Goal: Use online tool/utility: Utilize a website feature to perform a specific function

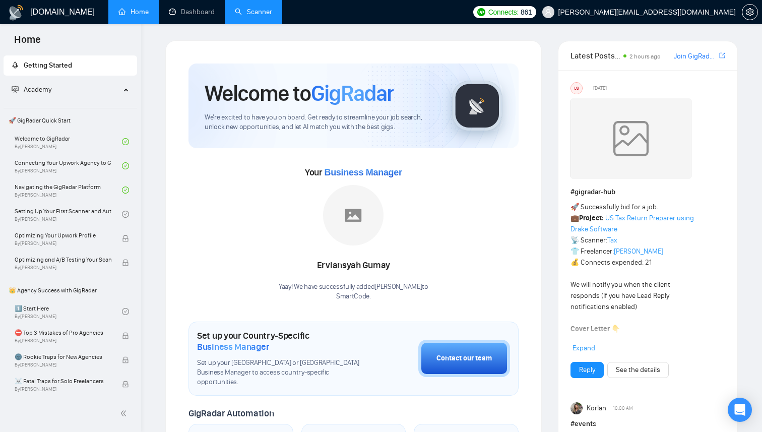
click at [243, 12] on link "Scanner" at bounding box center [253, 12] width 37 height 9
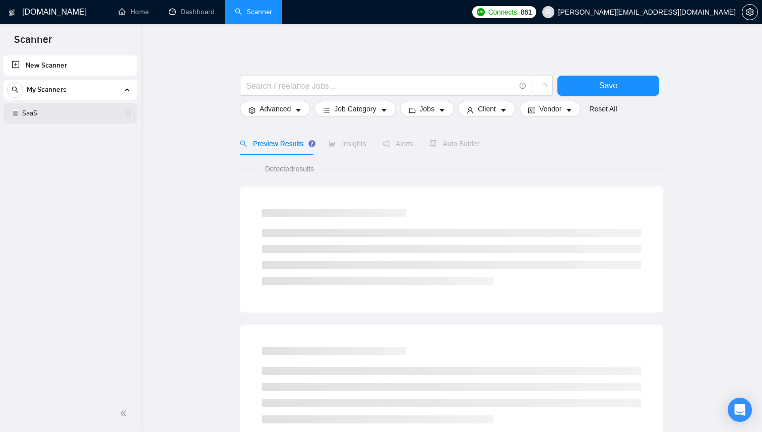
click at [67, 110] on link "SaaS" at bounding box center [70, 113] width 96 height 20
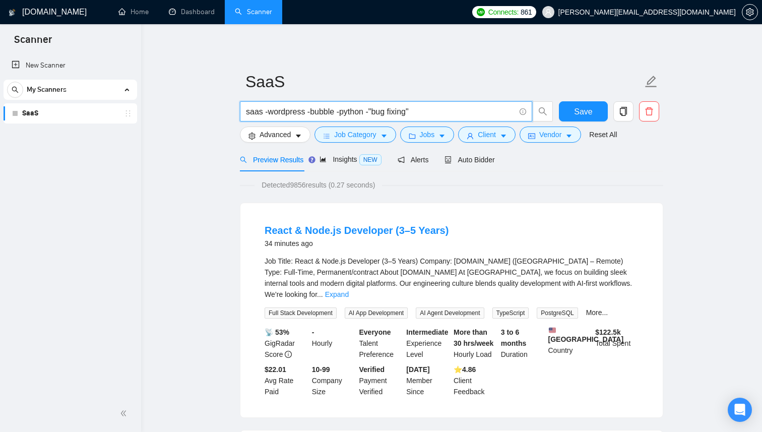
click at [270, 111] on input "saas -wordpress -bubble -python -"bug fixing"" at bounding box center [380, 111] width 269 height 13
type input "saas"
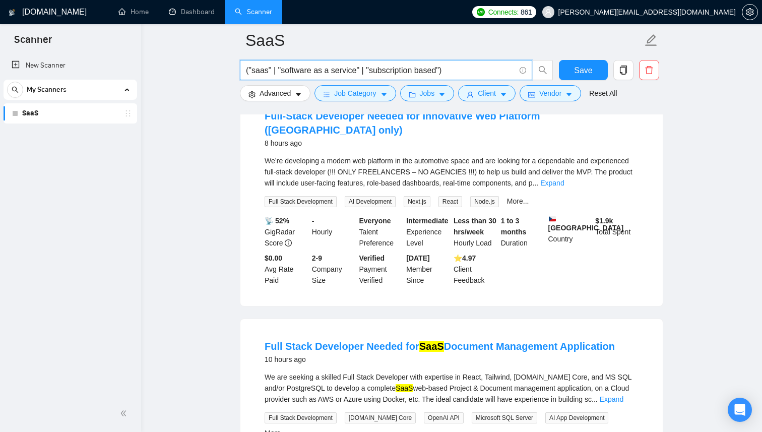
scroll to position [1236, 0]
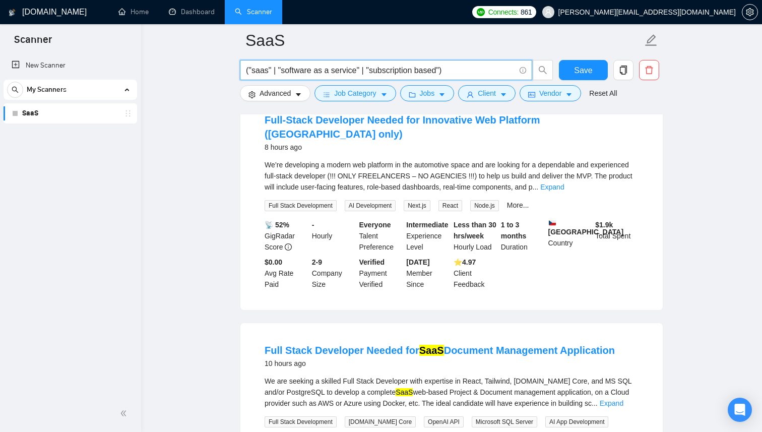
type input "("saas" | "software as a service" | "subscription based")"
click at [262, 94] on span "Advanced" at bounding box center [275, 93] width 31 height 11
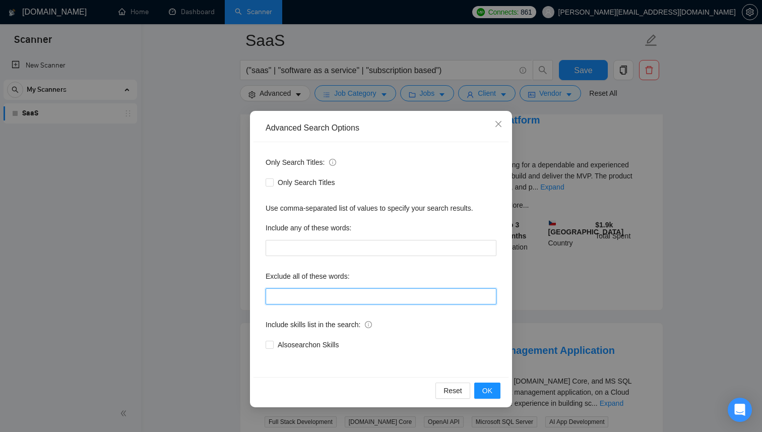
click at [341, 297] on input "text" at bounding box center [381, 296] width 231 height 16
paste input ""no agencies", "won't be recruiting agencies", "agencies not to apply", "no age…"
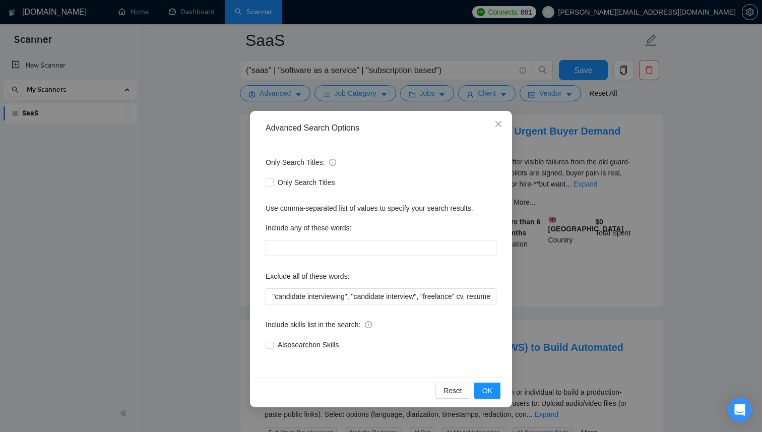
scroll to position [0, 0]
click at [750, 226] on div "Advanced Search Options Only Search Titles: Only Search Titles Use comma-separa…" at bounding box center [381, 216] width 762 height 432
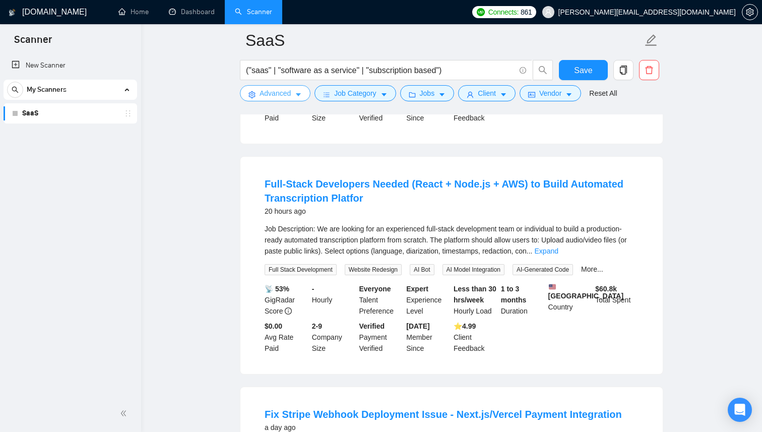
scroll to position [1529, 0]
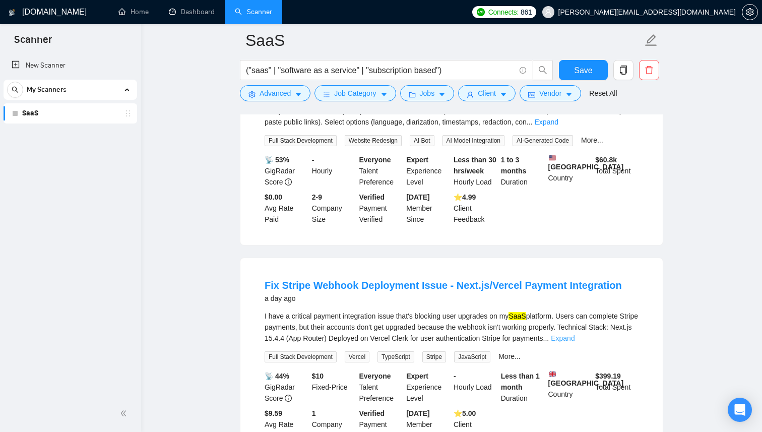
click at [575, 339] on link "Expand" at bounding box center [563, 338] width 24 height 8
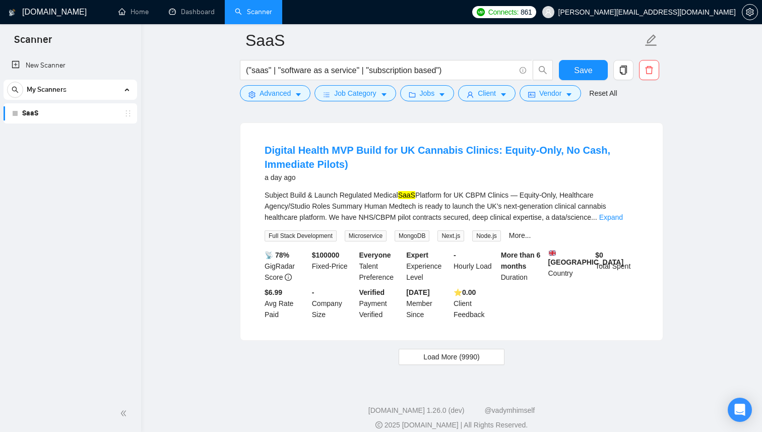
scroll to position [2238, 0]
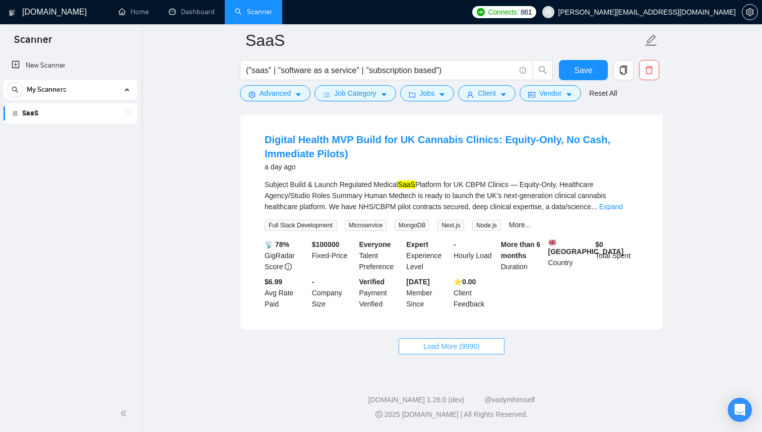
click at [474, 352] on button "Load More (9990)" at bounding box center [451, 346] width 105 height 16
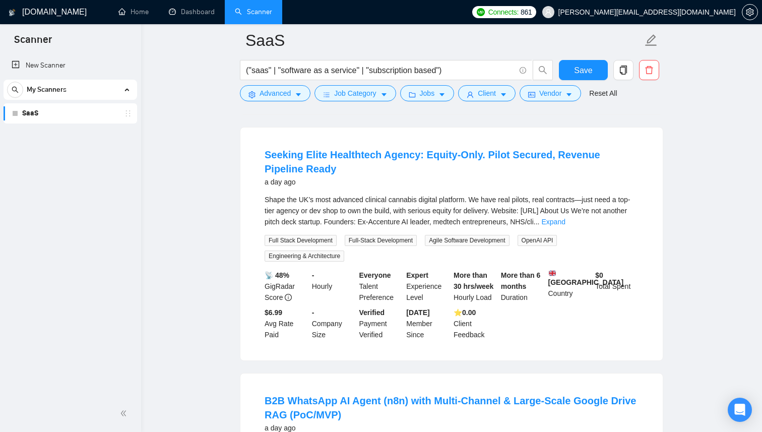
scroll to position [2474, 0]
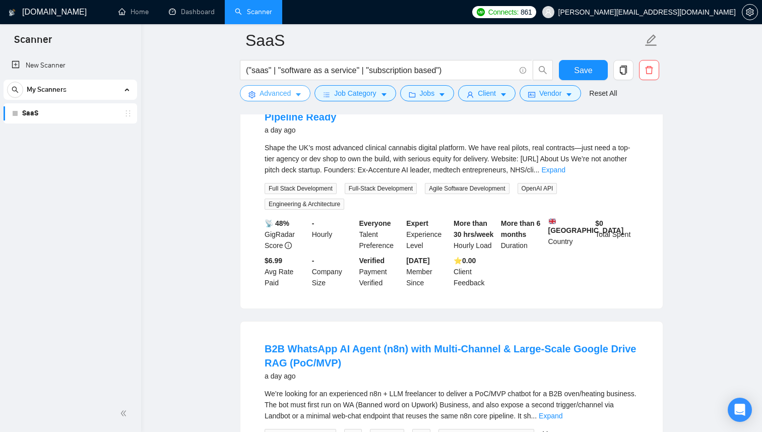
click at [297, 95] on icon "caret-down" at bounding box center [298, 94] width 7 height 7
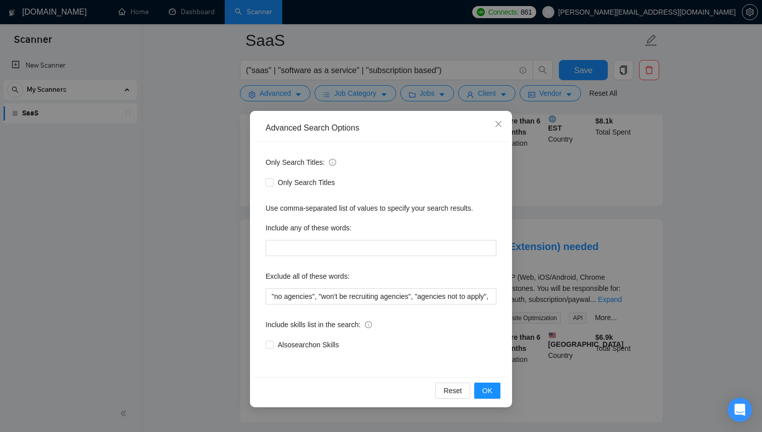
scroll to position [2999, 0]
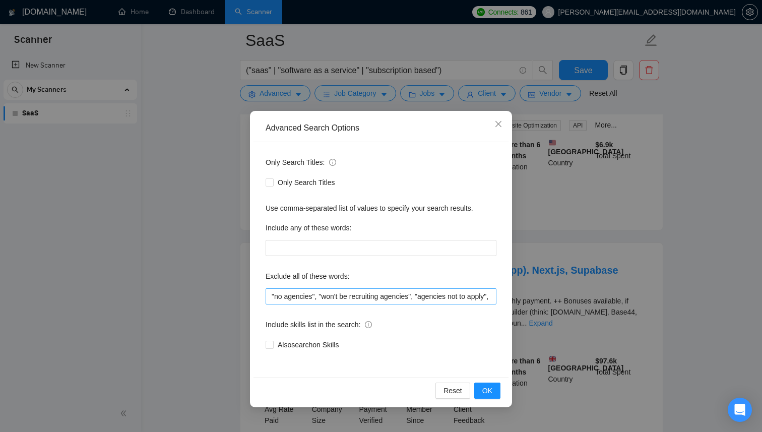
click at [371, 288] on div "Exclude all of these words: "no agencies", "won't be recruiting agencies", "age…" at bounding box center [381, 286] width 231 height 36
click at [373, 294] on input ""no agencies", "won't be recruiting agencies", "agencies not to apply", "no age…" at bounding box center [381, 296] width 231 height 16
click at [455, 299] on input ""no agencies", "won't be recruiting agencies", "agencies not to apply", "no age…" at bounding box center [381, 296] width 231 height 16
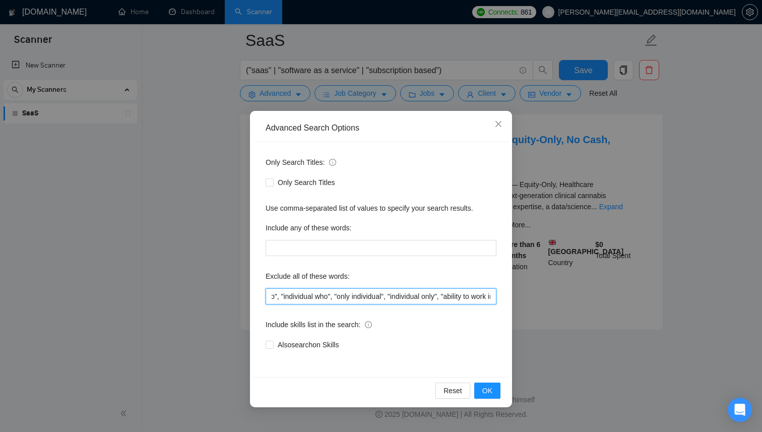
scroll to position [0, 1162]
click at [390, 294] on input ""no agencies", "won't be recruiting agencies", "agencies not to apply", "no age…" at bounding box center [381, 296] width 231 height 16
paste input ""equity-based", "equity only", "equity payment", "equity compensation", "for eq…"
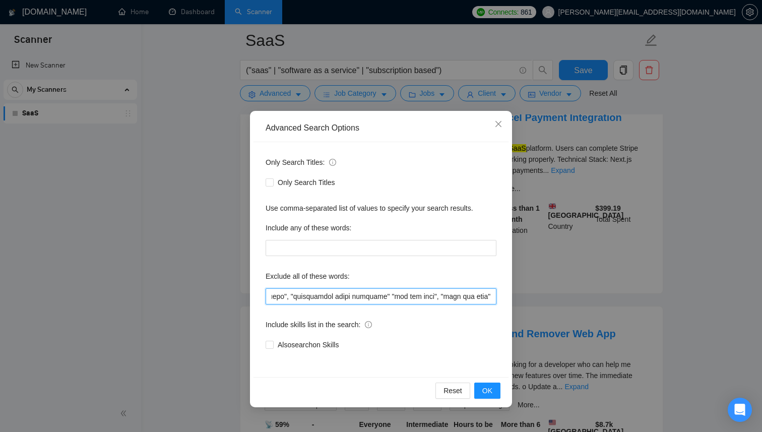
scroll to position [0, 5362]
click at [396, 297] on input "text" at bounding box center [381, 296] width 231 height 16
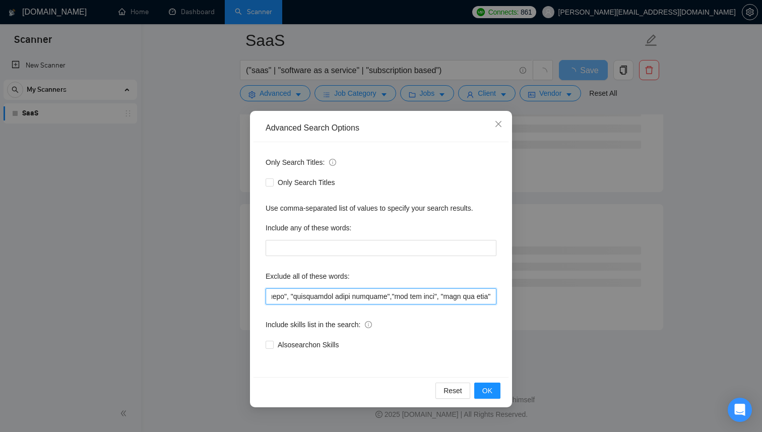
scroll to position [0, 5118]
click at [358, 296] on input "text" at bounding box center [381, 296] width 231 height 16
click at [494, 395] on button "OK" at bounding box center [487, 391] width 26 height 16
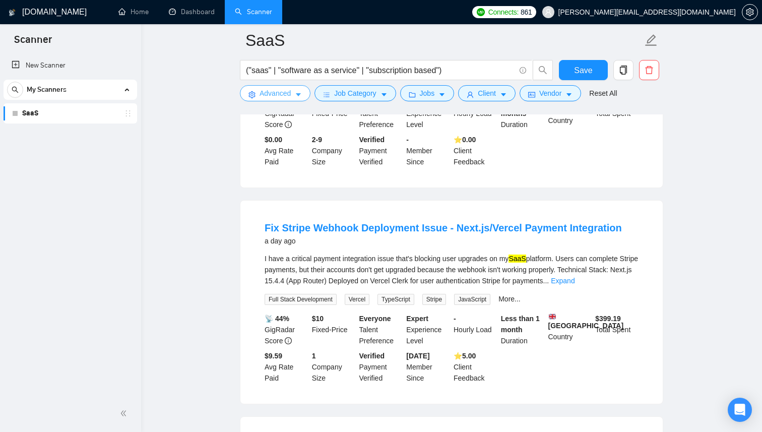
scroll to position [1157, 0]
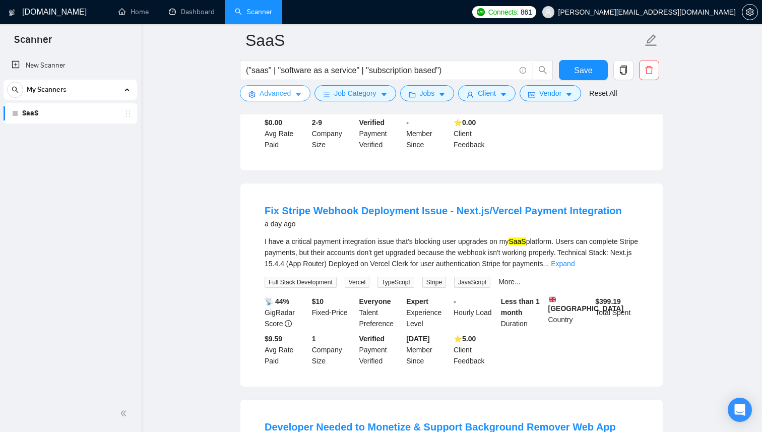
click at [305, 94] on button "Advanced" at bounding box center [275, 93] width 71 height 16
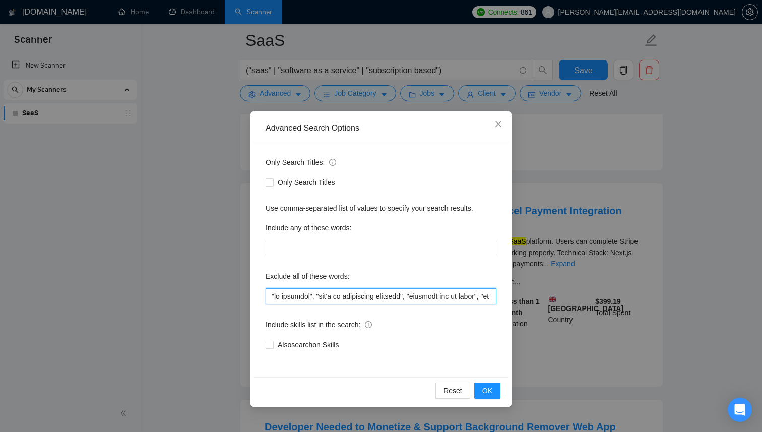
click at [342, 293] on input "text" at bounding box center [381, 296] width 231 height 16
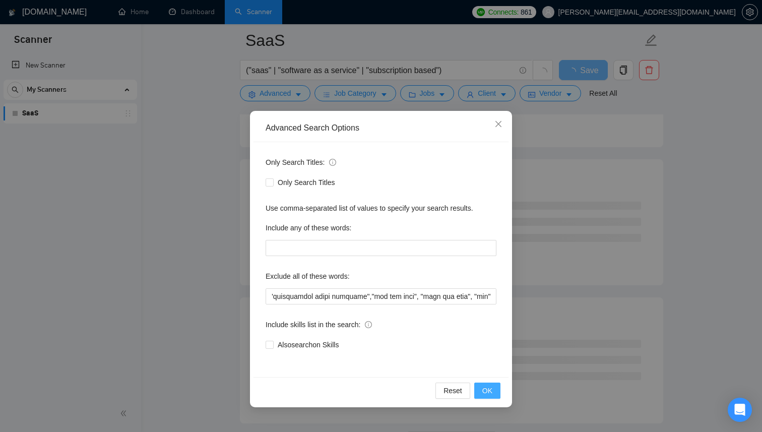
scroll to position [0, 0]
click at [499, 393] on button "OK" at bounding box center [487, 391] width 26 height 16
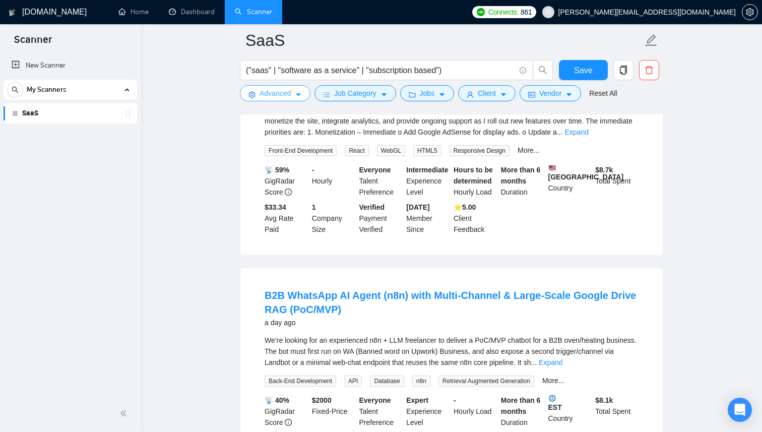
scroll to position [1413, 0]
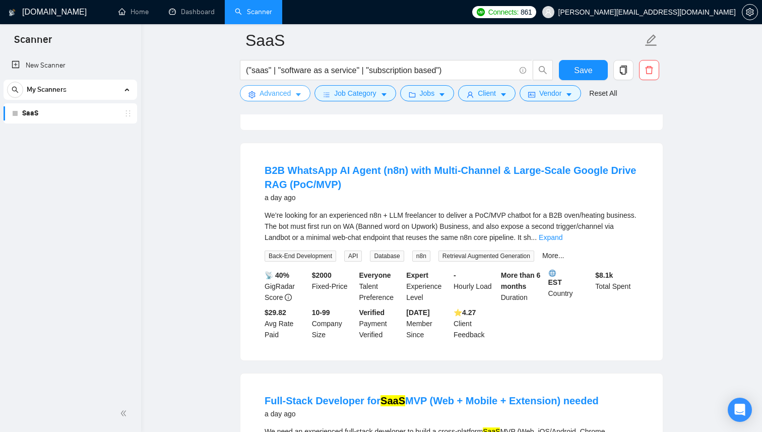
click at [295, 93] on button "Advanced" at bounding box center [275, 93] width 71 height 16
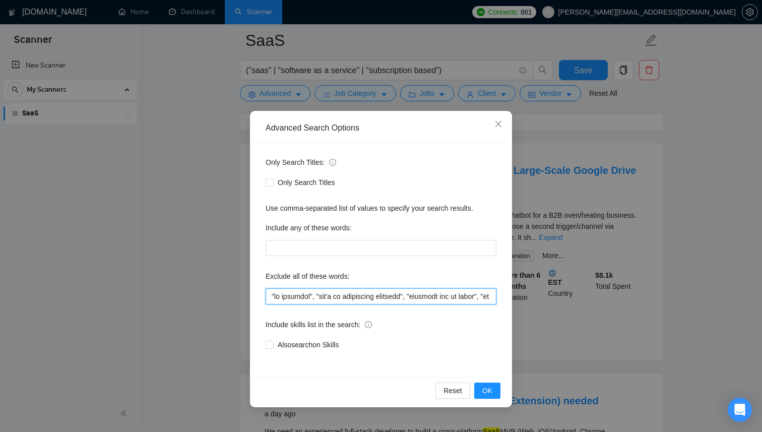
click at [336, 298] on input "text" at bounding box center [381, 296] width 231 height 16
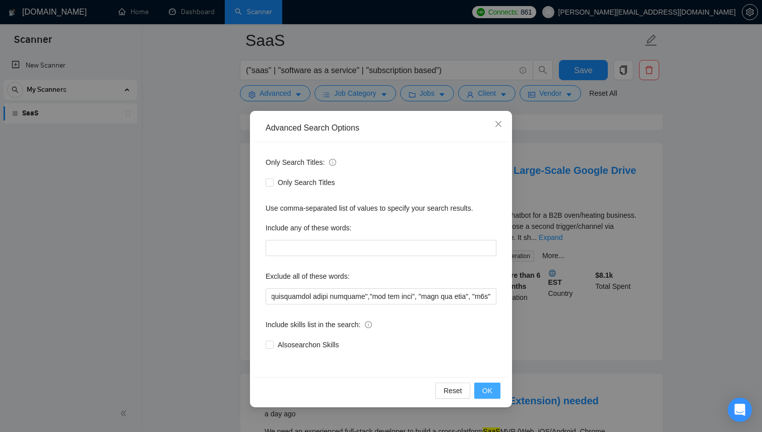
scroll to position [0, 0]
click at [493, 395] on button "OK" at bounding box center [487, 391] width 26 height 16
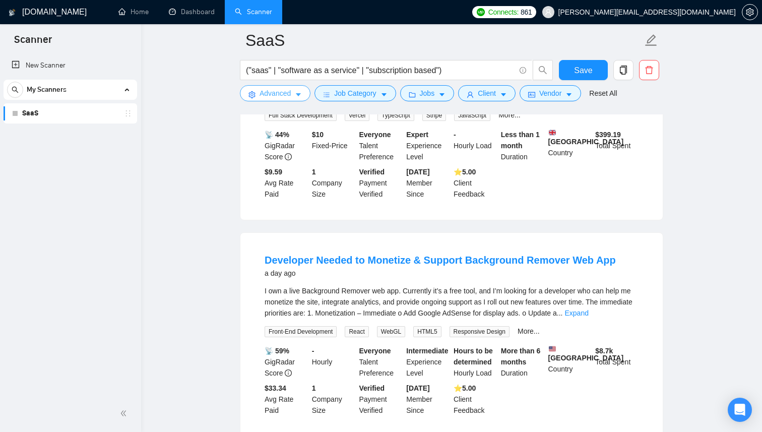
scroll to position [939, 0]
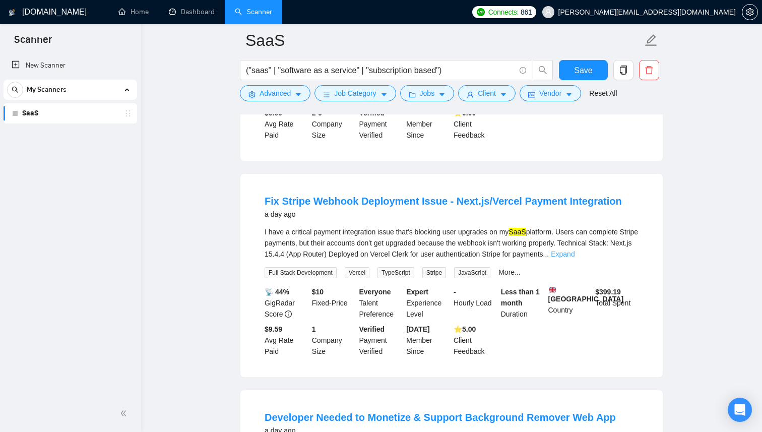
click at [575, 250] on link "Expand" at bounding box center [563, 254] width 24 height 8
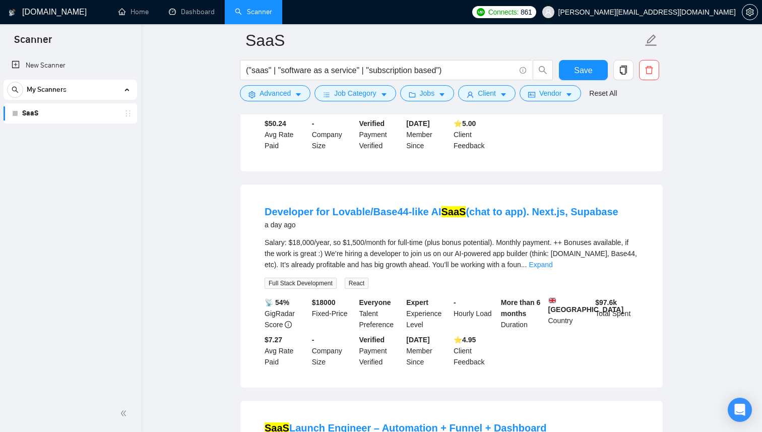
scroll to position [1697, 0]
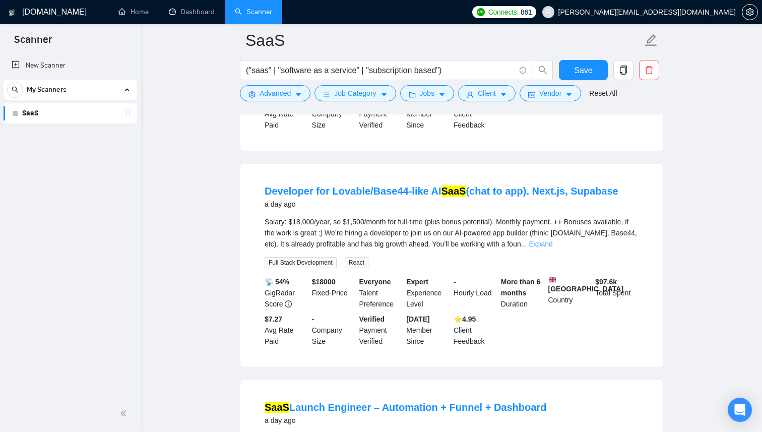
click at [553, 248] on link "Expand" at bounding box center [541, 244] width 24 height 8
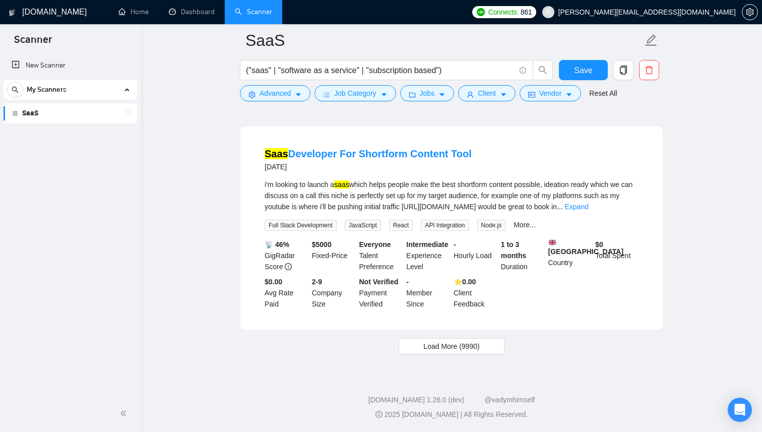
scroll to position [2299, 0]
click at [413, 349] on button "Load More (9990)" at bounding box center [451, 346] width 105 height 16
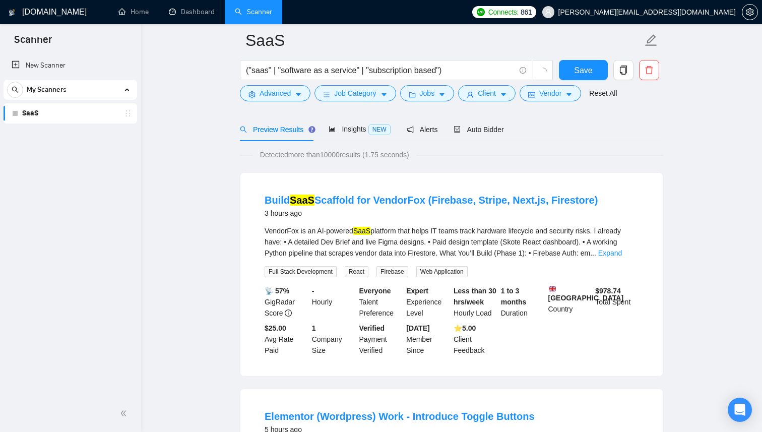
scroll to position [0, 0]
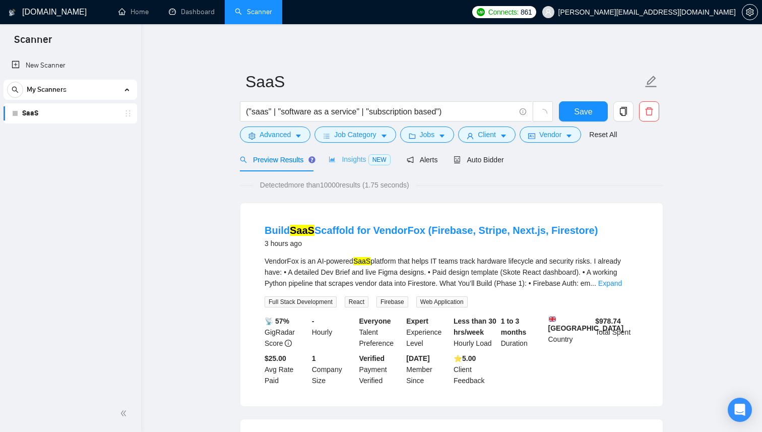
click at [345, 167] on div "Insights NEW" at bounding box center [360, 160] width 62 height 24
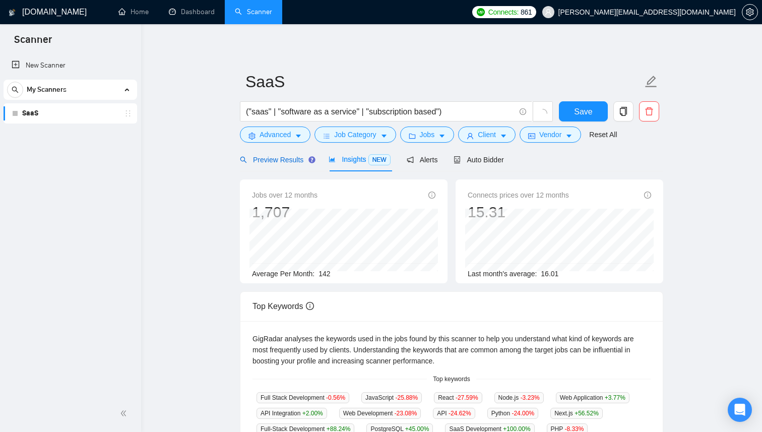
click at [241, 163] on span "Preview Results" at bounding box center [276, 160] width 73 height 8
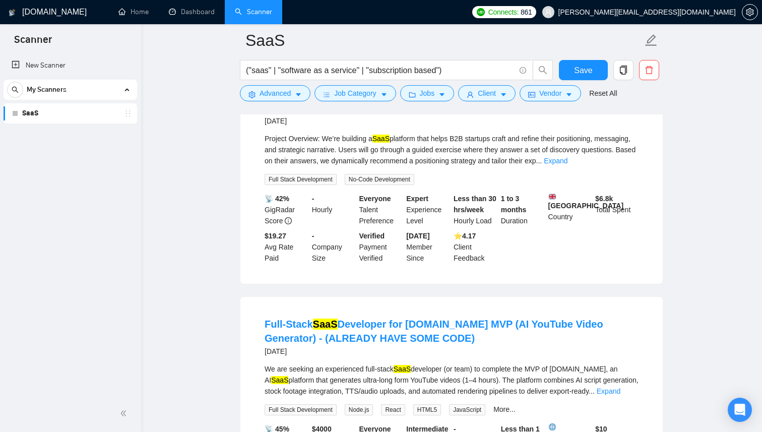
scroll to position [2337, 0]
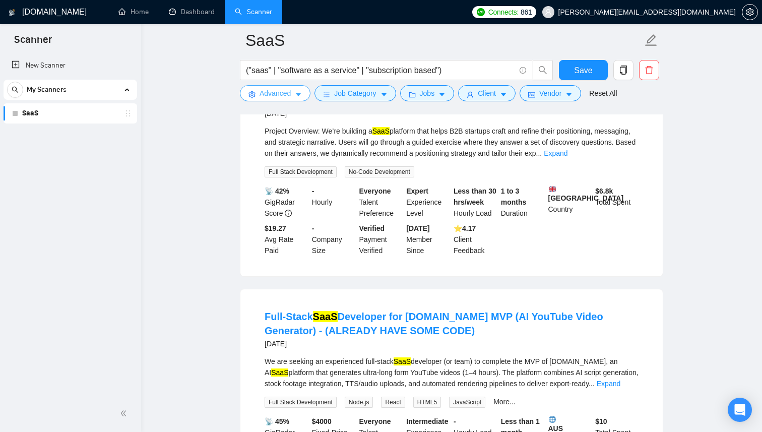
click at [301, 91] on icon "caret-down" at bounding box center [298, 94] width 7 height 7
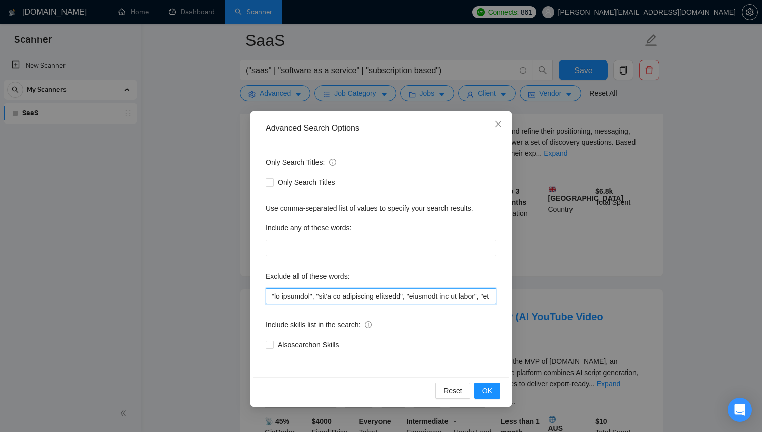
click at [332, 300] on input "text" at bounding box center [381, 296] width 231 height 16
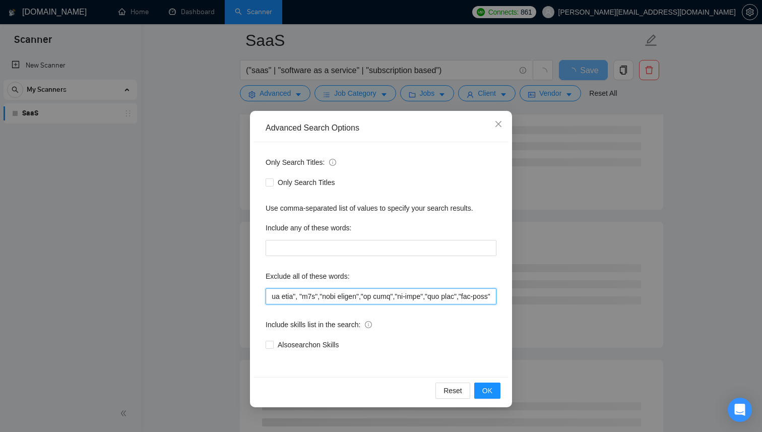
scroll to position [0, 5570]
click at [492, 393] on span "OK" at bounding box center [487, 390] width 10 height 11
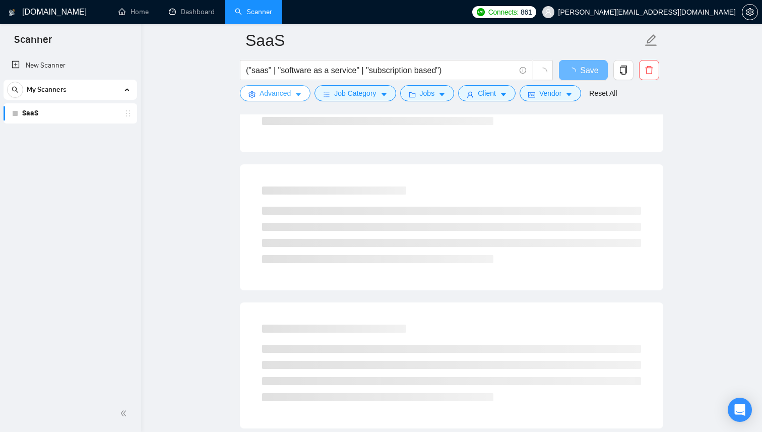
scroll to position [0, 0]
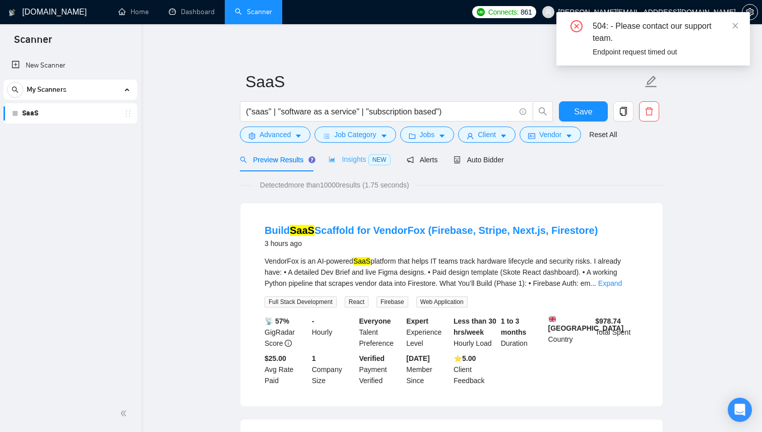
click at [358, 166] on div "Insights NEW" at bounding box center [360, 160] width 62 height 24
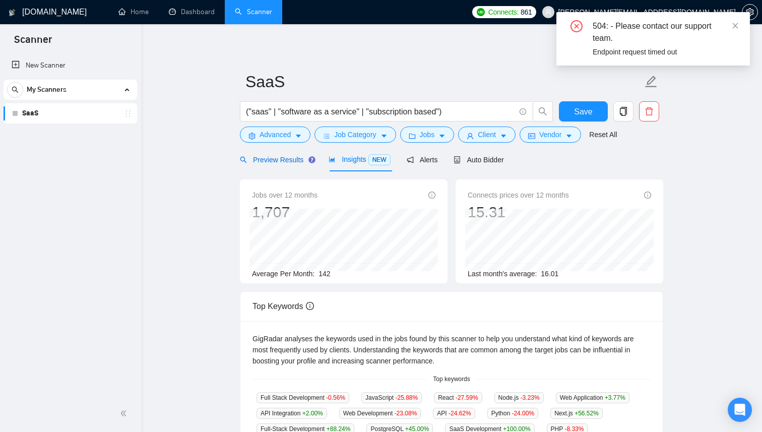
click at [300, 164] on div "Preview Results" at bounding box center [276, 159] width 73 height 11
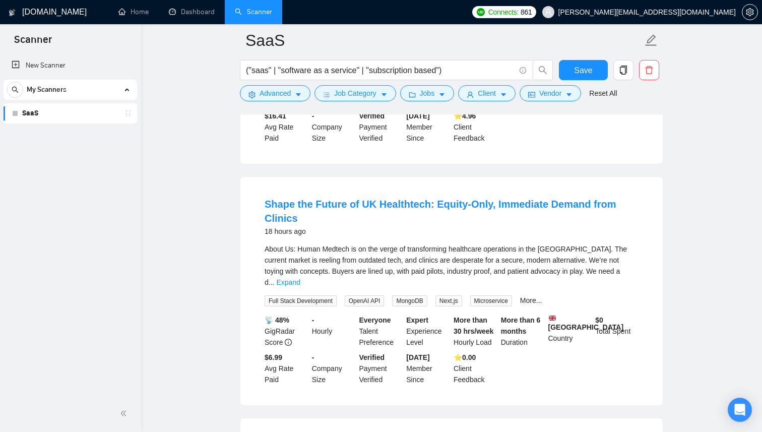
scroll to position [481, 0]
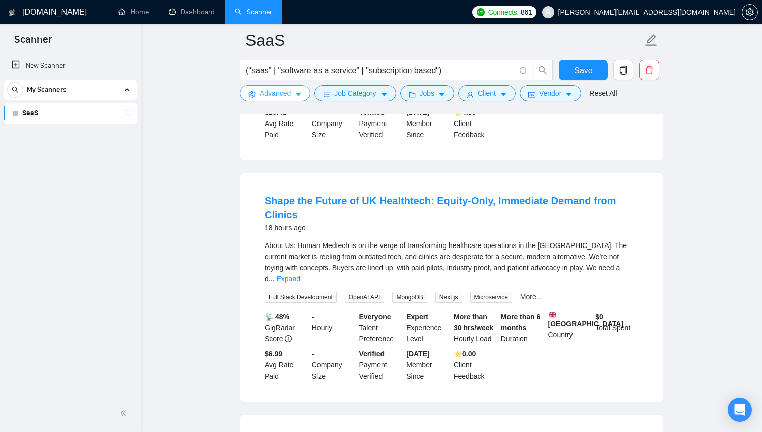
click at [291, 100] on button "Advanced" at bounding box center [275, 93] width 71 height 16
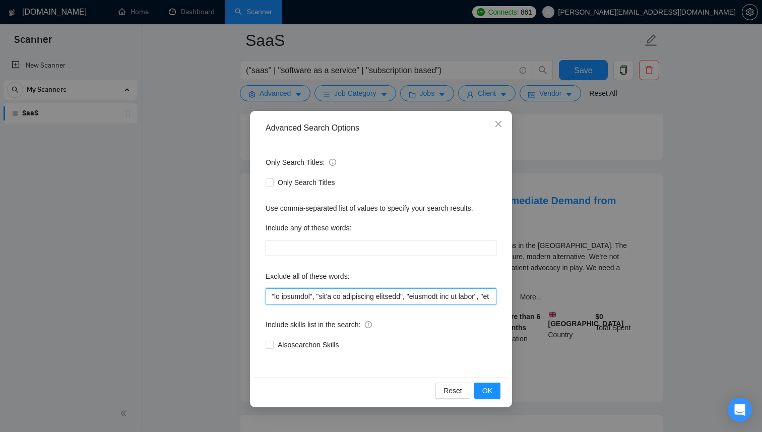
click at [351, 291] on input "text" at bounding box center [381, 296] width 231 height 16
click at [321, 297] on input "text" at bounding box center [381, 296] width 231 height 16
click at [495, 125] on icon "close" at bounding box center [499, 124] width 8 height 8
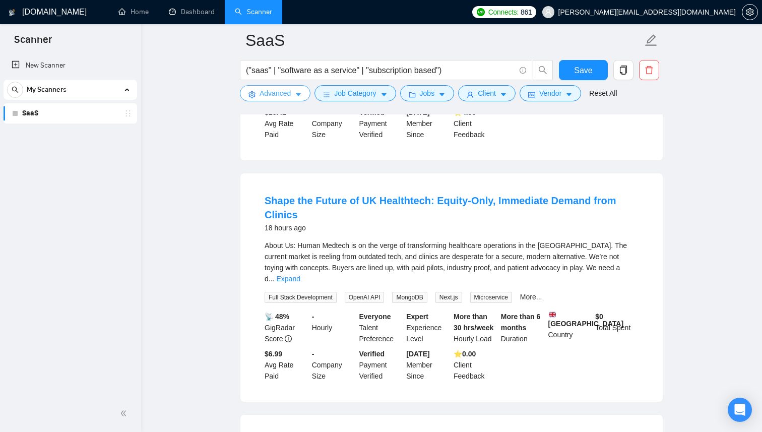
click at [299, 92] on icon "caret-down" at bounding box center [298, 94] width 7 height 7
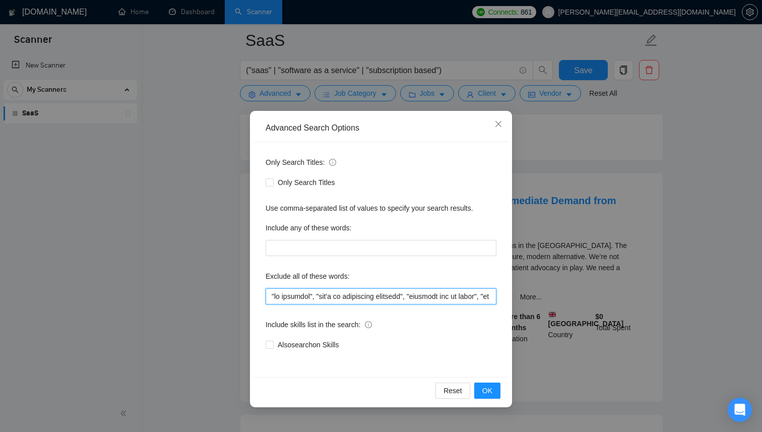
click at [341, 297] on input "text" at bounding box center [381, 296] width 231 height 16
paste input ""cv", "resume","equity-based", "equity only", "equity payment", "equity compens…"
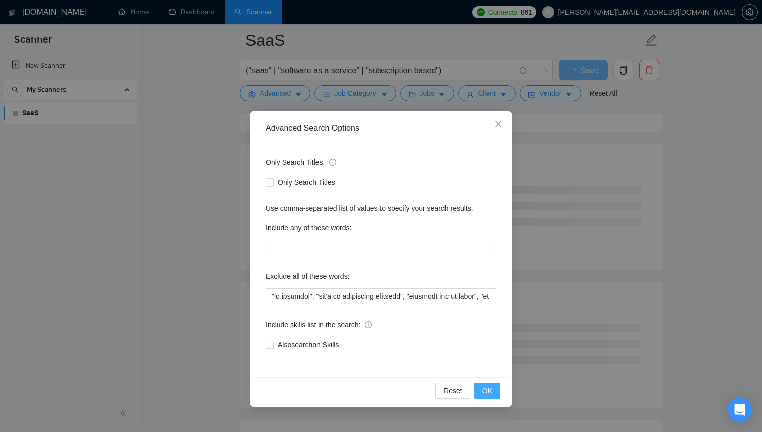
click at [496, 393] on button "OK" at bounding box center [487, 391] width 26 height 16
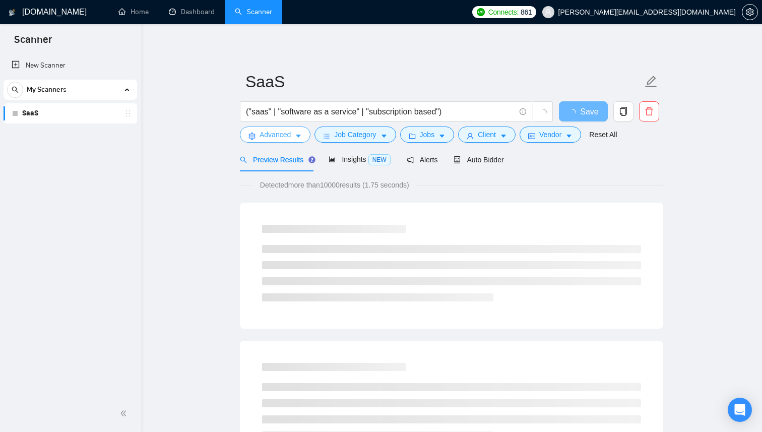
click at [296, 136] on icon "caret-down" at bounding box center [298, 136] width 7 height 7
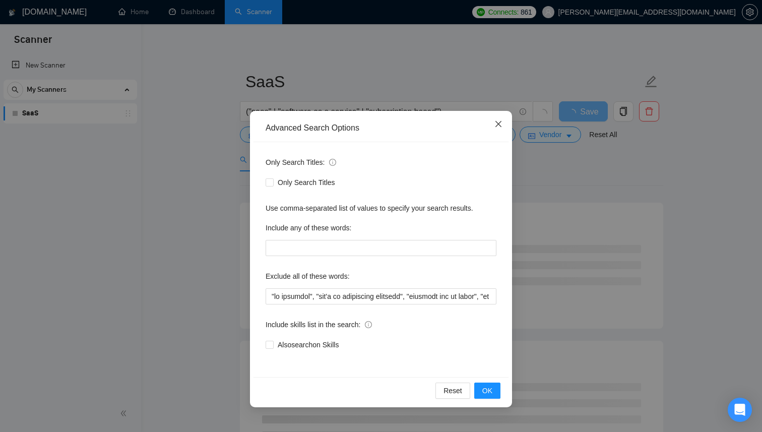
click at [502, 127] on icon "close" at bounding box center [499, 124] width 8 height 8
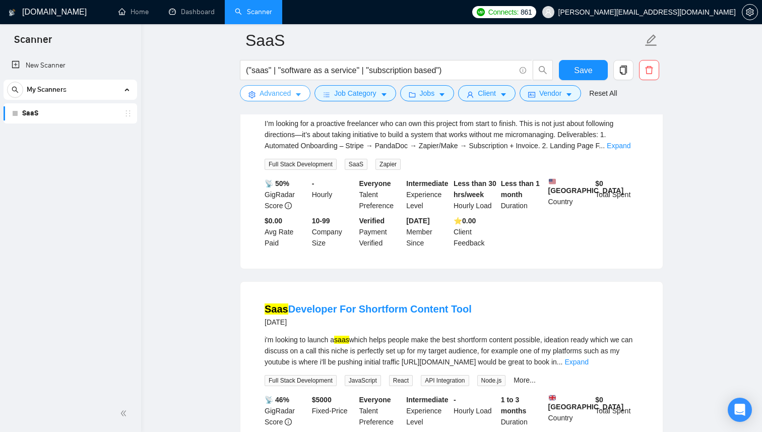
scroll to position [1831, 0]
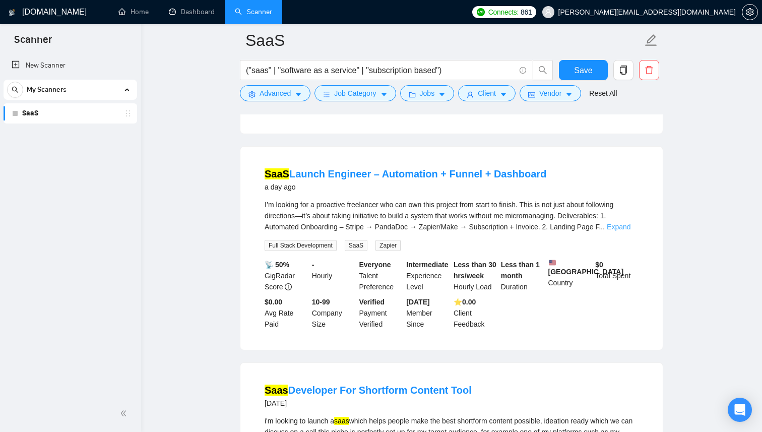
click at [628, 231] on link "Expand" at bounding box center [619, 227] width 24 height 8
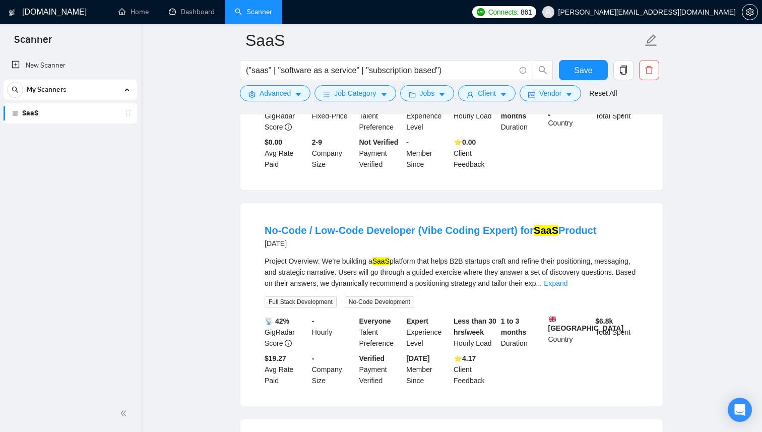
scroll to position [2303, 0]
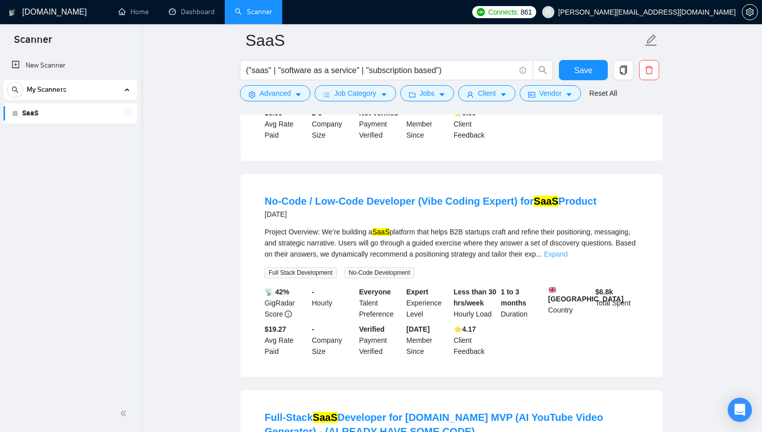
click at [568, 258] on link "Expand" at bounding box center [556, 254] width 24 height 8
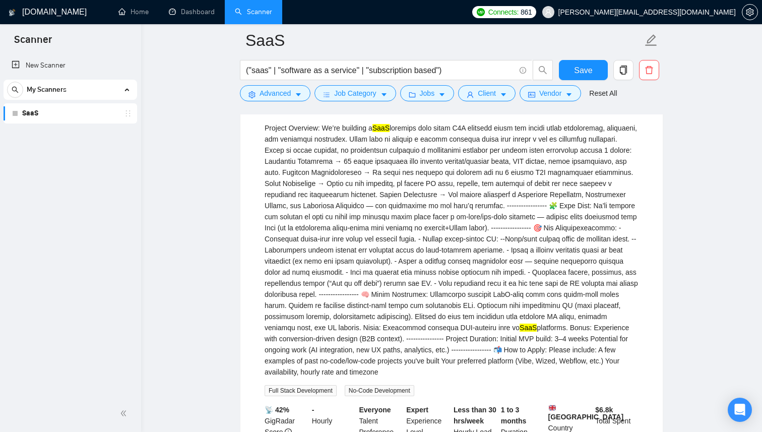
scroll to position [2503, 0]
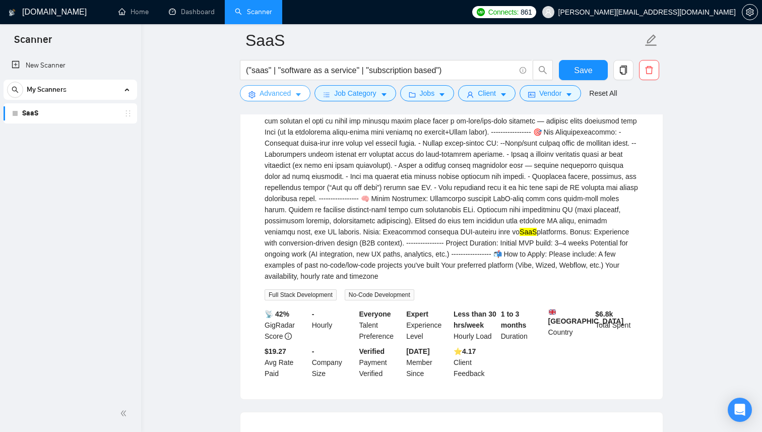
click at [301, 97] on icon "caret-down" at bounding box center [298, 94] width 7 height 7
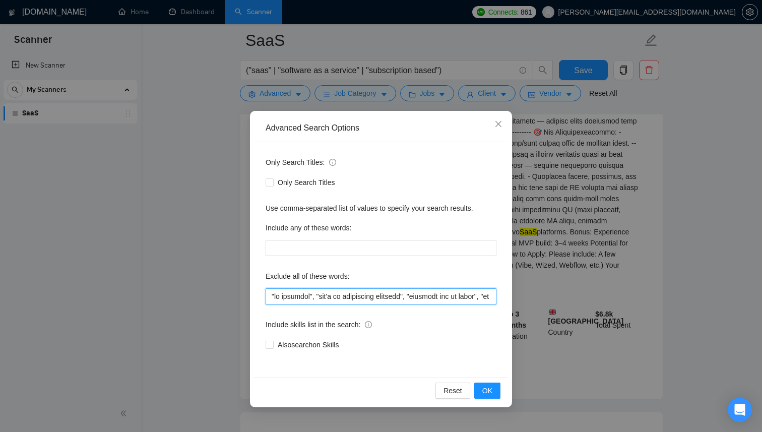
click at [320, 293] on input "text" at bounding box center [381, 296] width 231 height 16
click at [329, 298] on input "text" at bounding box center [381, 296] width 231 height 16
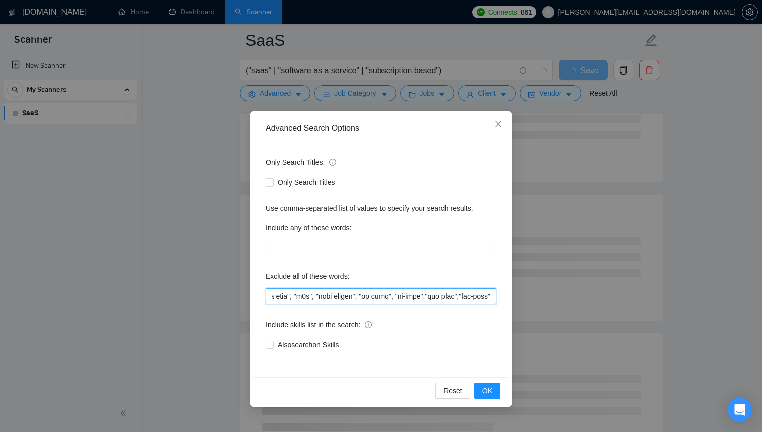
click at [452, 295] on input "text" at bounding box center [381, 296] width 231 height 16
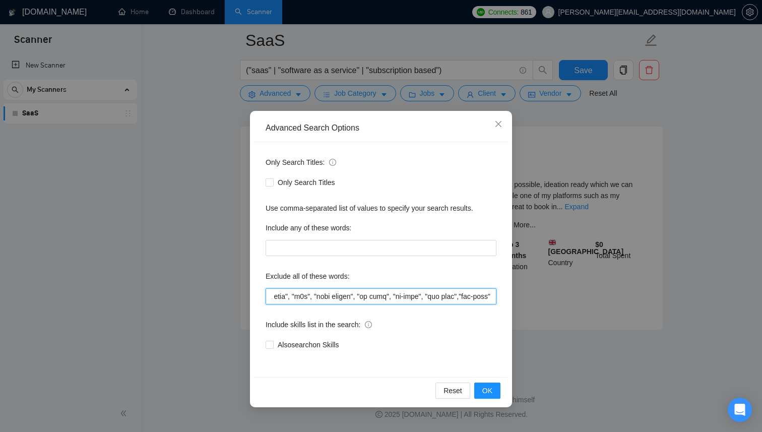
scroll to position [1250, 0]
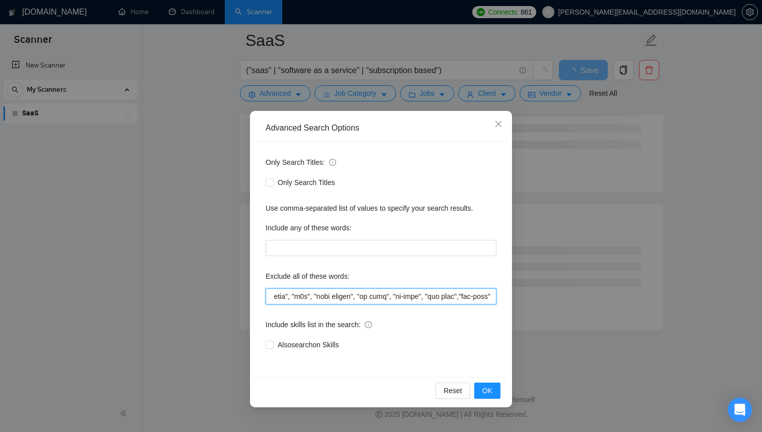
click at [455, 296] on input "text" at bounding box center [381, 296] width 231 height 16
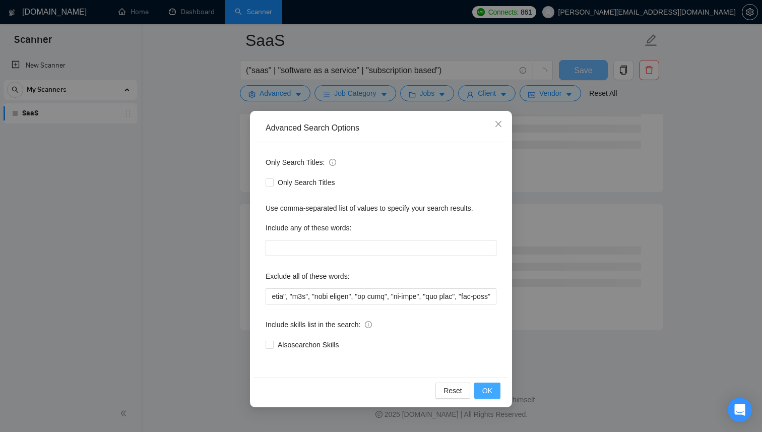
scroll to position [0, 0]
click at [490, 387] on span "OK" at bounding box center [487, 390] width 10 height 11
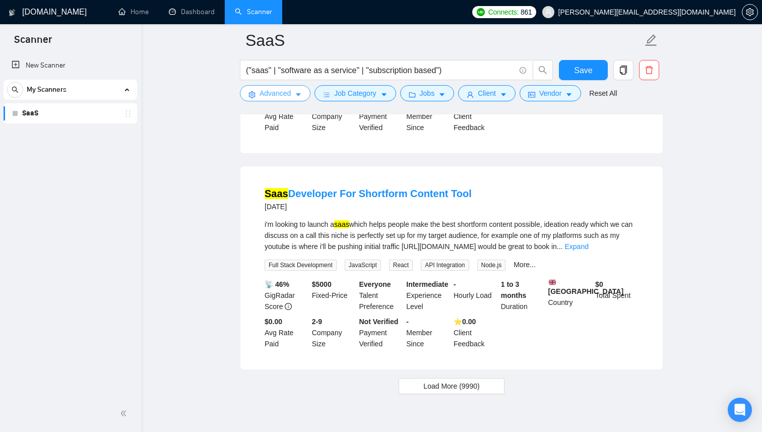
scroll to position [2099, 0]
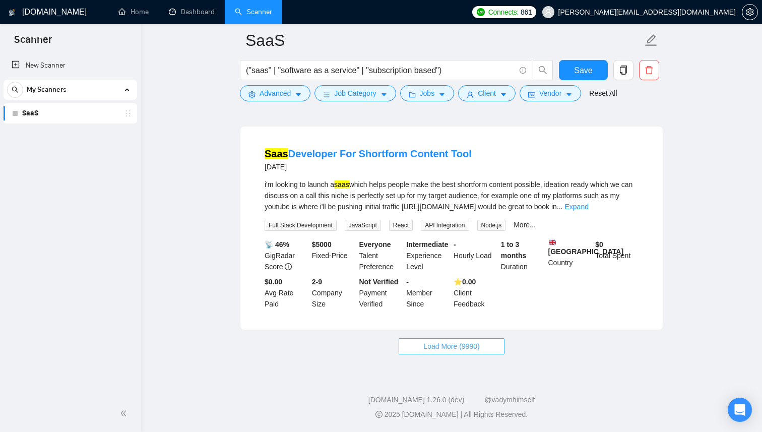
click at [464, 344] on span "Load More (9990)" at bounding box center [451, 346] width 56 height 11
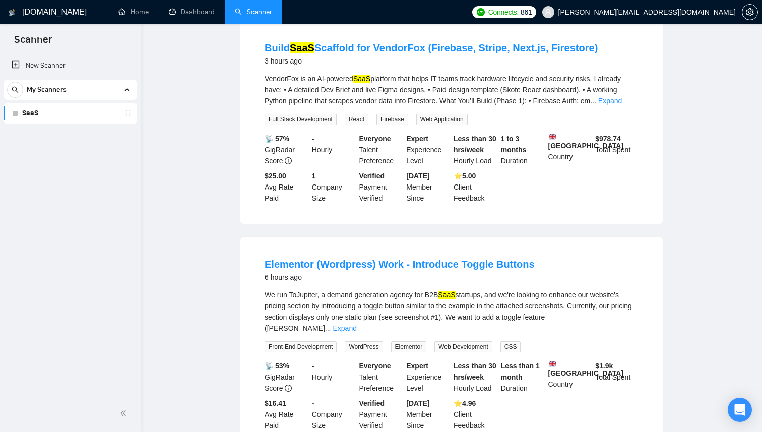
scroll to position [0, 0]
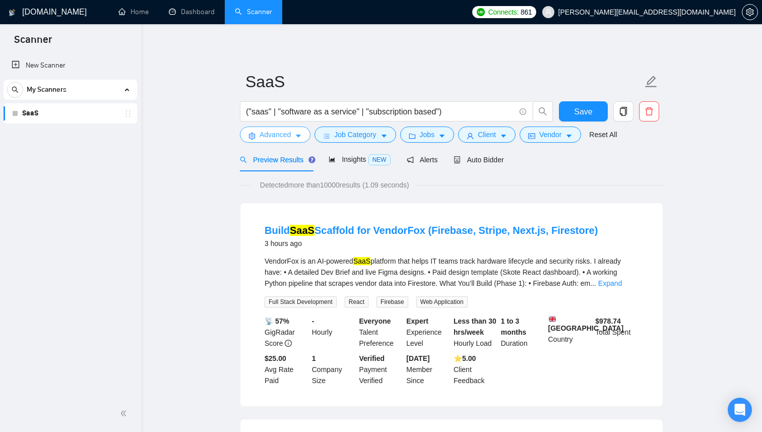
click at [299, 134] on icon "caret-down" at bounding box center [298, 136] width 7 height 7
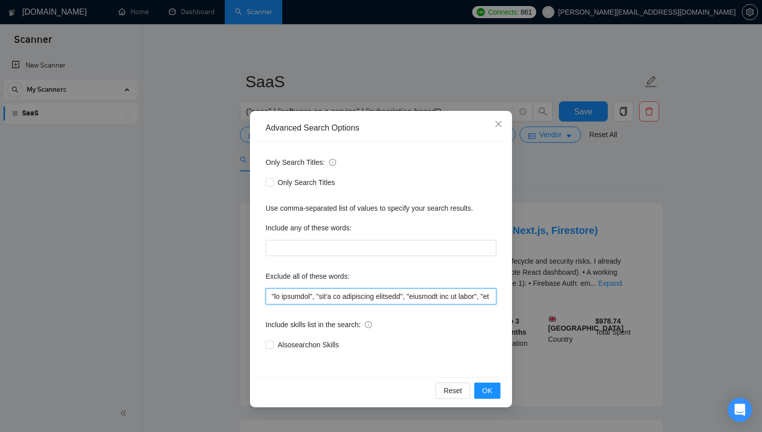
click at [362, 298] on input "text" at bounding box center [381, 296] width 231 height 16
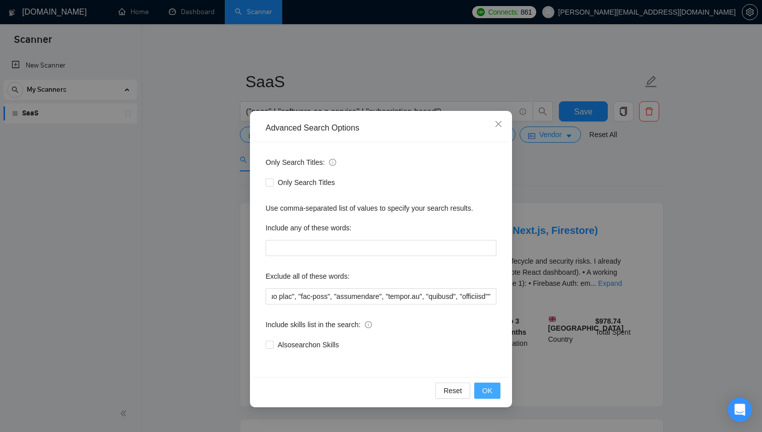
click at [491, 393] on span "OK" at bounding box center [487, 390] width 10 height 11
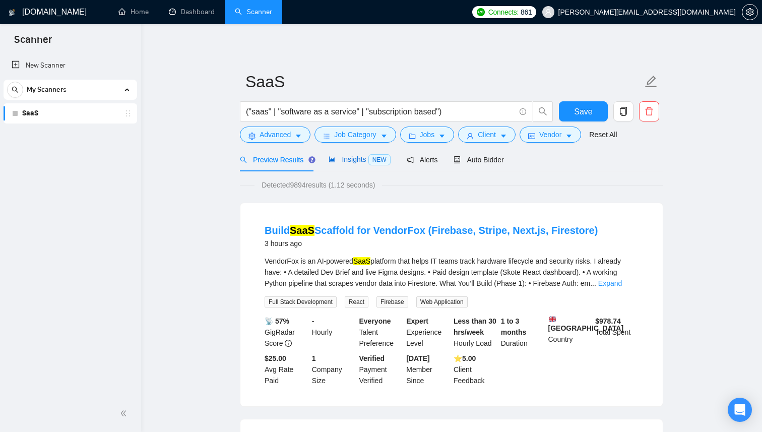
click at [351, 157] on span "Insights NEW" at bounding box center [360, 159] width 62 height 8
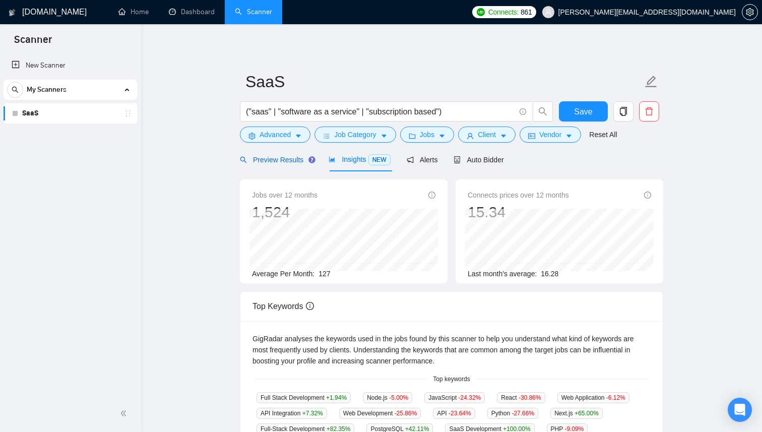
click at [279, 158] on span "Preview Results" at bounding box center [276, 160] width 73 height 8
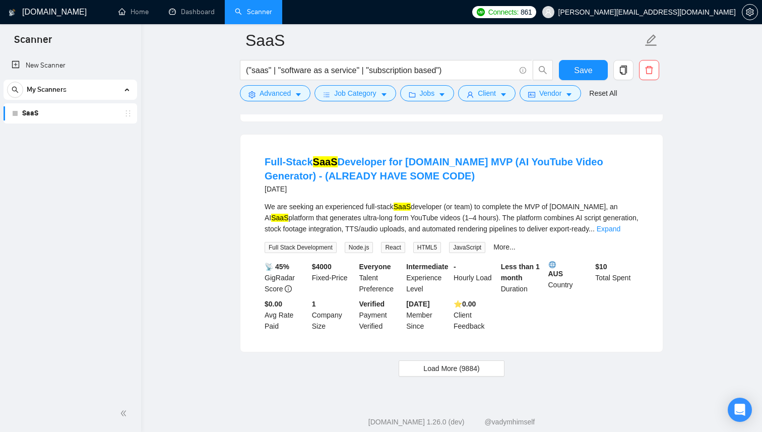
scroll to position [2096, 0]
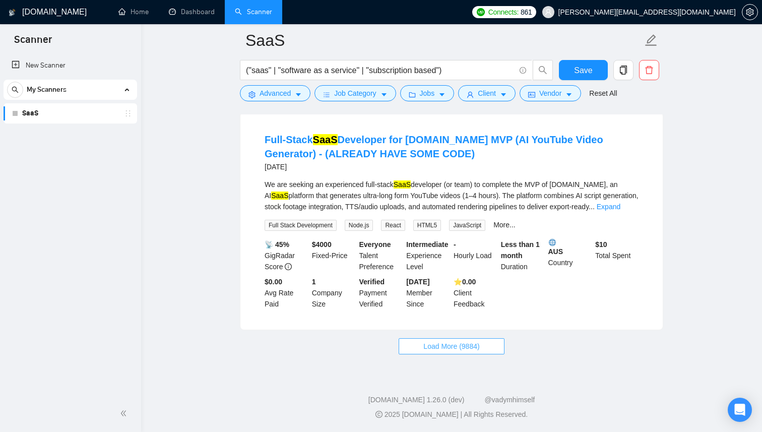
click at [461, 352] on span "Load More (9884)" at bounding box center [451, 346] width 56 height 11
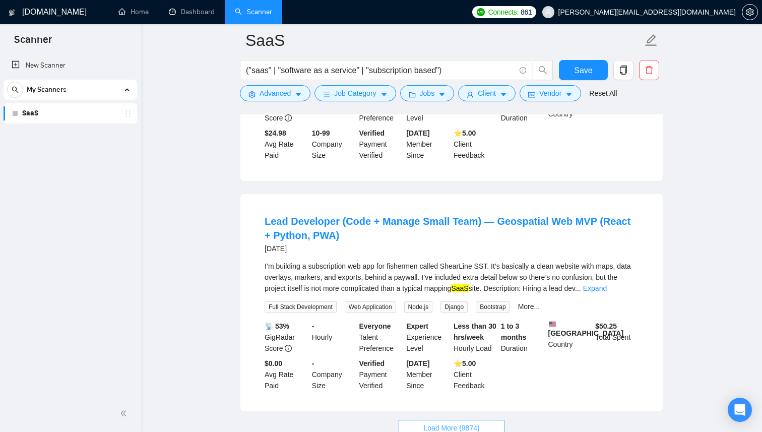
scroll to position [4320, 0]
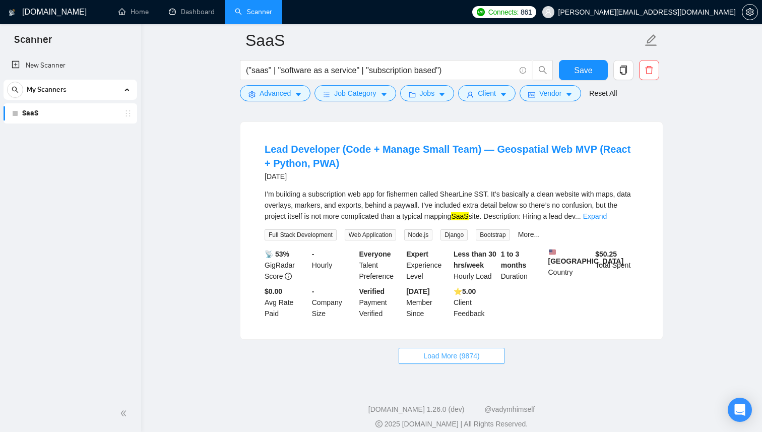
click at [438, 361] on span "Load More (9874)" at bounding box center [451, 355] width 56 height 11
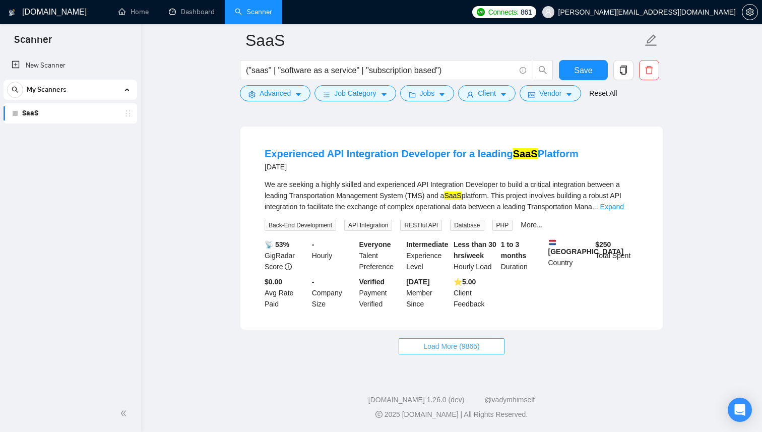
scroll to position [6578, 0]
click at [433, 347] on span "Load More (9865)" at bounding box center [451, 346] width 56 height 11
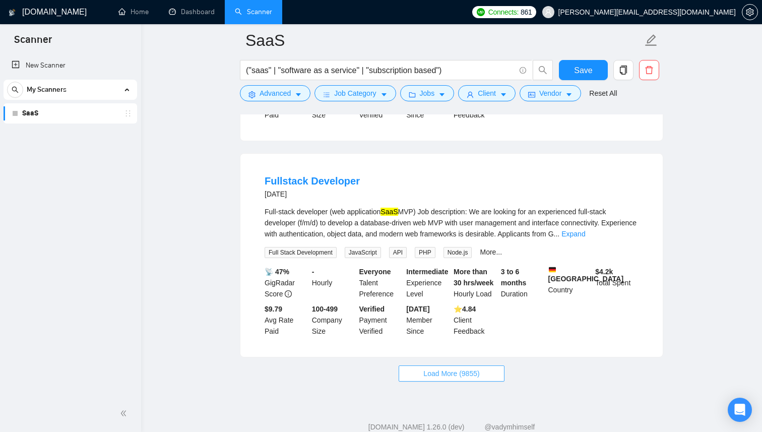
scroll to position [8778, 0]
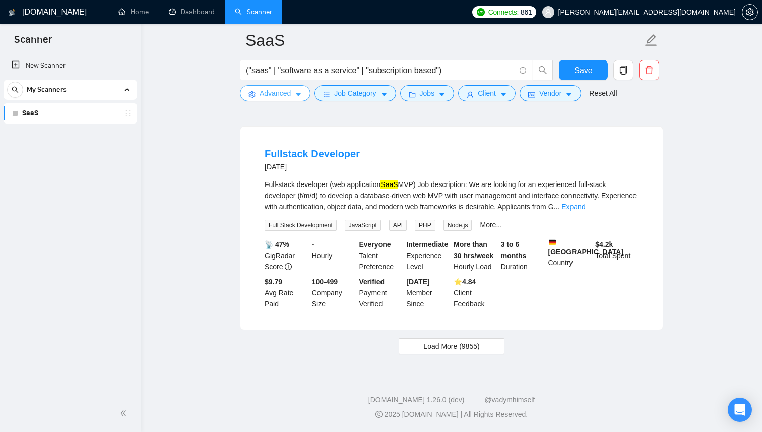
click at [295, 96] on button "Advanced" at bounding box center [275, 93] width 71 height 16
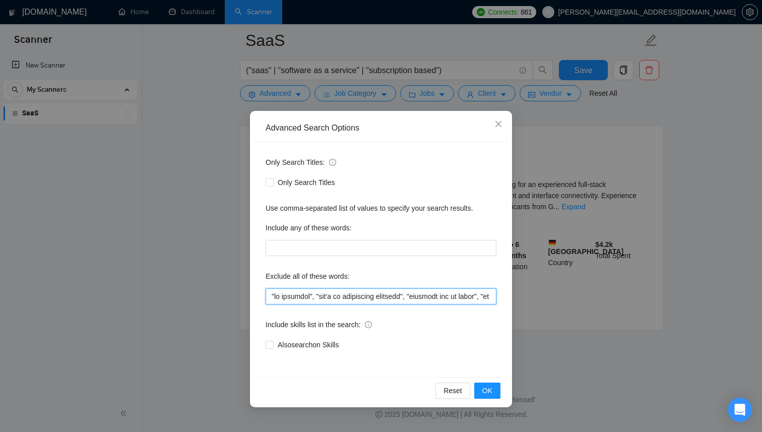
click at [344, 300] on input "text" at bounding box center [381, 296] width 231 height 16
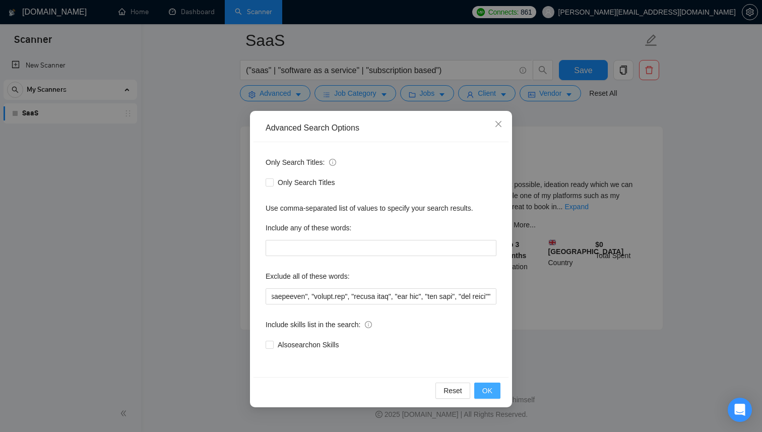
scroll to position [0, 0]
click at [498, 391] on button "OK" at bounding box center [487, 391] width 26 height 16
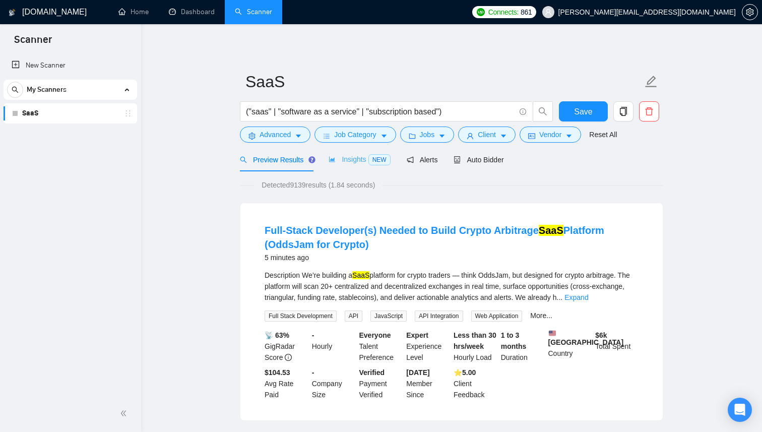
click at [343, 151] on div "Insights NEW" at bounding box center [360, 160] width 62 height 24
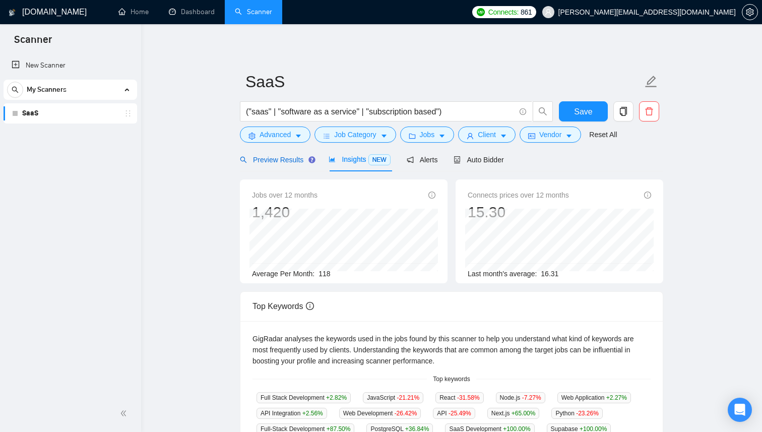
click at [279, 161] on span "Preview Results" at bounding box center [276, 160] width 73 height 8
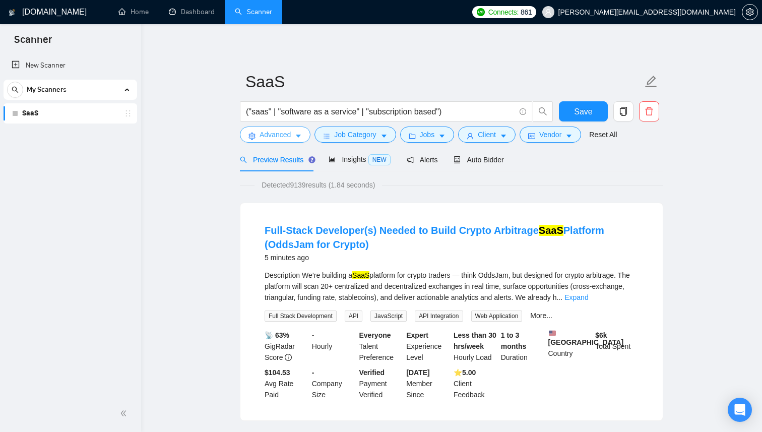
click at [302, 139] on icon "caret-down" at bounding box center [298, 136] width 7 height 7
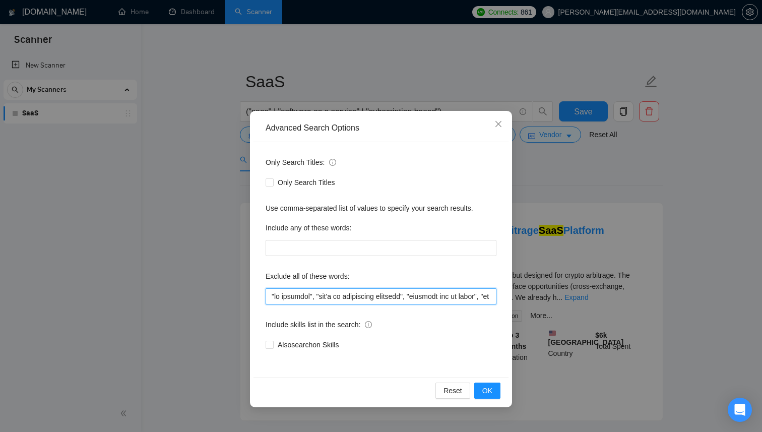
click at [429, 291] on input "text" at bounding box center [381, 296] width 231 height 16
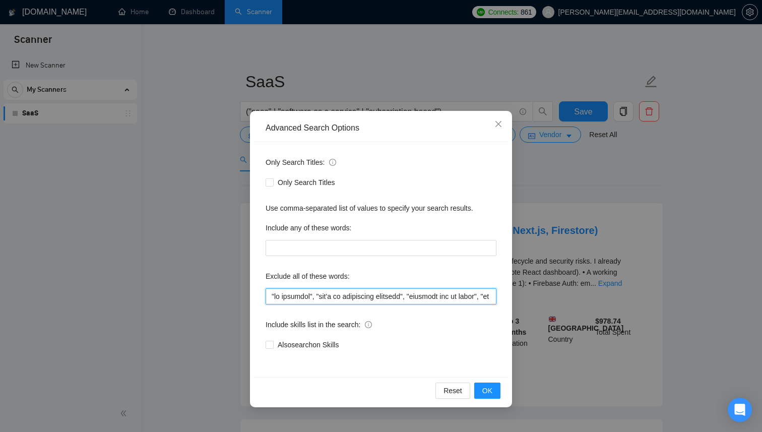
scroll to position [0, 6128]
paste input "c"
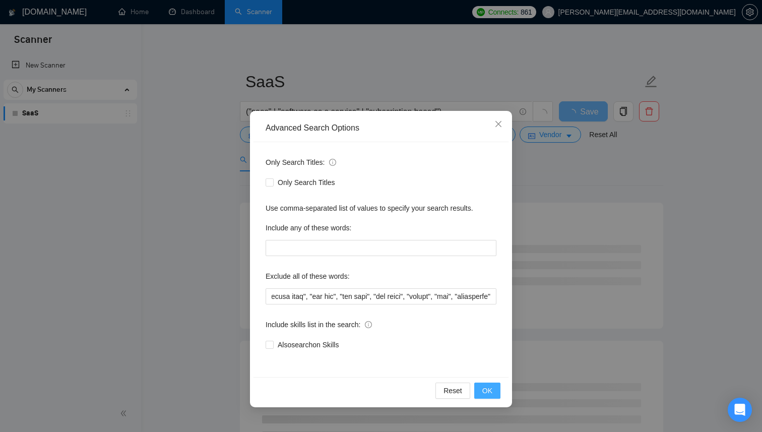
scroll to position [0, 0]
click at [494, 391] on button "OK" at bounding box center [487, 391] width 26 height 16
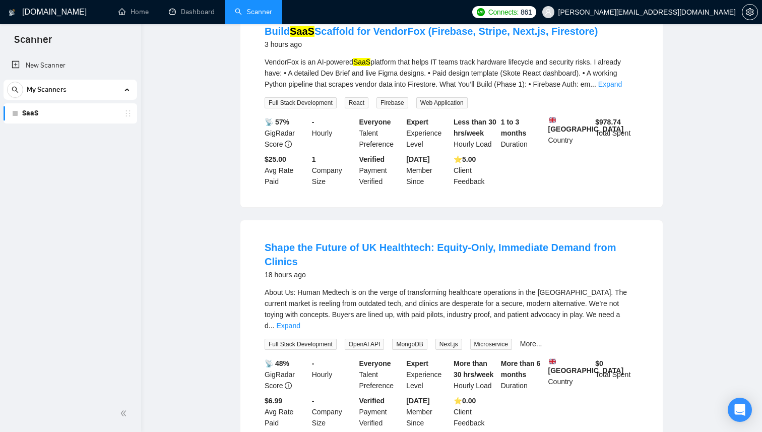
scroll to position [315, 0]
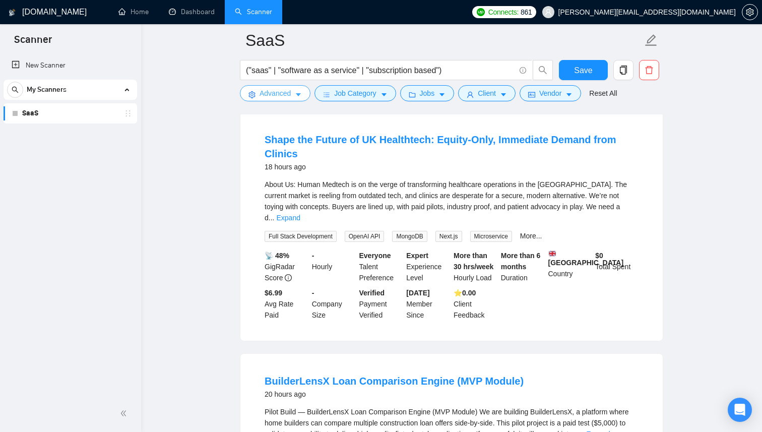
click at [297, 101] on button "Advanced" at bounding box center [275, 93] width 71 height 16
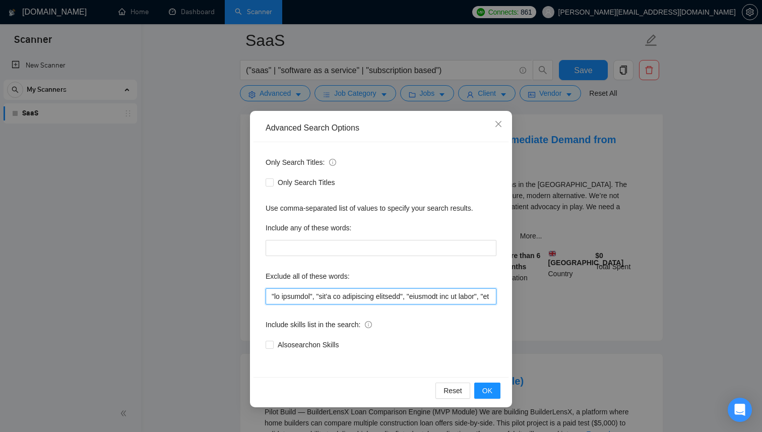
click at [327, 295] on input "text" at bounding box center [381, 296] width 231 height 16
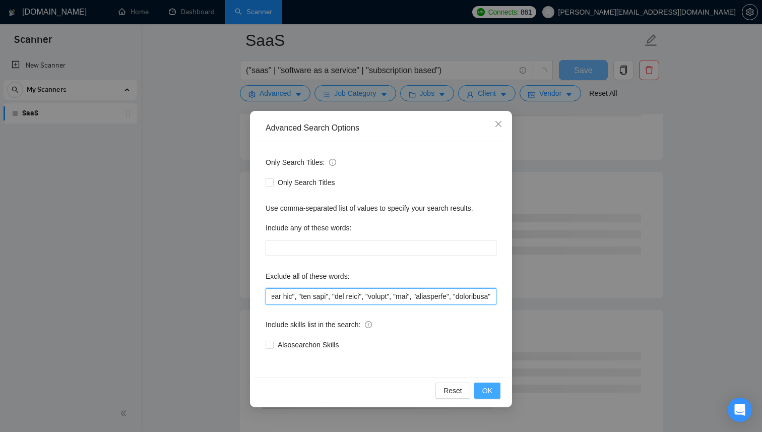
type input ""no agencies", "won't be recruiting agencies", "agencies not to apply", "no age…"
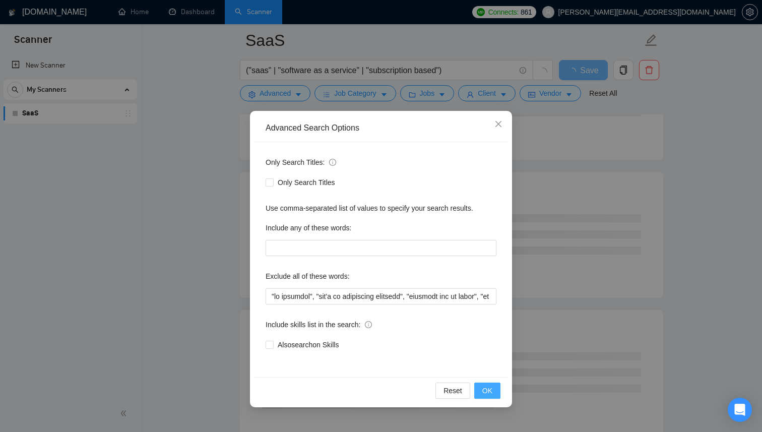
click at [491, 395] on span "OK" at bounding box center [487, 390] width 10 height 11
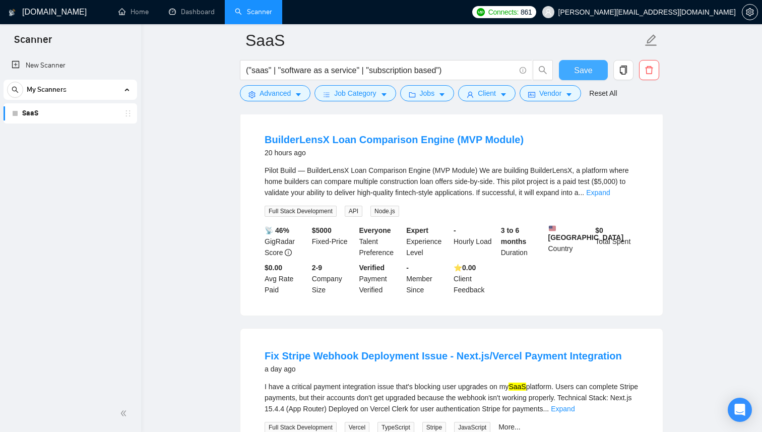
click at [571, 78] on button "Save" at bounding box center [583, 70] width 49 height 20
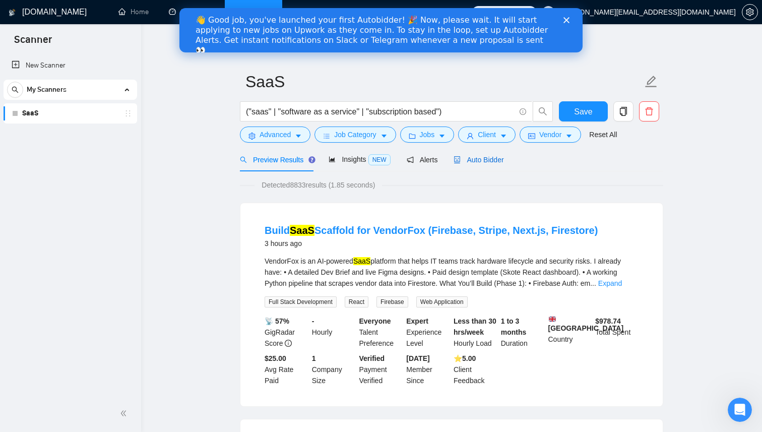
click at [487, 162] on span "Auto Bidder" at bounding box center [479, 160] width 50 height 8
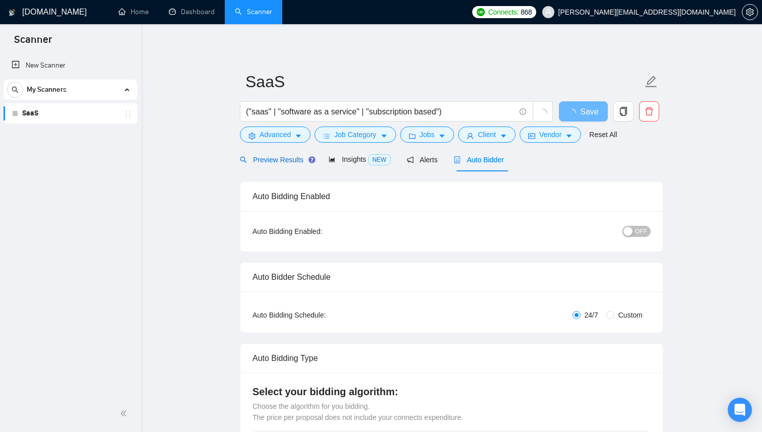
click at [270, 162] on span "Preview Results" at bounding box center [276, 160] width 73 height 8
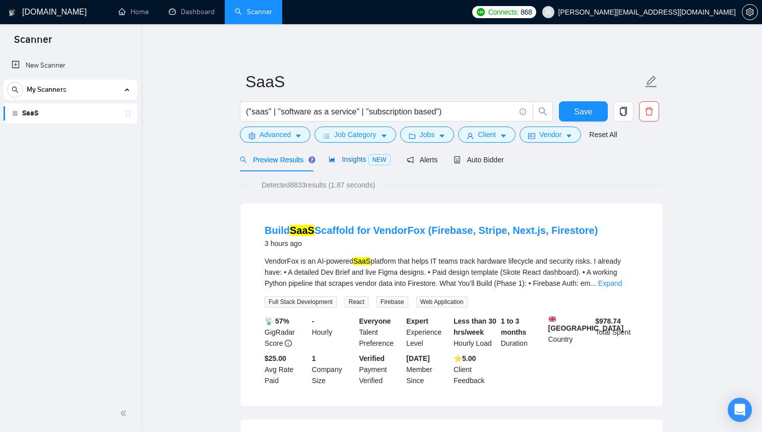
click at [357, 154] on div "Insights NEW" at bounding box center [360, 160] width 62 height 12
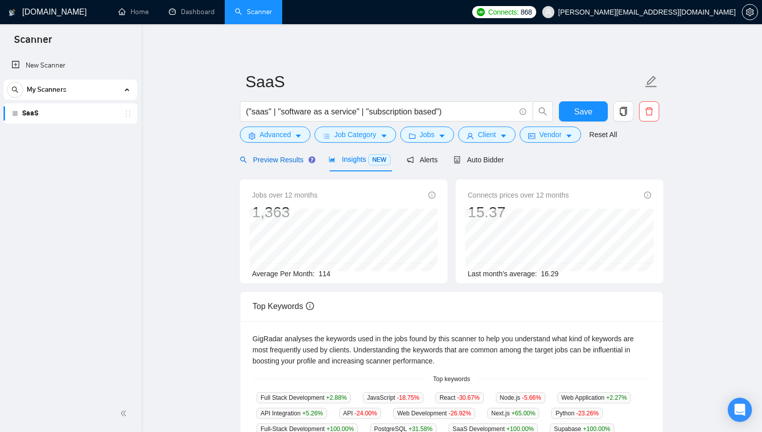
click at [291, 160] on span "Preview Results" at bounding box center [276, 160] width 73 height 8
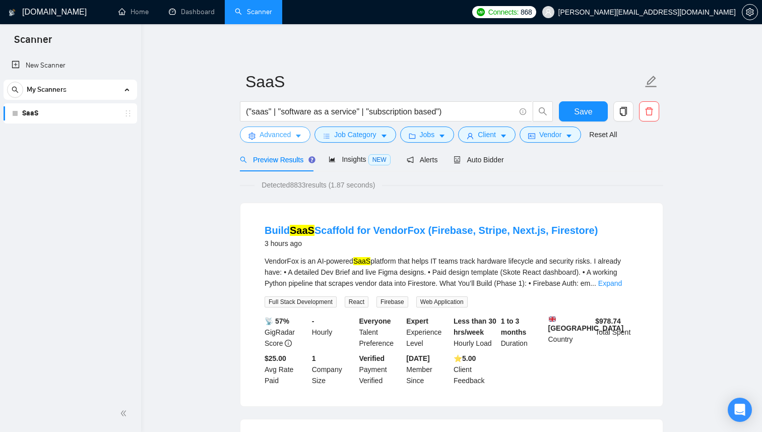
click at [299, 133] on icon "caret-down" at bounding box center [298, 136] width 7 height 7
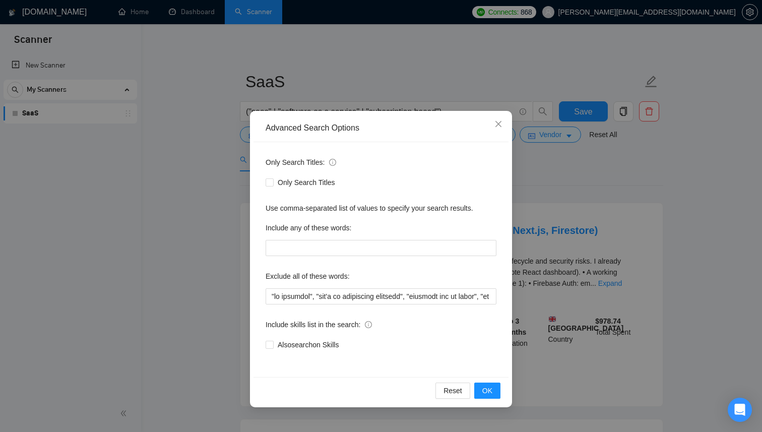
click at [550, 189] on div "Advanced Search Options Only Search Titles: Only Search Titles Use comma-separa…" at bounding box center [381, 216] width 762 height 432
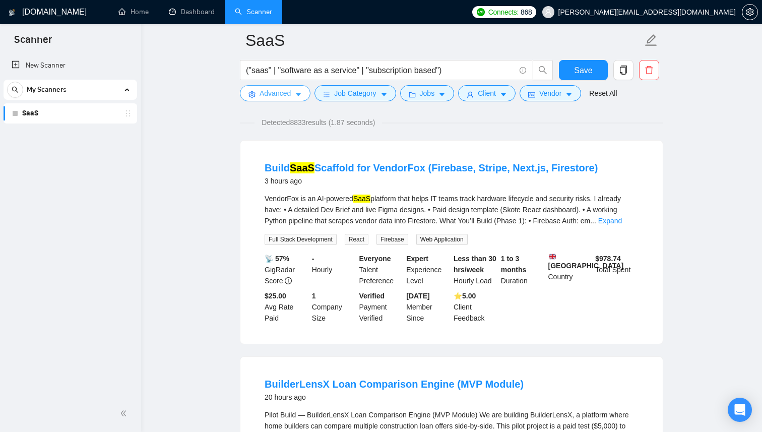
scroll to position [72, 0]
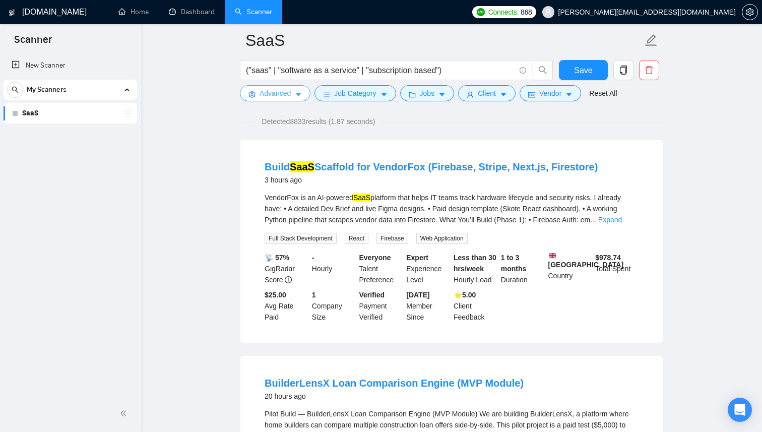
click at [301, 97] on icon "caret-down" at bounding box center [298, 94] width 7 height 7
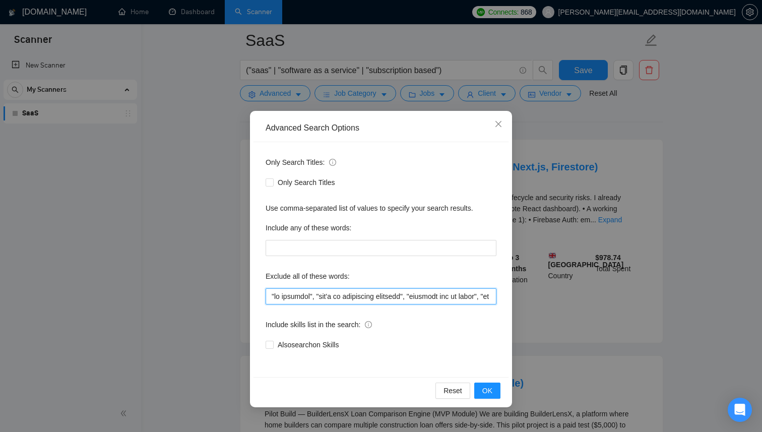
click at [334, 293] on input "text" at bounding box center [381, 296] width 231 height 16
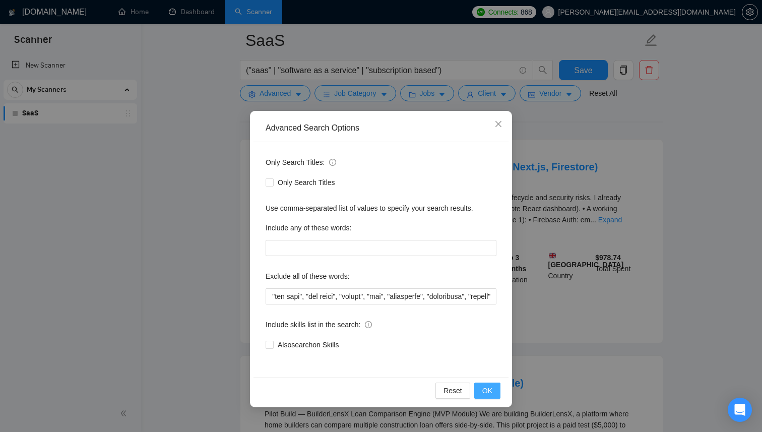
click at [485, 391] on span "OK" at bounding box center [487, 390] width 10 height 11
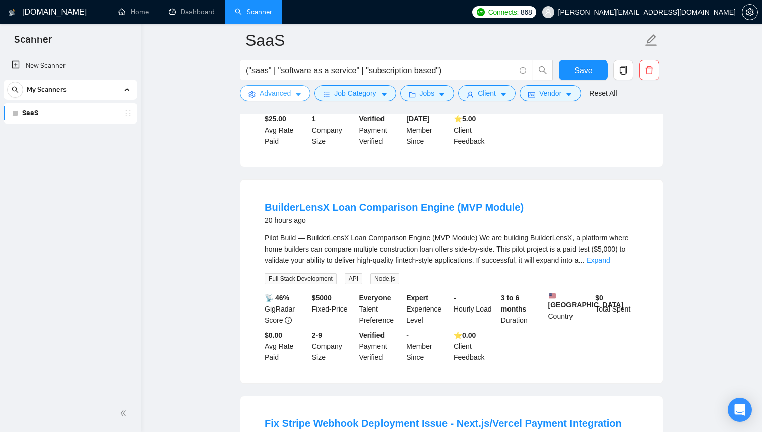
scroll to position [0, 0]
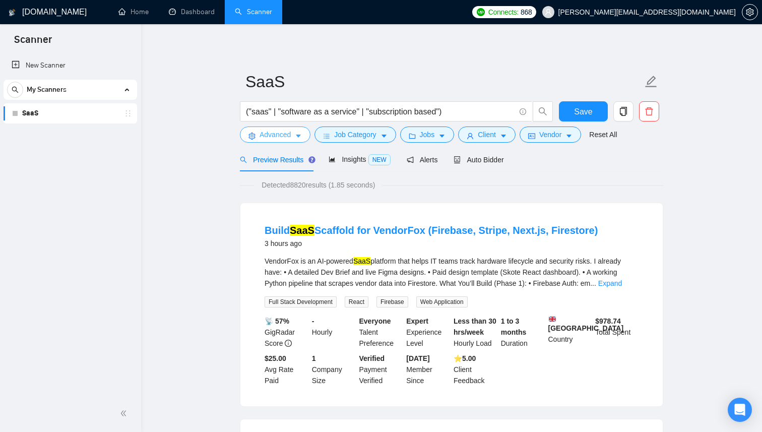
click at [292, 138] on button "Advanced" at bounding box center [275, 135] width 71 height 16
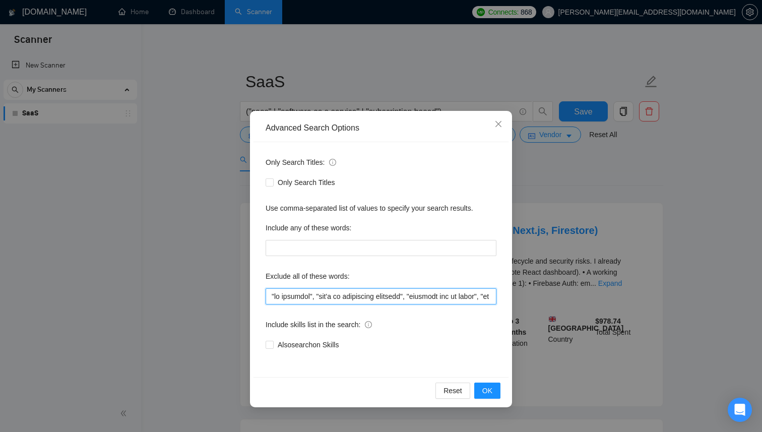
click at [303, 299] on input "text" at bounding box center [381, 296] width 231 height 16
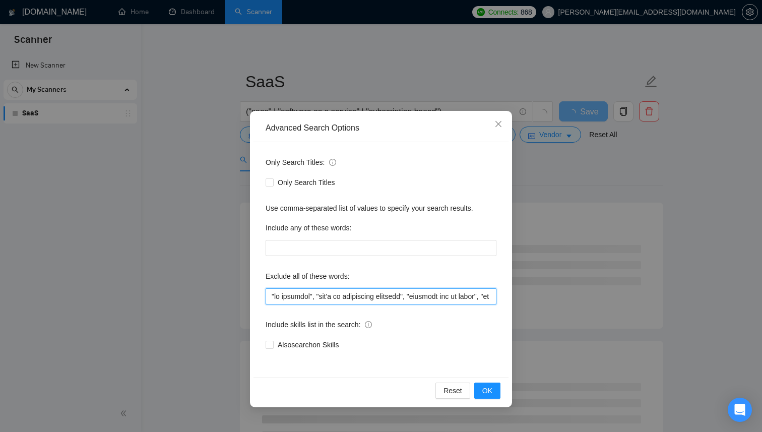
type input ""no agencies", "won't be recruiting agencies", "agencies not to apply", "no age…"
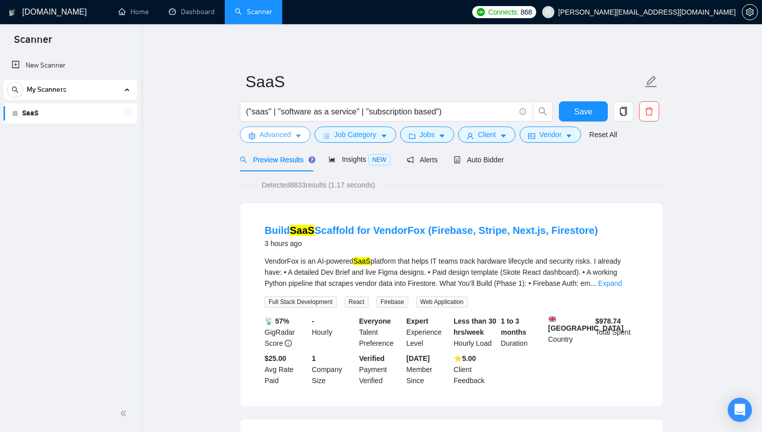
click at [301, 135] on icon "caret-down" at bounding box center [298, 136] width 7 height 7
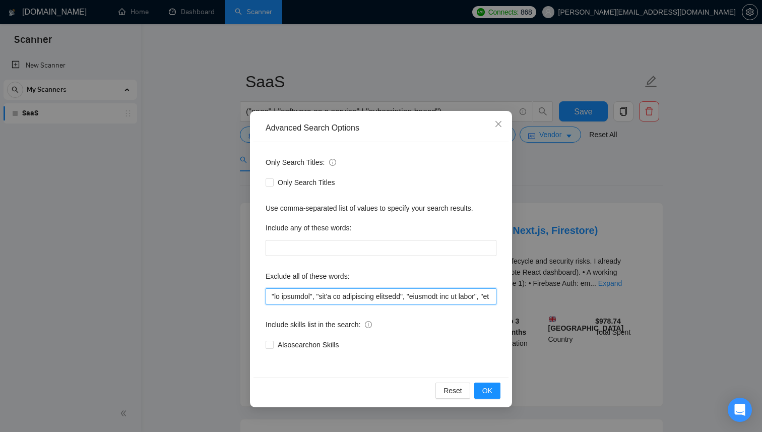
click at [352, 291] on input "text" at bounding box center [381, 296] width 231 height 16
click at [439, 298] on input "text" at bounding box center [381, 296] width 231 height 16
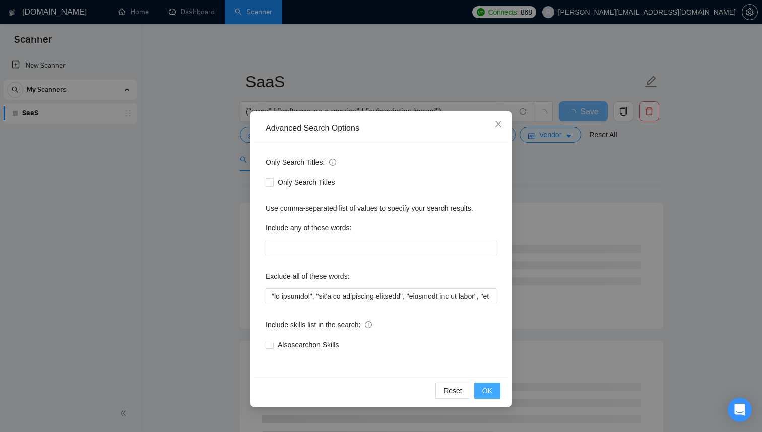
click at [493, 388] on button "OK" at bounding box center [487, 391] width 26 height 16
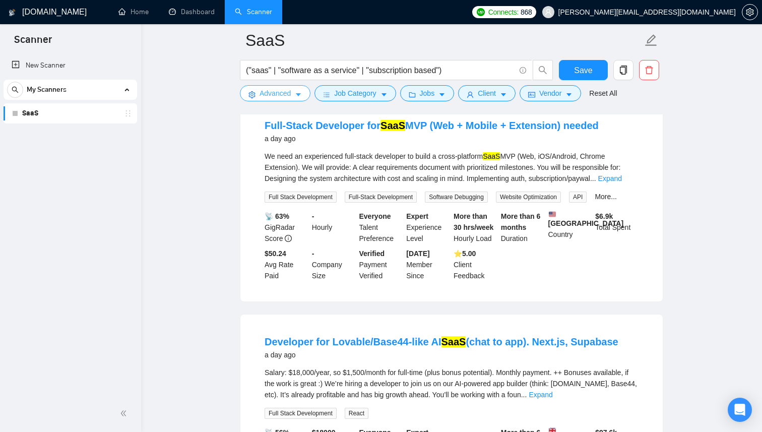
scroll to position [772, 0]
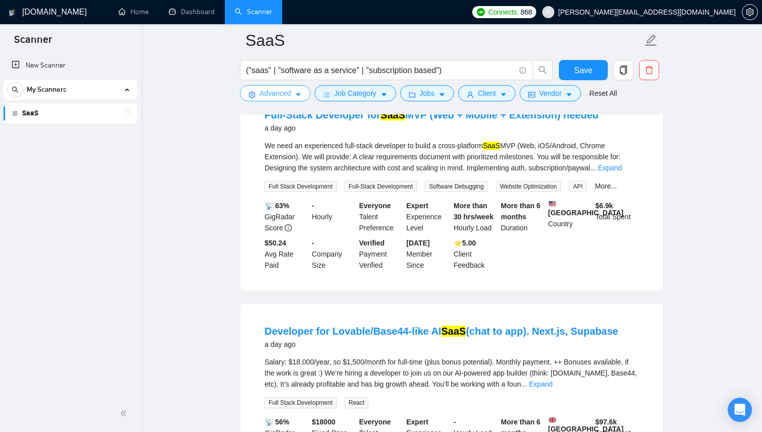
click at [291, 93] on span "Advanced" at bounding box center [275, 93] width 31 height 11
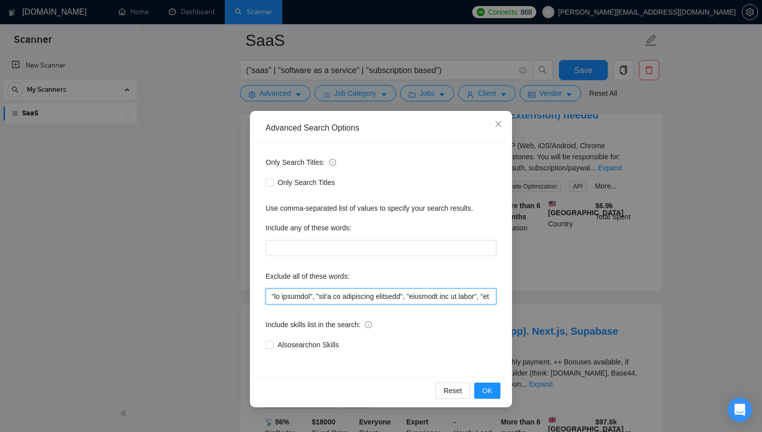
click at [361, 300] on input "text" at bounding box center [381, 296] width 231 height 16
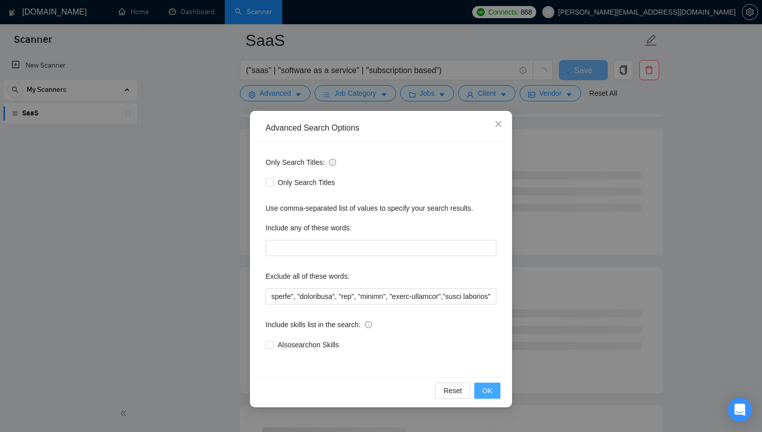
click at [496, 392] on button "OK" at bounding box center [487, 391] width 26 height 16
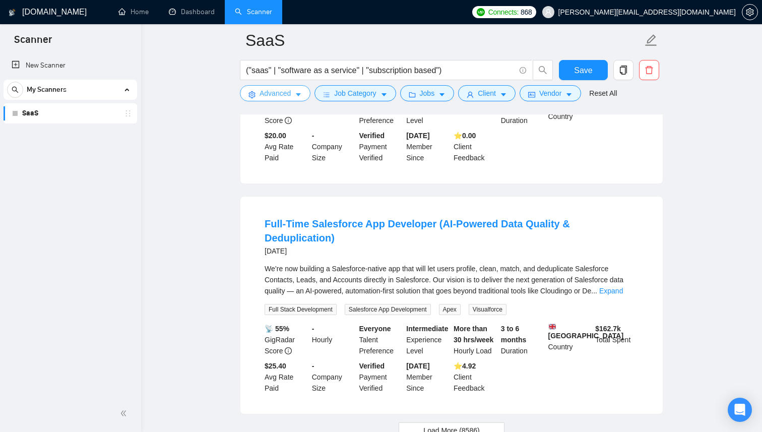
scroll to position [2062, 0]
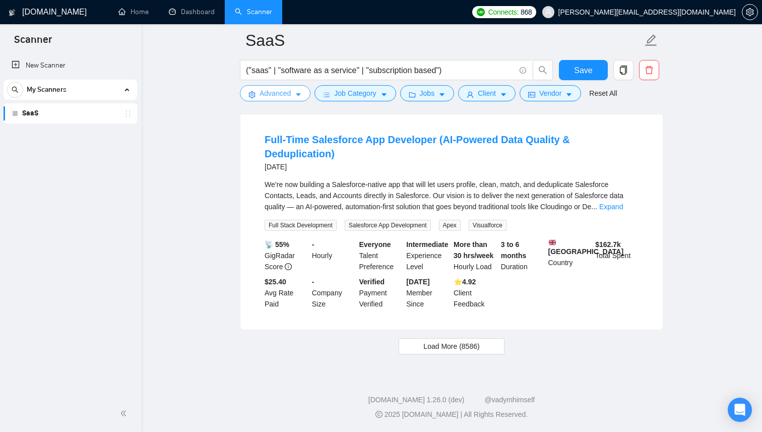
click at [297, 94] on icon "caret-down" at bounding box center [298, 95] width 5 height 3
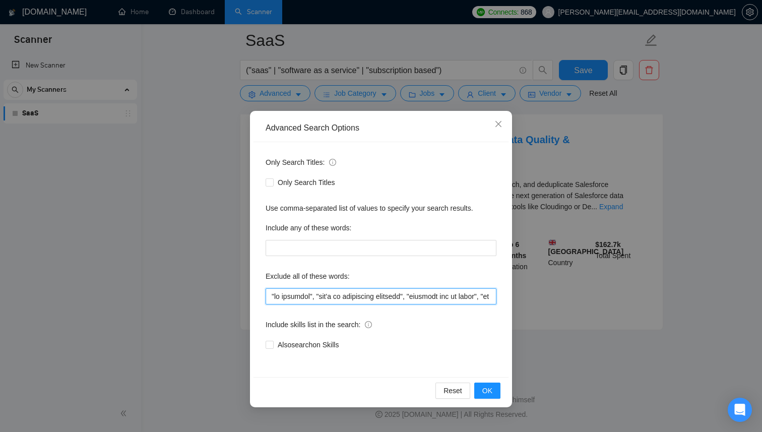
click at [384, 300] on input "text" at bounding box center [381, 296] width 231 height 16
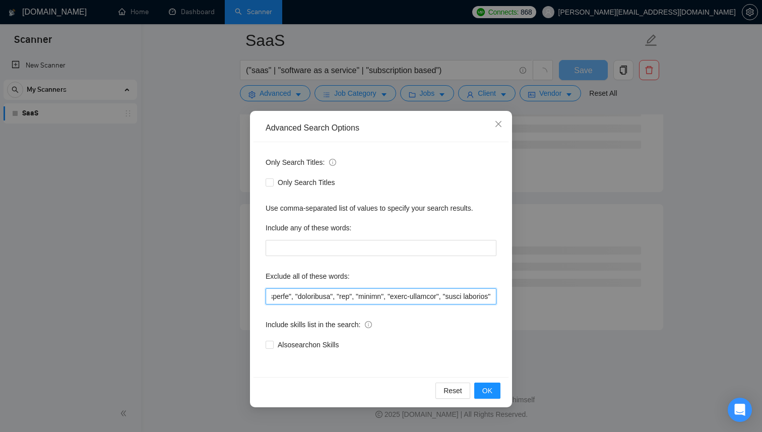
scroll to position [1250, 0]
click at [485, 393] on span "OK" at bounding box center [487, 390] width 10 height 11
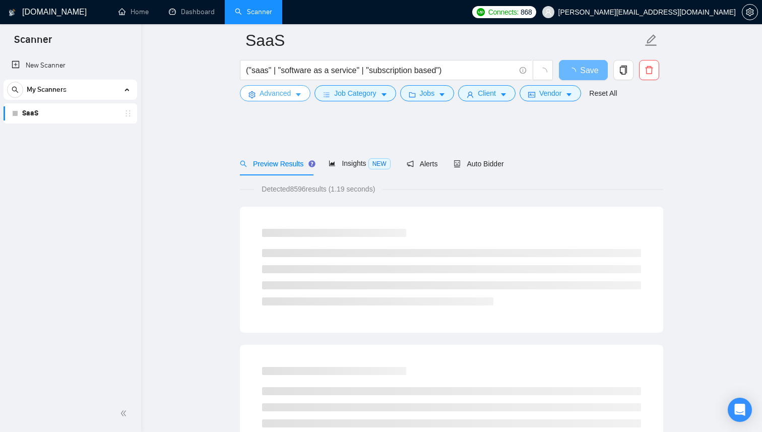
scroll to position [0, 0]
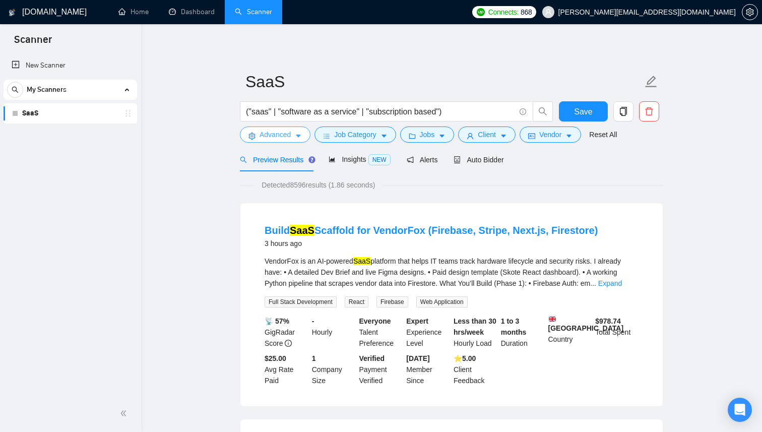
click at [299, 133] on icon "caret-down" at bounding box center [298, 136] width 7 height 7
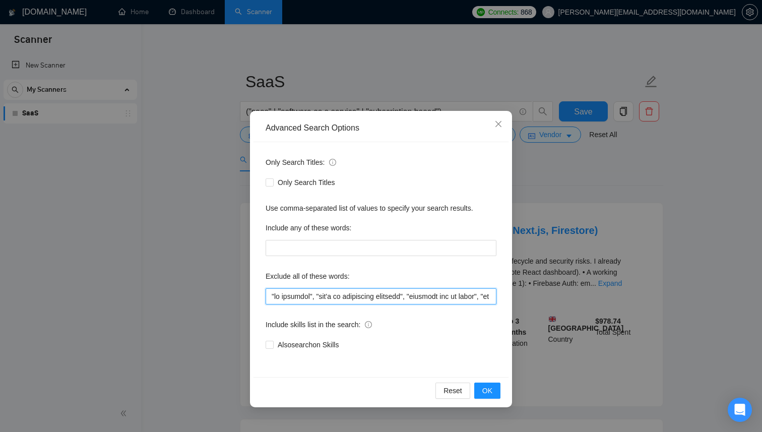
click at [344, 295] on input "text" at bounding box center [381, 296] width 231 height 16
click at [352, 296] on input "text" at bounding box center [381, 296] width 231 height 16
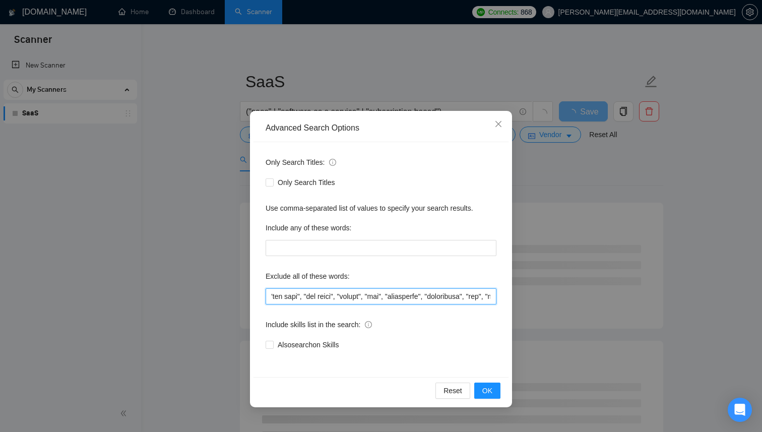
click at [328, 295] on input "text" at bounding box center [381, 296] width 231 height 16
click at [323, 297] on input "text" at bounding box center [381, 296] width 231 height 16
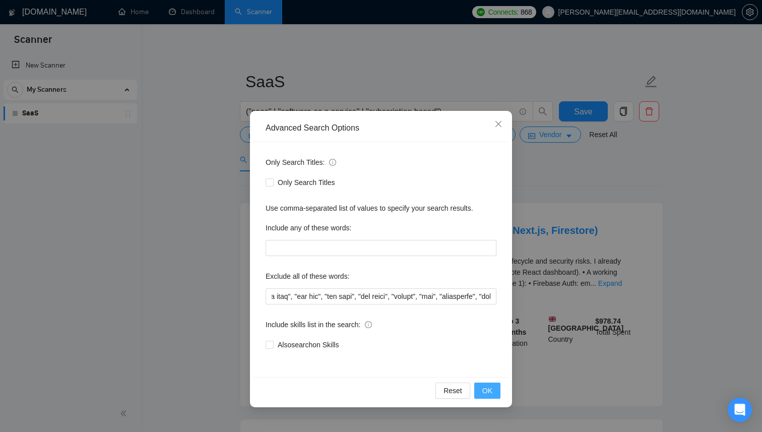
click at [495, 391] on button "OK" at bounding box center [487, 391] width 26 height 16
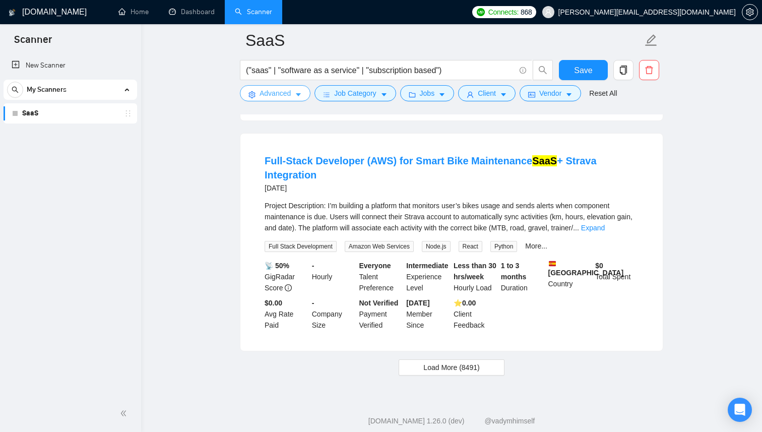
scroll to position [2080, 0]
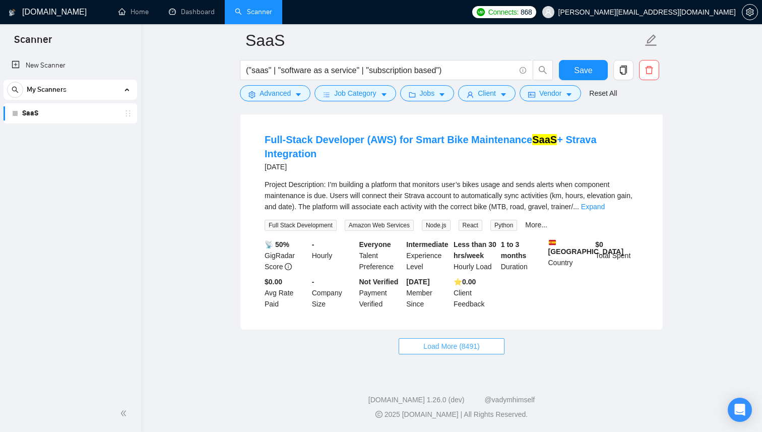
click at [435, 352] on span "Load More (8491)" at bounding box center [451, 346] width 56 height 11
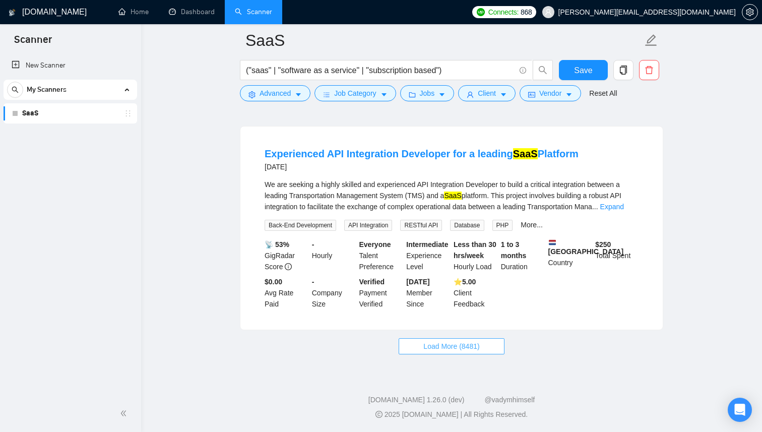
scroll to position [4304, 0]
click at [420, 341] on button "Load More (8481)" at bounding box center [451, 346] width 105 height 16
click at [406, 342] on button "Load More (8481)" at bounding box center [451, 346] width 105 height 16
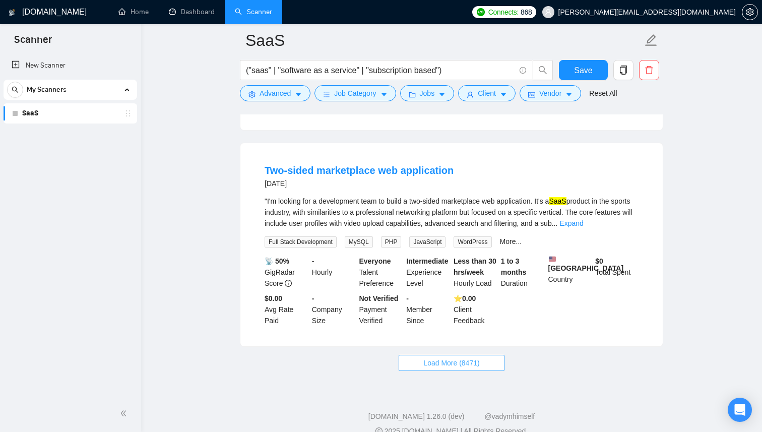
scroll to position [6511, 0]
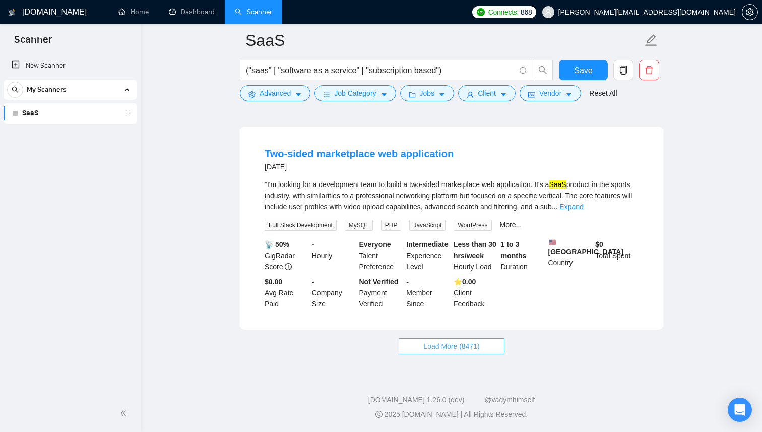
click at [418, 345] on button "Load More (8471)" at bounding box center [451, 346] width 105 height 16
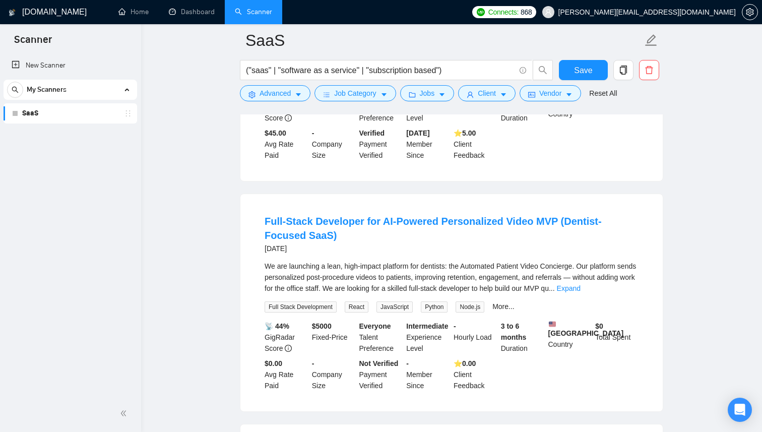
scroll to position [5114, 0]
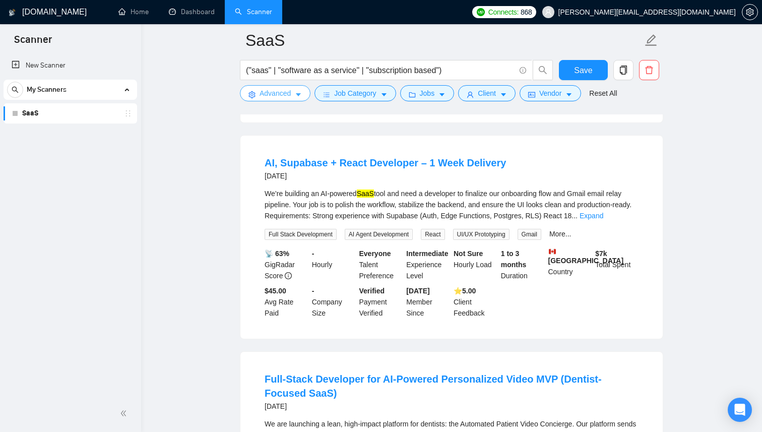
click at [305, 94] on button "Advanced" at bounding box center [275, 93] width 71 height 16
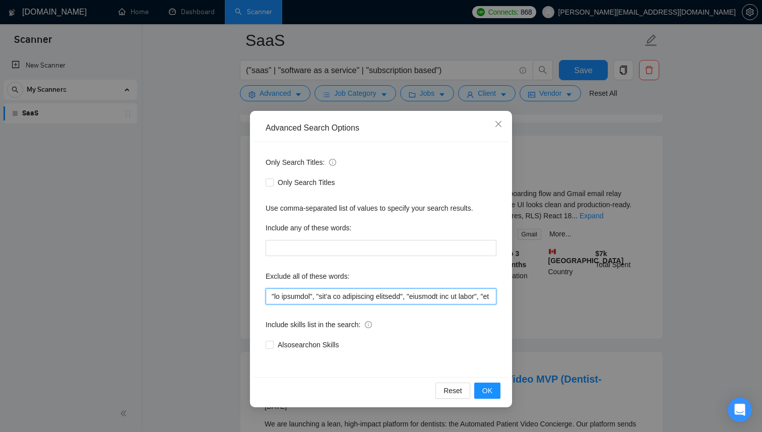
click at [342, 301] on input "text" at bounding box center [381, 296] width 231 height 16
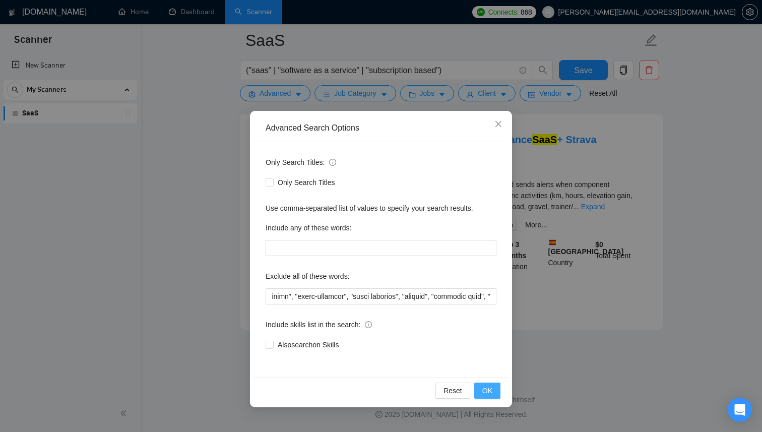
scroll to position [0, 0]
click at [492, 391] on span "OK" at bounding box center [487, 390] width 10 height 11
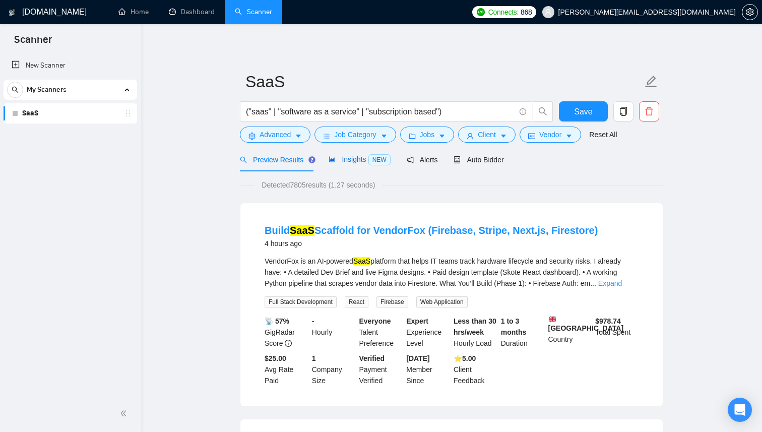
click at [344, 160] on span "Insights NEW" at bounding box center [360, 159] width 62 height 8
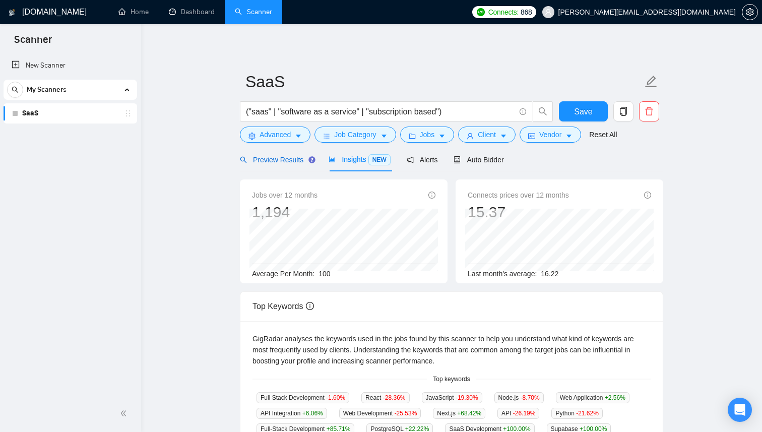
click at [270, 157] on span "Preview Results" at bounding box center [276, 160] width 73 height 8
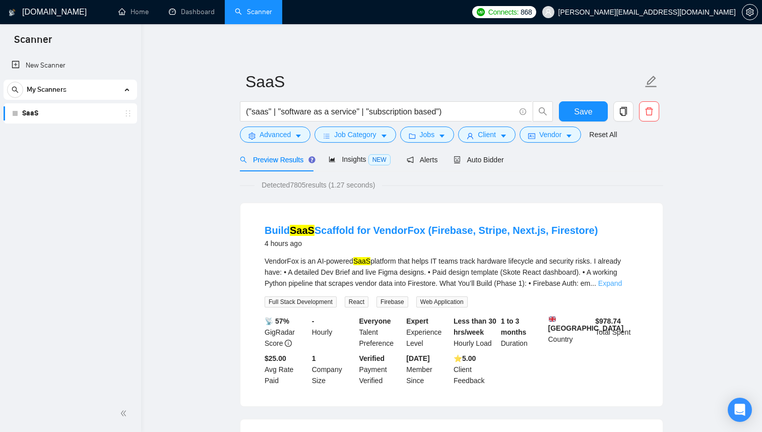
click at [622, 280] on link "Expand" at bounding box center [610, 283] width 24 height 8
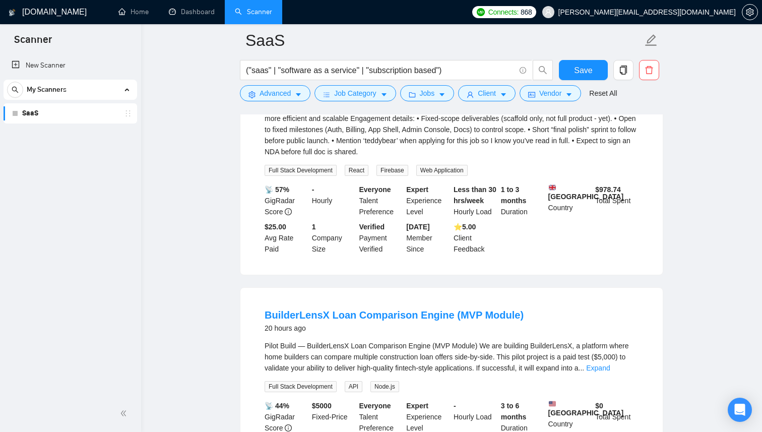
scroll to position [407, 0]
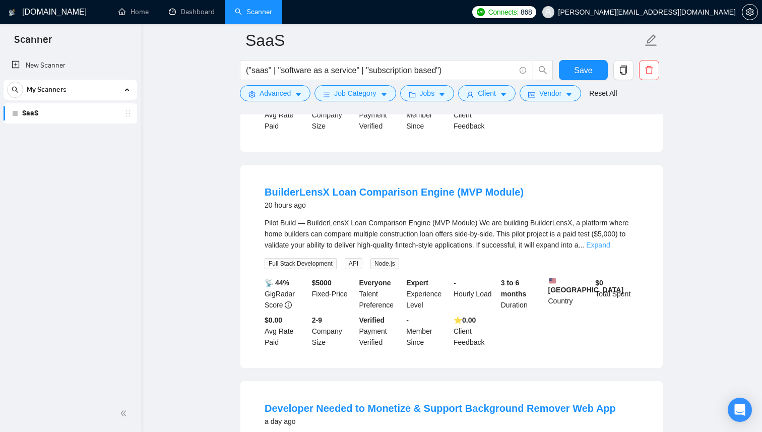
click at [610, 249] on link "Expand" at bounding box center [598, 245] width 24 height 8
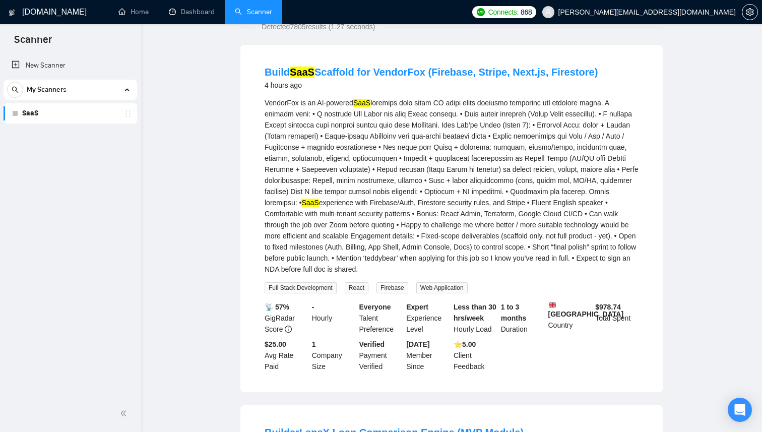
scroll to position [0, 0]
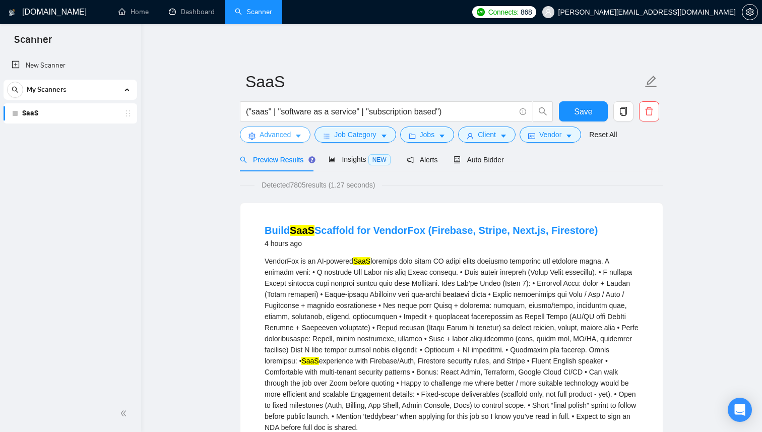
click at [298, 132] on span "caret-down" at bounding box center [298, 136] width 7 height 8
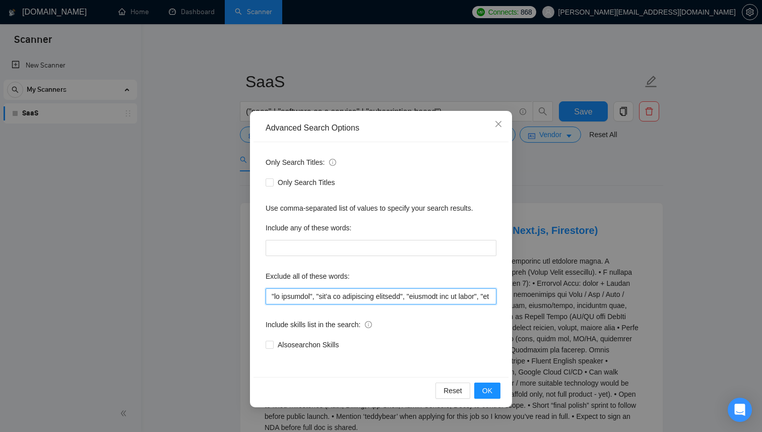
click at [365, 299] on input "text" at bounding box center [381, 296] width 231 height 16
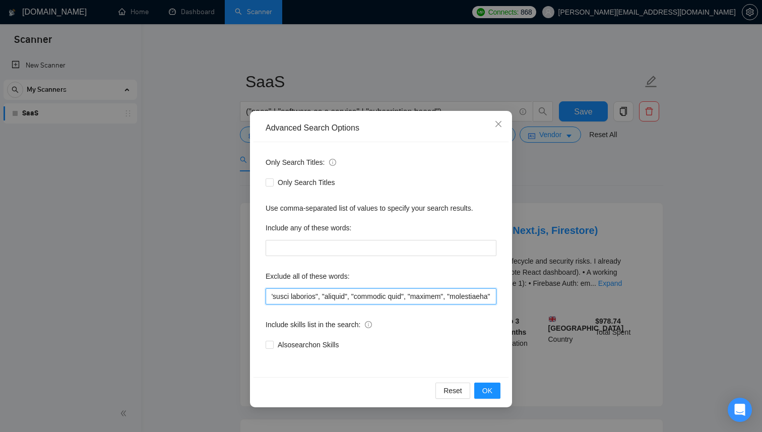
scroll to position [0, 6494]
type input ""no agencies", "won't be recruiting agencies", "agencies not to apply", "no age…"
click at [491, 386] on span "OK" at bounding box center [487, 390] width 10 height 11
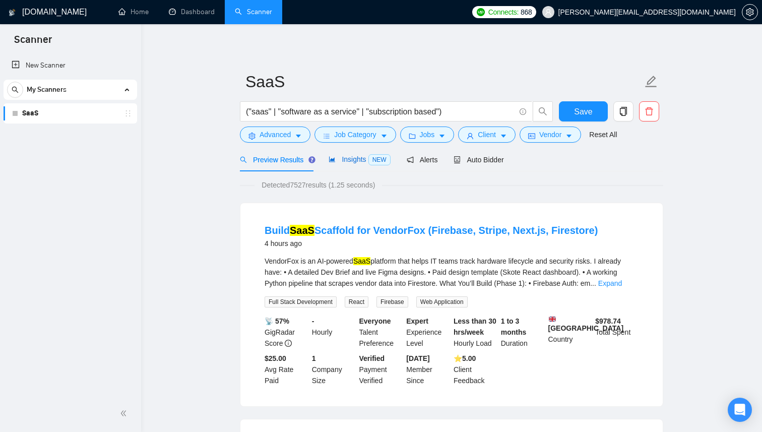
click at [353, 157] on span "Insights NEW" at bounding box center [360, 159] width 62 height 8
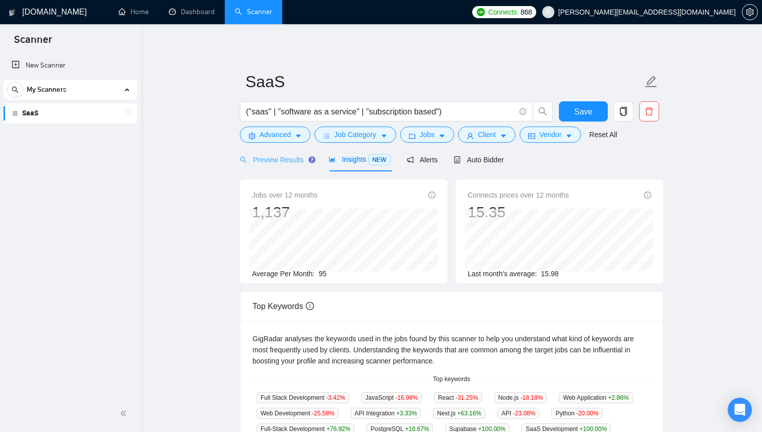
click at [278, 169] on div "Preview Results" at bounding box center [276, 160] width 73 height 24
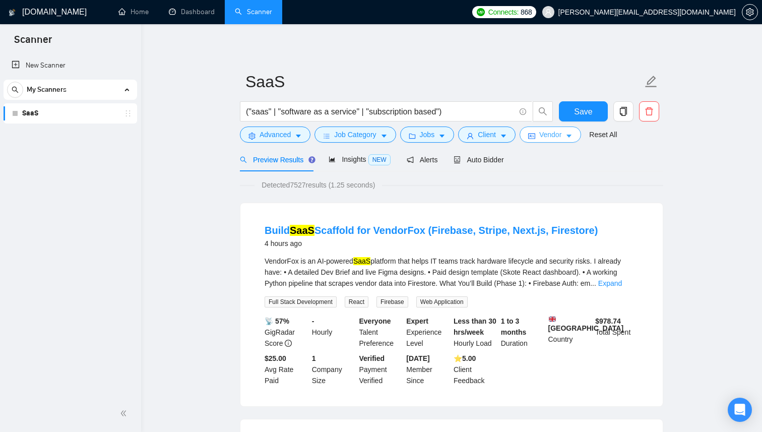
click at [557, 142] on button "Vendor" at bounding box center [551, 135] width 62 height 16
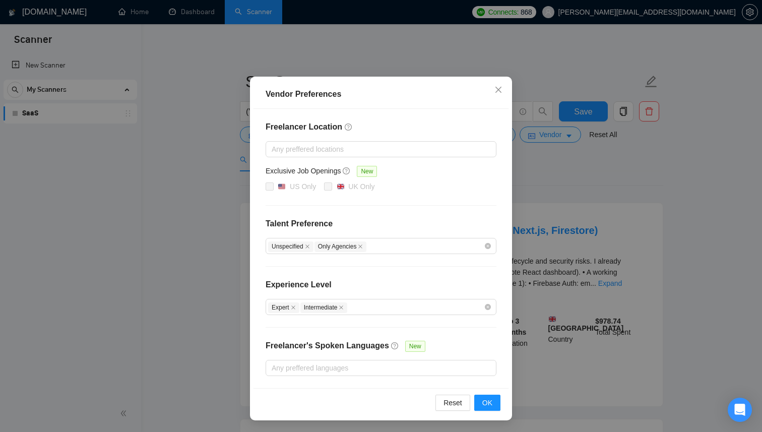
scroll to position [34, 0]
click at [372, 369] on div at bounding box center [376, 368] width 216 height 12
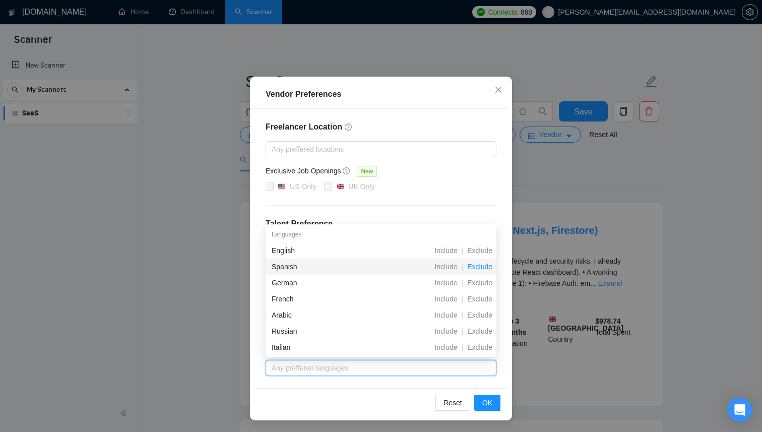
click at [478, 268] on span "Exclude" at bounding box center [479, 267] width 33 height 8
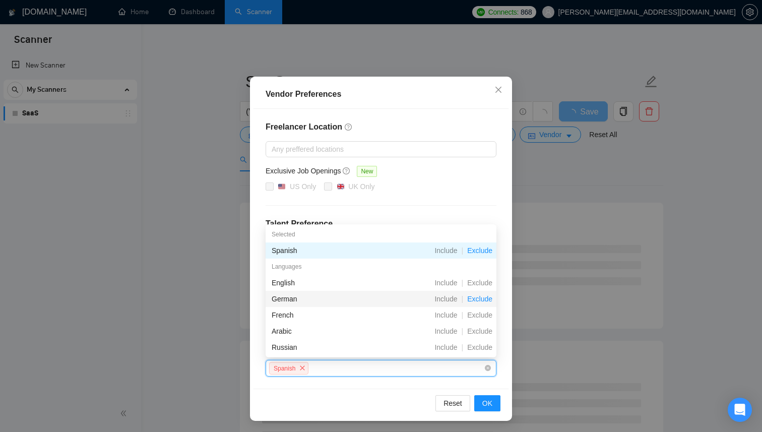
click at [479, 297] on span "Exclude" at bounding box center [479, 299] width 33 height 8
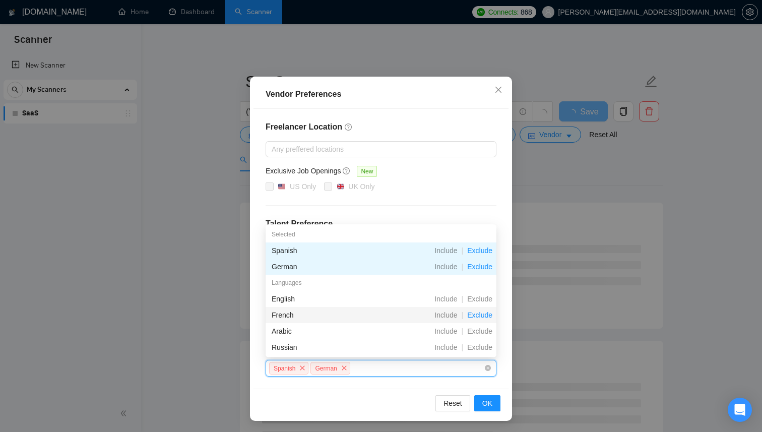
click at [481, 315] on span "Exclude" at bounding box center [479, 315] width 33 height 8
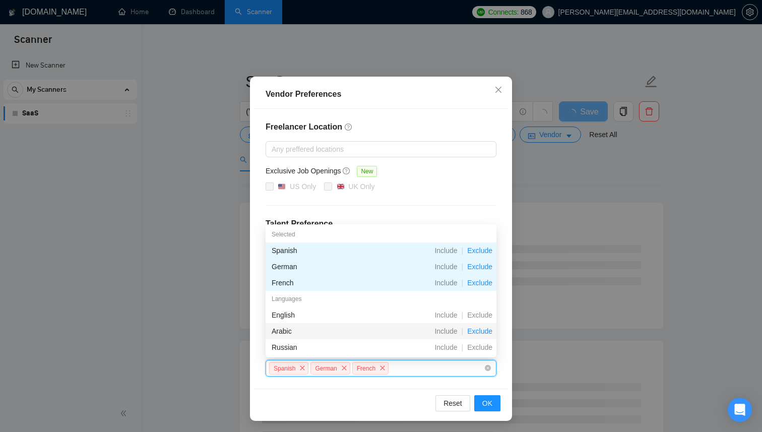
click at [483, 331] on span "Exclude" at bounding box center [479, 331] width 33 height 8
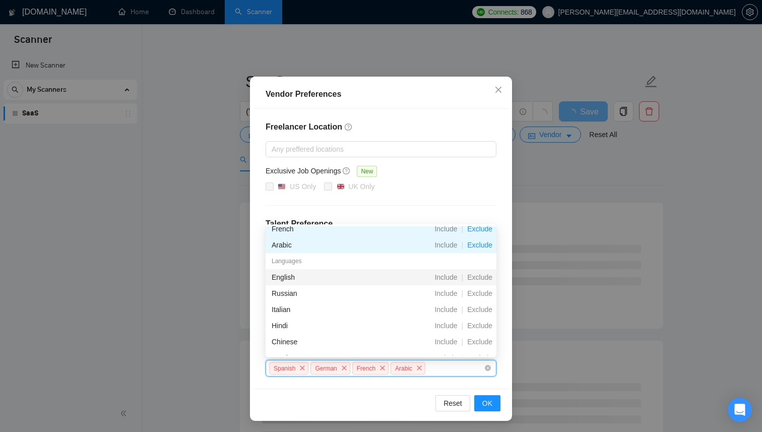
scroll to position [54, 0]
click at [488, 307] on span "Exclude" at bounding box center [479, 309] width 33 height 8
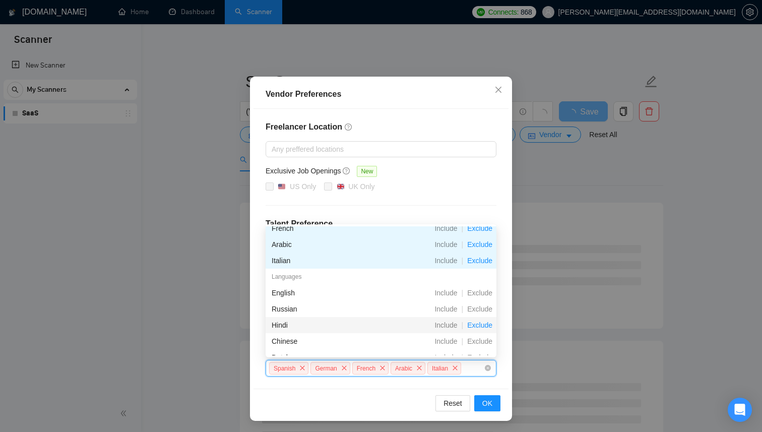
click at [483, 328] on span "Exclude" at bounding box center [479, 325] width 33 height 8
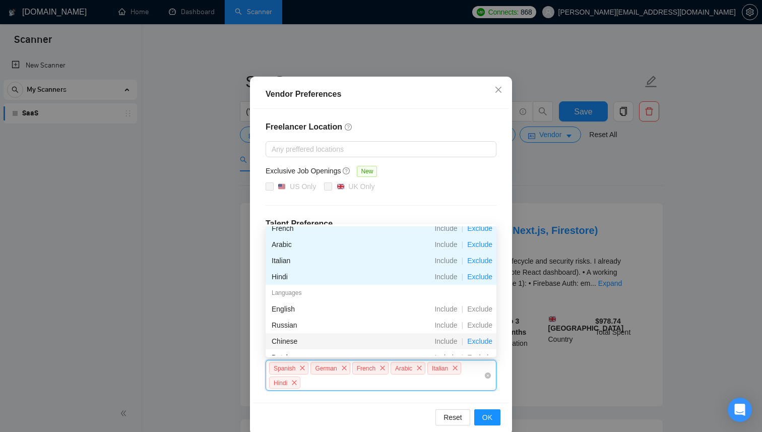
click at [483, 341] on span "Exclude" at bounding box center [479, 341] width 33 height 8
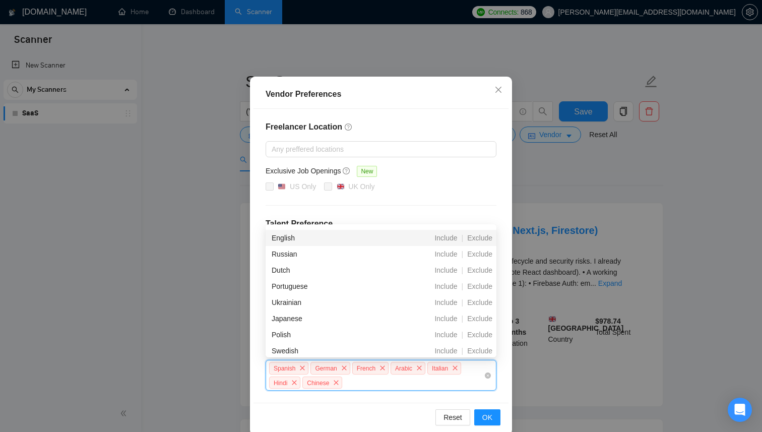
scroll to position [148, 0]
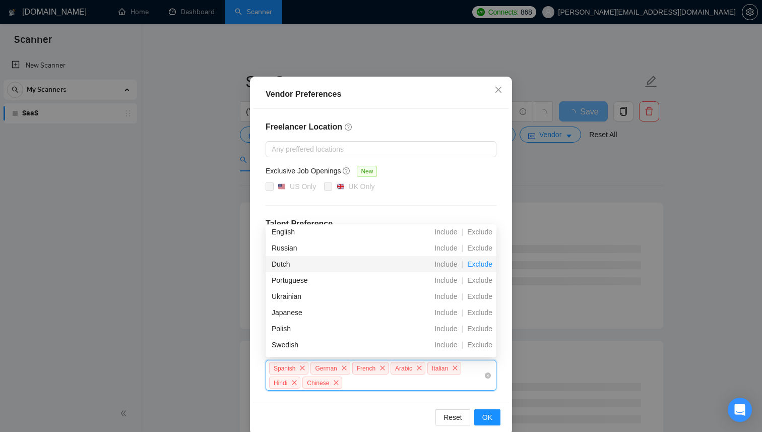
click at [480, 265] on span "Exclude" at bounding box center [479, 264] width 33 height 8
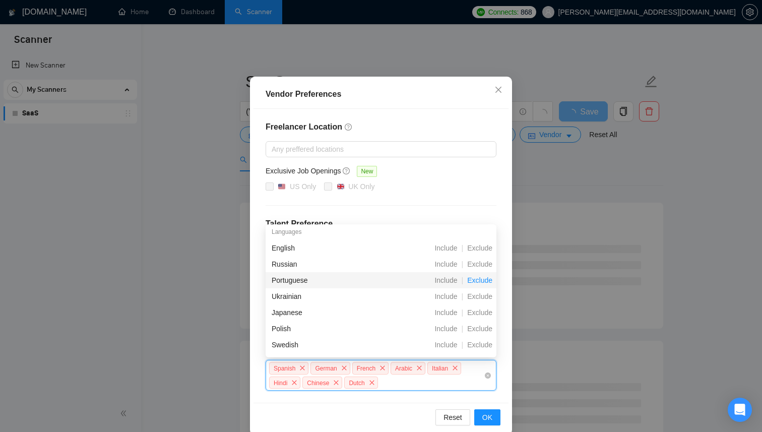
click at [482, 279] on span "Exclude" at bounding box center [479, 280] width 33 height 8
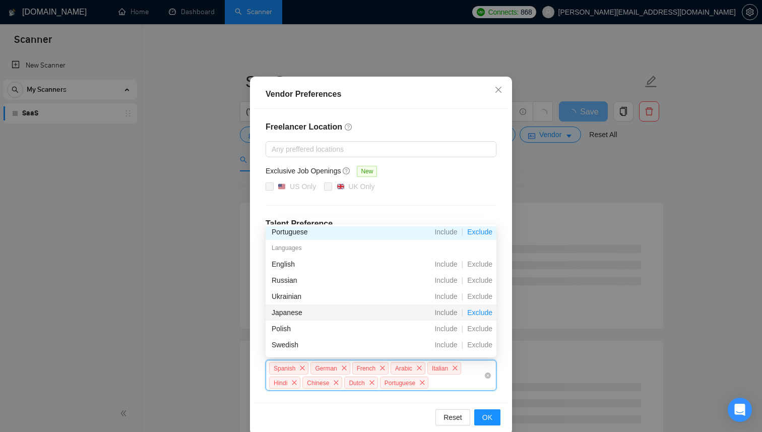
click at [481, 310] on span "Exclude" at bounding box center [479, 313] width 33 height 8
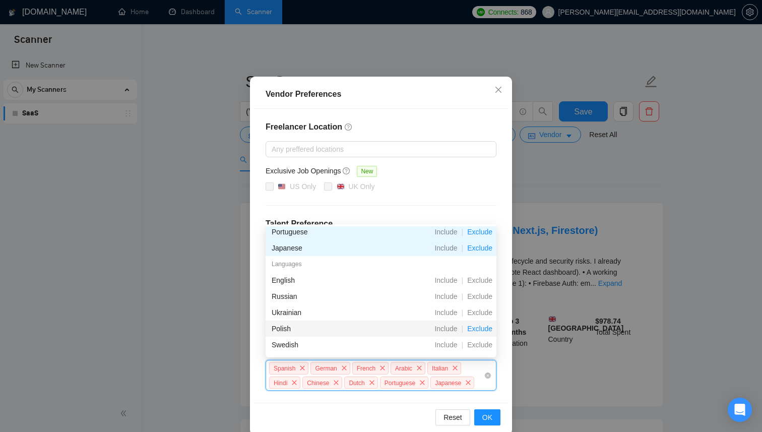
click at [483, 327] on span "Exclude" at bounding box center [479, 329] width 33 height 8
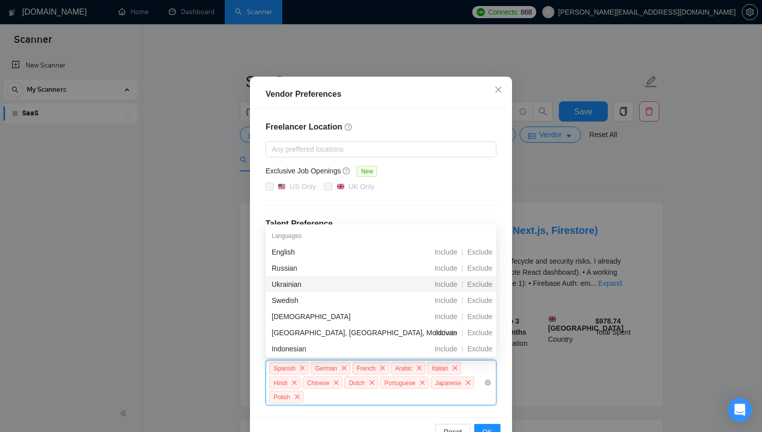
scroll to position [202, 0]
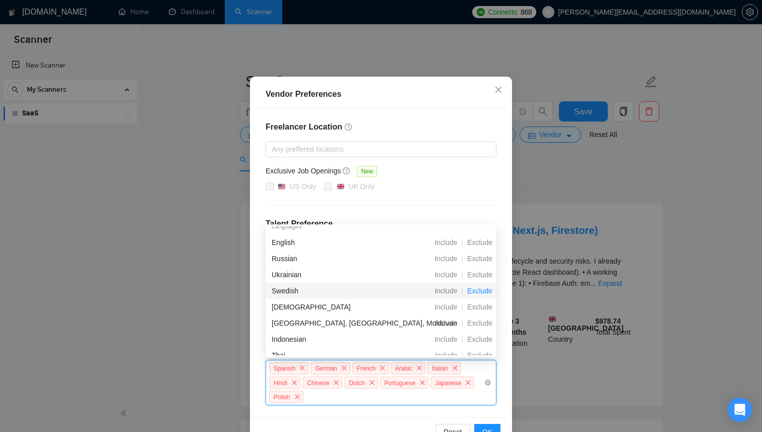
click at [481, 294] on span "Exclude" at bounding box center [479, 291] width 33 height 8
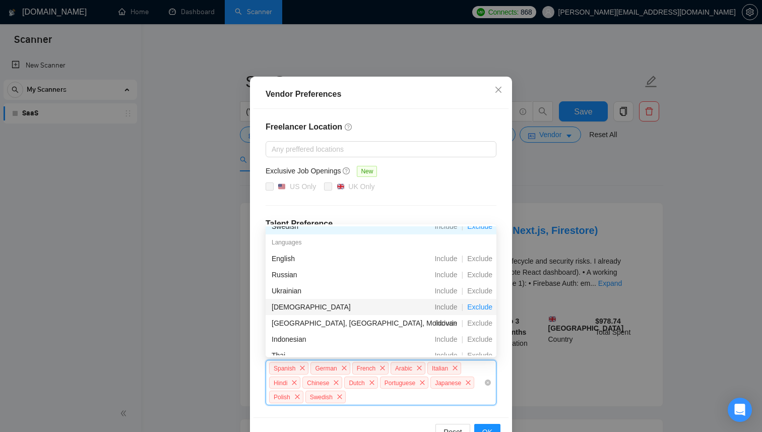
click at [482, 309] on span "Exclude" at bounding box center [479, 307] width 33 height 8
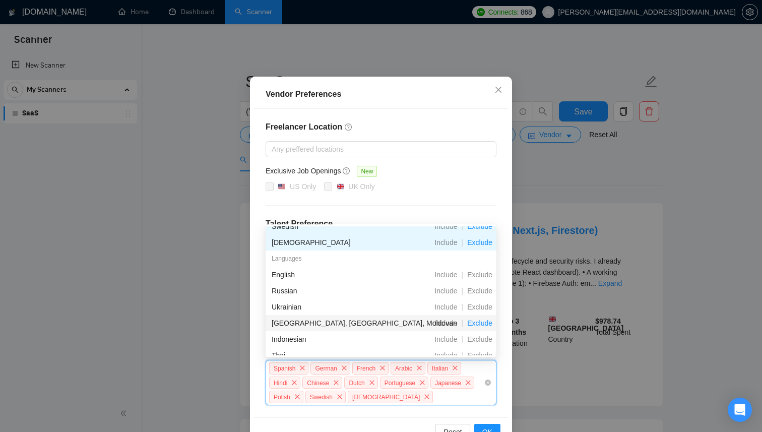
click at [481, 324] on span "Exclude" at bounding box center [479, 323] width 33 height 8
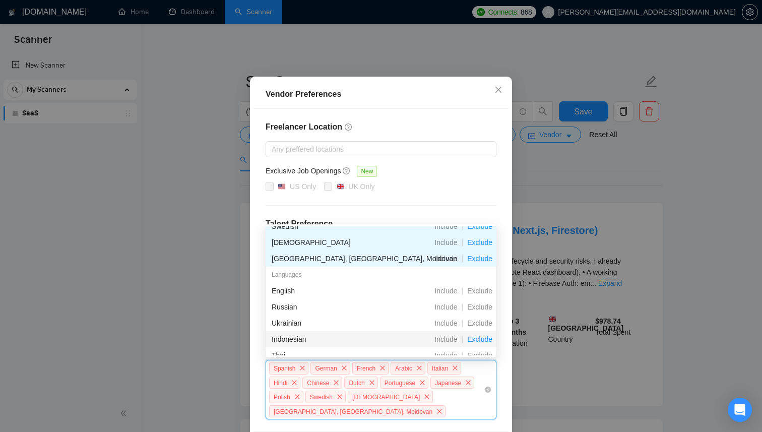
click at [483, 337] on span "Exclude" at bounding box center [479, 339] width 33 height 8
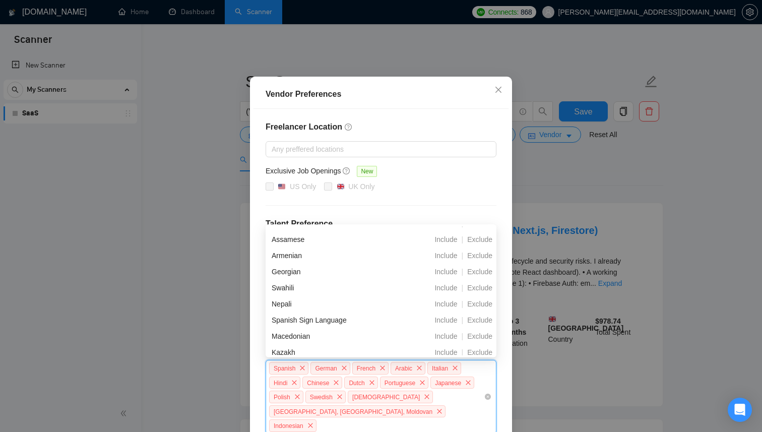
scroll to position [1000, 0]
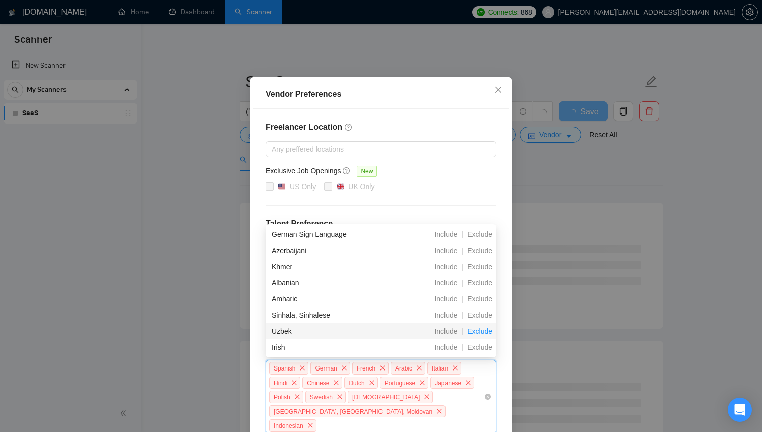
click at [481, 330] on span "Exclude" at bounding box center [479, 331] width 33 height 8
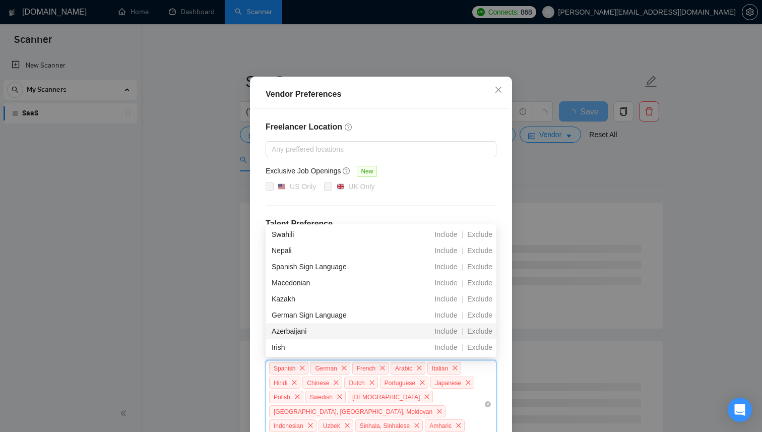
click at [481, 330] on span "Exclude" at bounding box center [479, 331] width 33 height 8
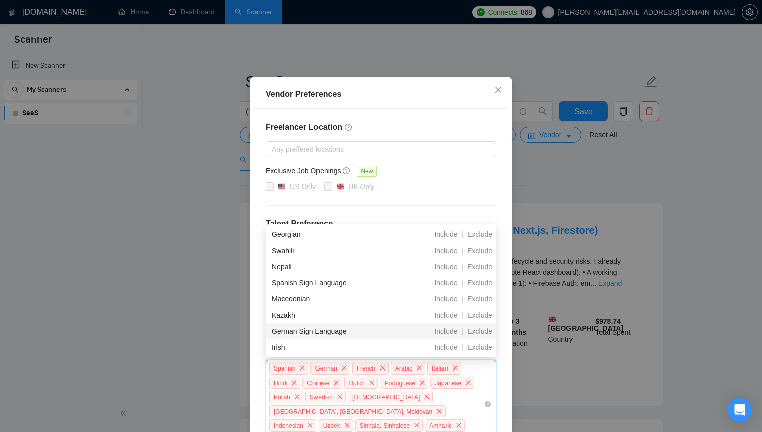
click at [481, 330] on span "Exclude" at bounding box center [479, 331] width 33 height 8
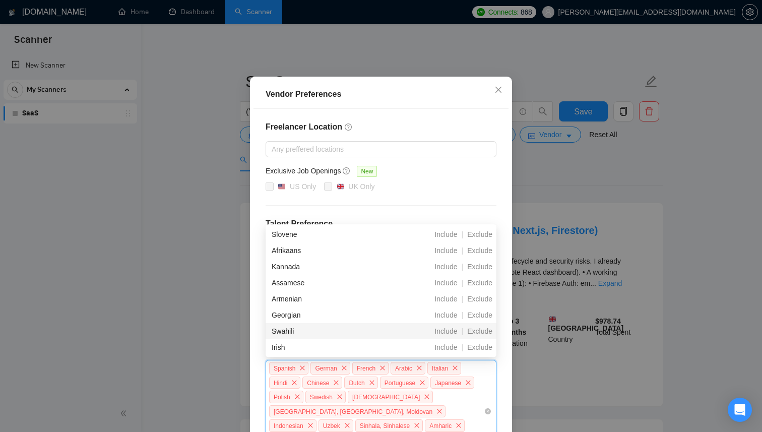
click at [481, 330] on span "Exclude" at bounding box center [479, 331] width 33 height 8
click at [481, 319] on span "Exclude" at bounding box center [479, 315] width 33 height 8
click at [481, 330] on span "Exclude" at bounding box center [479, 331] width 33 height 8
click at [481, 319] on span "Exclude" at bounding box center [479, 315] width 33 height 8
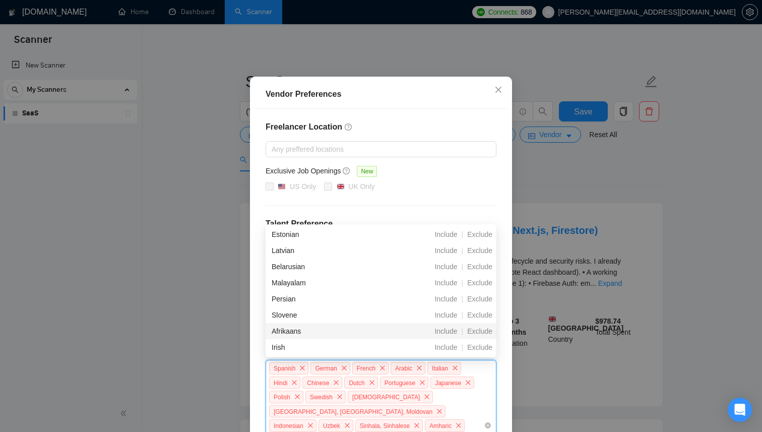
click at [481, 330] on span "Exclude" at bounding box center [479, 331] width 33 height 8
click at [481, 319] on span "Exclude" at bounding box center [479, 315] width 33 height 8
click at [481, 330] on span "Exclude" at bounding box center [479, 331] width 33 height 8
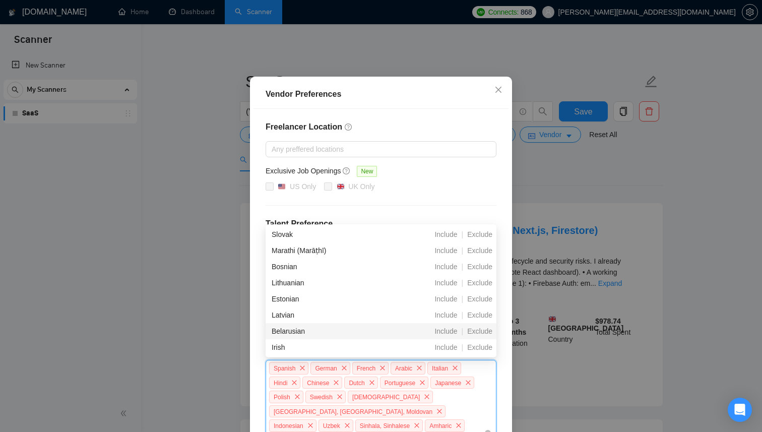
click at [481, 319] on span "Exclude" at bounding box center [479, 315] width 33 height 8
click at [481, 330] on span "Exclude" at bounding box center [479, 331] width 33 height 8
click at [481, 319] on span "Exclude" at bounding box center [479, 315] width 33 height 8
click at [481, 330] on span "Exclude" at bounding box center [479, 331] width 33 height 8
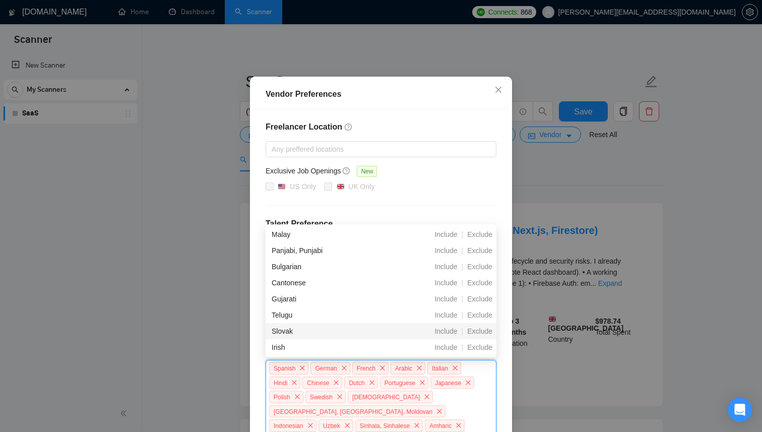
click at [481, 330] on span "Exclude" at bounding box center [479, 331] width 33 height 8
click at [481, 319] on span "Exclude" at bounding box center [479, 315] width 33 height 8
click at [481, 330] on span "Exclude" at bounding box center [479, 331] width 33 height 8
click at [481, 319] on span "Exclude" at bounding box center [479, 315] width 33 height 8
click at [481, 330] on span "Exclude" at bounding box center [479, 331] width 33 height 8
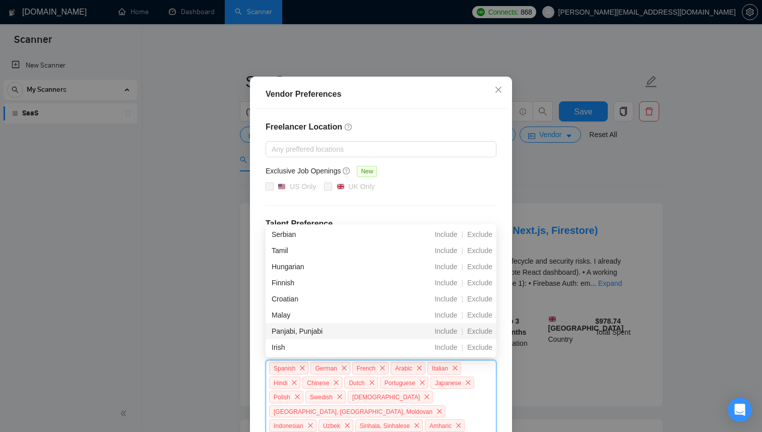
click at [481, 330] on span "Exclude" at bounding box center [479, 331] width 33 height 8
click at [481, 319] on span "Exclude" at bounding box center [479, 315] width 33 height 8
click at [481, 330] on span "Exclude" at bounding box center [479, 331] width 33 height 8
click at [481, 319] on span "Exclude" at bounding box center [479, 315] width 33 height 8
click at [481, 330] on span "Exclude" at bounding box center [479, 331] width 33 height 8
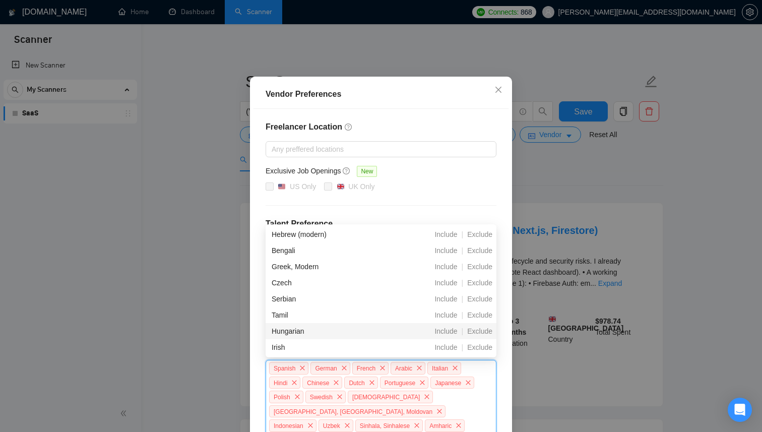
click at [481, 319] on span "Exclude" at bounding box center [479, 315] width 33 height 8
click at [481, 330] on span "Exclude" at bounding box center [479, 331] width 33 height 8
click at [481, 319] on span "Exclude" at bounding box center [479, 315] width 33 height 8
click at [481, 330] on span "Exclude" at bounding box center [479, 331] width 33 height 8
click at [481, 319] on span "Exclude" at bounding box center [479, 315] width 33 height 8
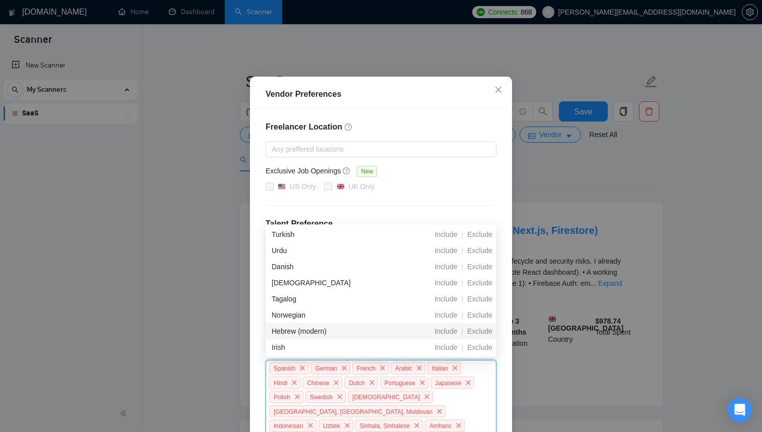
click at [481, 330] on span "Exclude" at bounding box center [479, 331] width 33 height 8
click at [481, 319] on span "Exclude" at bounding box center [479, 315] width 33 height 8
click at [481, 330] on span "Exclude" at bounding box center [479, 331] width 33 height 8
click at [481, 319] on span "Exclude" at bounding box center [479, 315] width 33 height 8
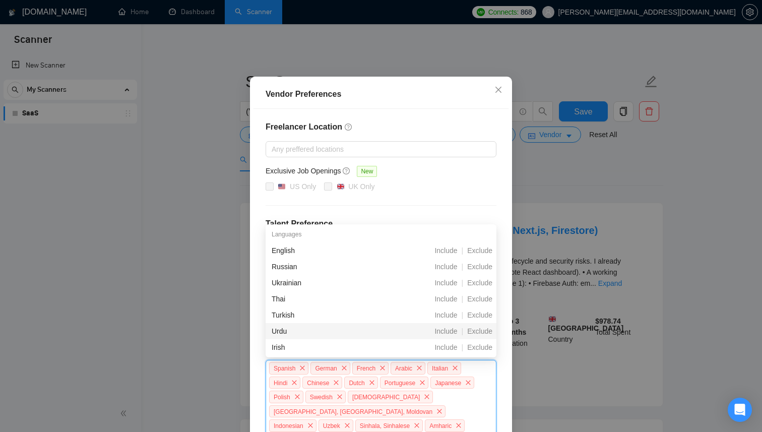
click at [481, 330] on span "Exclude" at bounding box center [479, 331] width 33 height 8
click at [481, 319] on span "Exclude" at bounding box center [479, 315] width 33 height 8
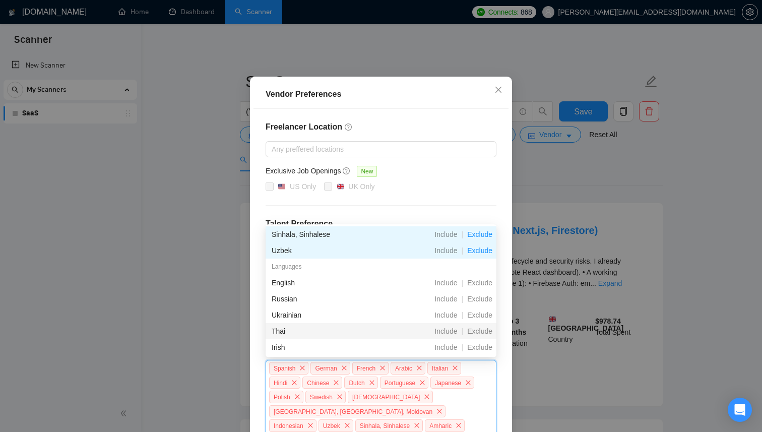
click at [481, 330] on span "Exclude" at bounding box center [479, 331] width 33 height 8
click at [481, 319] on span "Exclude" at bounding box center [479, 315] width 33 height 8
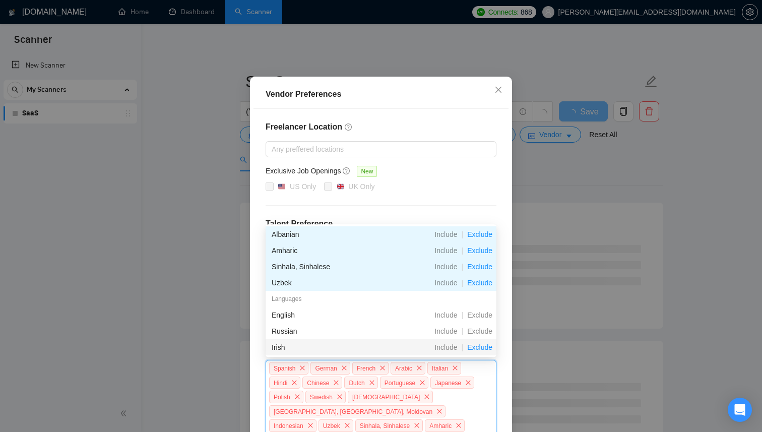
click at [479, 349] on span "Exclude" at bounding box center [479, 347] width 33 height 8
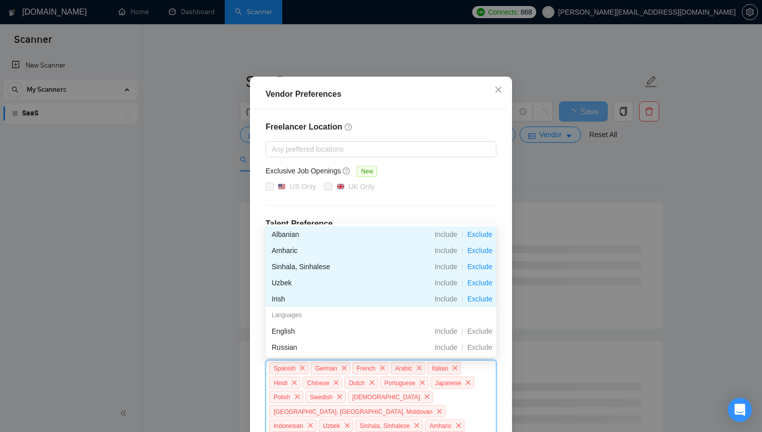
click at [448, 183] on div "US Only UK Only" at bounding box center [381, 187] width 231 height 12
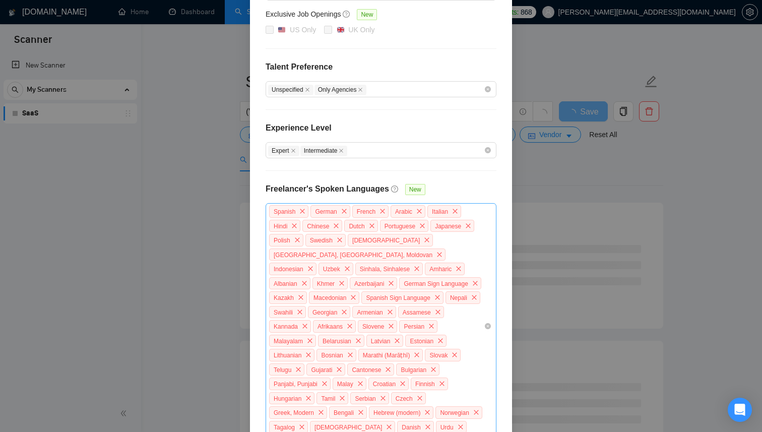
scroll to position [260, 0]
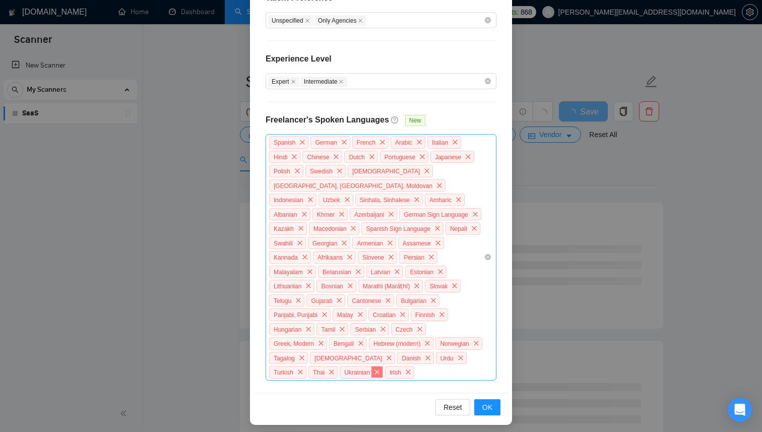
click at [380, 369] on icon "close" at bounding box center [377, 372] width 6 height 6
click at [493, 401] on button "OK" at bounding box center [487, 407] width 26 height 16
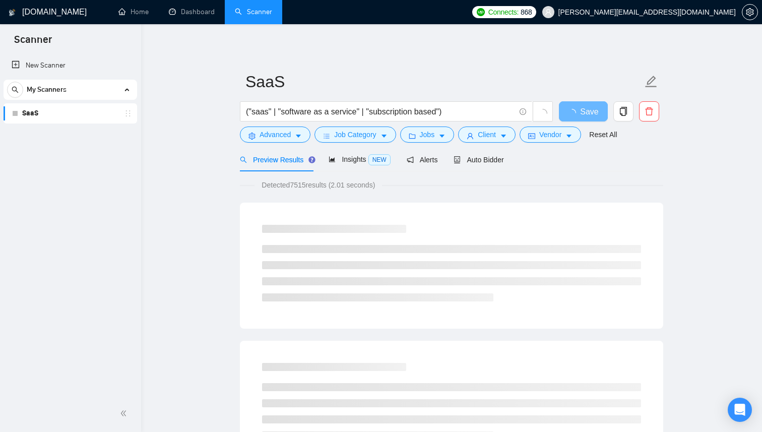
scroll to position [210, 0]
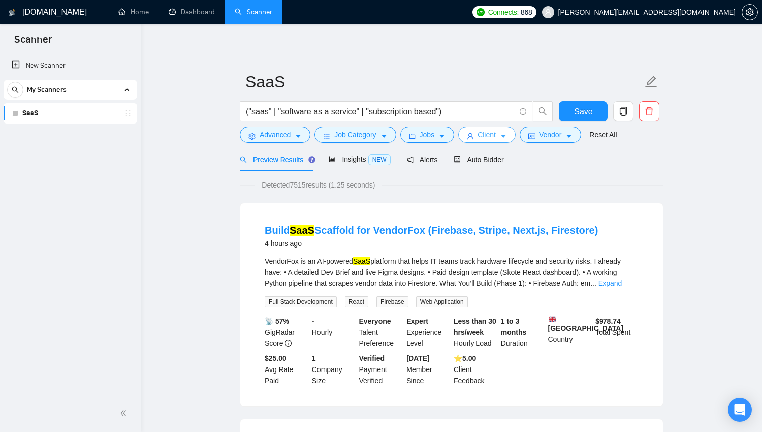
click at [516, 135] on button "Client" at bounding box center [486, 135] width 57 height 16
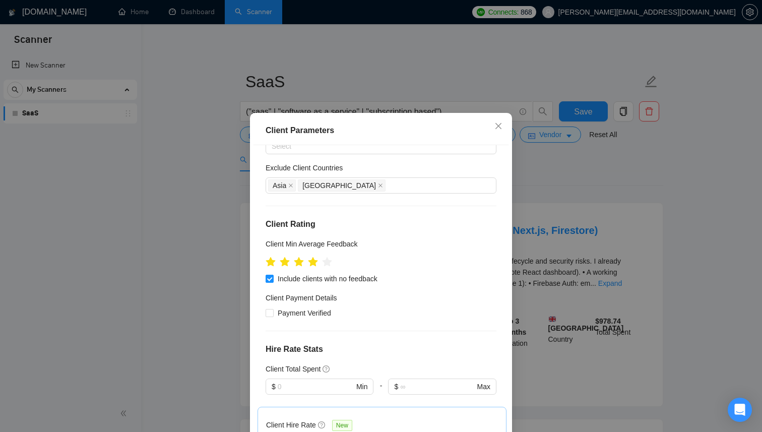
scroll to position [0, 0]
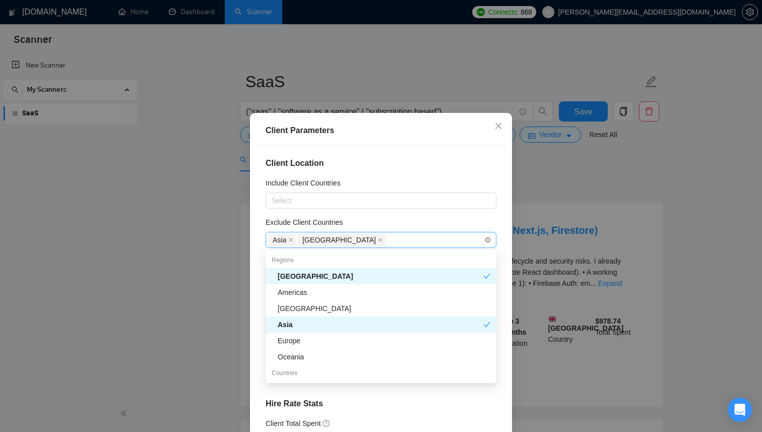
click at [411, 247] on div "Asia Africa" at bounding box center [376, 240] width 216 height 14
click at [369, 310] on div "Antarctica" at bounding box center [384, 308] width 213 height 11
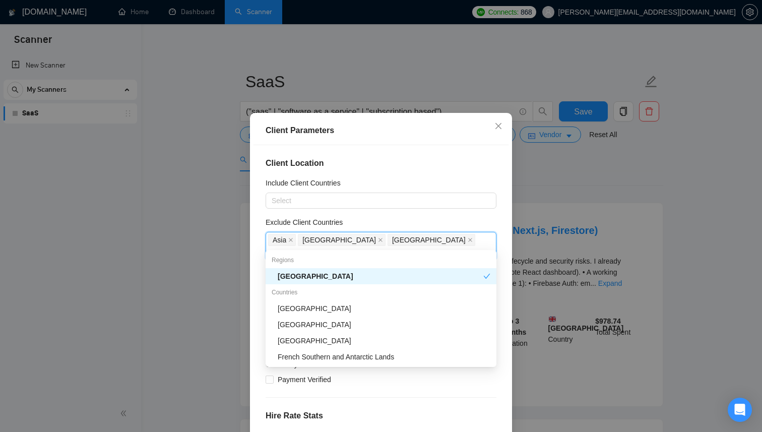
type input "fra"
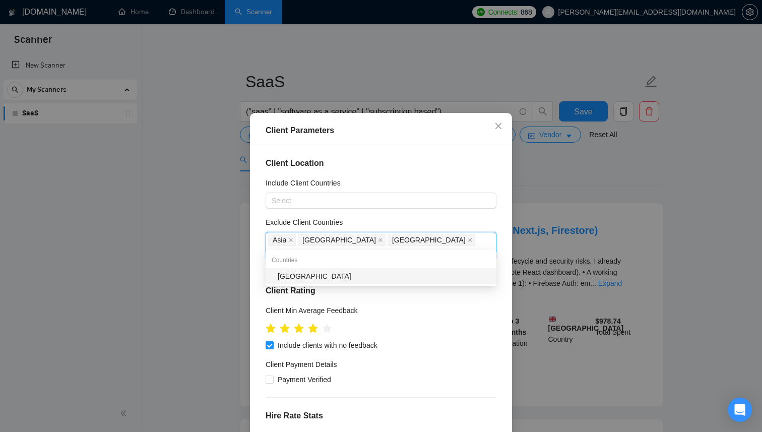
click at [317, 276] on div "[GEOGRAPHIC_DATA]" at bounding box center [384, 276] width 213 height 11
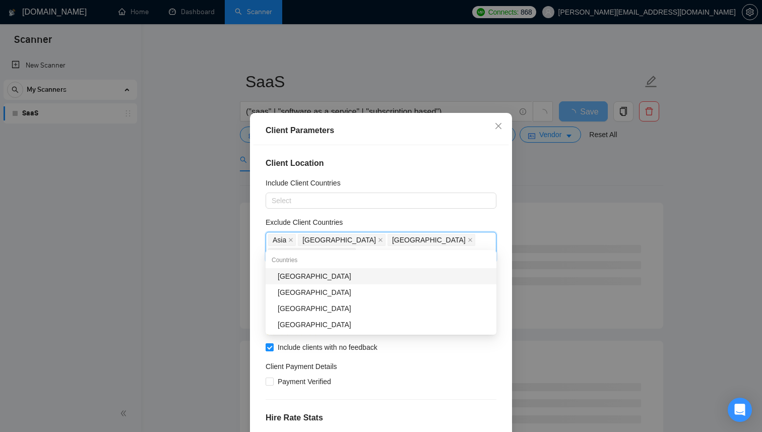
type input "pola"
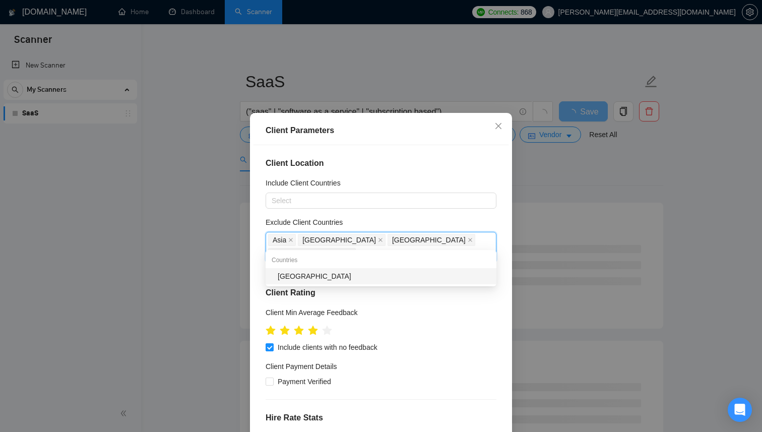
click at [316, 273] on div "Poland" at bounding box center [384, 276] width 213 height 11
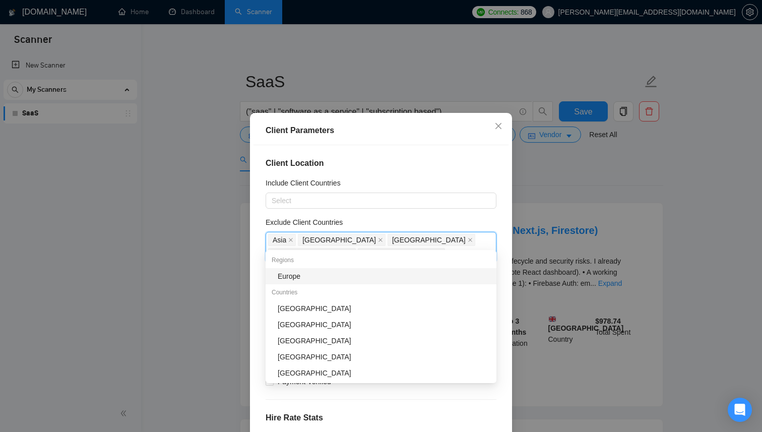
type input "roma"
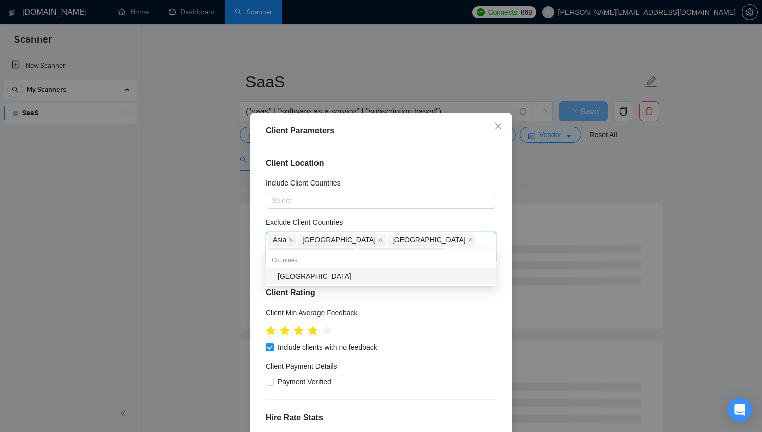
click at [306, 274] on div "Romania" at bounding box center [384, 276] width 213 height 11
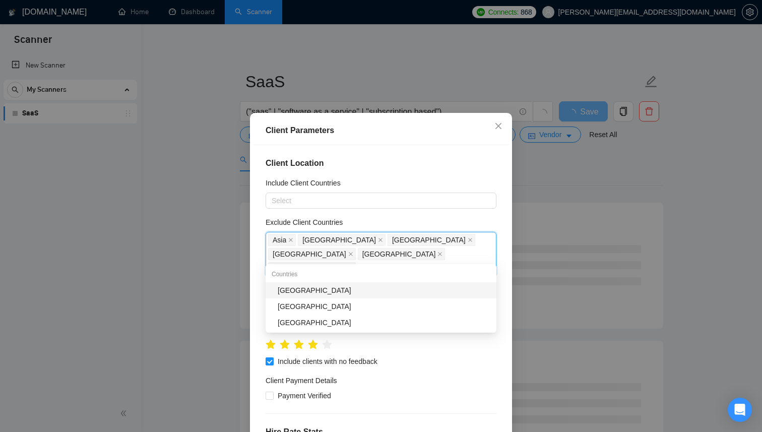
type input "hung"
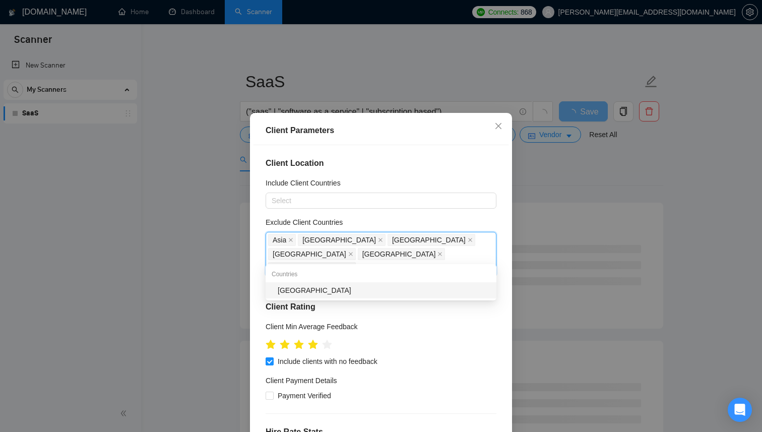
click at [298, 285] on div "Hungary" at bounding box center [384, 290] width 213 height 11
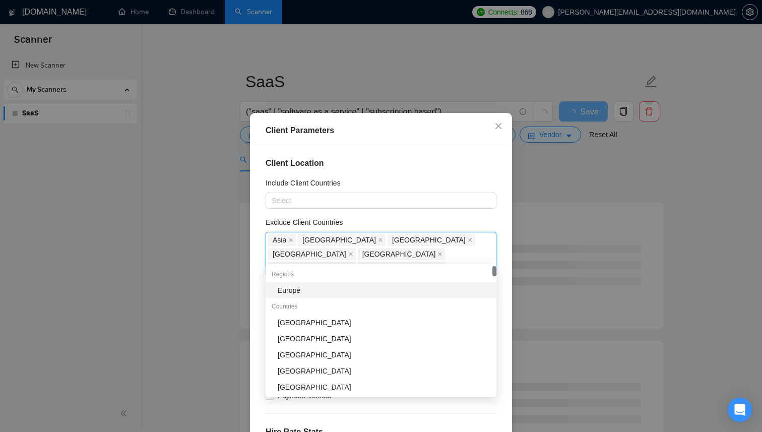
type input "ukr"
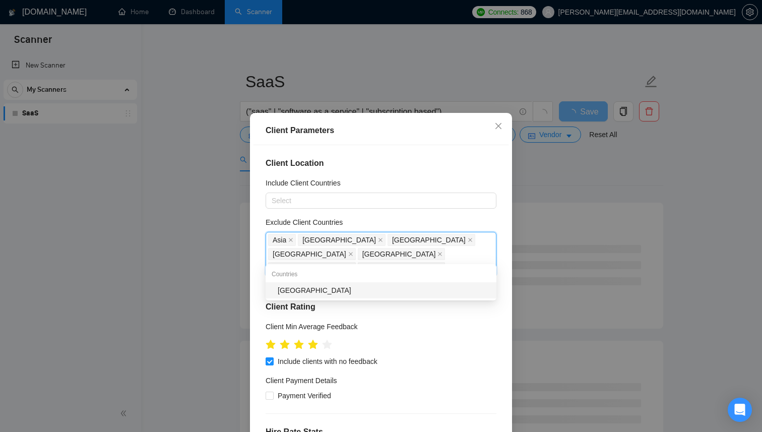
click at [283, 293] on div "Ukraine" at bounding box center [384, 290] width 213 height 11
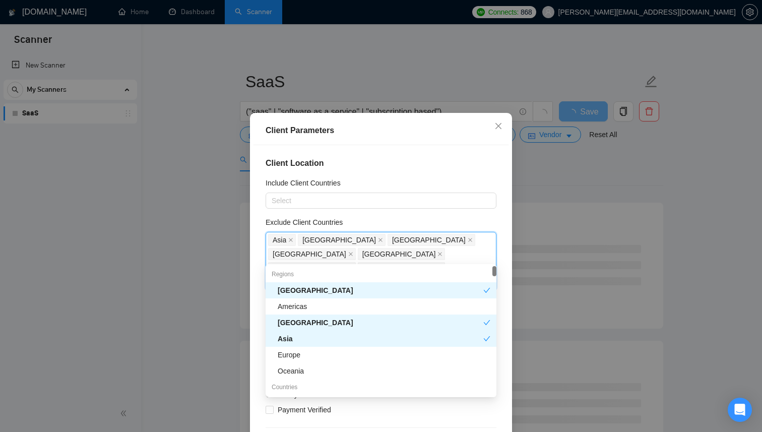
type input "rus"
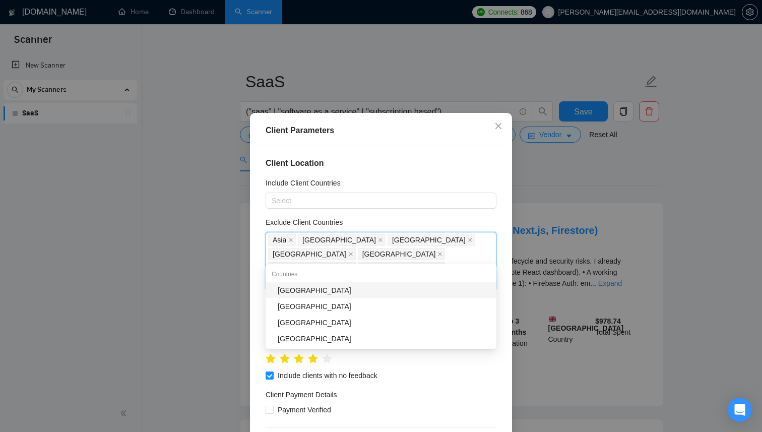
click at [288, 287] on div "Russia" at bounding box center [384, 290] width 213 height 11
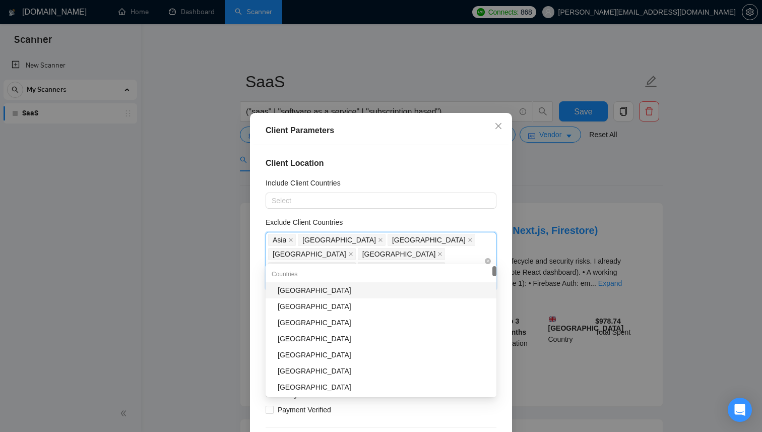
type input "bel"
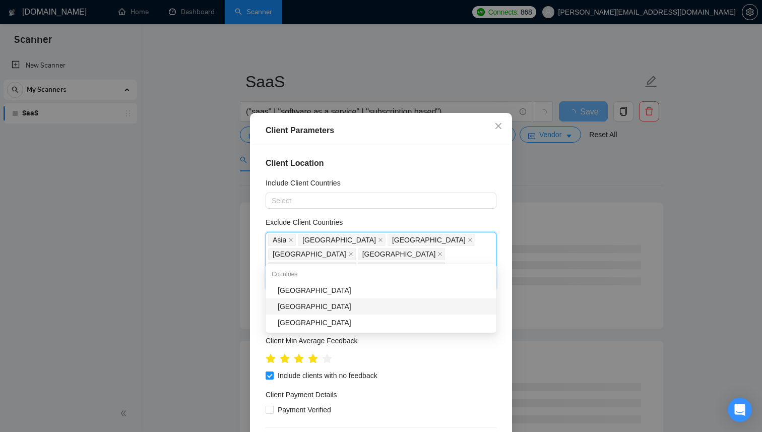
click at [300, 302] on div "Belarus" at bounding box center [384, 306] width 213 height 11
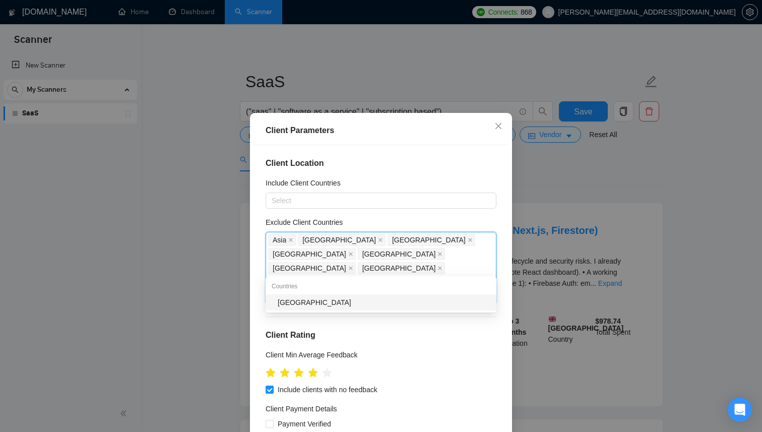
type input "estoni"
click at [279, 308] on div "Estonia" at bounding box center [384, 302] width 213 height 11
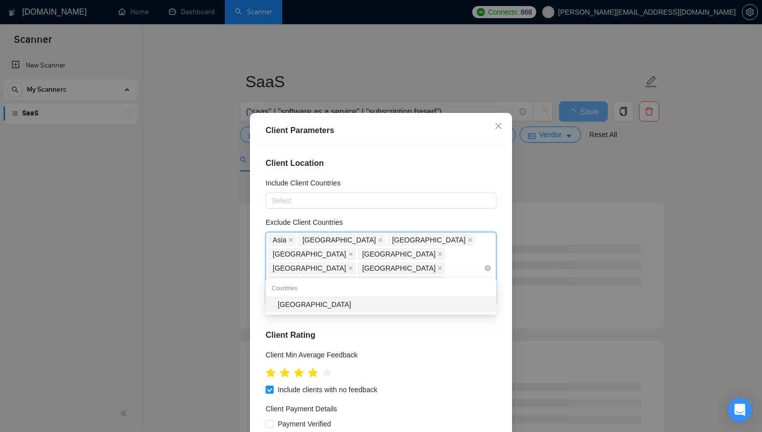
type input "latv"
click at [309, 300] on div "Latvia" at bounding box center [384, 304] width 213 height 11
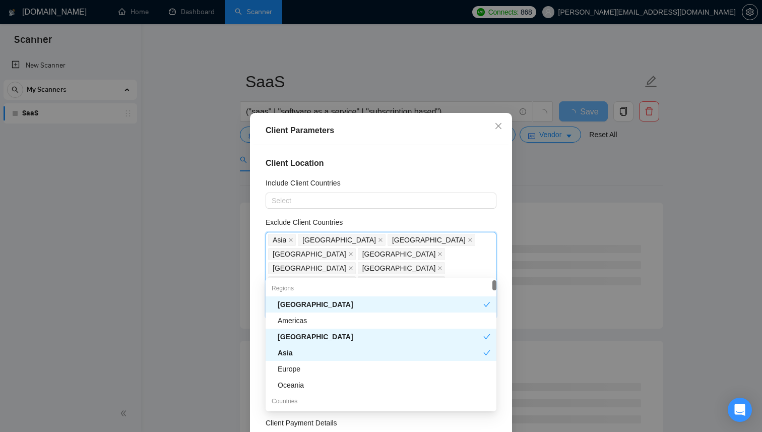
type input "la"
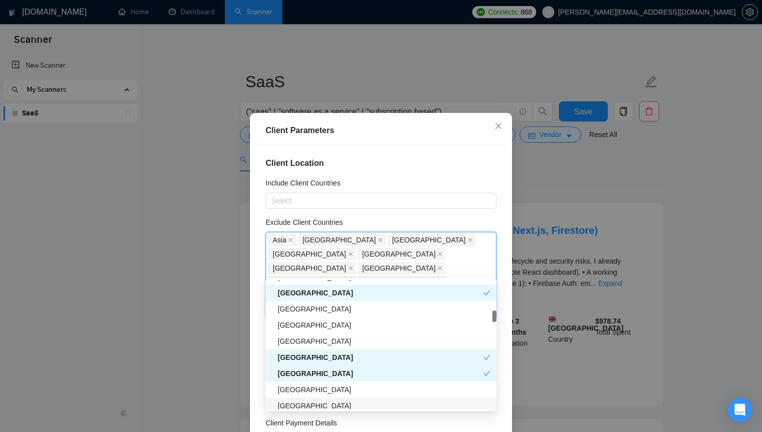
scroll to position [89, 0]
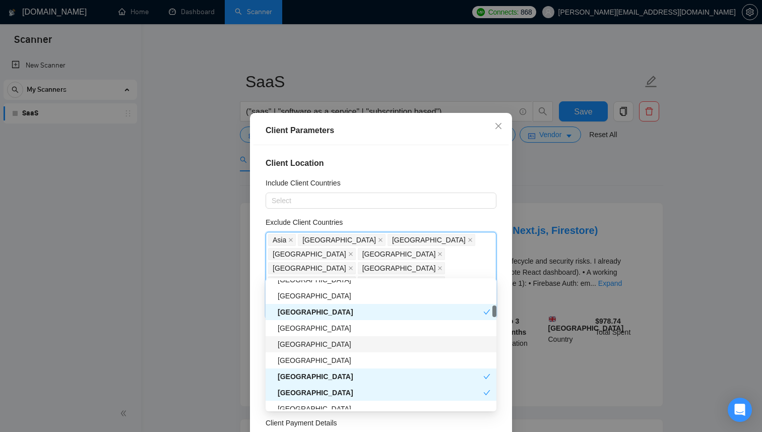
click at [303, 340] on div "Finland" at bounding box center [384, 344] width 213 height 11
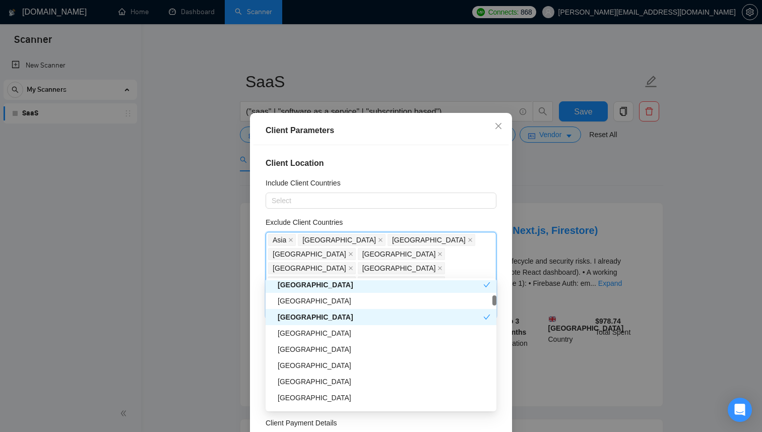
scroll to position [402, 0]
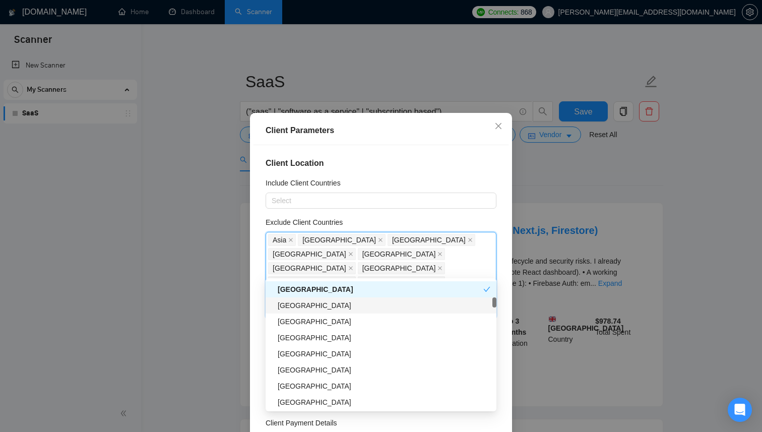
click at [319, 301] on div "China" at bounding box center [384, 305] width 213 height 11
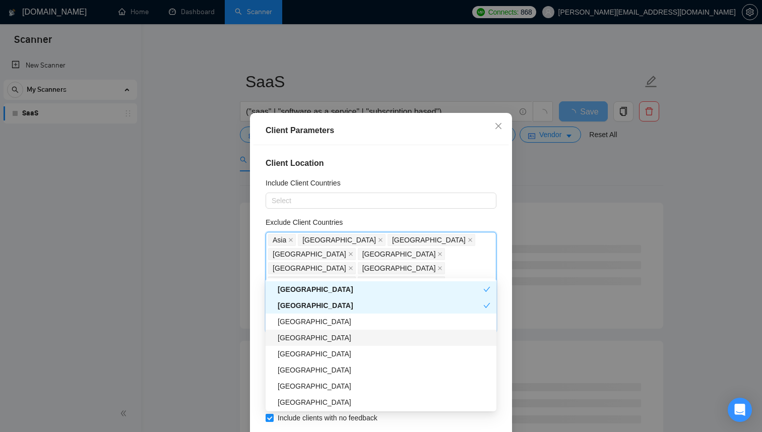
click at [332, 339] on div "Hong Kong" at bounding box center [384, 337] width 213 height 11
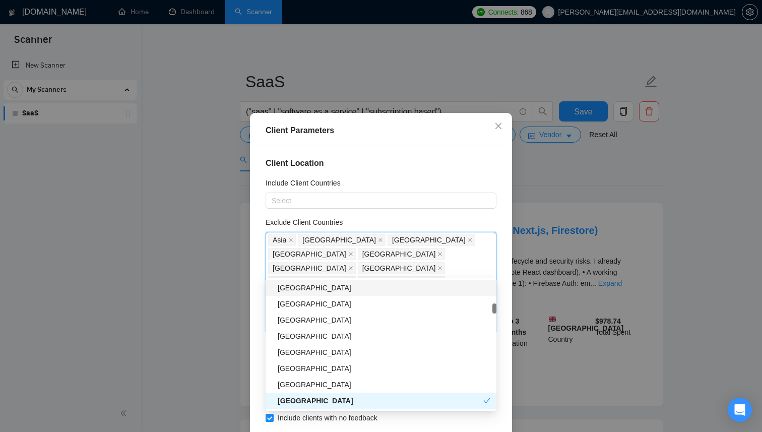
scroll to position [552, 0]
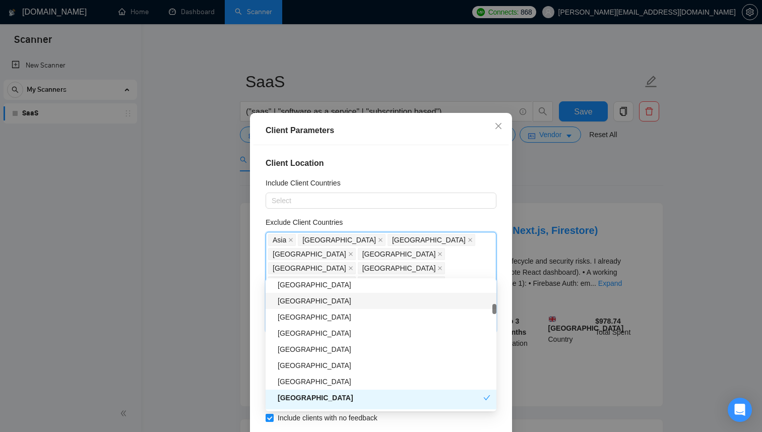
click at [309, 297] on div "Turkey" at bounding box center [384, 300] width 213 height 11
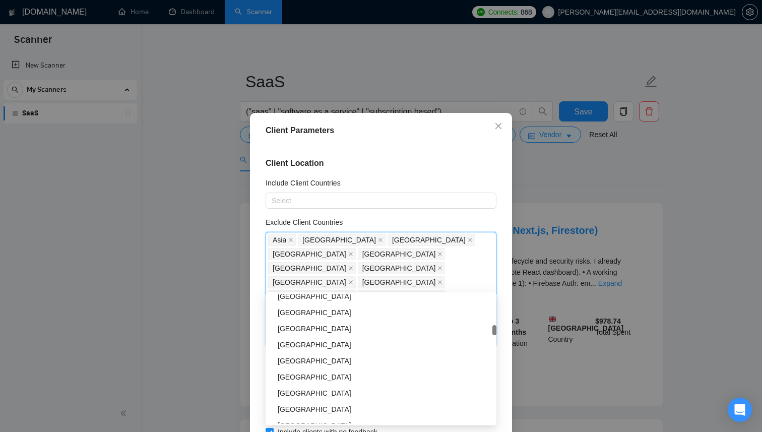
scroll to position [721, 0]
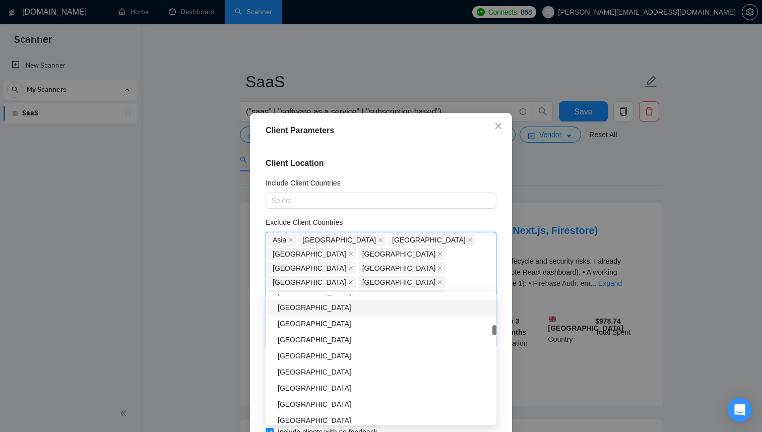
click at [327, 312] on div "Japan" at bounding box center [384, 307] width 213 height 11
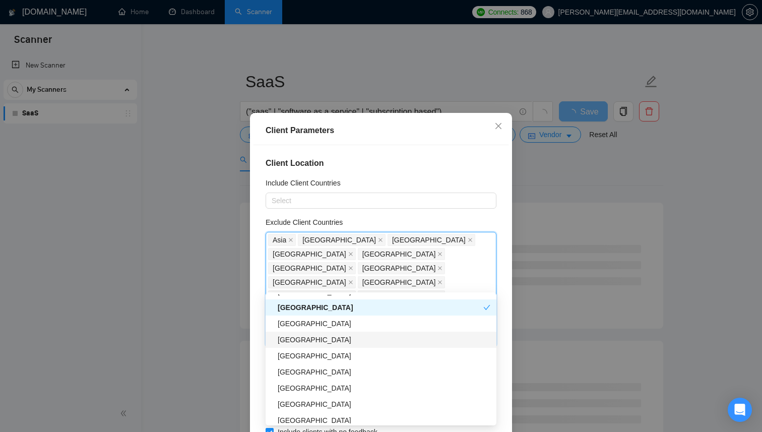
click at [321, 344] on div "Brazil" at bounding box center [384, 339] width 213 height 11
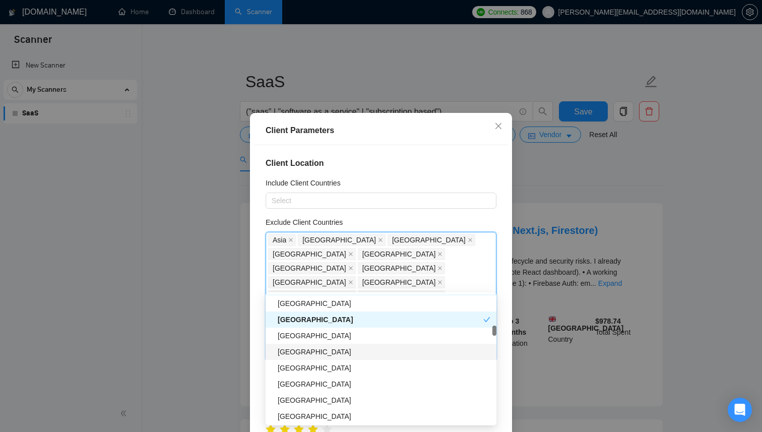
click at [319, 346] on div "Mexico" at bounding box center [384, 351] width 213 height 11
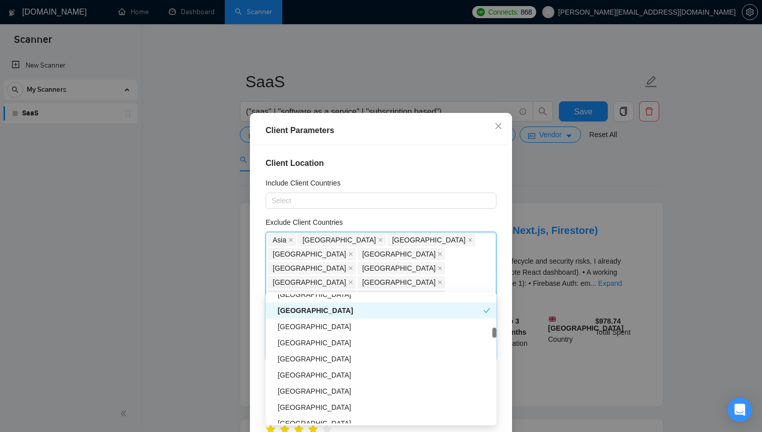
scroll to position [783, 0]
click at [318, 324] on div "Indonesia" at bounding box center [384, 325] width 213 height 11
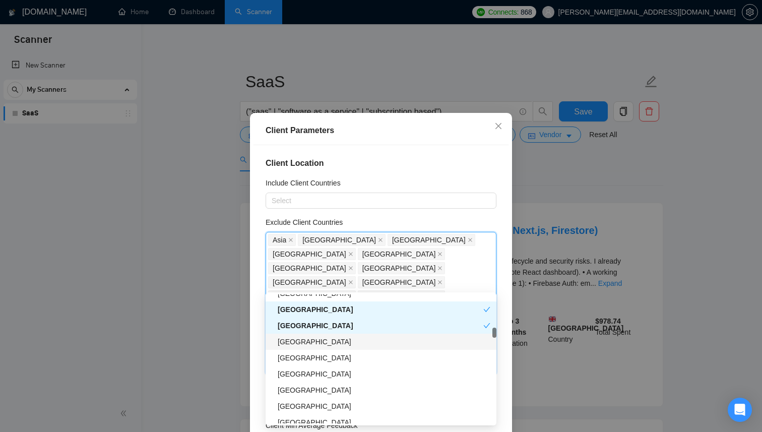
click at [316, 335] on div "Kenya" at bounding box center [381, 342] width 231 height 16
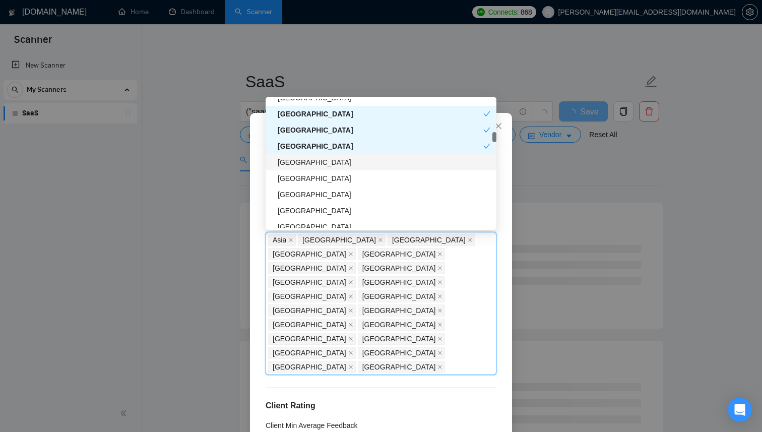
click at [299, 161] on div "Bulgaria" at bounding box center [384, 162] width 213 height 11
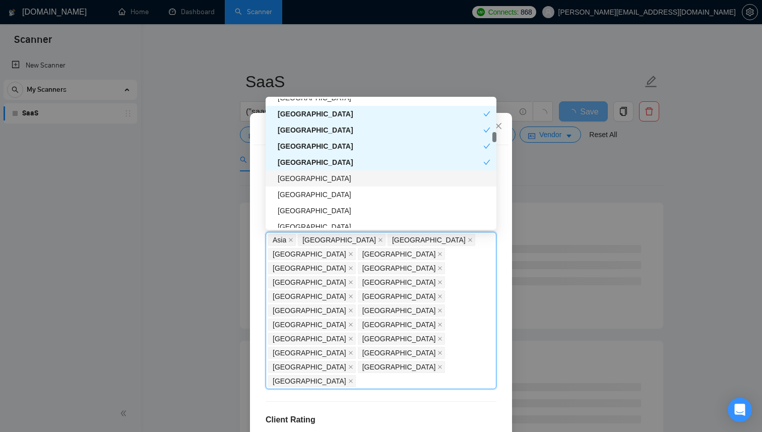
click at [299, 175] on div "Lithuania" at bounding box center [384, 178] width 213 height 11
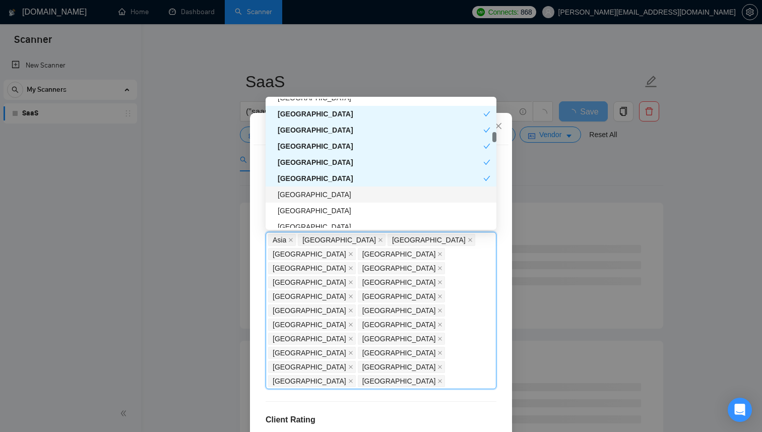
click at [297, 192] on div "Greece" at bounding box center [384, 194] width 213 height 11
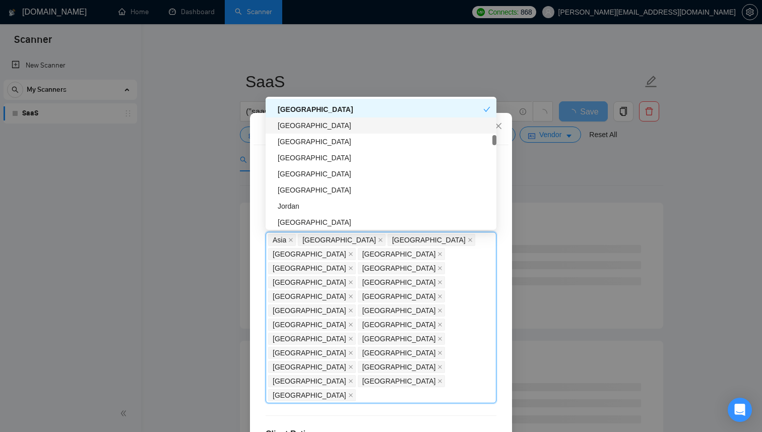
scroll to position [869, 0]
click at [291, 128] on div "Cyprus" at bounding box center [384, 124] width 213 height 11
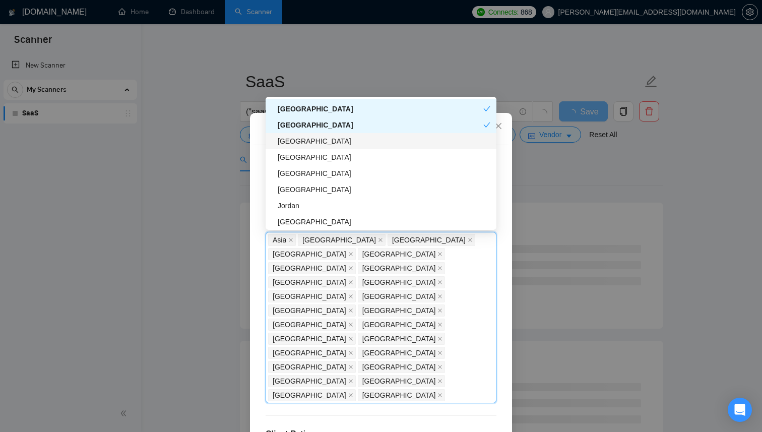
click at [305, 145] on div "Vietnam" at bounding box center [384, 141] width 213 height 11
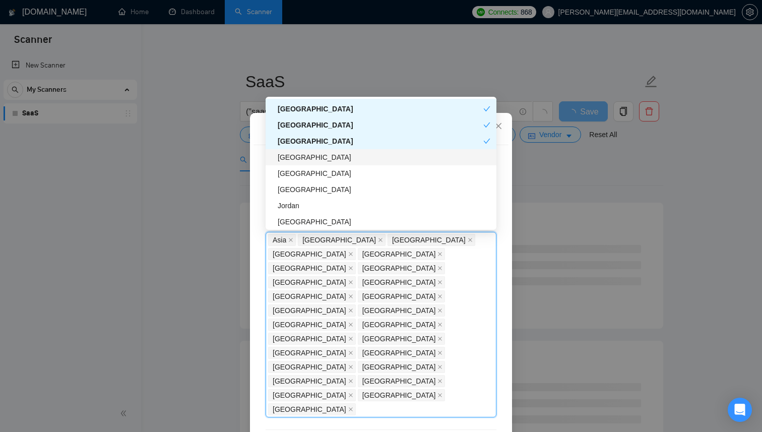
click at [305, 155] on div "Morocco" at bounding box center [384, 157] width 213 height 11
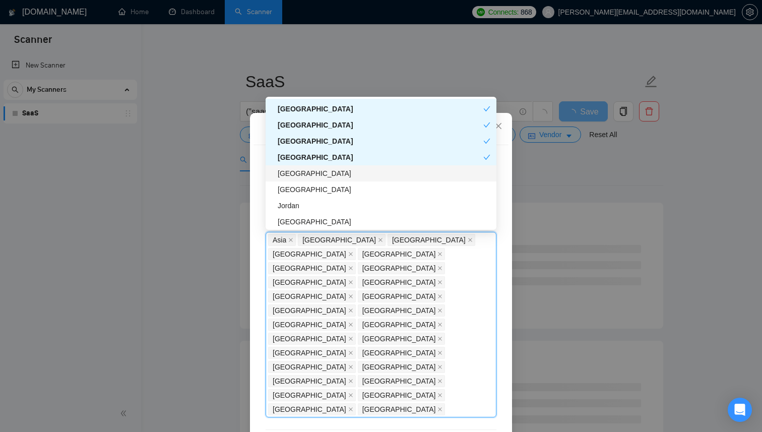
click at [307, 168] on div "South Korea" at bounding box center [384, 173] width 213 height 11
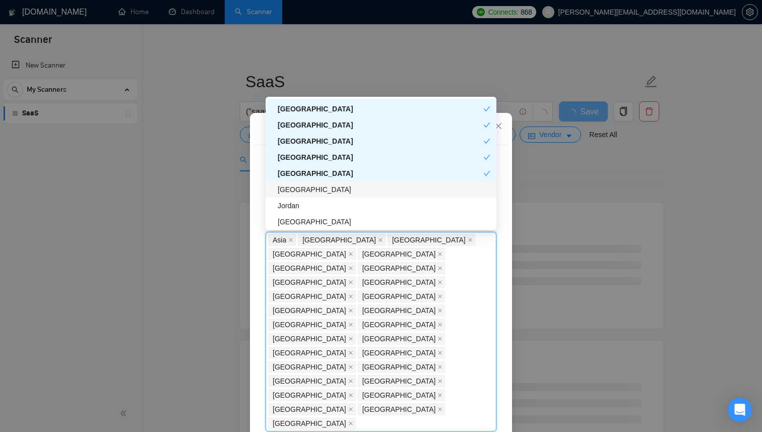
click at [304, 189] on div "Kuwait" at bounding box center [384, 189] width 213 height 11
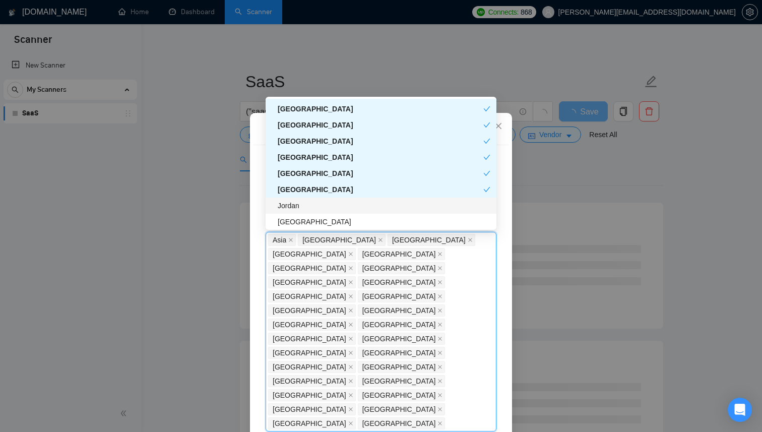
click at [305, 208] on div "Jordan" at bounding box center [384, 205] width 213 height 11
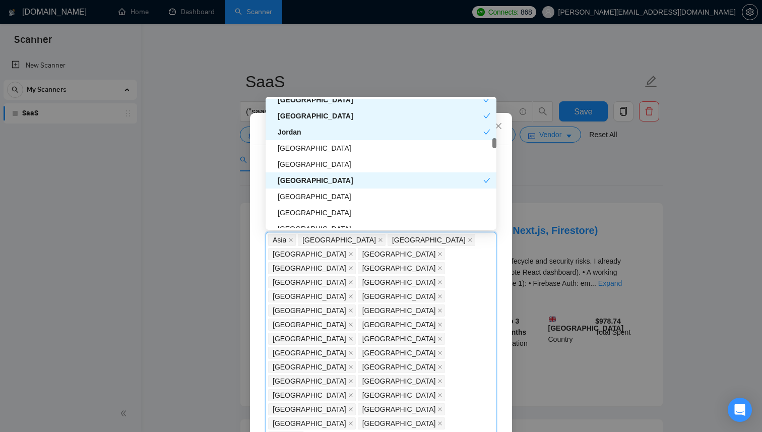
scroll to position [944, 0]
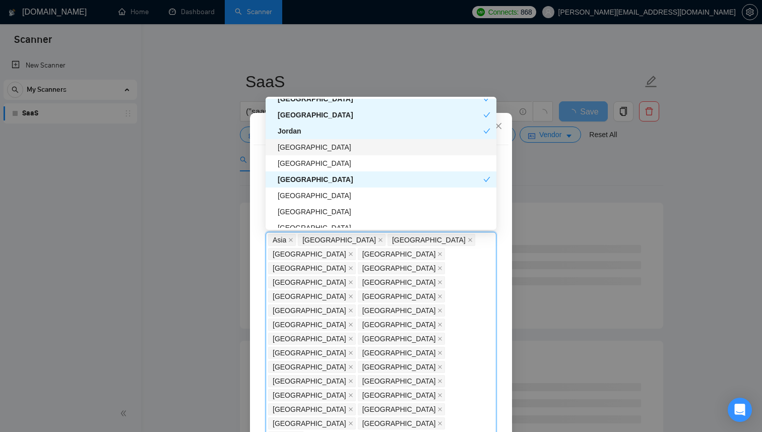
click at [305, 150] on div "Argentina" at bounding box center [384, 147] width 213 height 11
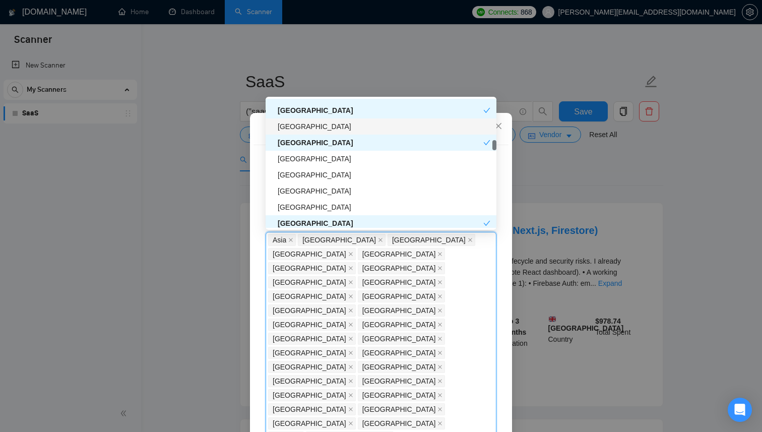
scroll to position [981, 0]
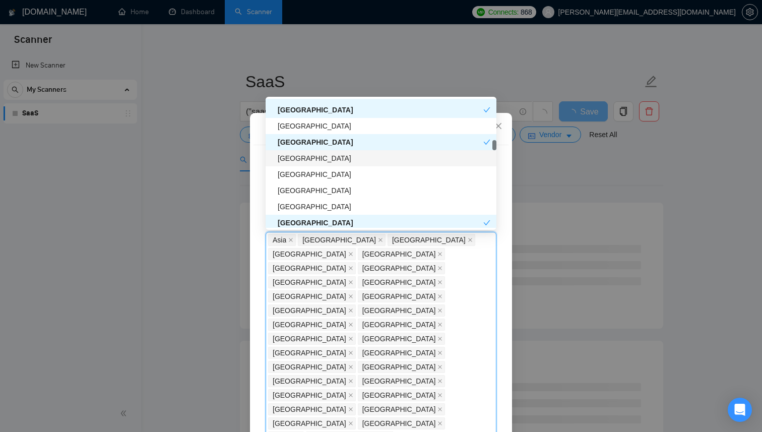
click at [303, 158] on div "Colombia" at bounding box center [384, 158] width 213 height 11
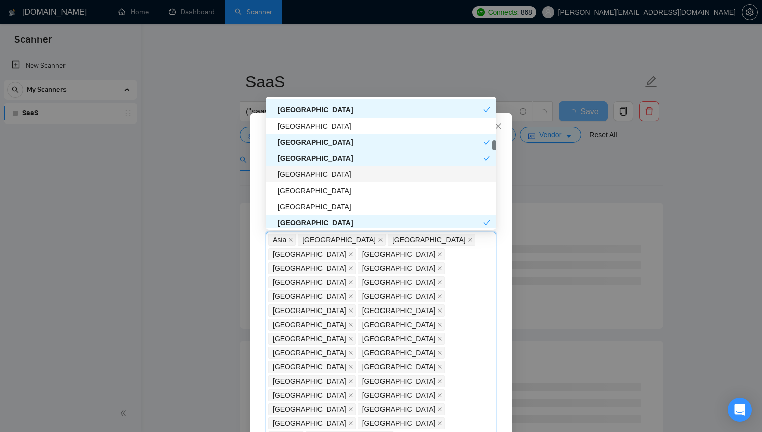
click at [301, 179] on div "Sri Lanka" at bounding box center [384, 174] width 213 height 11
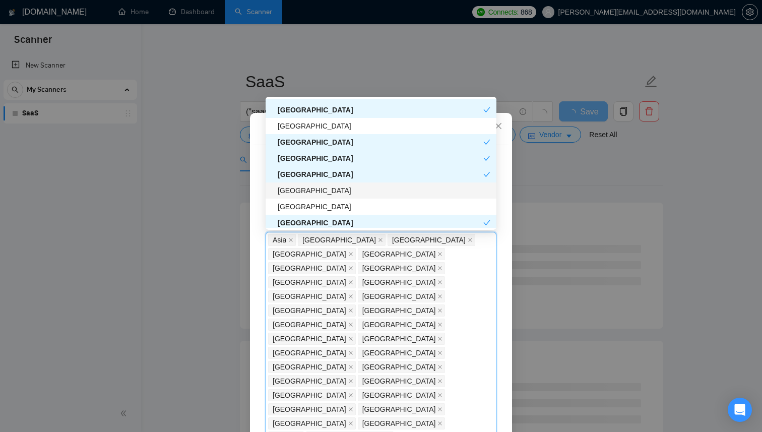
click at [302, 194] on div "Qatar" at bounding box center [384, 190] width 213 height 11
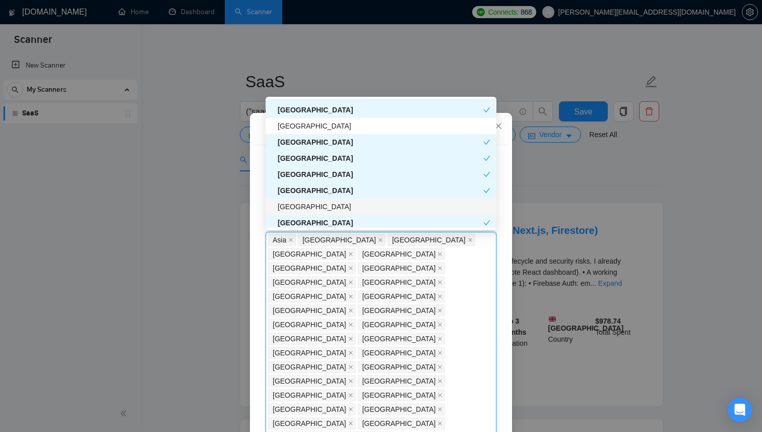
click at [302, 201] on div "Serbia" at bounding box center [384, 206] width 213 height 11
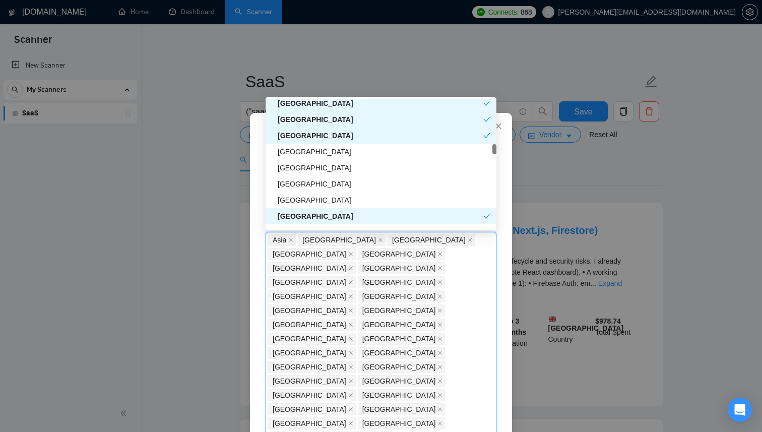
scroll to position [1086, 0]
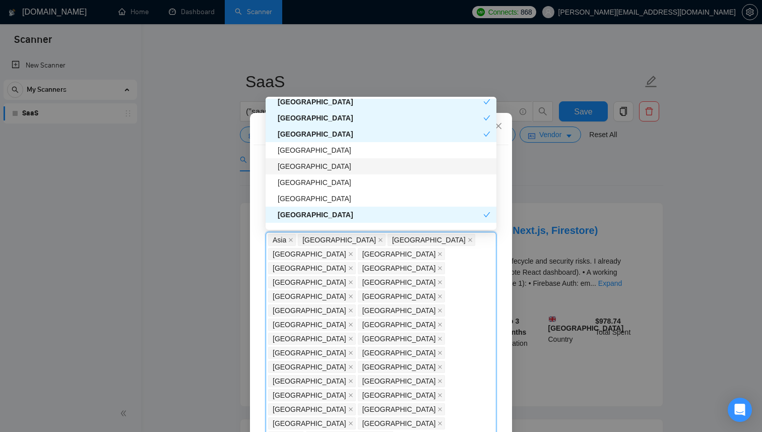
click at [298, 165] on div "Lebanon" at bounding box center [384, 166] width 213 height 11
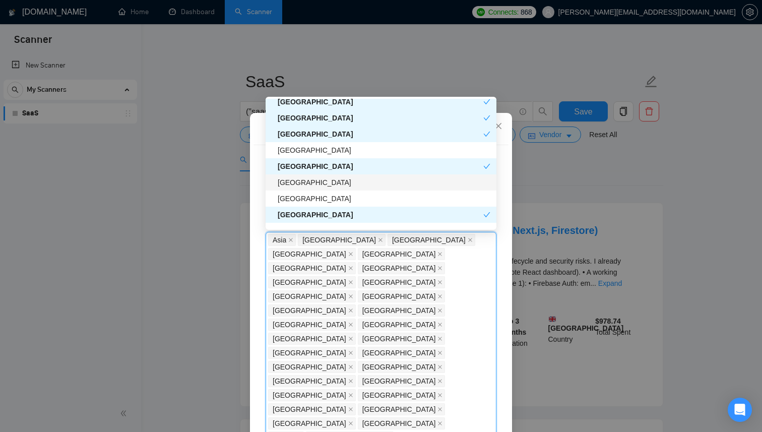
click at [297, 179] on div "Bahrain" at bounding box center [384, 182] width 213 height 11
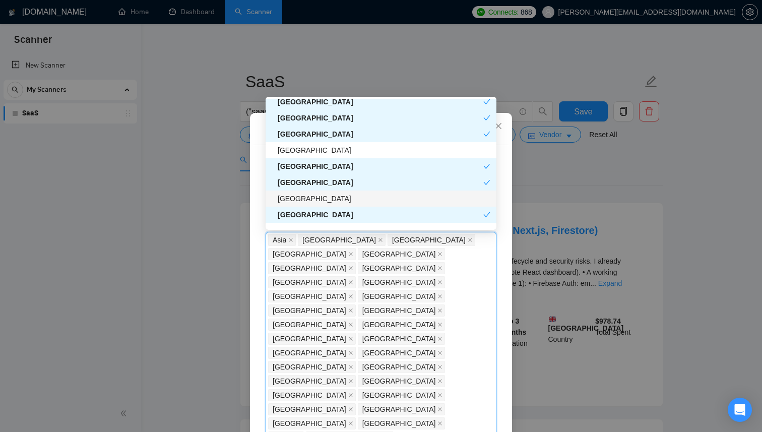
click at [299, 196] on div "Croatia" at bounding box center [384, 198] width 213 height 11
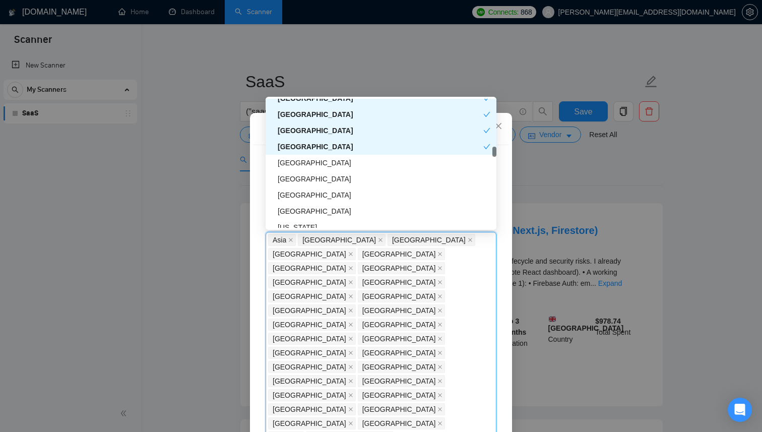
scroll to position [1156, 0]
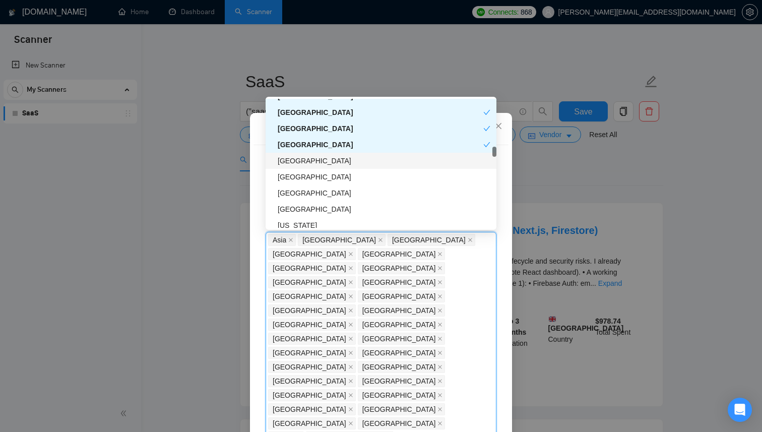
click at [298, 157] on div "Albania" at bounding box center [384, 160] width 213 height 11
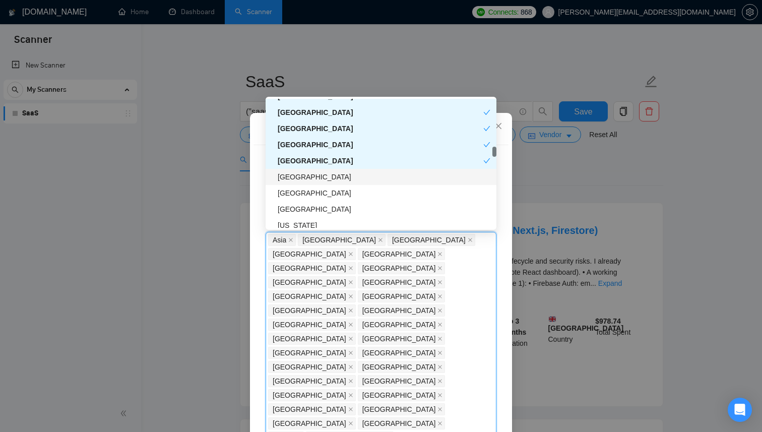
click at [298, 173] on div "Nepal" at bounding box center [384, 176] width 213 height 11
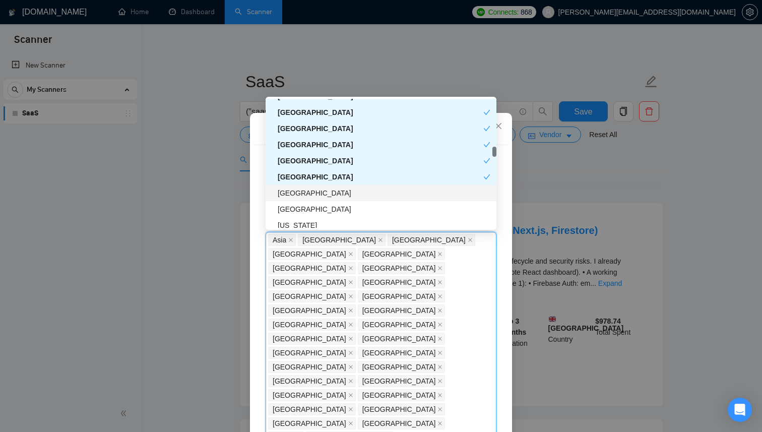
click at [304, 190] on div "Slovenia" at bounding box center [384, 193] width 213 height 11
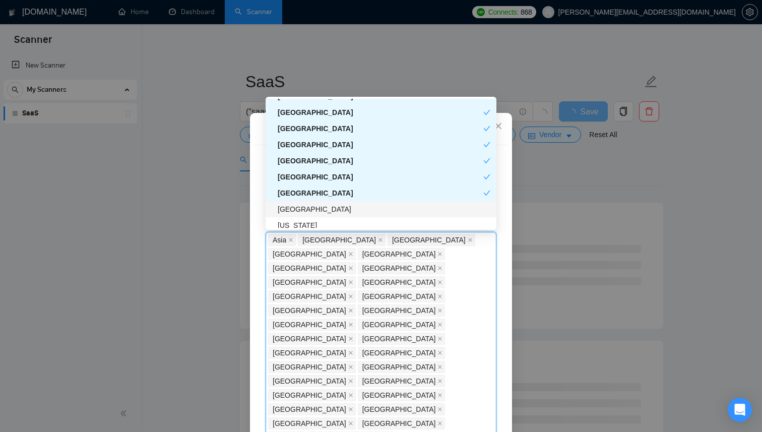
click at [303, 204] on div "Oman" at bounding box center [384, 209] width 213 height 11
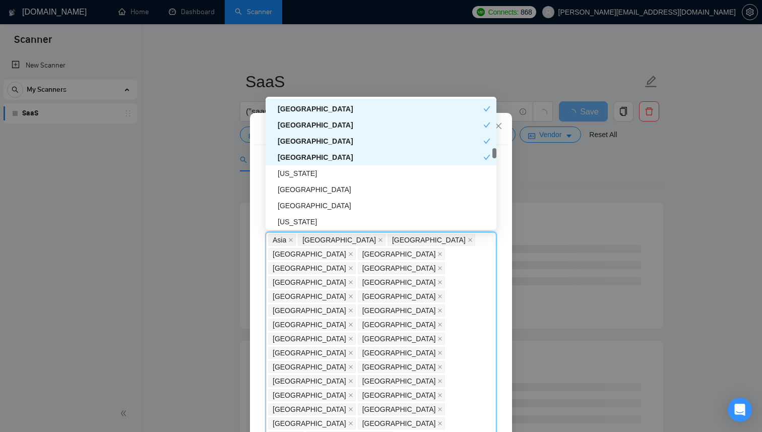
scroll to position [1211, 0]
click at [320, 166] on div "Georgia" at bounding box center [384, 170] width 213 height 11
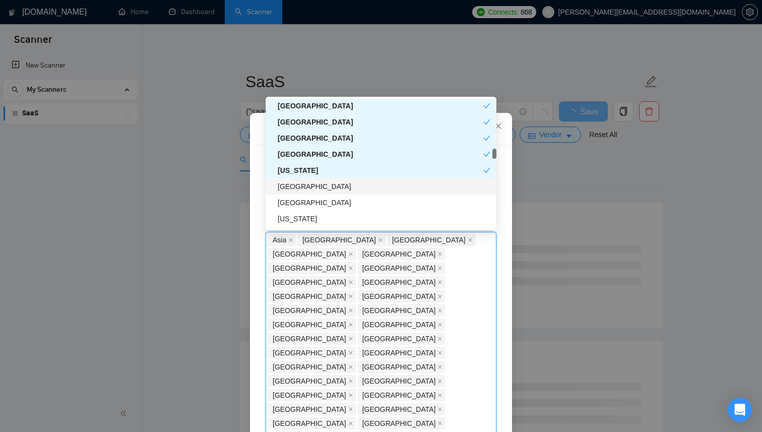
click at [320, 185] on div "Algeria" at bounding box center [384, 186] width 213 height 11
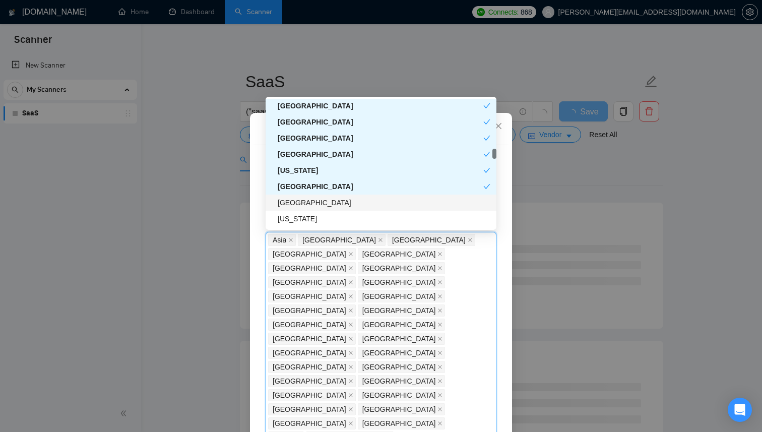
click at [320, 204] on div "Armenia" at bounding box center [384, 202] width 213 height 11
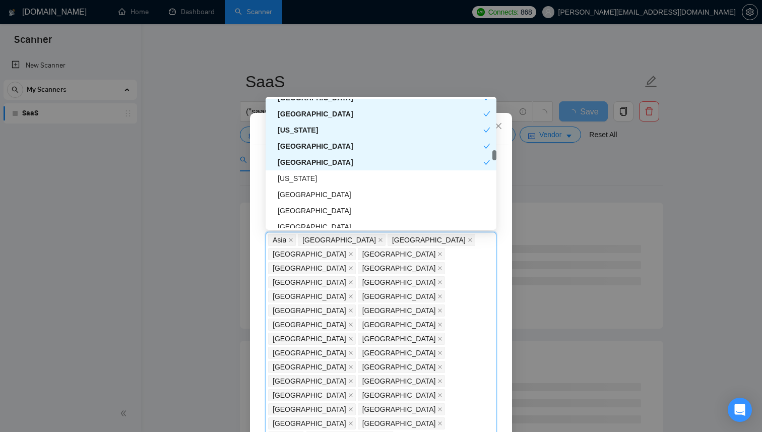
scroll to position [1260, 0]
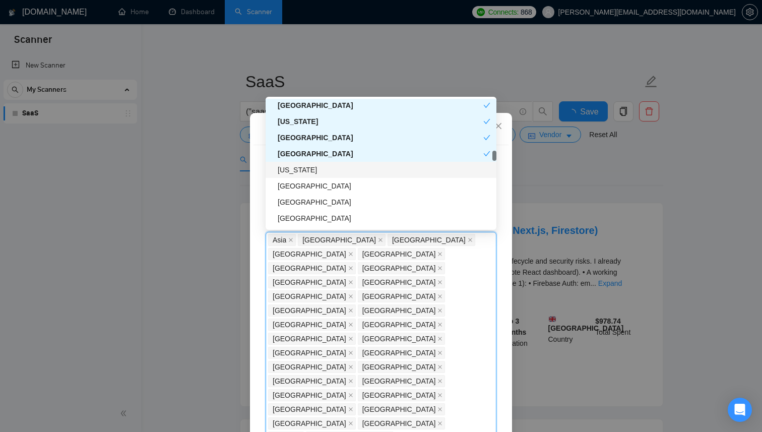
click at [322, 169] on div "Puerto Rico" at bounding box center [384, 169] width 213 height 11
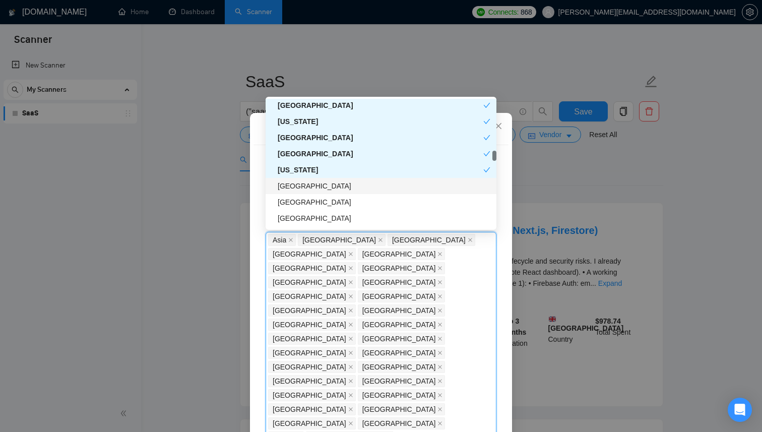
click at [322, 185] on div "Slovakia" at bounding box center [384, 185] width 213 height 11
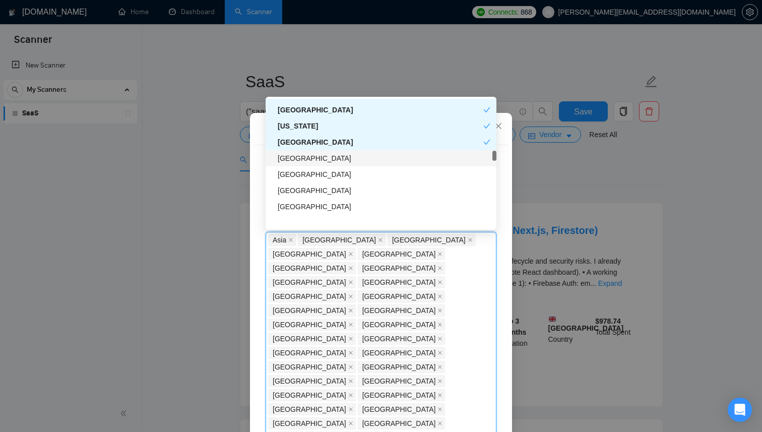
scroll to position [1311, 0]
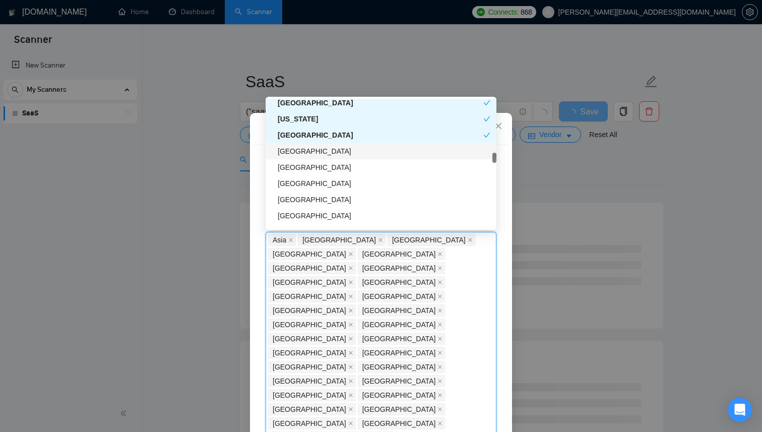
click at [316, 149] on div "Taiwan" at bounding box center [384, 151] width 213 height 11
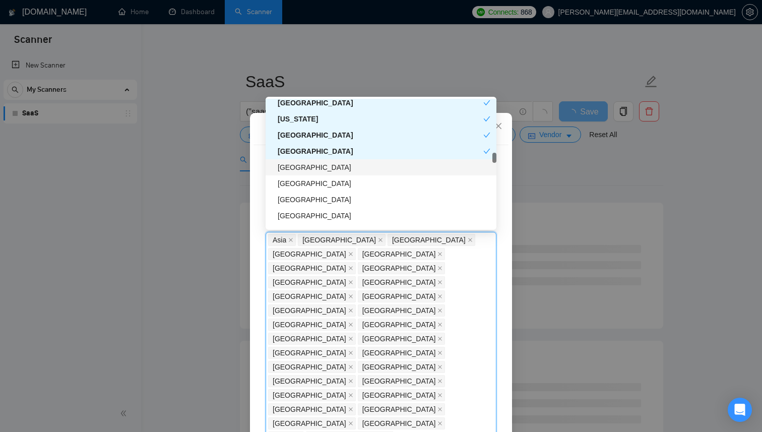
click at [316, 171] on div "Jamaica" at bounding box center [384, 167] width 213 height 11
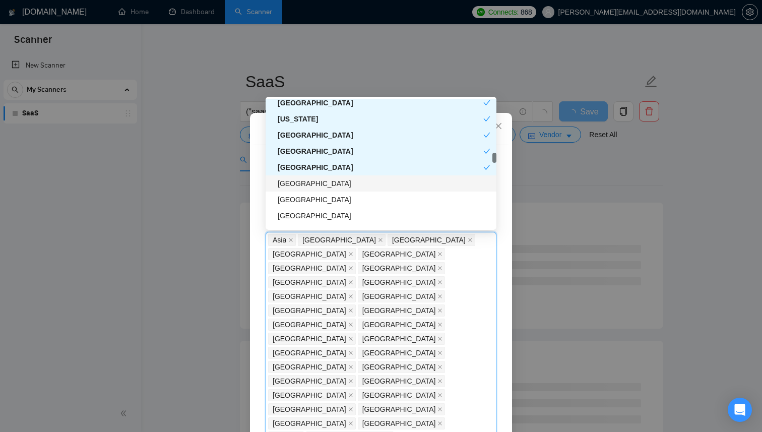
click at [315, 182] on div "Chile" at bounding box center [384, 183] width 213 height 11
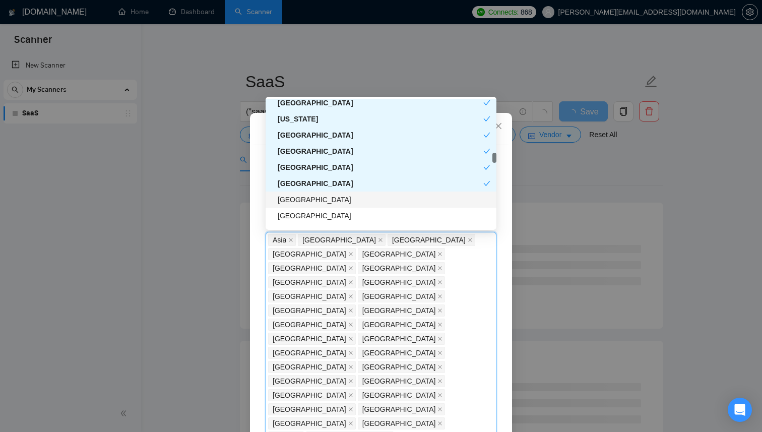
click at [315, 203] on div "Peru" at bounding box center [384, 199] width 213 height 11
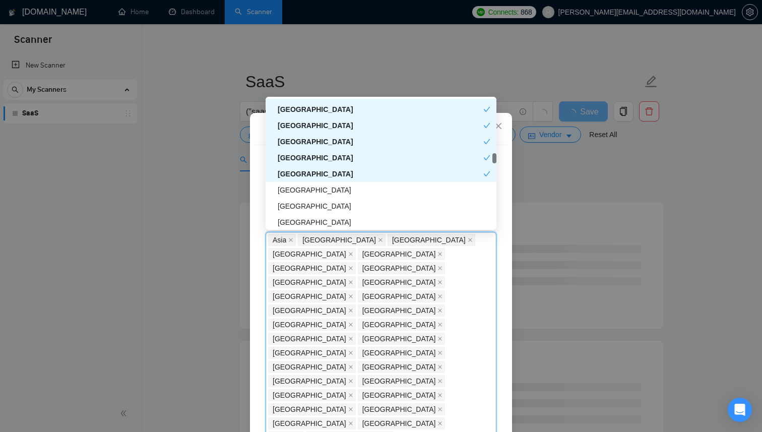
scroll to position [1346, 0]
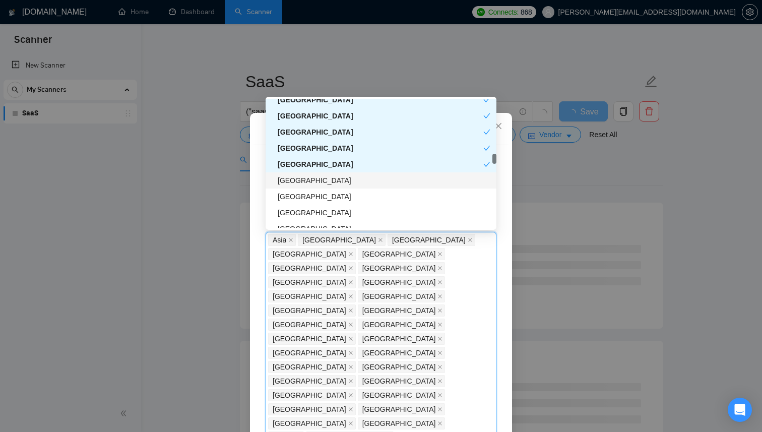
click at [317, 187] on div "Costa Rica" at bounding box center [381, 180] width 231 height 16
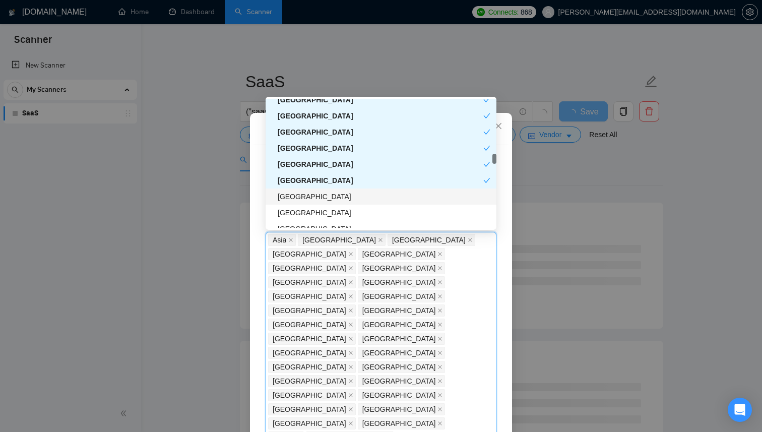
click at [315, 197] on div "Ghana" at bounding box center [384, 196] width 213 height 11
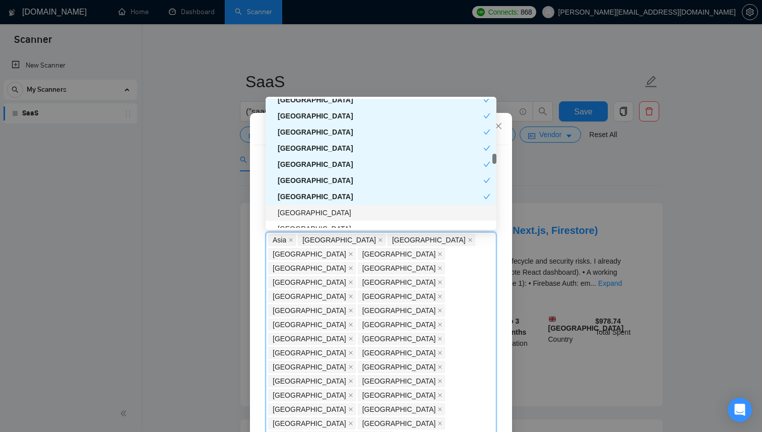
click at [315, 211] on div "Macedonia" at bounding box center [384, 212] width 213 height 11
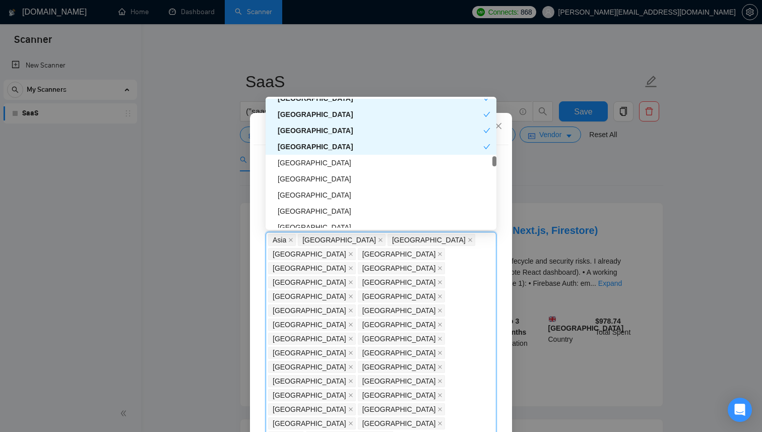
scroll to position [1424, 0]
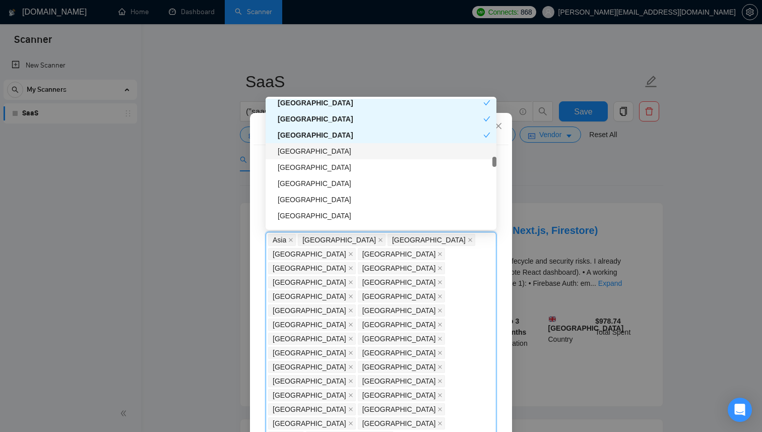
click at [314, 149] on div "Panama" at bounding box center [384, 151] width 213 height 11
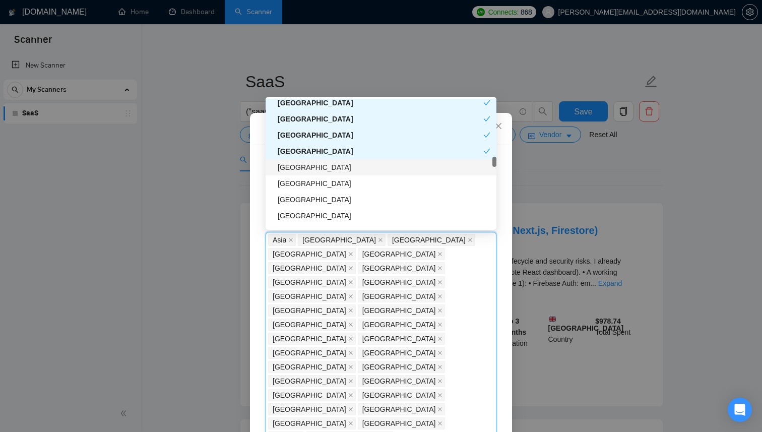
click at [317, 166] on div "Dominican Republic" at bounding box center [384, 167] width 213 height 11
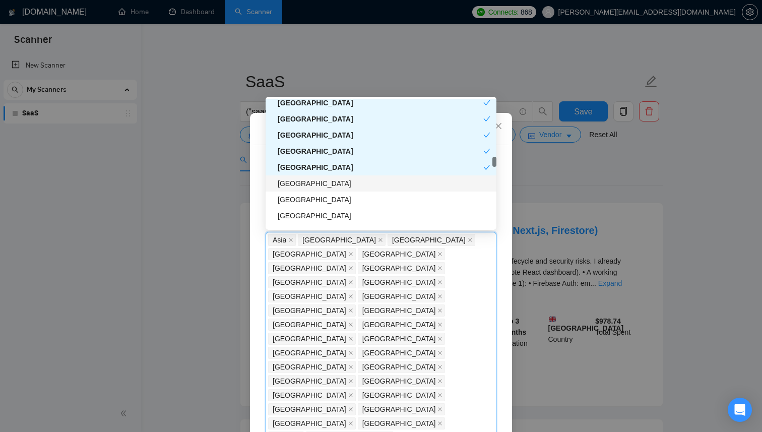
click at [312, 187] on div "Moldova" at bounding box center [384, 183] width 213 height 11
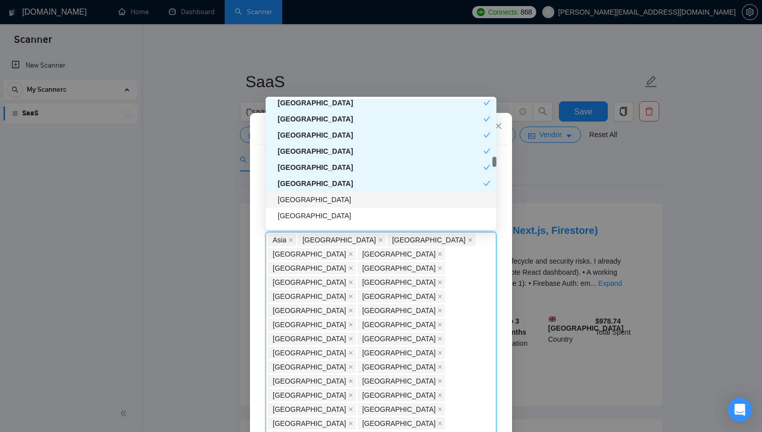
click at [318, 201] on div "Bosnia and Herzegovina" at bounding box center [384, 199] width 213 height 11
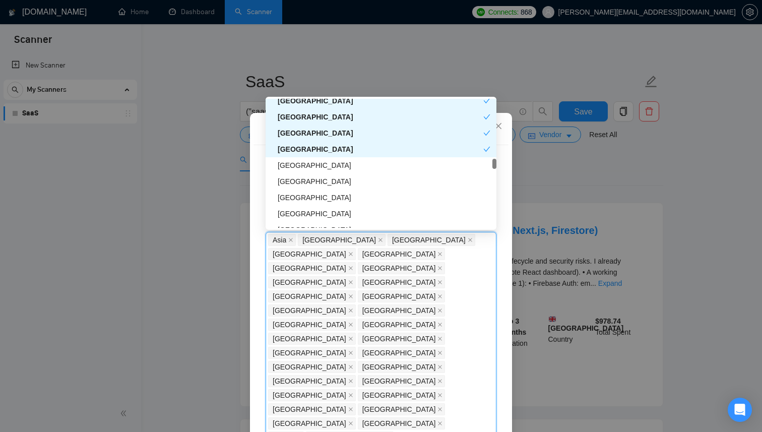
scroll to position [1480, 0]
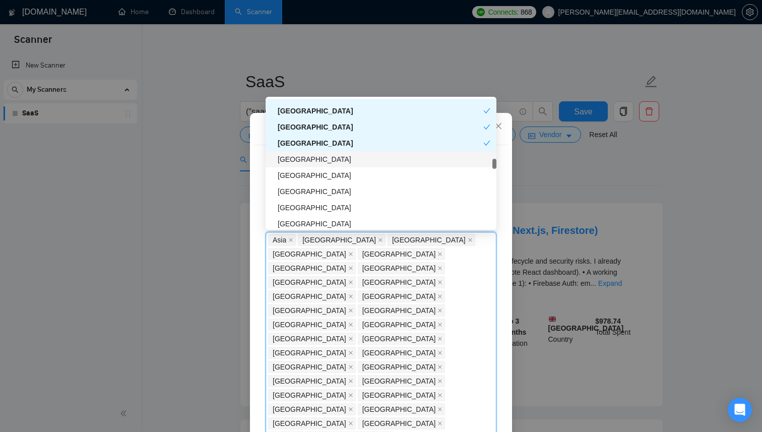
click at [318, 159] on div "Uzbekistan" at bounding box center [384, 159] width 213 height 11
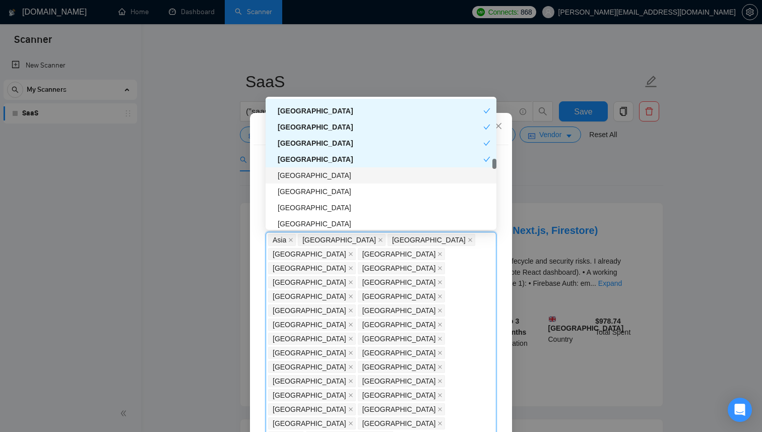
click at [326, 174] on div "Palestinian Territories" at bounding box center [384, 175] width 213 height 11
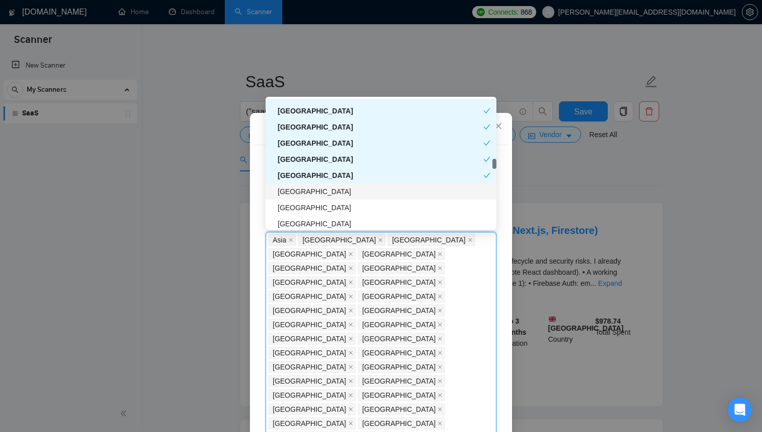
click at [324, 189] on div "Luxembourg" at bounding box center [384, 191] width 213 height 11
click at [324, 189] on div "Luxembourg" at bounding box center [381, 191] width 206 height 11
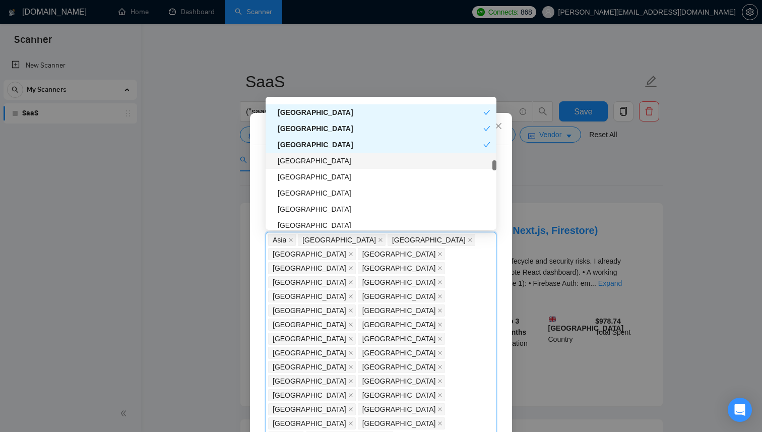
scroll to position [1521, 0]
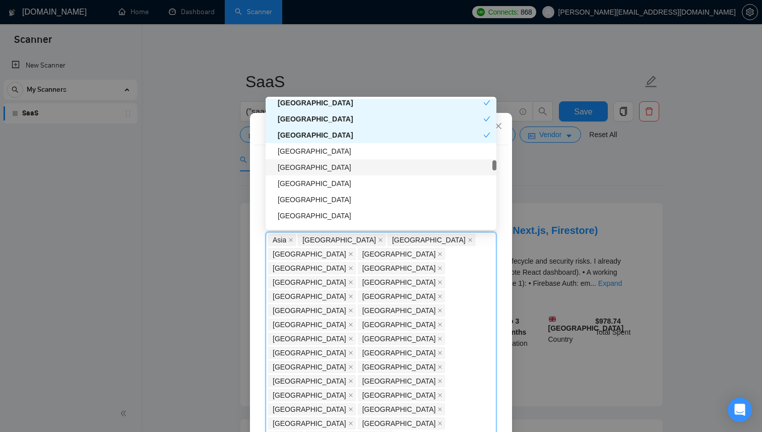
click at [320, 167] on div "Kazakhstan" at bounding box center [384, 167] width 213 height 11
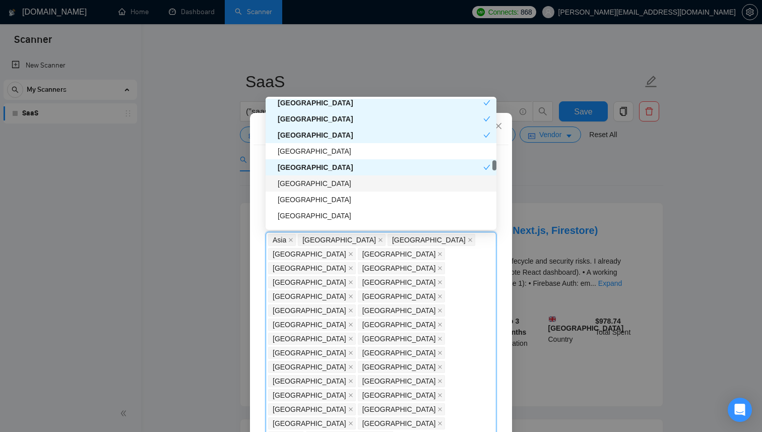
click at [320, 183] on div "Azerbaijan" at bounding box center [384, 183] width 213 height 11
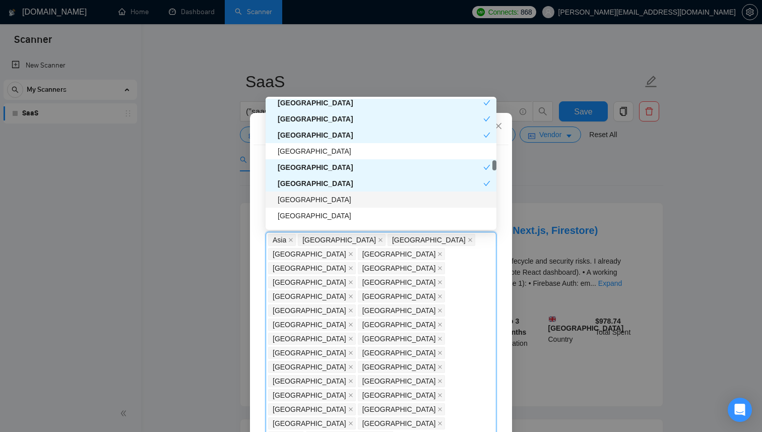
click at [318, 201] on div "Tunisia" at bounding box center [384, 199] width 213 height 11
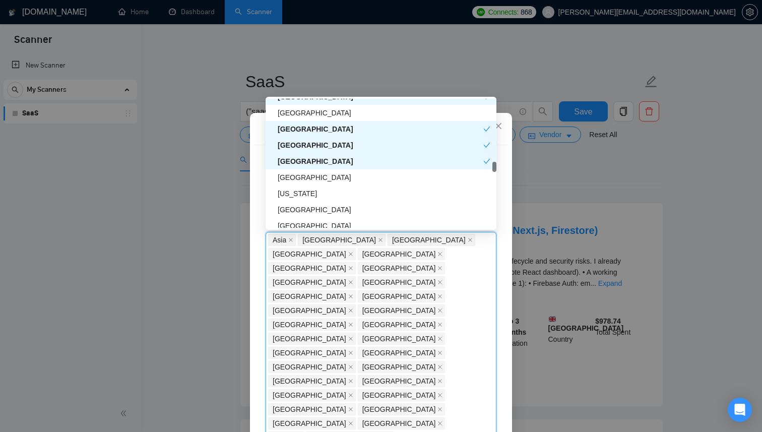
scroll to position [1567, 0]
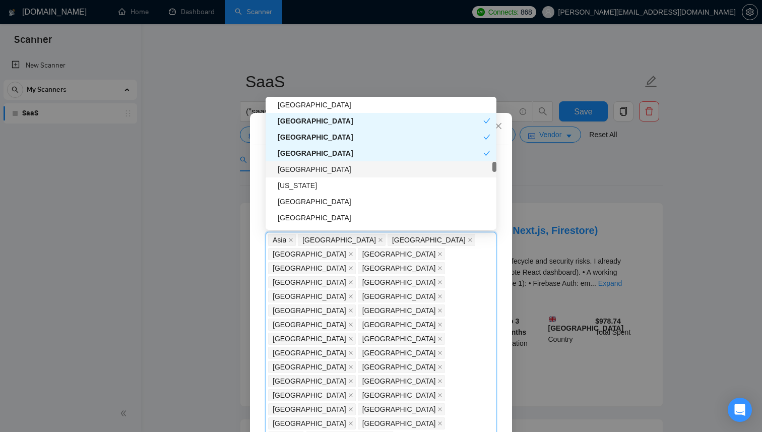
click at [319, 170] on div "Uruguay" at bounding box center [384, 169] width 213 height 11
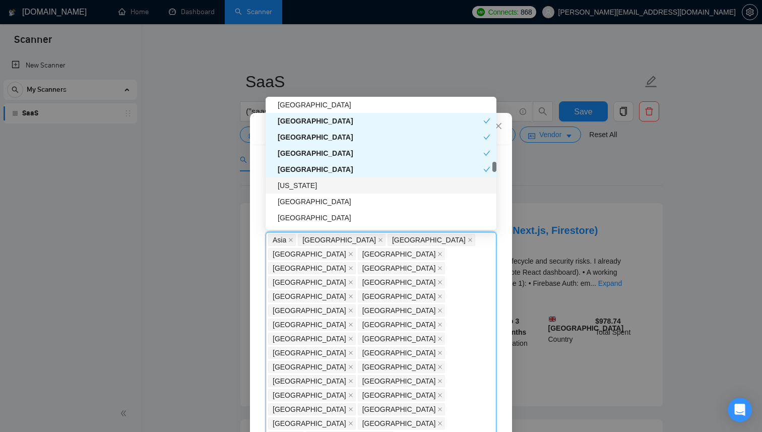
click at [330, 186] on div "American Samoa" at bounding box center [384, 185] width 213 height 11
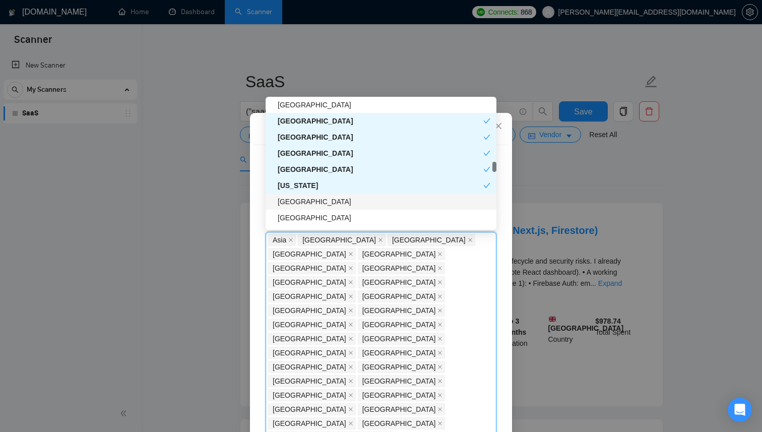
click at [331, 200] on div "Trinidad and Tobago" at bounding box center [384, 201] width 213 height 11
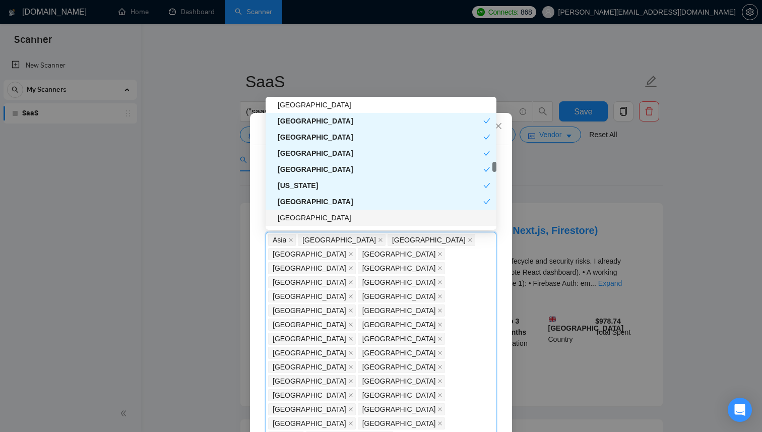
click at [331, 215] on div "Ecuador" at bounding box center [384, 217] width 213 height 11
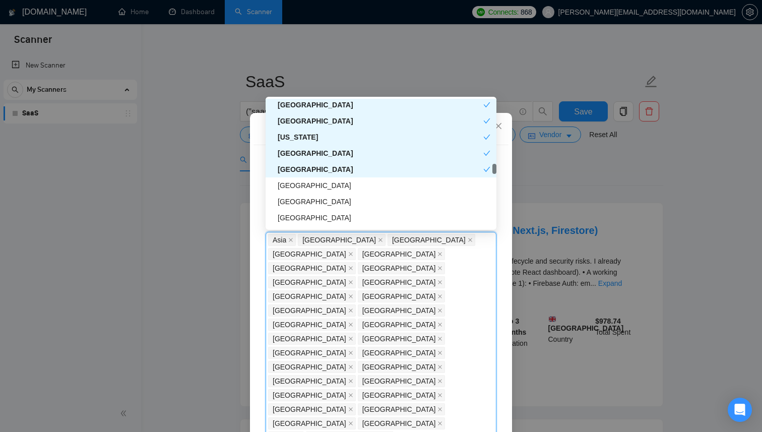
scroll to position [1638, 0]
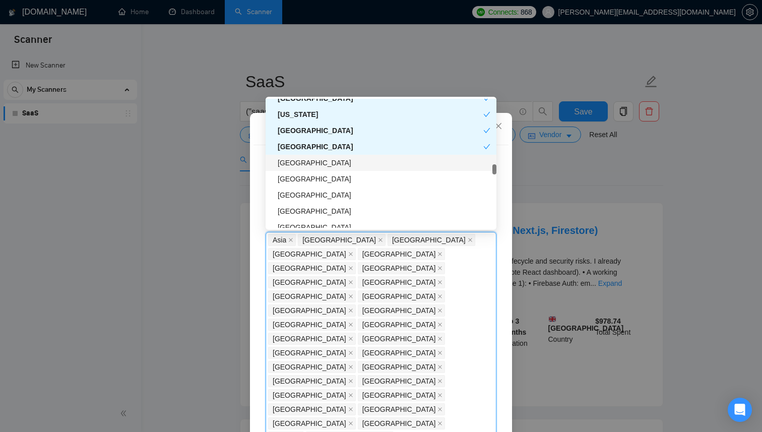
click at [326, 163] on div "Mauritius" at bounding box center [384, 162] width 213 height 11
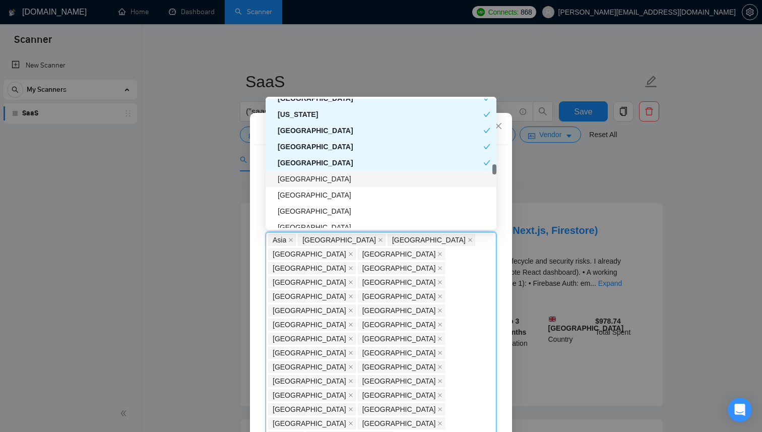
click at [325, 180] on div "Iceland" at bounding box center [384, 178] width 213 height 11
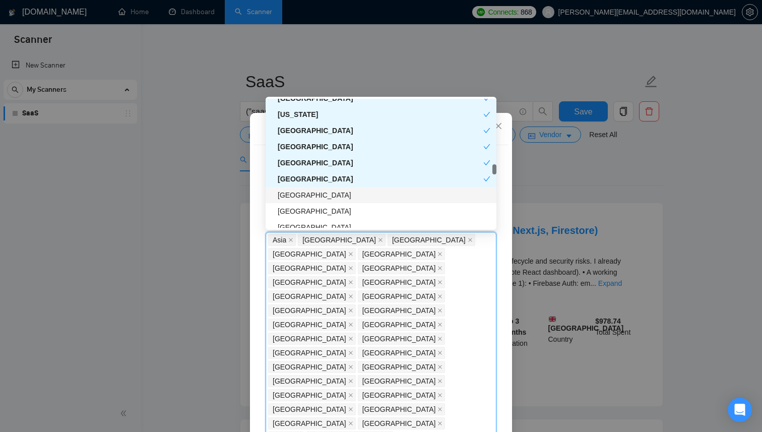
click at [325, 200] on div "Uganda" at bounding box center [384, 195] width 213 height 11
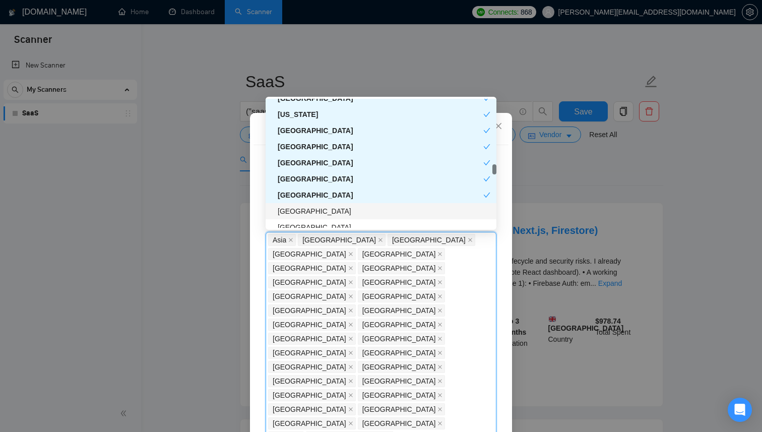
click at [322, 216] on div "Somalia" at bounding box center [384, 211] width 213 height 11
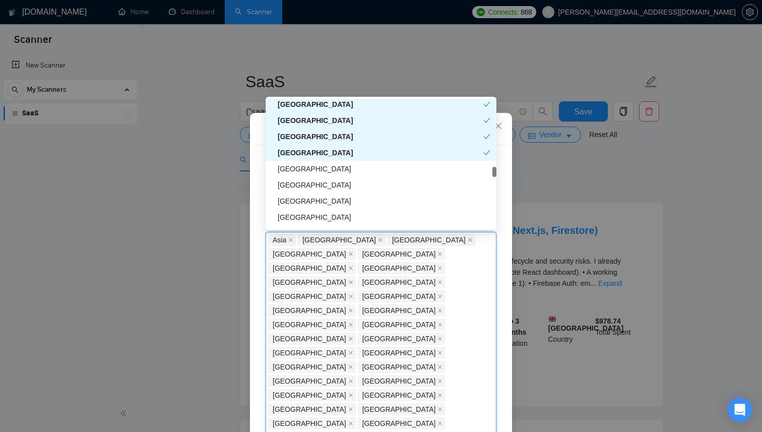
scroll to position [1709, 0]
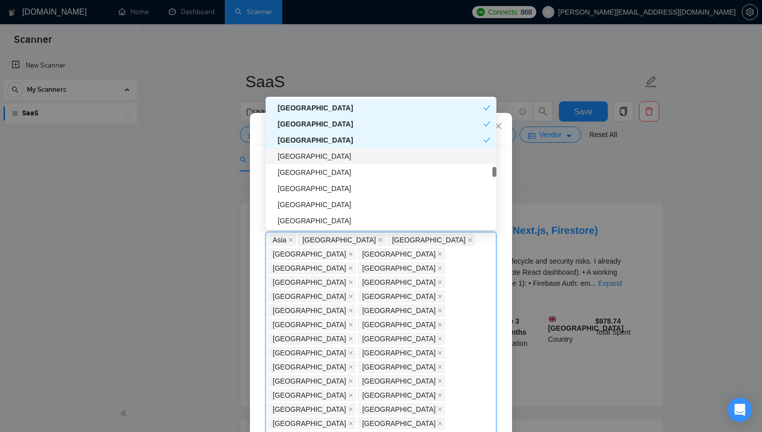
click at [318, 160] on div "Tanzania" at bounding box center [384, 156] width 213 height 11
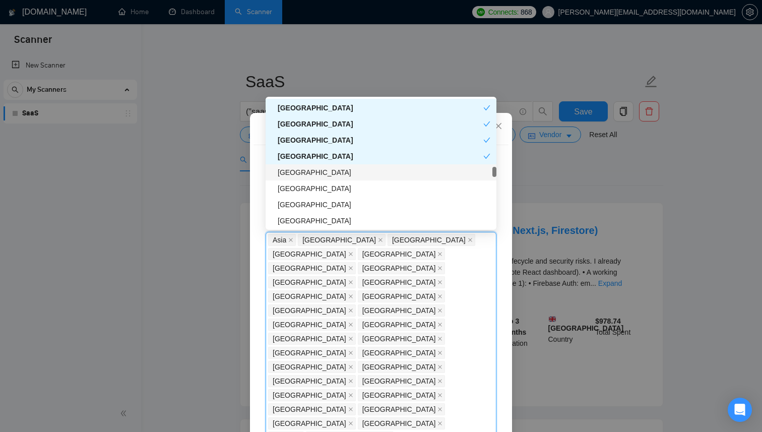
click at [317, 174] on div "Venezuela" at bounding box center [384, 172] width 213 height 11
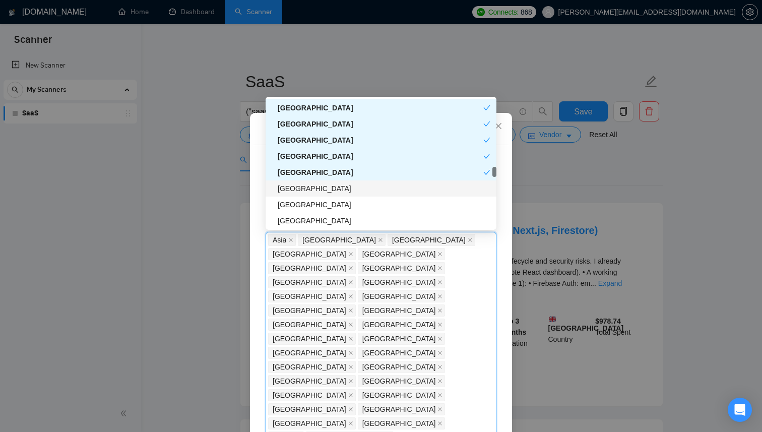
click at [317, 192] on div "Bahamas" at bounding box center [384, 188] width 213 height 11
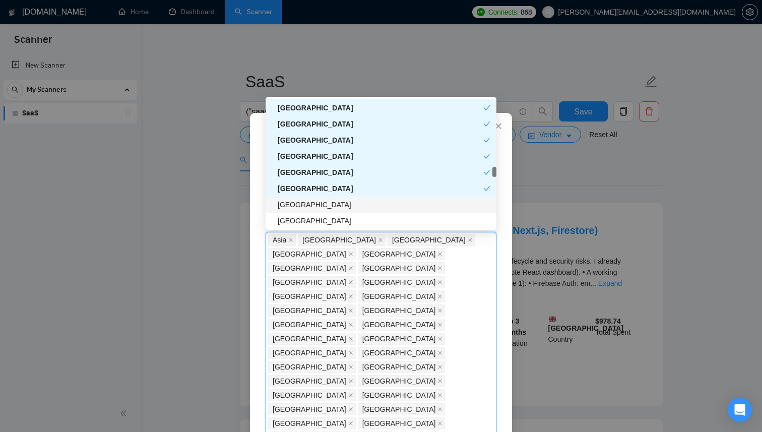
click at [317, 207] on div "Ethiopia" at bounding box center [384, 204] width 213 height 11
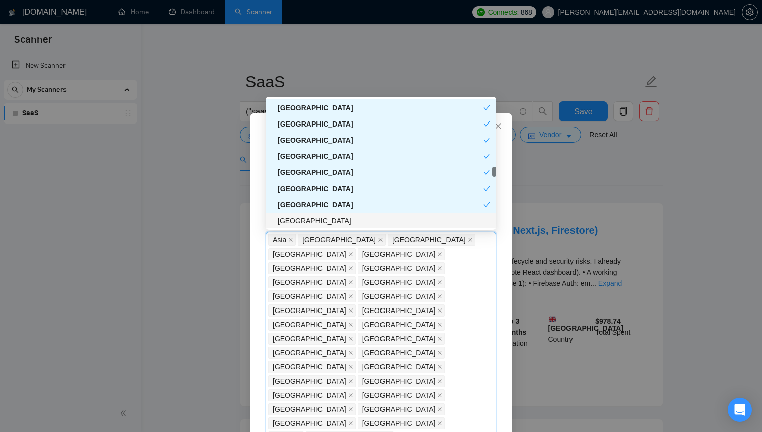
click at [317, 222] on div "Cambodia" at bounding box center [384, 220] width 213 height 11
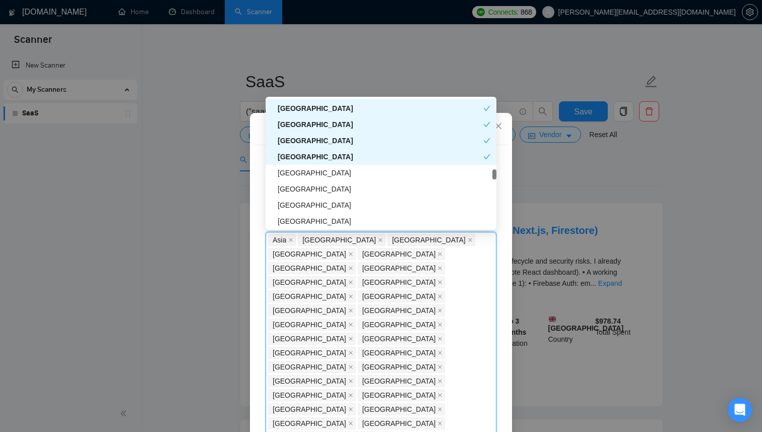
scroll to position [1790, 0]
click at [315, 158] on div "Gibraltar" at bounding box center [384, 156] width 213 height 11
click at [317, 170] on div "Cayman Islands" at bounding box center [384, 172] width 213 height 11
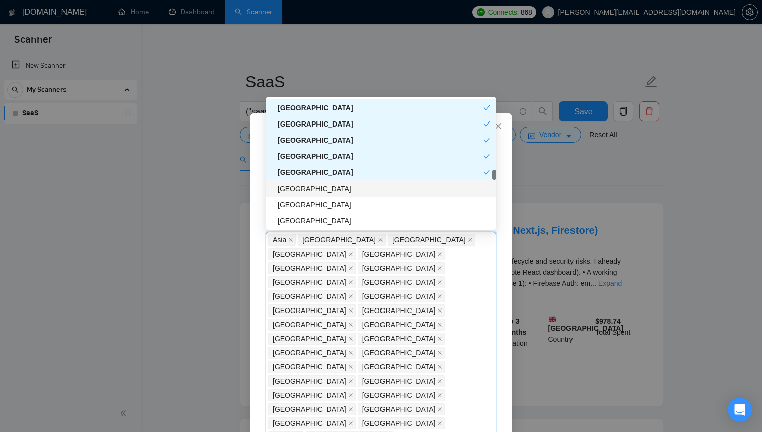
click at [317, 187] on div "United States Virgin Islands" at bounding box center [384, 188] width 213 height 11
click at [316, 188] on div "United States Virgin Islands" at bounding box center [381, 188] width 206 height 11
click at [318, 204] on div "Guatemala" at bounding box center [384, 204] width 213 height 11
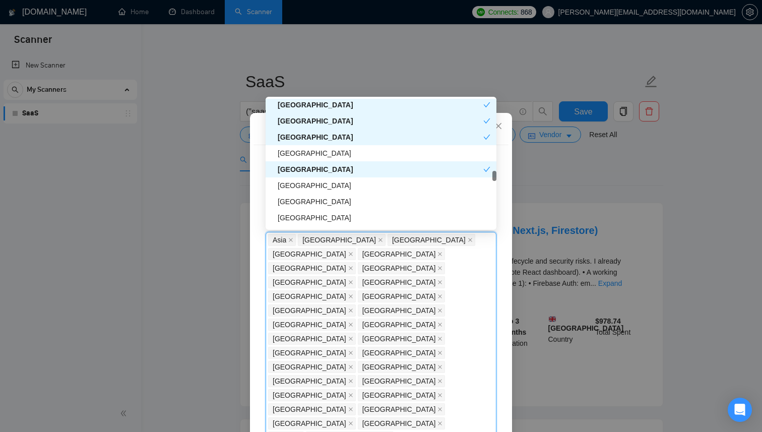
scroll to position [1836, 0]
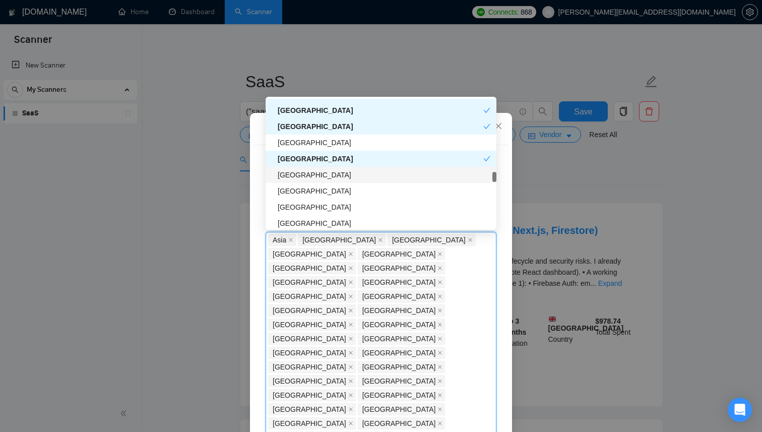
click at [314, 173] on div "Bolivia" at bounding box center [384, 174] width 213 height 11
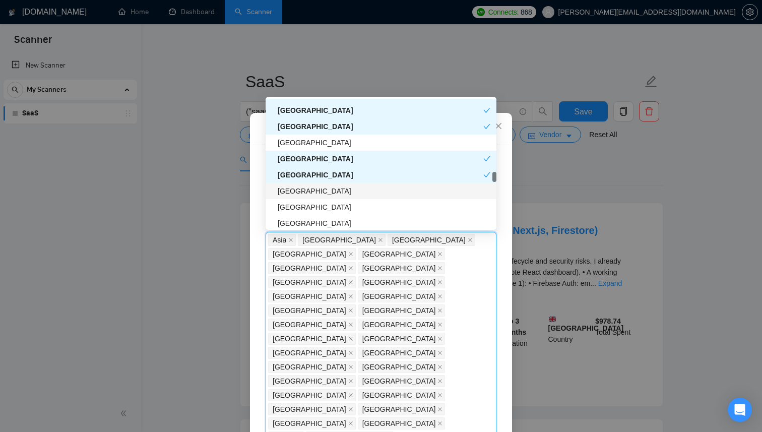
click at [314, 187] on div "Barbados" at bounding box center [384, 191] width 213 height 11
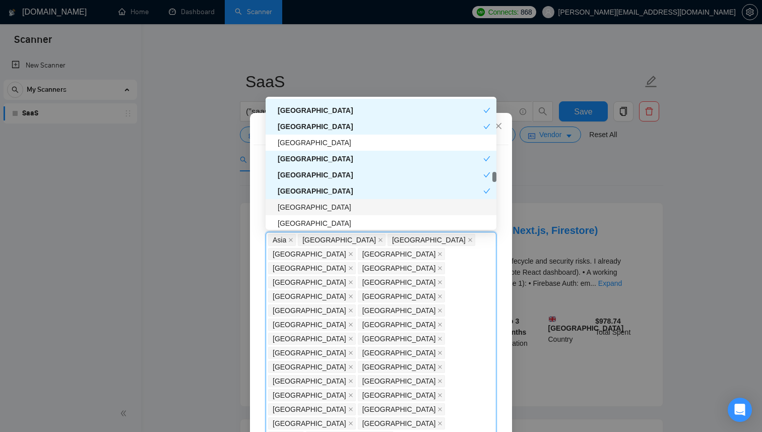
click at [317, 211] on div "Cameroon" at bounding box center [384, 207] width 213 height 11
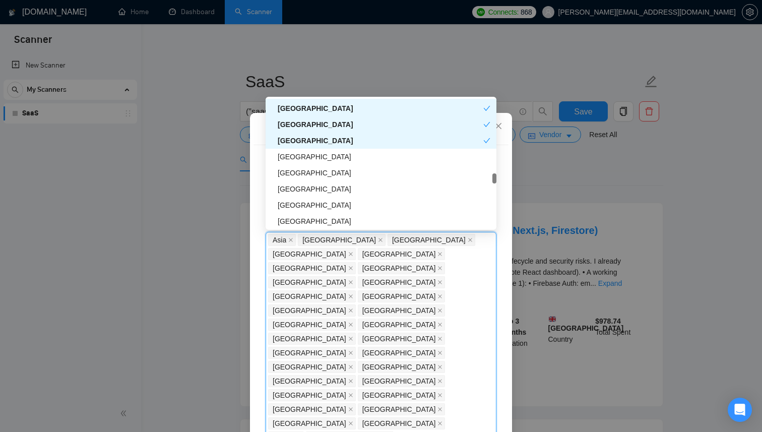
scroll to position [1913, 0]
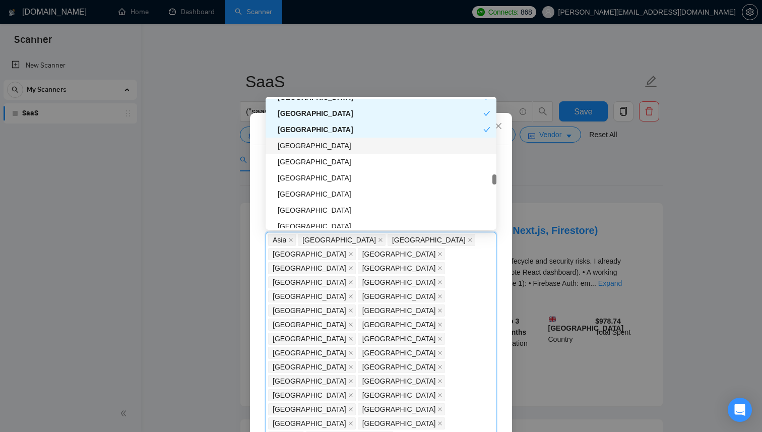
click at [308, 145] on div "Andorra" at bounding box center [384, 145] width 213 height 11
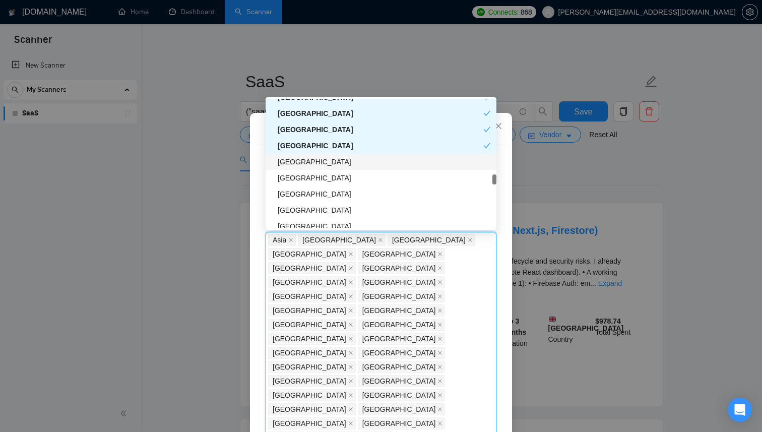
click at [312, 162] on div "Montenegro" at bounding box center [384, 161] width 213 height 11
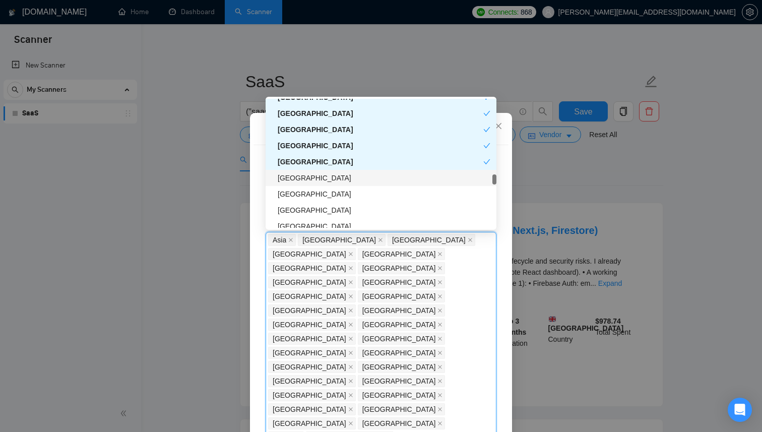
click at [306, 179] on div "Zambia" at bounding box center [384, 177] width 213 height 11
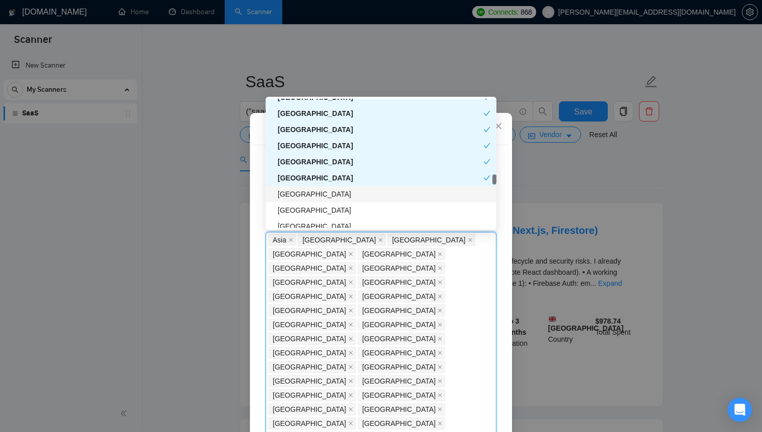
click at [313, 198] on div "Seychelles" at bounding box center [384, 194] width 213 height 11
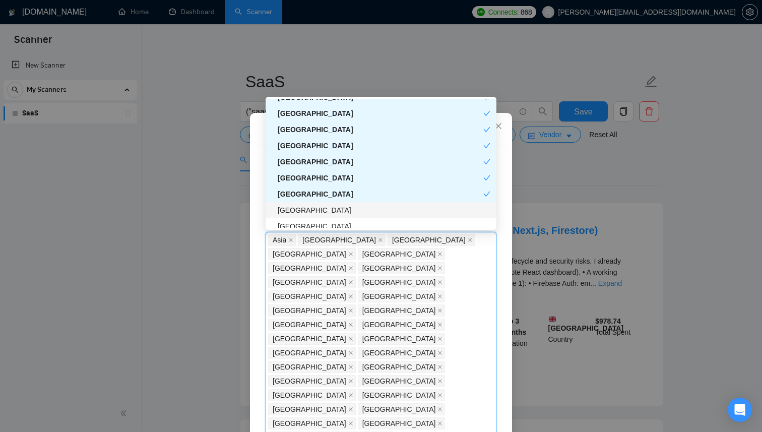
click at [313, 205] on div "Honduras" at bounding box center [384, 210] width 213 height 11
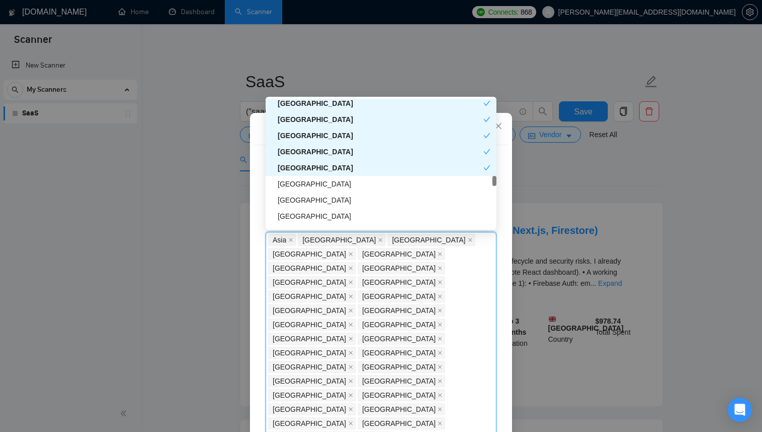
scroll to position [1970, 0]
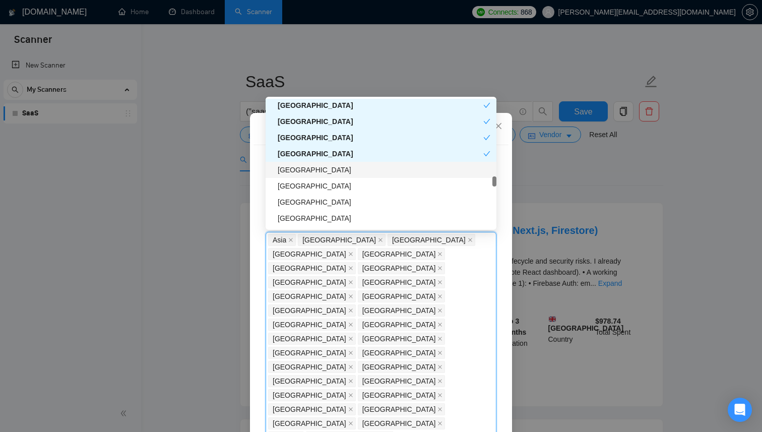
click at [314, 171] on div "Kyrgyzstan" at bounding box center [384, 169] width 213 height 11
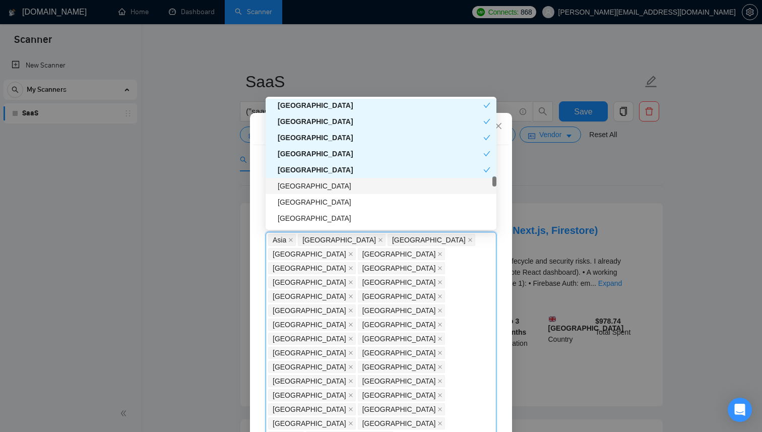
click at [314, 183] on div "Yemen" at bounding box center [384, 185] width 213 height 11
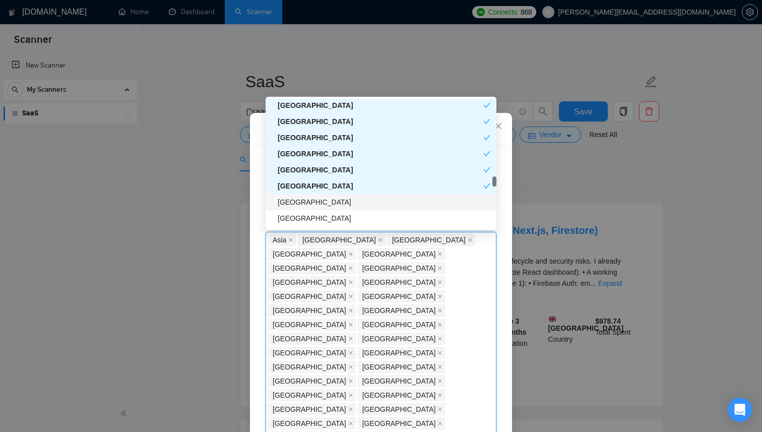
click at [313, 207] on div "Angola" at bounding box center [384, 202] width 213 height 11
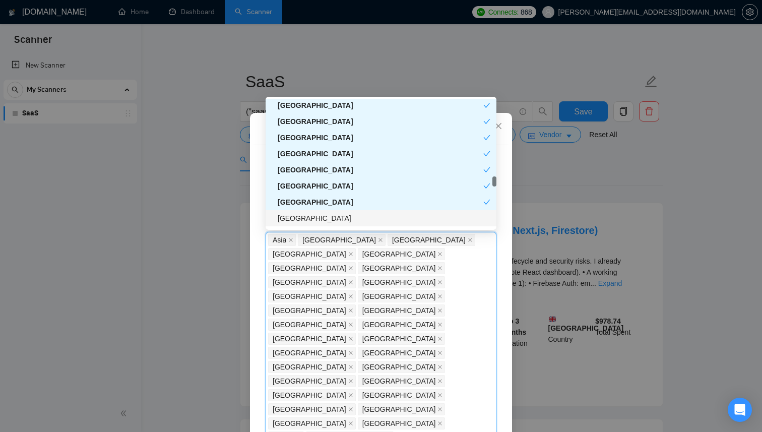
click at [314, 219] on div "Bermuda" at bounding box center [384, 218] width 213 height 11
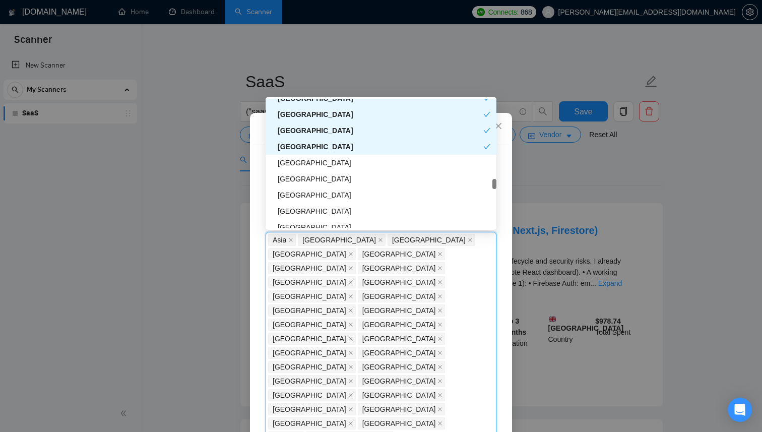
scroll to position [2042, 0]
click at [312, 160] on div "Nicaragua" at bounding box center [384, 162] width 213 height 11
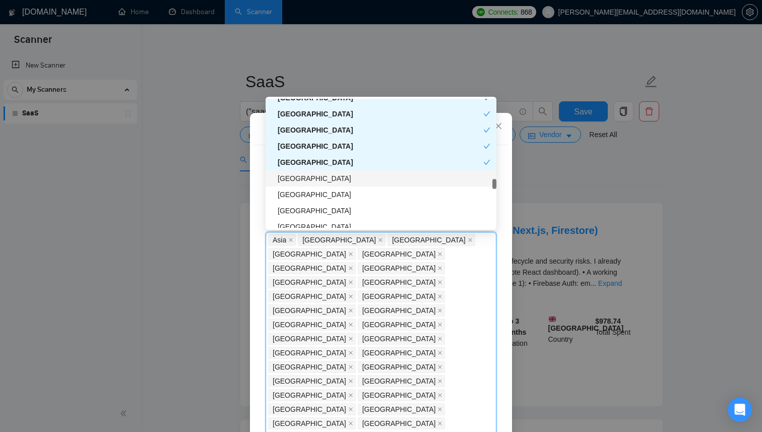
click at [314, 176] on div "British Virgin Islands" at bounding box center [384, 178] width 213 height 11
click at [314, 176] on div "British Virgin Islands" at bounding box center [381, 178] width 206 height 11
click at [313, 196] on div "El Salvador" at bounding box center [384, 194] width 213 height 11
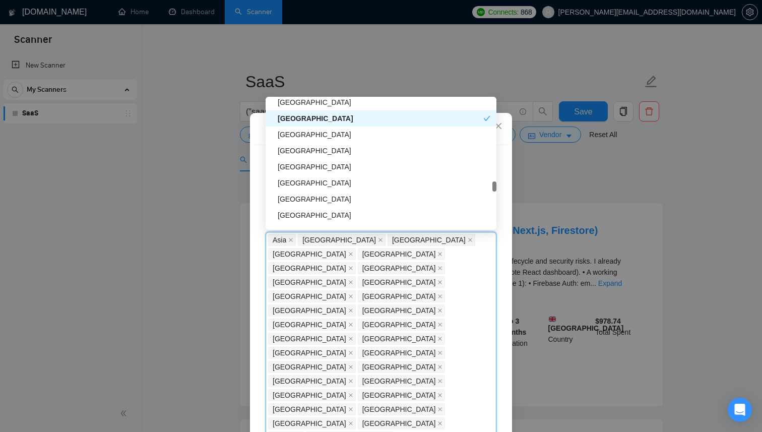
scroll to position [2121, 0]
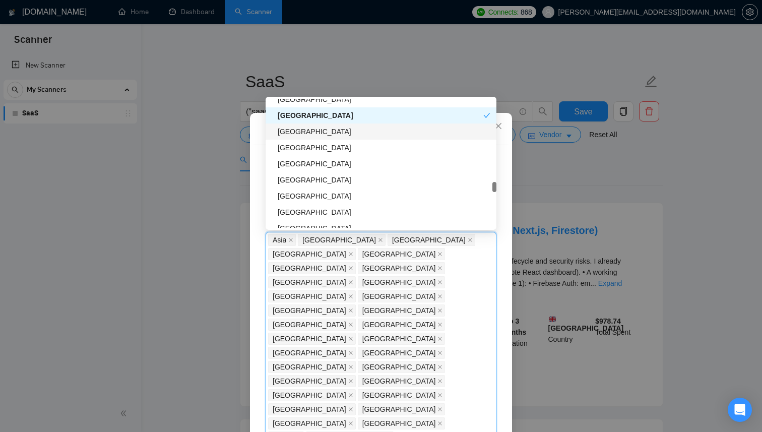
click at [306, 132] on div "Myanmar" at bounding box center [384, 131] width 213 height 11
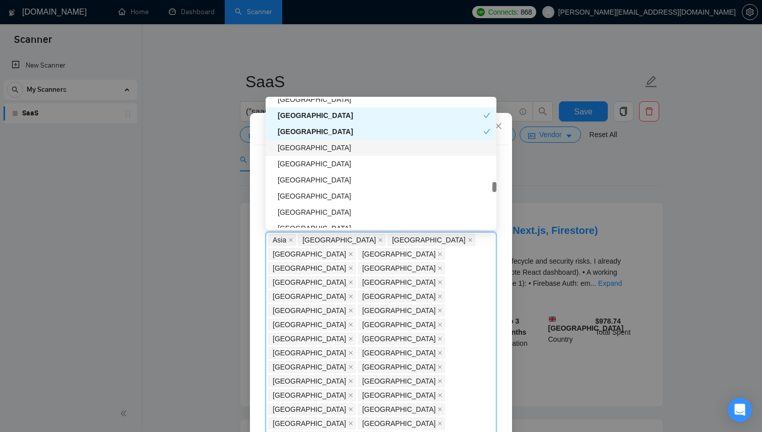
click at [306, 146] on div "Zimbabwe" at bounding box center [384, 147] width 213 height 11
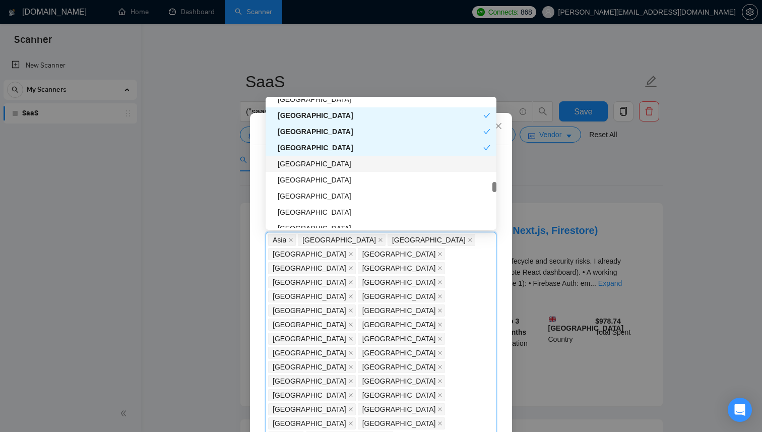
click at [308, 166] on div "Netherlands Antilles" at bounding box center [384, 163] width 213 height 11
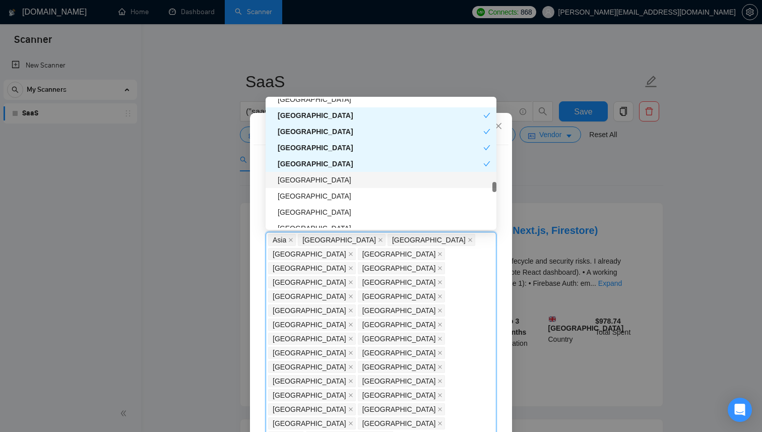
click at [307, 181] on div "Paraguay" at bounding box center [384, 179] width 213 height 11
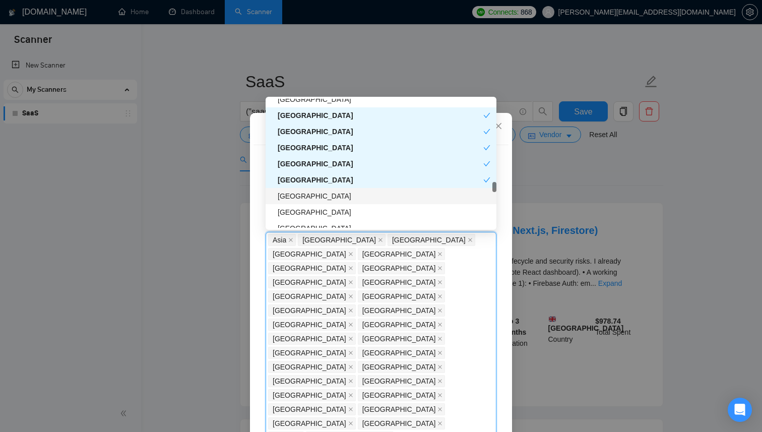
click at [305, 196] on div "Benin" at bounding box center [384, 196] width 213 height 11
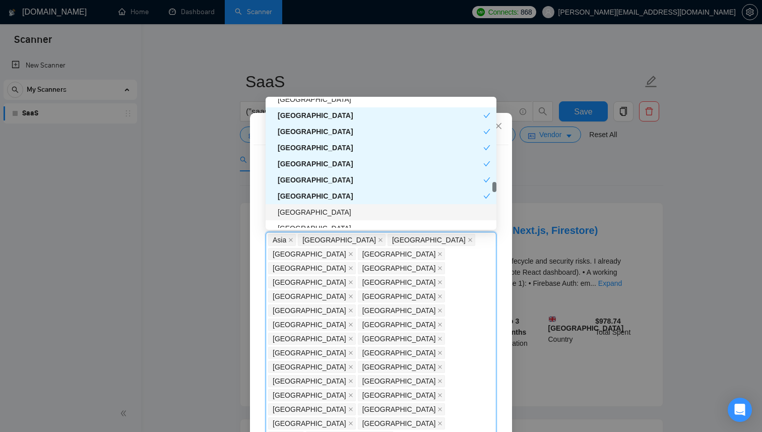
click at [307, 215] on div "Namibia" at bounding box center [384, 212] width 213 height 11
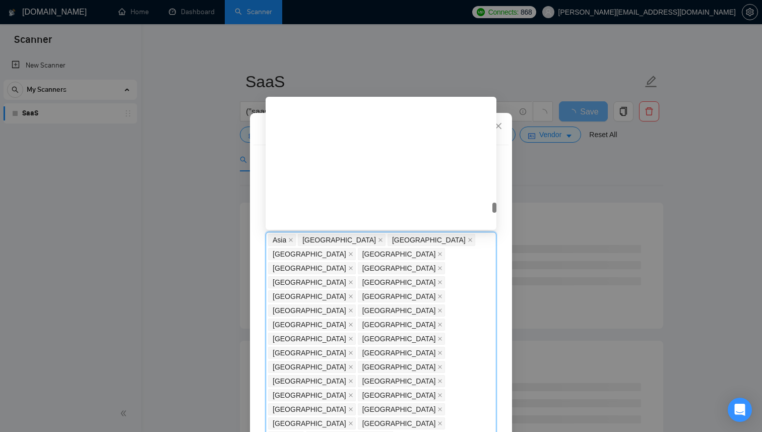
scroll to position [2460, 0]
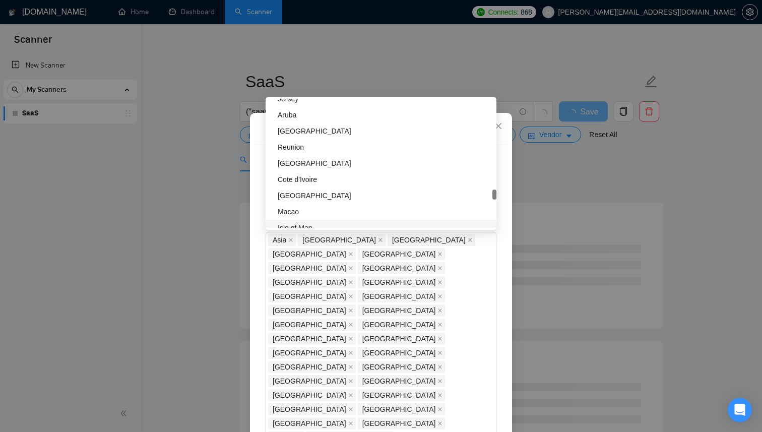
click at [501, 270] on div "Client Location Include Client Countries Select Exclude Client Countries Asia A…" at bounding box center [381, 296] width 255 height 302
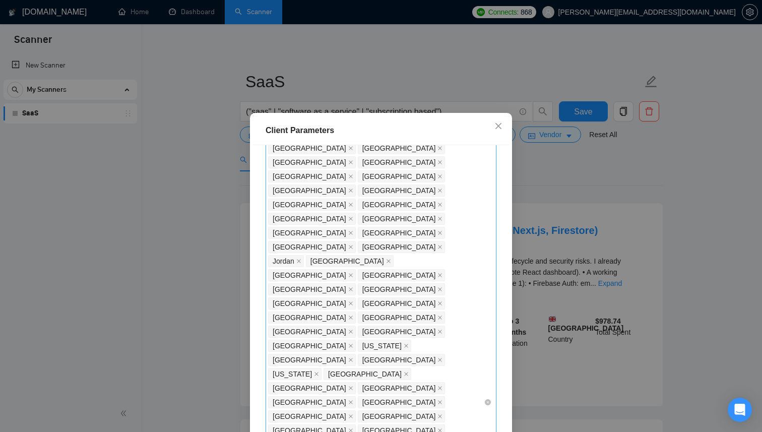
scroll to position [185, 0]
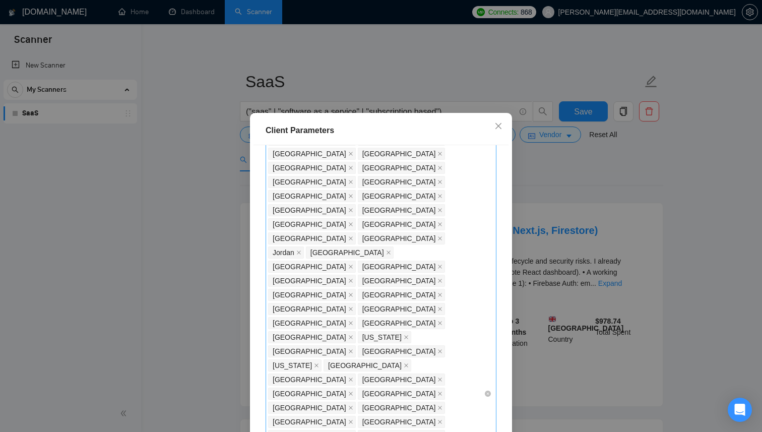
click at [489, 222] on div "Asia Africa Antarctica France Poland Romania Hungary Ukraine Russia Belarus Est…" at bounding box center [381, 394] width 231 height 694
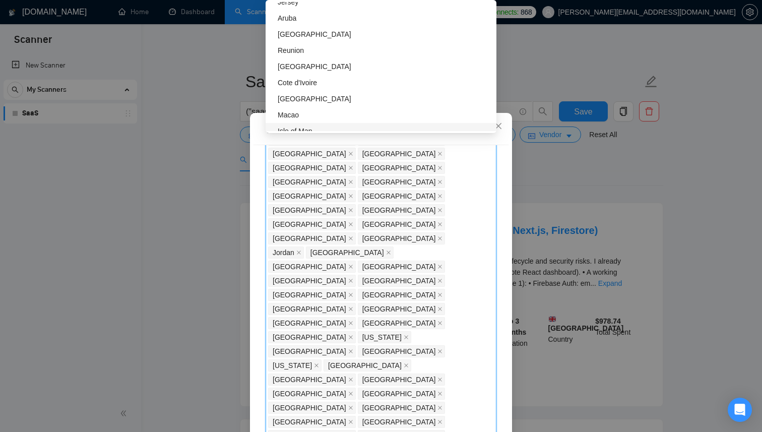
scroll to position [0, 0]
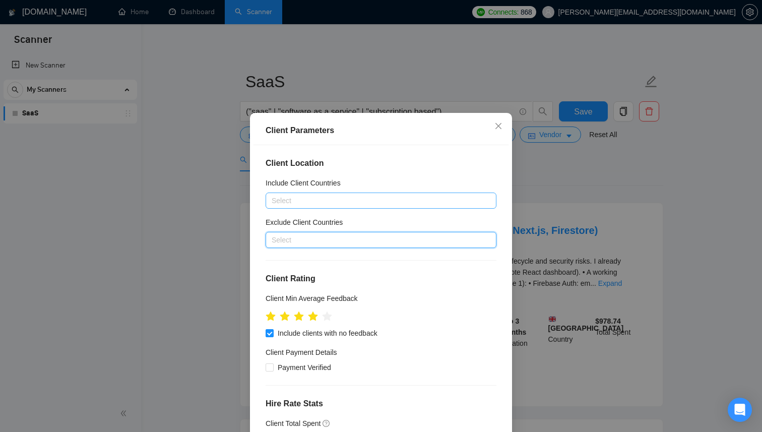
click at [436, 198] on div at bounding box center [376, 201] width 216 height 12
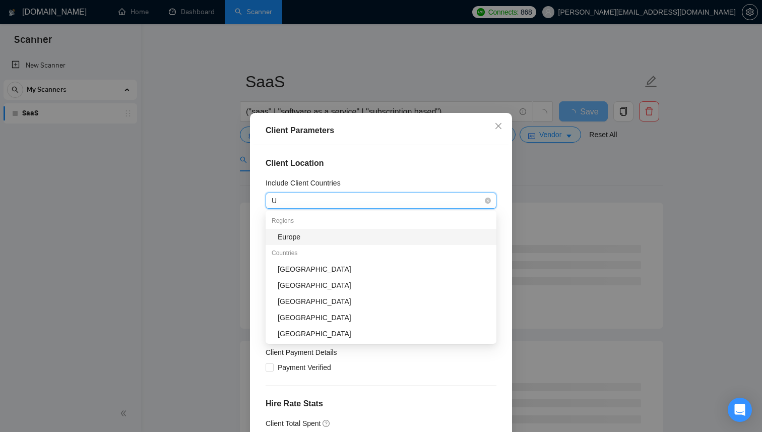
type input "Un"
click at [368, 237] on div "[GEOGRAPHIC_DATA]" at bounding box center [384, 236] width 213 height 11
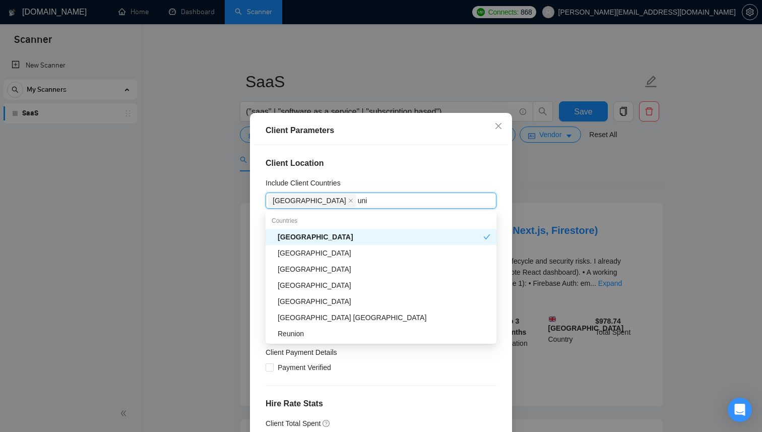
type input "unit"
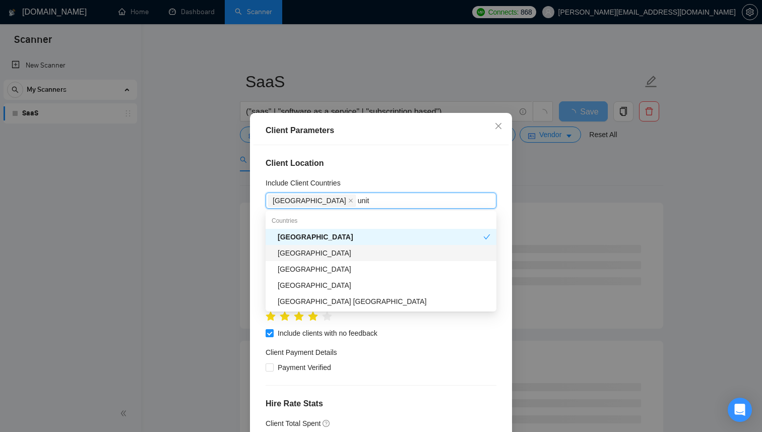
click at [327, 250] on div "[GEOGRAPHIC_DATA]" at bounding box center [384, 253] width 213 height 11
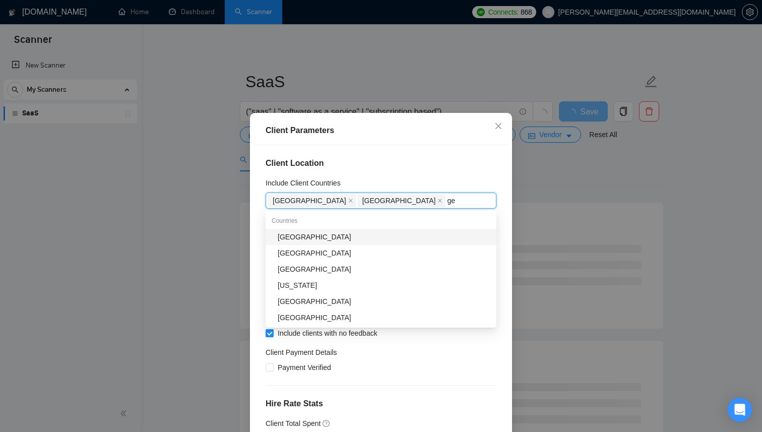
type input "ger"
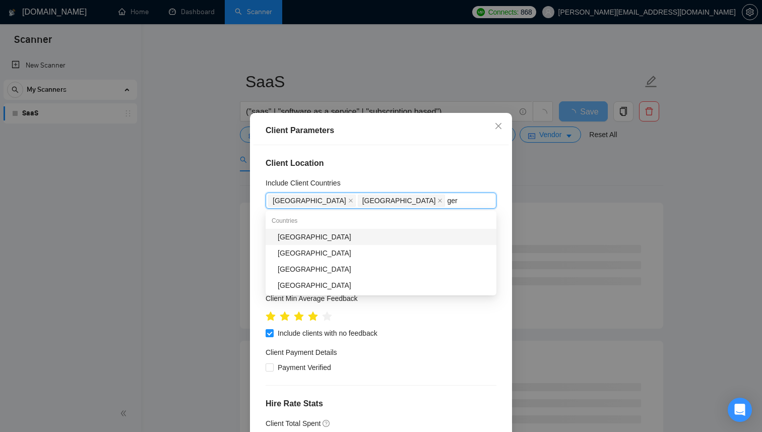
click at [299, 237] on div "[GEOGRAPHIC_DATA]" at bounding box center [384, 236] width 213 height 11
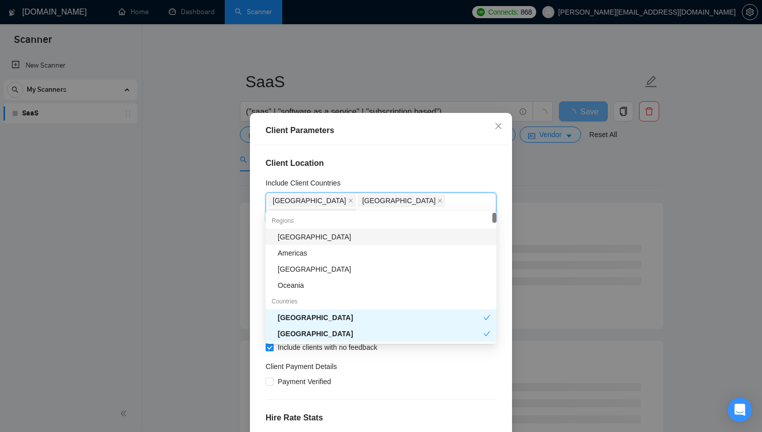
type input "can"
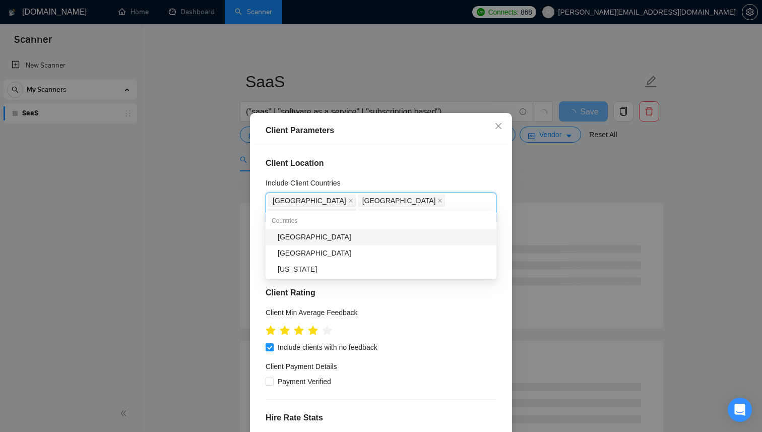
click at [292, 242] on div "[GEOGRAPHIC_DATA]" at bounding box center [381, 237] width 231 height 16
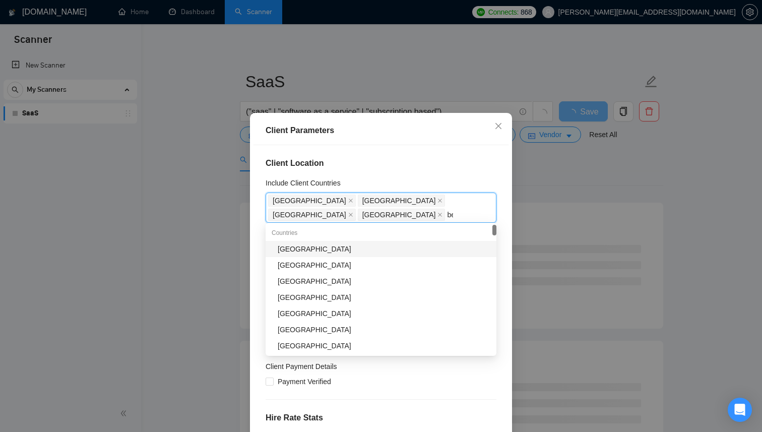
type input "bel"
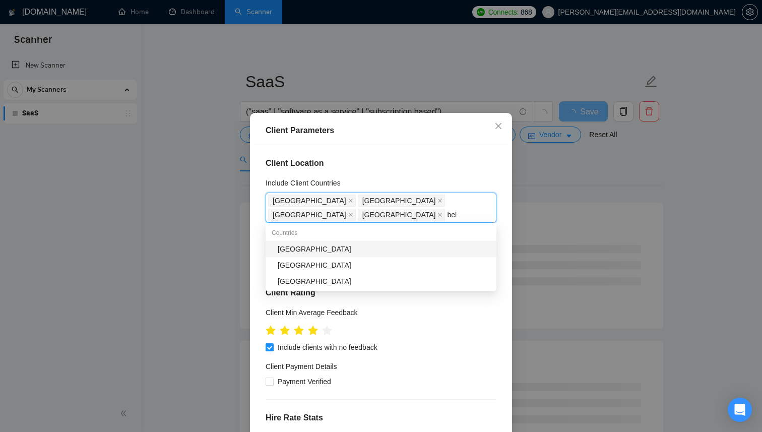
click at [300, 248] on div "Belgium" at bounding box center [384, 249] width 213 height 11
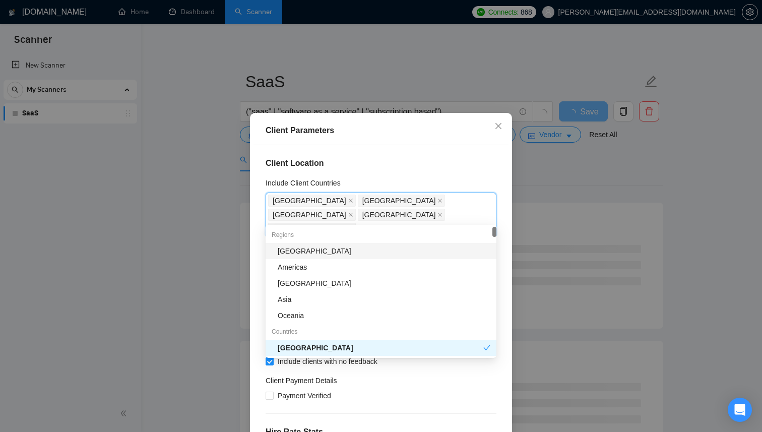
type input "aus"
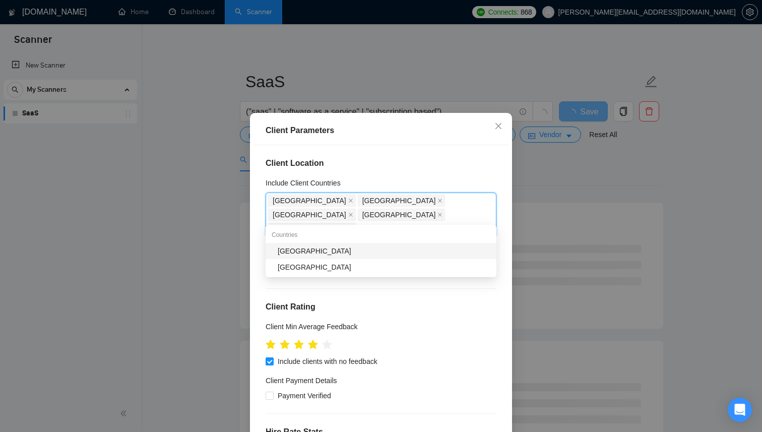
click at [282, 253] on div "[GEOGRAPHIC_DATA]" at bounding box center [384, 251] width 213 height 11
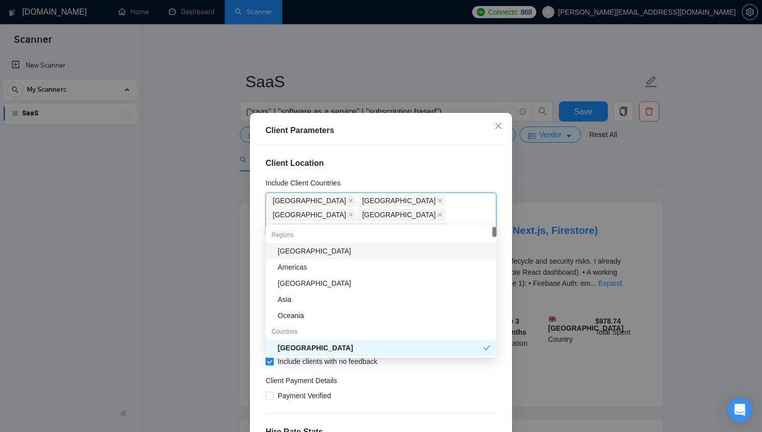
type input "au"
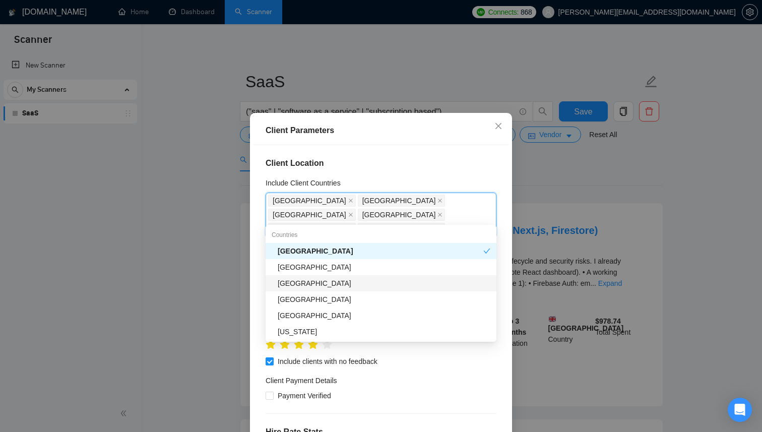
click at [315, 277] on div "Austria" at bounding box center [381, 283] width 231 height 16
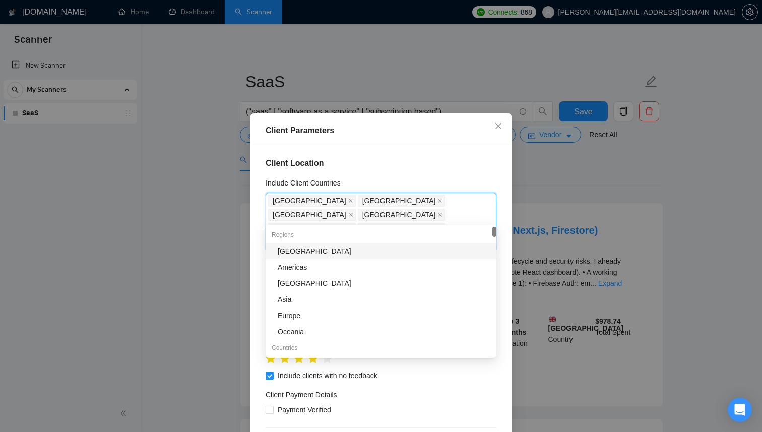
type input "it"
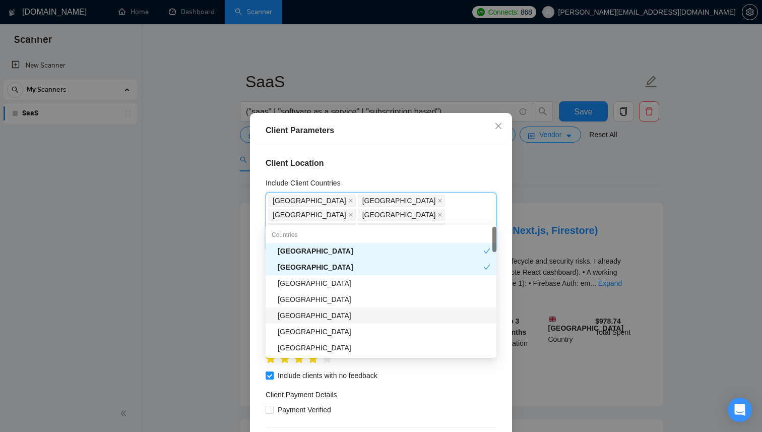
click at [282, 318] on div "Italy" at bounding box center [384, 315] width 213 height 11
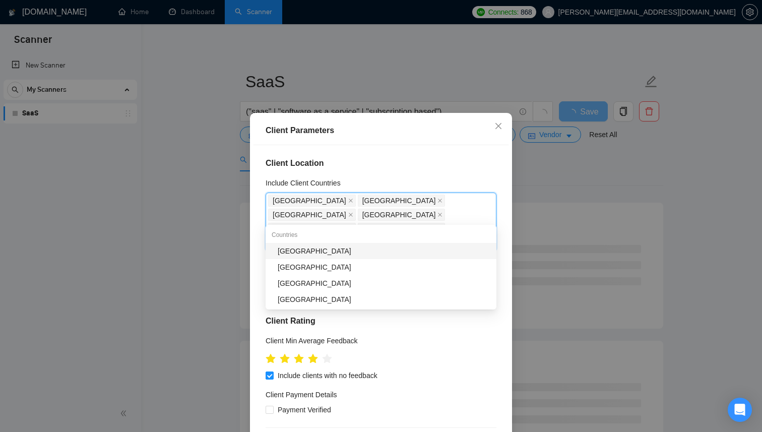
type input "swi"
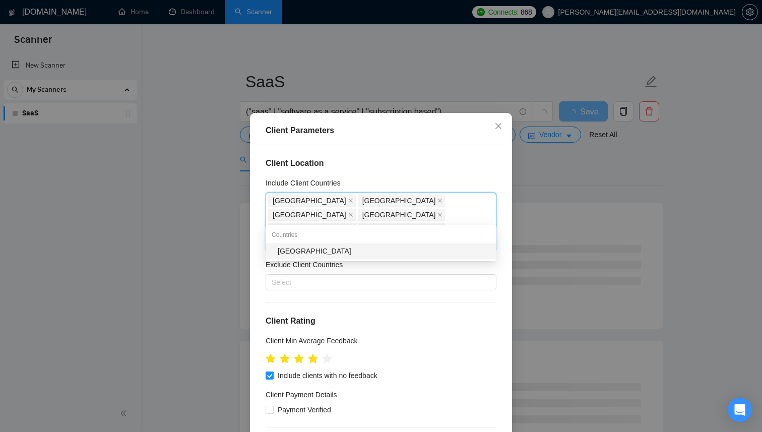
click at [298, 252] on div "Switzerland" at bounding box center [384, 251] width 213 height 11
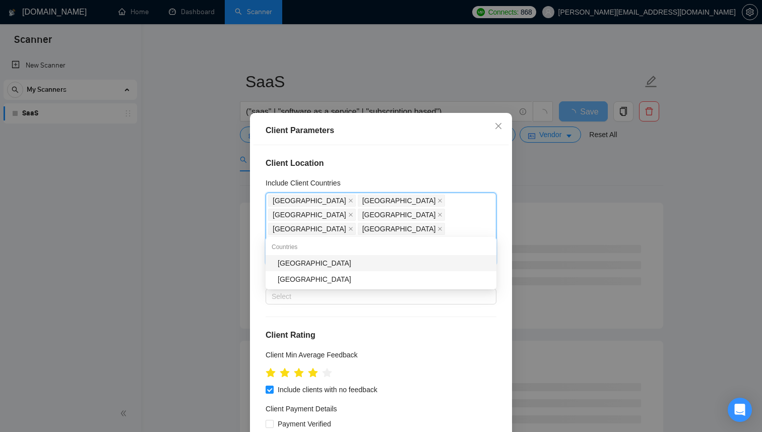
type input "neth"
click at [324, 264] on div "[GEOGRAPHIC_DATA]" at bounding box center [384, 263] width 213 height 11
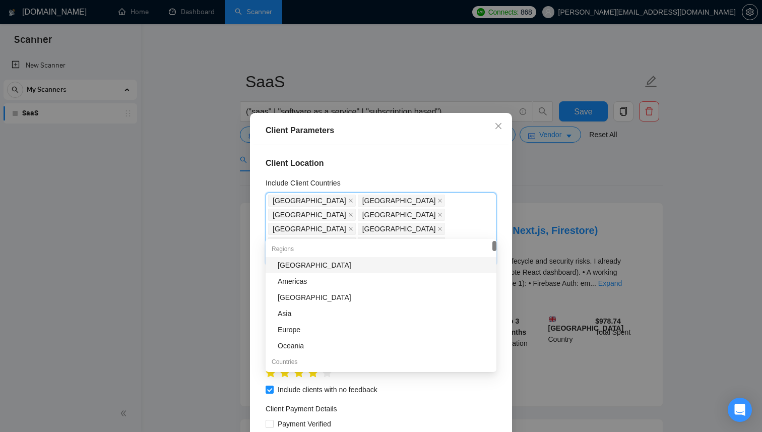
type input "spai"
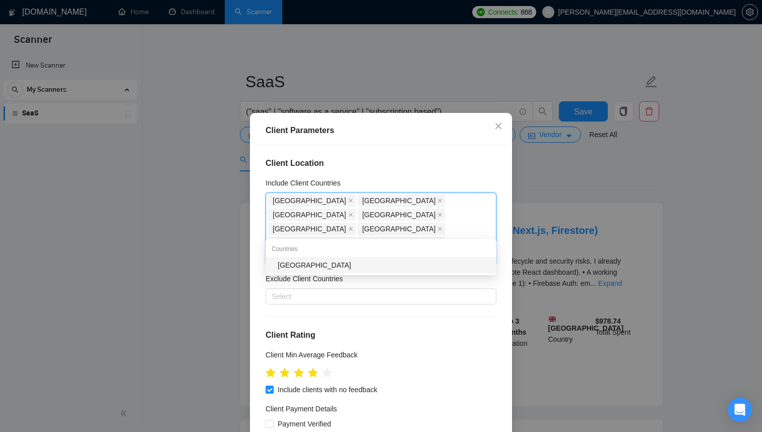
click at [306, 257] on div "[GEOGRAPHIC_DATA]" at bounding box center [381, 265] width 231 height 16
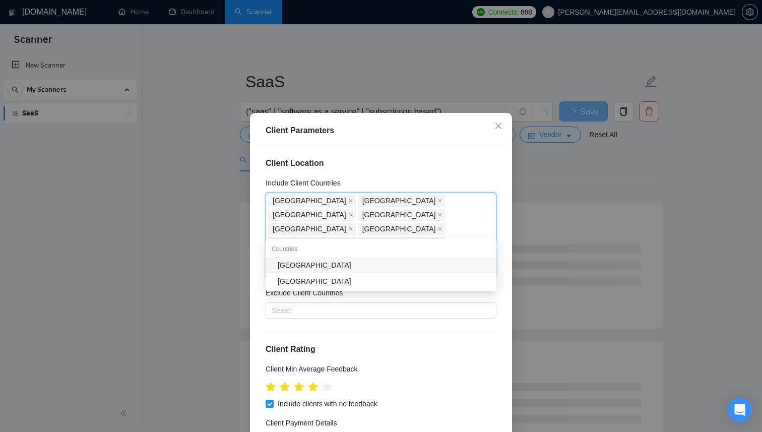
type input "portu"
click at [288, 268] on div "Portugal" at bounding box center [384, 265] width 213 height 11
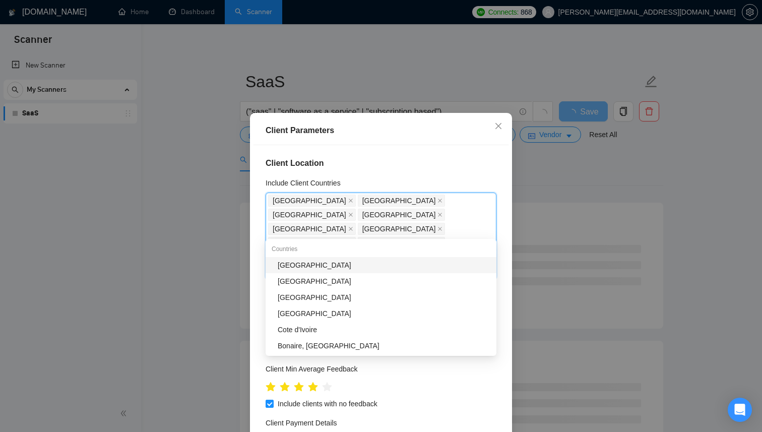
type input "ire"
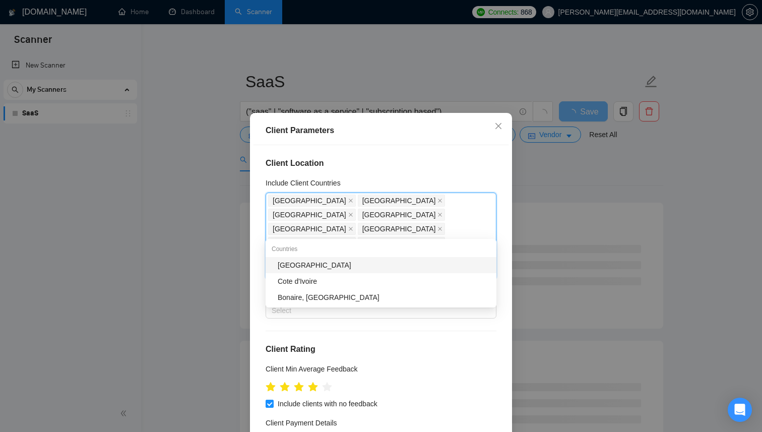
click at [287, 264] on div "Ireland" at bounding box center [384, 265] width 213 height 11
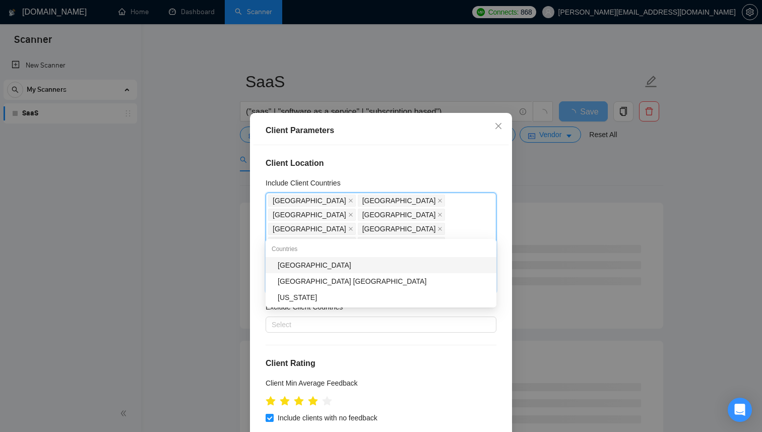
type input "norw"
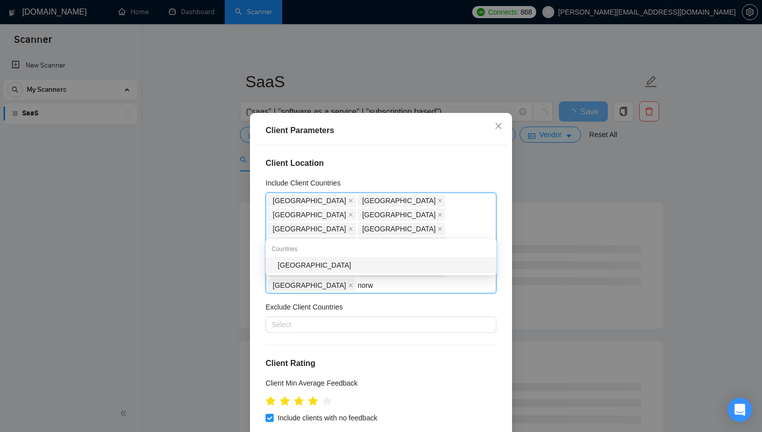
click at [325, 271] on div "Norway" at bounding box center [381, 265] width 231 height 16
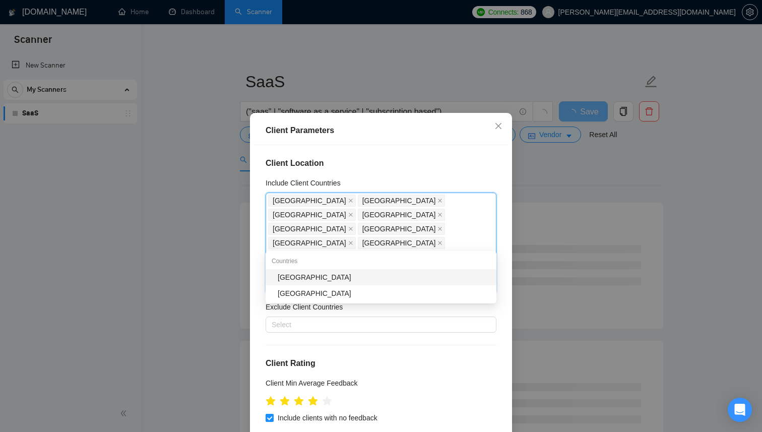
type input "denm"
click at [314, 272] on div "Denmark" at bounding box center [384, 277] width 213 height 11
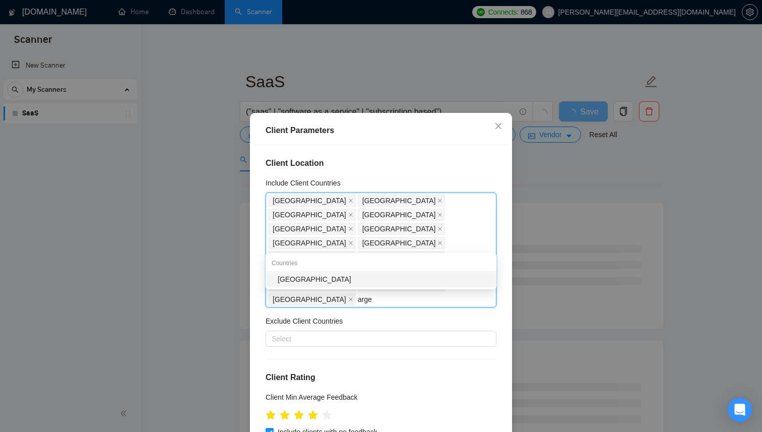
type input "argen"
click at [298, 282] on div "Argentina" at bounding box center [384, 279] width 213 height 11
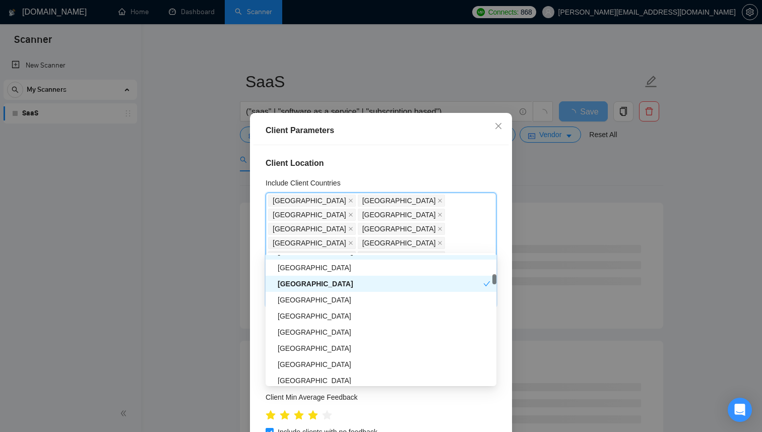
scroll to position [473, 0]
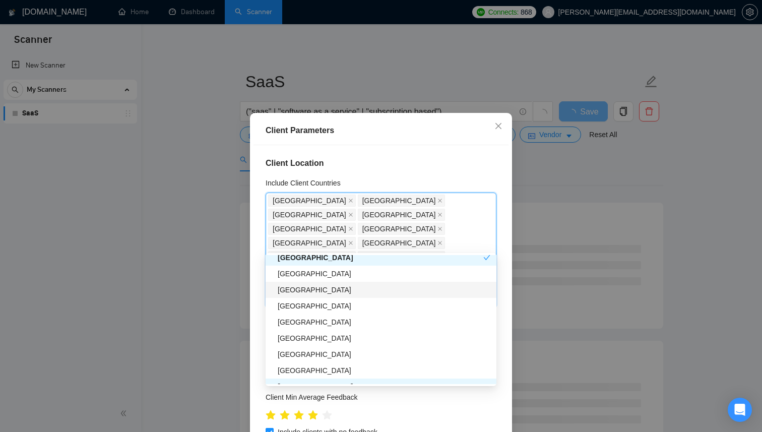
click at [357, 294] on div "[GEOGRAPHIC_DATA]" at bounding box center [384, 289] width 213 height 11
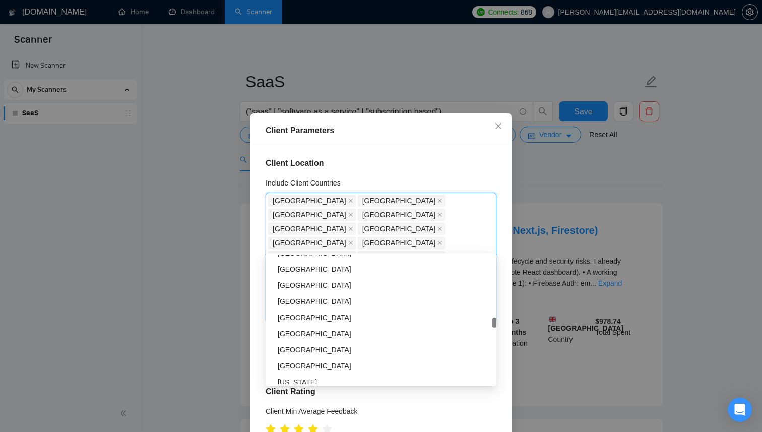
scroll to position [1527, 0]
click at [337, 303] on div "Luxembourg" at bounding box center [384, 300] width 213 height 11
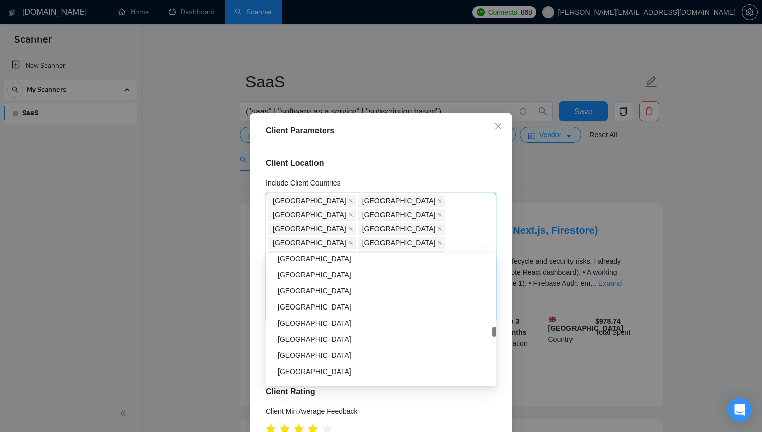
scroll to position [1786, 0]
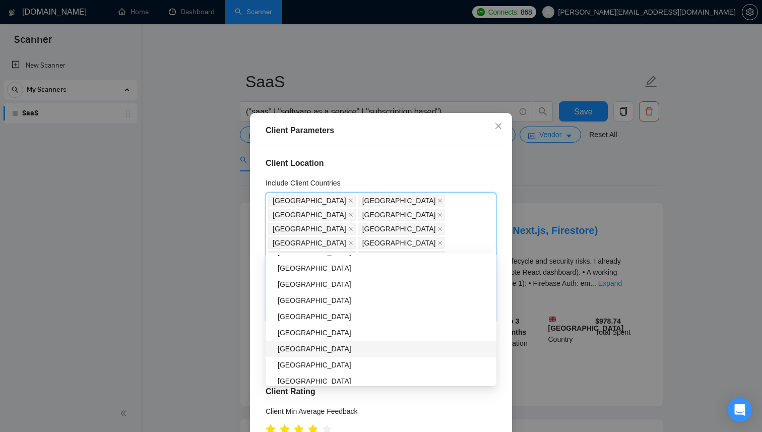
click at [317, 347] on div "United States Virgin Islands" at bounding box center [384, 348] width 213 height 11
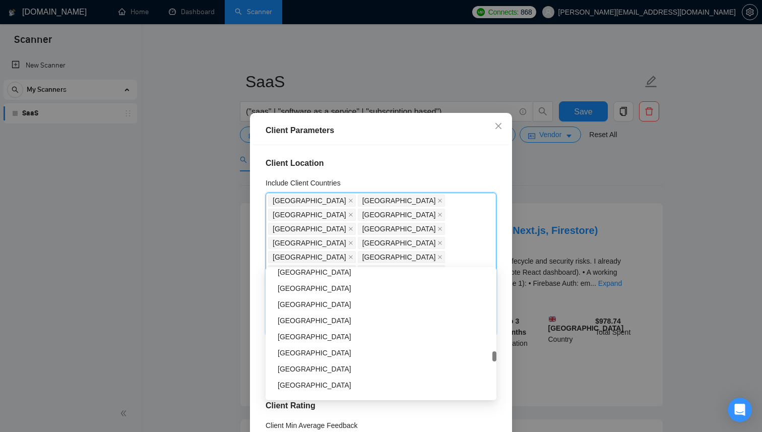
scroll to position [2087, 0]
click at [363, 309] on div "British Virgin Islands" at bounding box center [384, 303] width 213 height 11
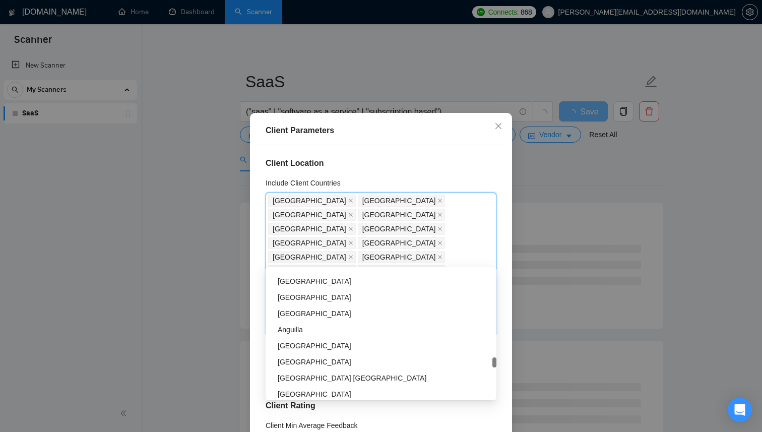
scroll to position [2256, 0]
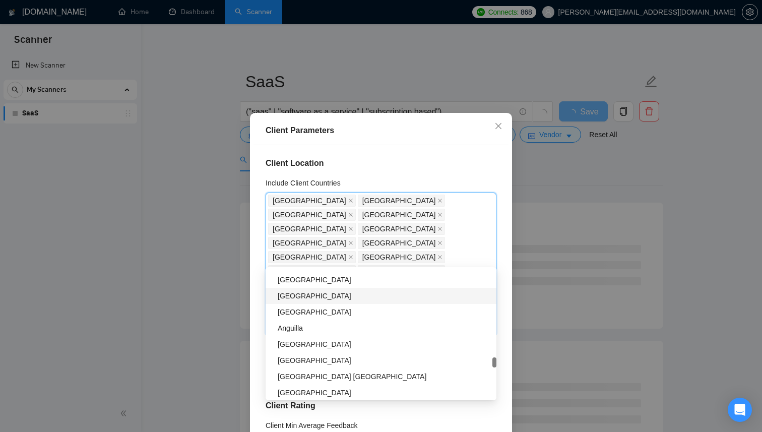
click at [337, 297] on div "Monaco" at bounding box center [384, 295] width 213 height 11
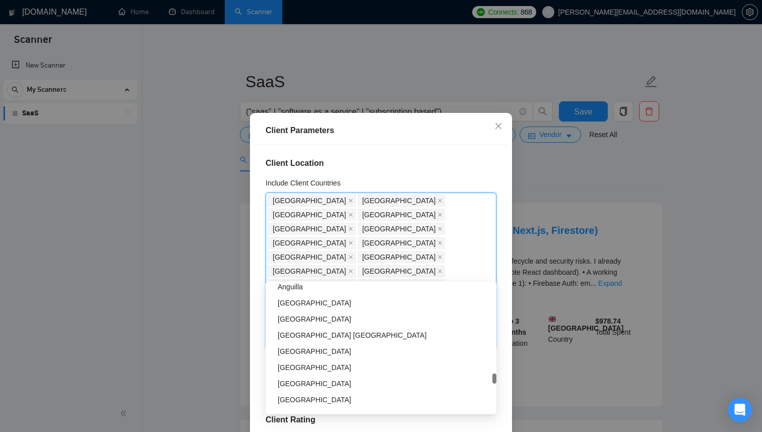
scroll to position [2321, 0]
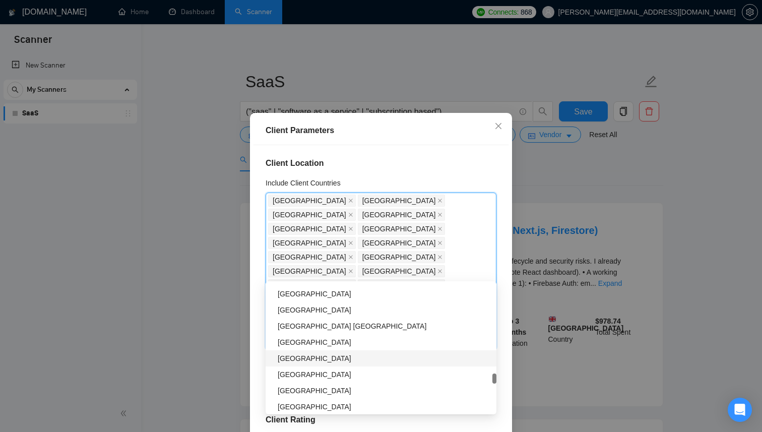
click at [324, 354] on div "Liechtenstein" at bounding box center [384, 358] width 213 height 11
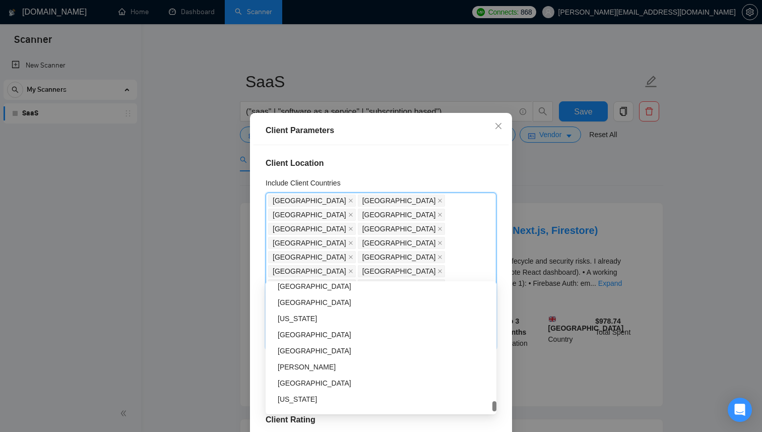
scroll to position [3227, 0]
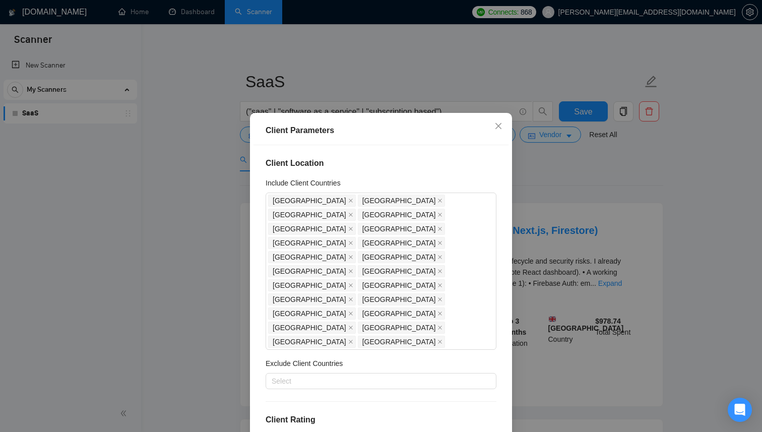
click at [256, 354] on div "Client Location Include Client Countries United States United Kingdom Germany C…" at bounding box center [381, 296] width 255 height 302
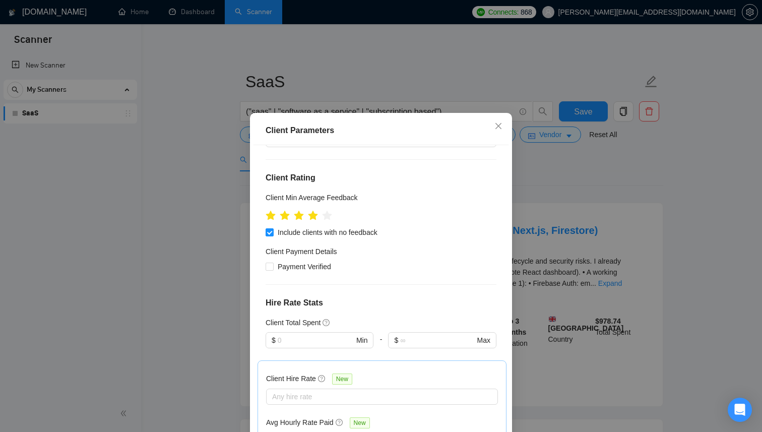
scroll to position [250, 0]
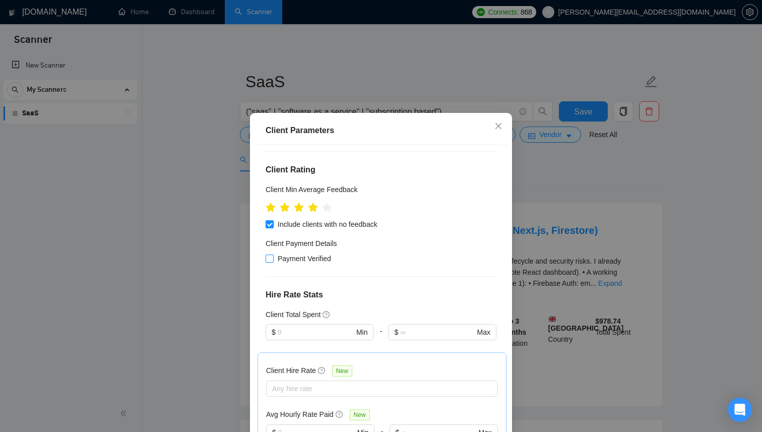
click at [271, 255] on input "Payment Verified" at bounding box center [269, 258] width 7 height 7
checkbox input "true"
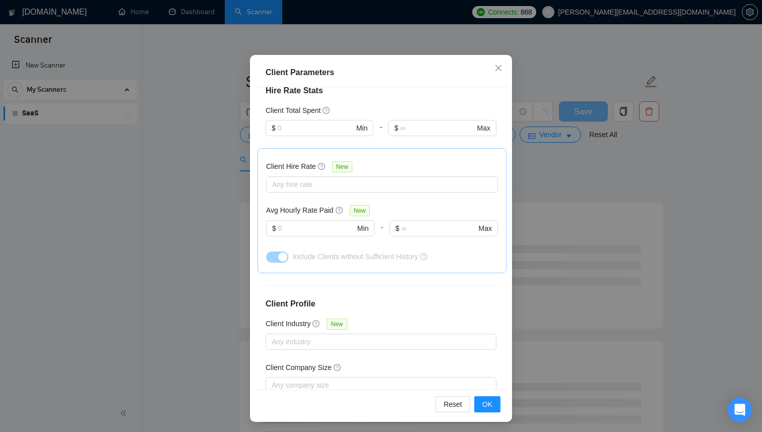
scroll to position [60, 0]
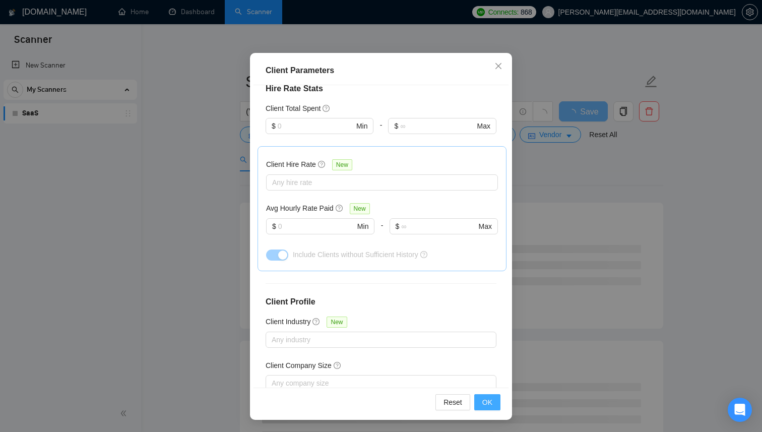
click at [493, 402] on button "OK" at bounding box center [487, 402] width 26 height 16
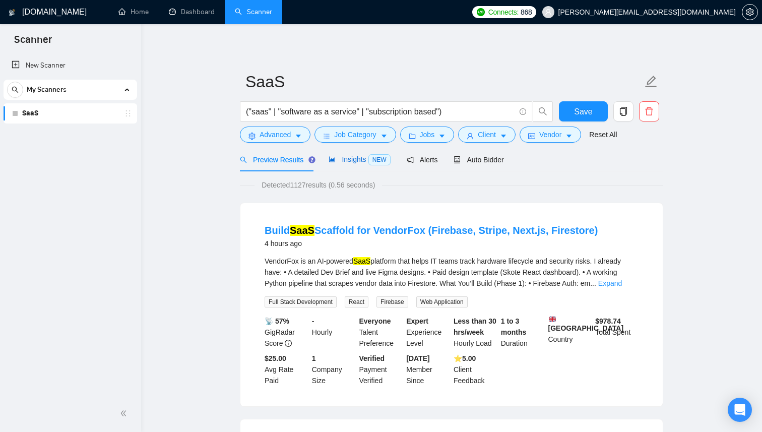
click at [351, 163] on span "Insights NEW" at bounding box center [360, 159] width 62 height 8
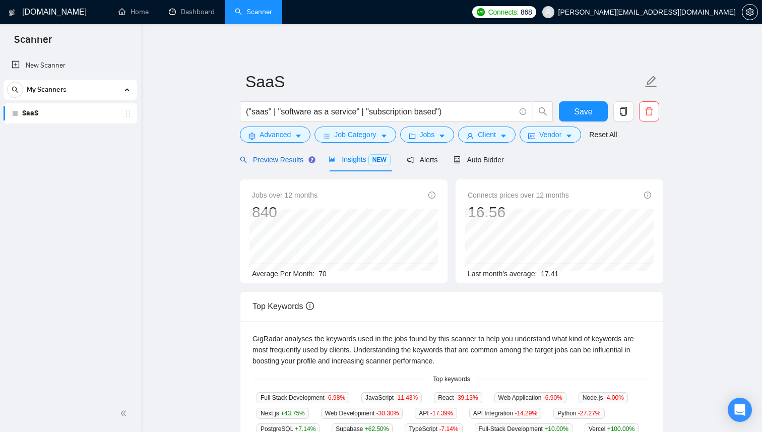
click at [268, 164] on div "Preview Results" at bounding box center [276, 159] width 73 height 11
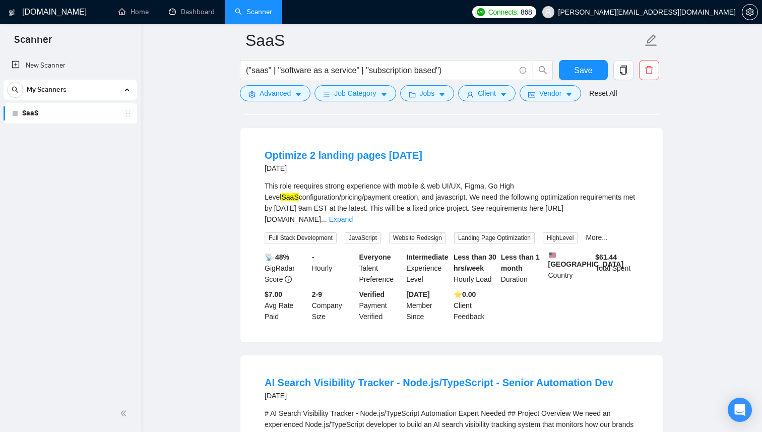
scroll to position [1862, 0]
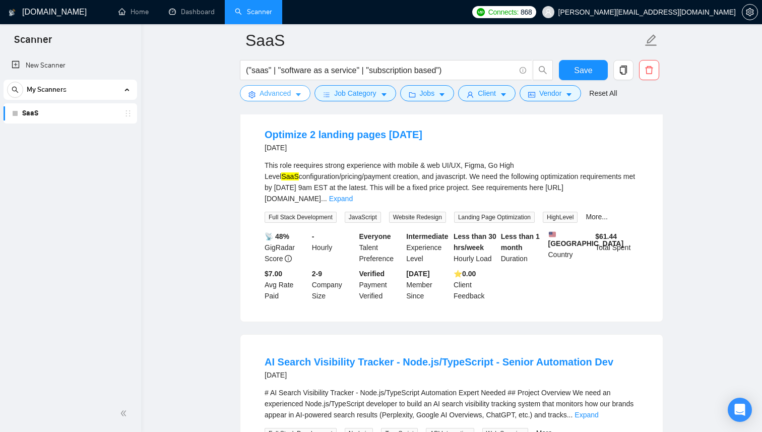
click at [297, 89] on button "Advanced" at bounding box center [275, 93] width 71 height 16
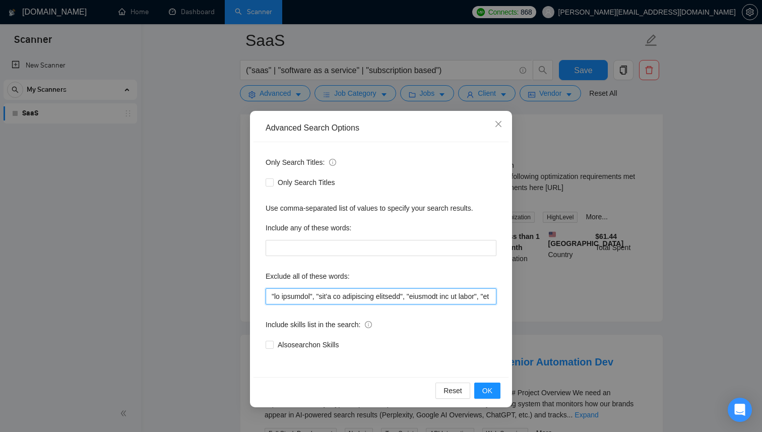
click at [334, 288] on input "text" at bounding box center [381, 296] width 231 height 16
type input ""no agencies", "won't be recruiting agencies", "agencies not to apply", "no age…"
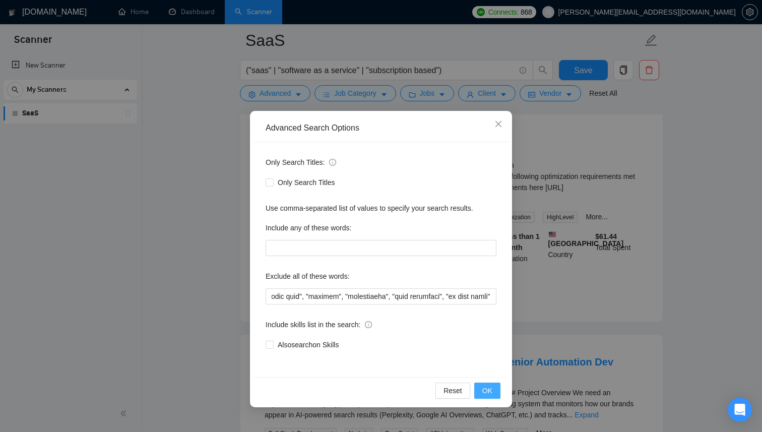
click at [486, 395] on span "OK" at bounding box center [487, 390] width 10 height 11
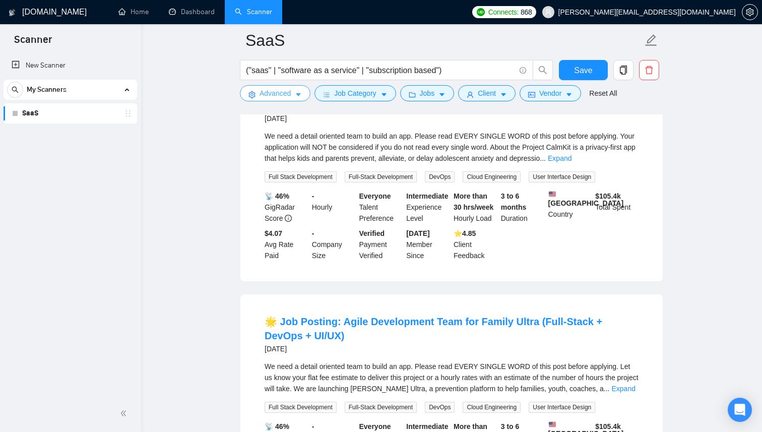
scroll to position [1889, 0]
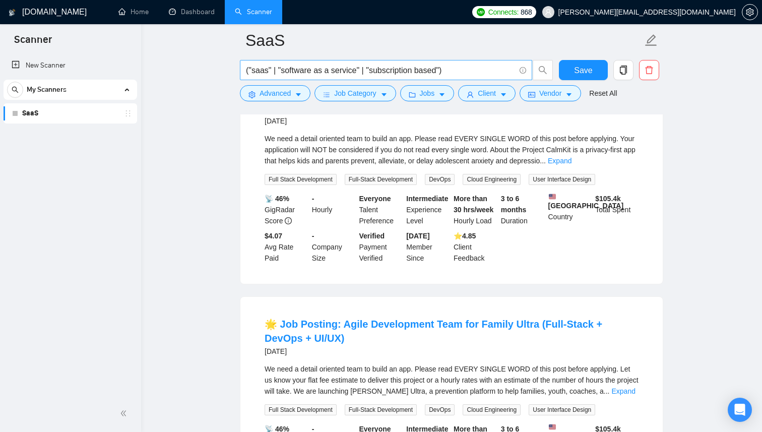
click at [471, 67] on input "("saas" | "software as a service" | "subscription based")" at bounding box center [380, 70] width 269 height 13
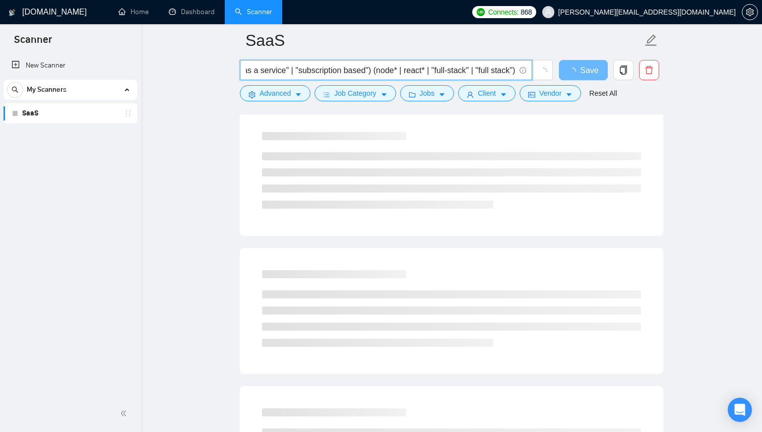
scroll to position [0, 0]
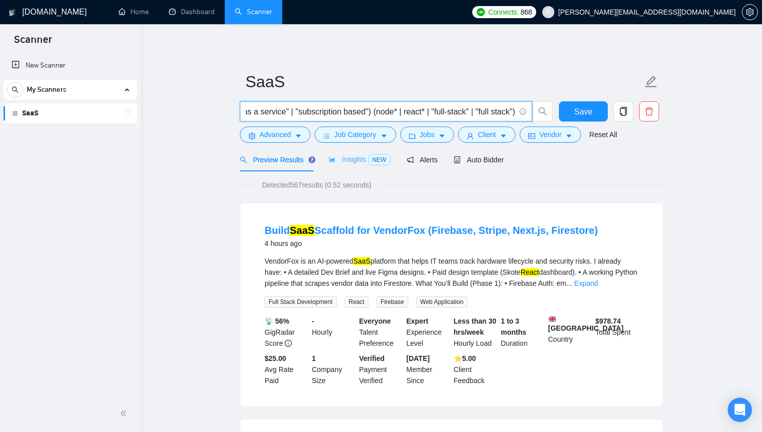
type input "("saas" | "software as a service" | "subscription based") (node* | react* | "fu…"
click at [353, 158] on span "Insights NEW" at bounding box center [360, 159] width 62 height 8
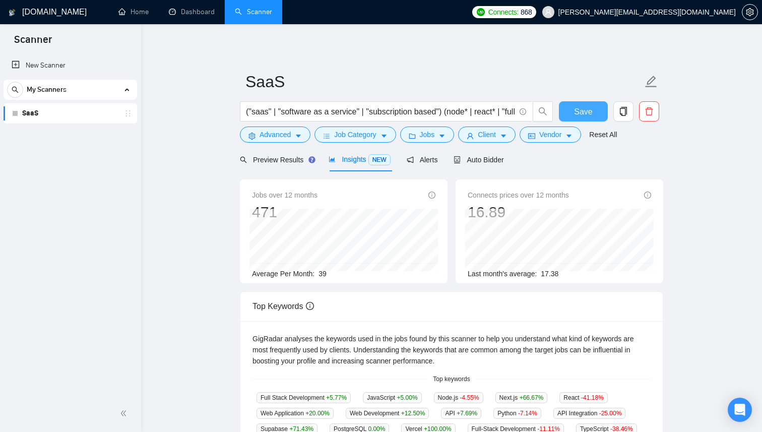
click at [576, 116] on span "Save" at bounding box center [583, 111] width 18 height 13
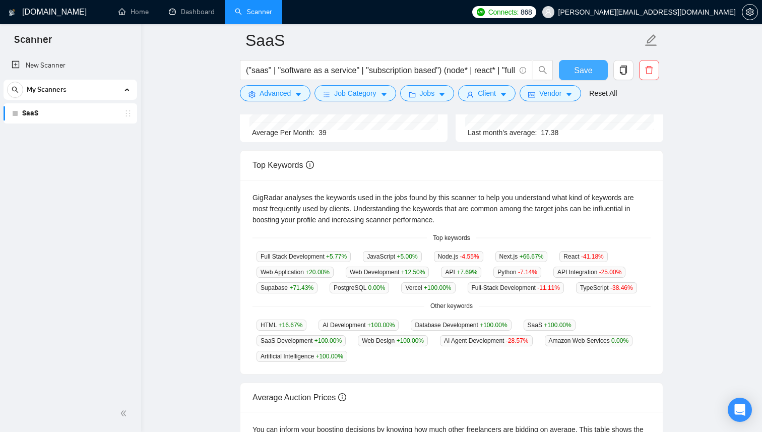
scroll to position [150, 0]
click at [584, 62] on button "Save" at bounding box center [583, 70] width 49 height 20
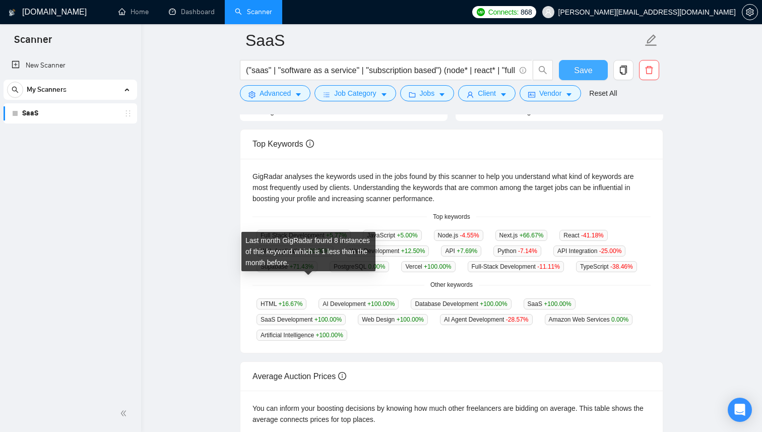
scroll to position [0, 0]
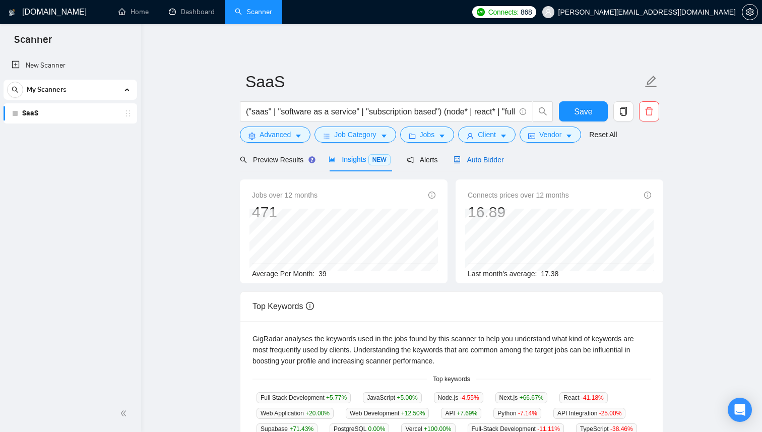
click at [486, 156] on span "Auto Bidder" at bounding box center [479, 160] width 50 height 8
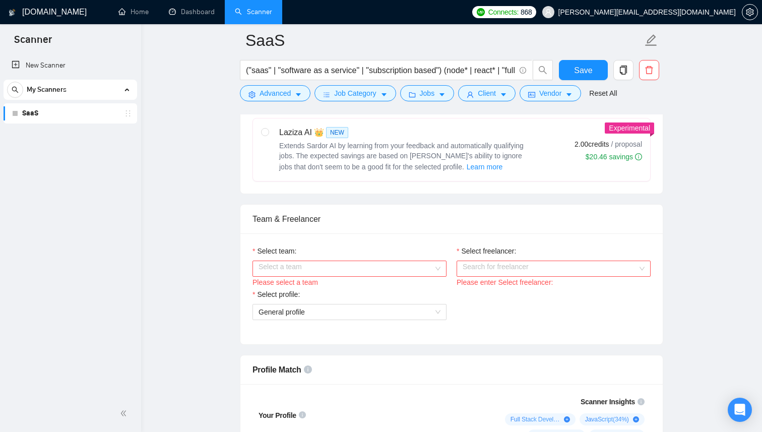
scroll to position [464, 0]
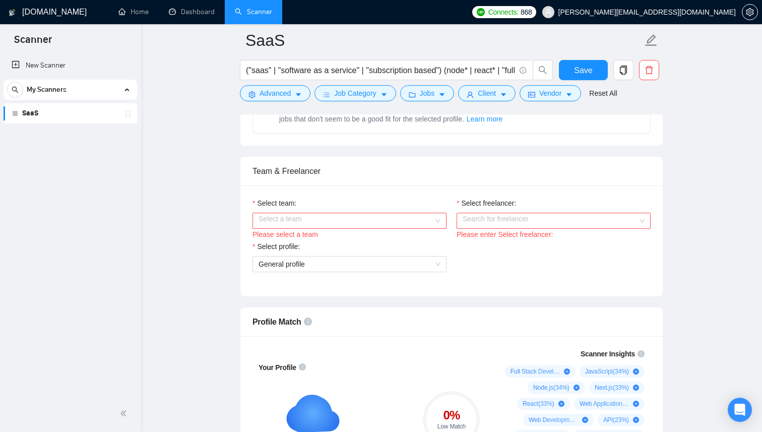
click at [424, 223] on input "Select team:" at bounding box center [346, 220] width 175 height 15
click at [368, 244] on div "SmartCode" at bounding box center [350, 240] width 182 height 11
click at [503, 229] on div "Please enter Select freelancer:" at bounding box center [554, 234] width 194 height 11
click at [505, 220] on input "Select freelancer:" at bounding box center [550, 220] width 175 height 15
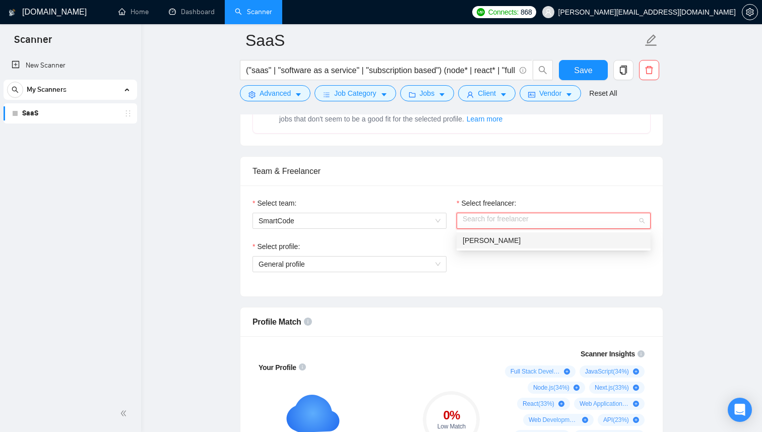
click at [497, 247] on div "Bohdan Sarvadi" at bounding box center [554, 240] width 194 height 16
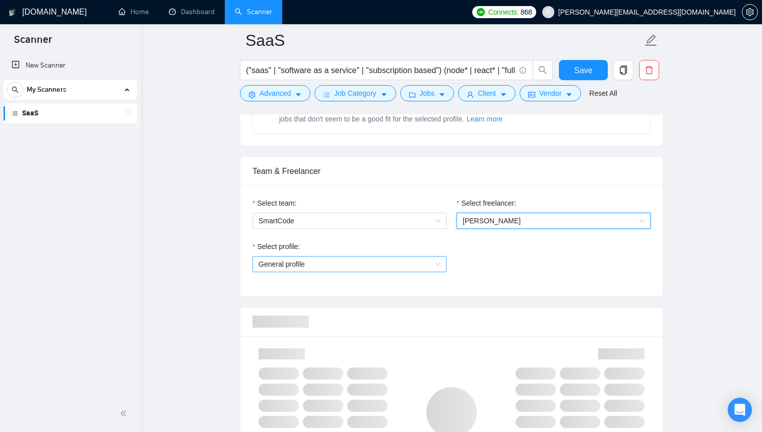
click at [405, 263] on span "General profile" at bounding box center [350, 264] width 182 height 15
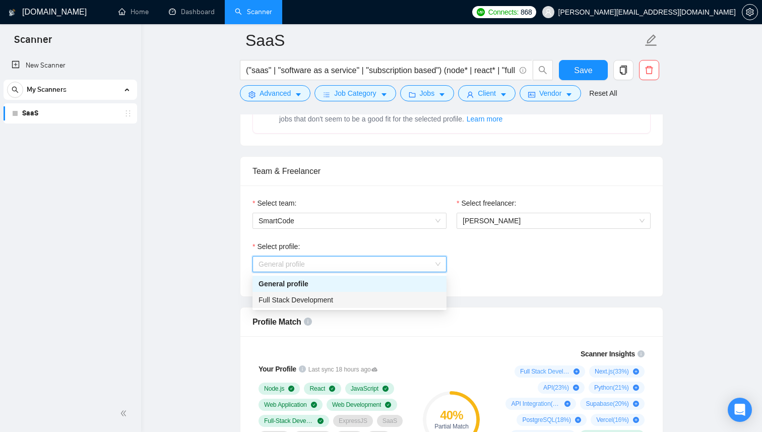
click at [366, 299] on div "Full Stack Development" at bounding box center [350, 299] width 182 height 11
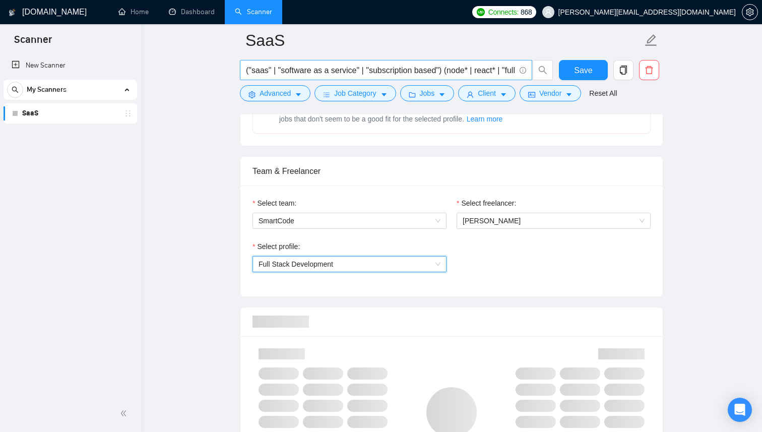
click at [408, 75] on input "("saas" | "software as a service" | "subscription based") (node* | react* | "fu…" at bounding box center [380, 70] width 269 height 13
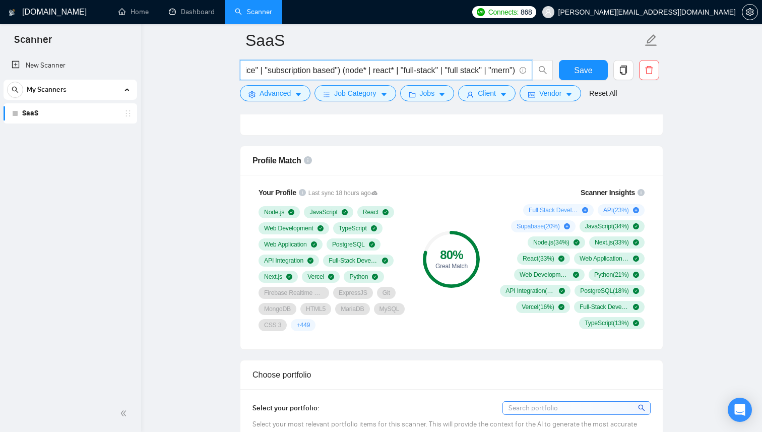
scroll to position [620, 0]
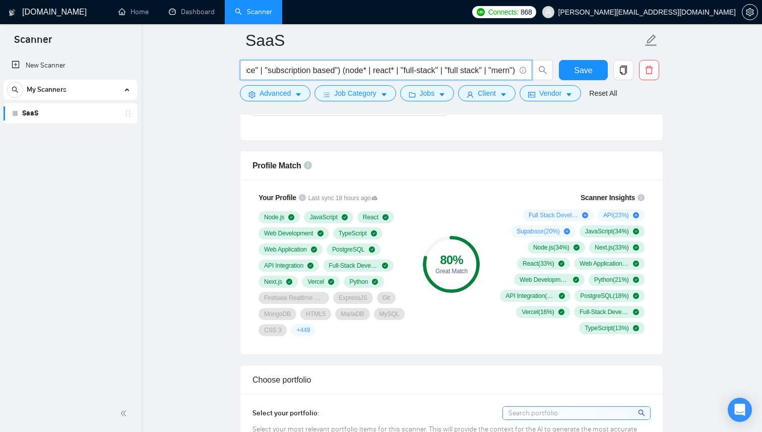
type input "("saas" | "software as a service" | "subscription based") (node* | react* | "fu…"
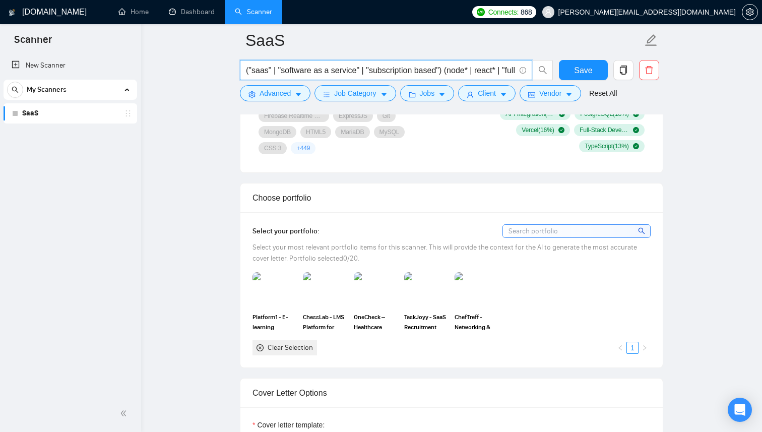
scroll to position [803, 0]
click at [276, 287] on img at bounding box center [275, 288] width 42 height 33
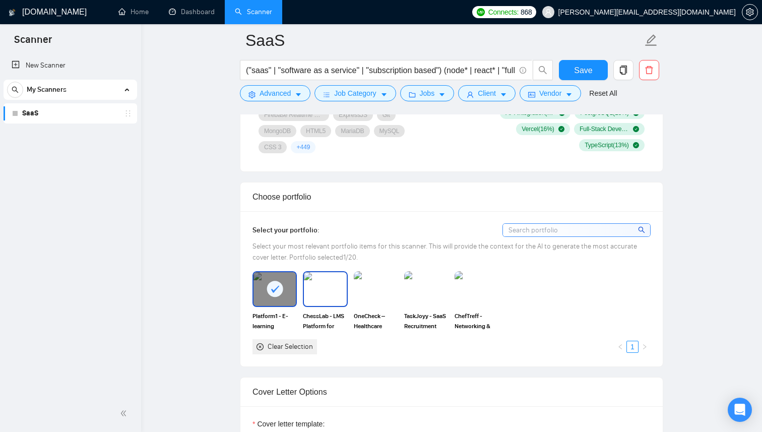
click at [327, 290] on img at bounding box center [325, 288] width 42 height 33
click at [363, 291] on img at bounding box center [376, 288] width 42 height 33
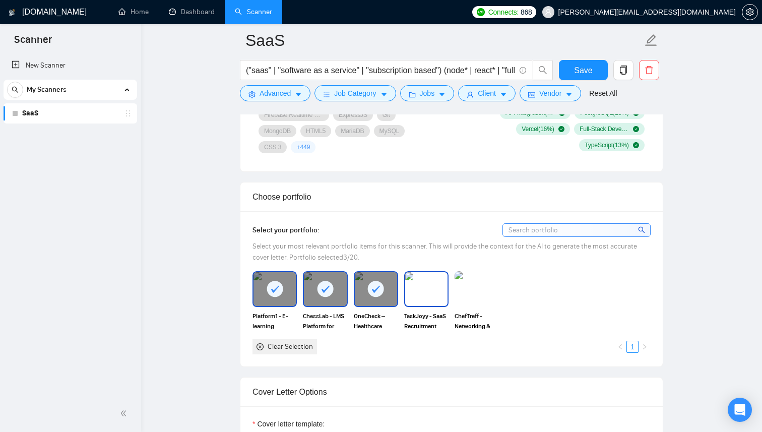
click at [420, 296] on img at bounding box center [426, 288] width 42 height 33
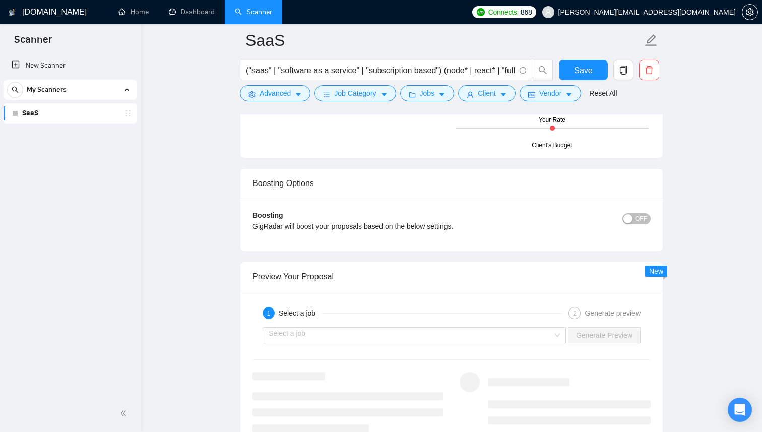
scroll to position [1766, 0]
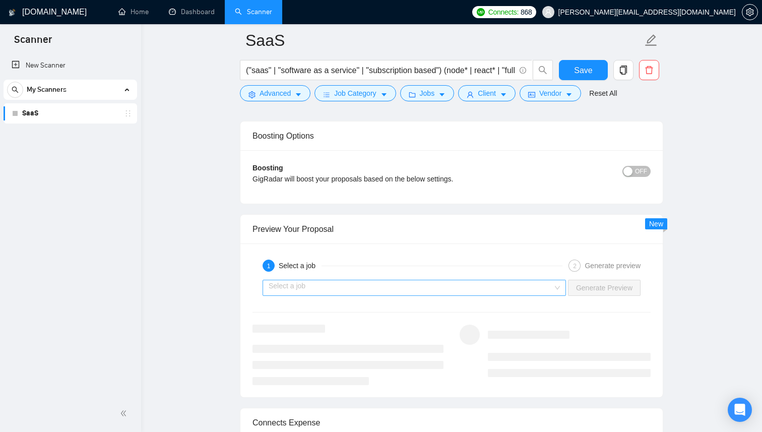
click at [445, 286] on input "search" at bounding box center [411, 287] width 284 height 15
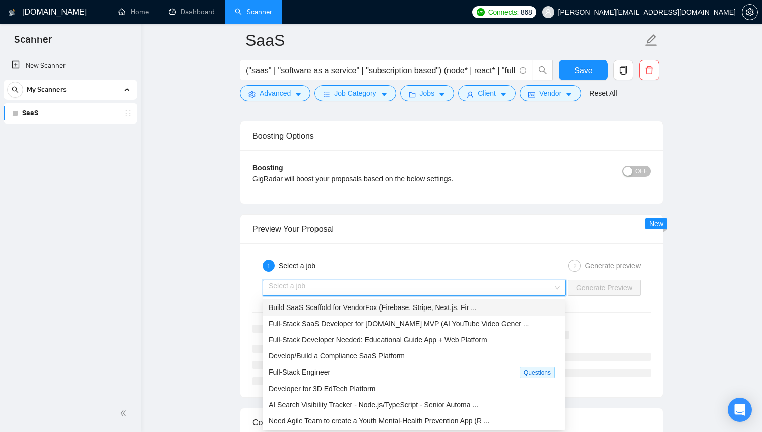
click at [418, 306] on span "Build SaaS Scaffold for VendorFox (Firebase, Stripe, Next.js, Fir ..." at bounding box center [373, 307] width 208 height 8
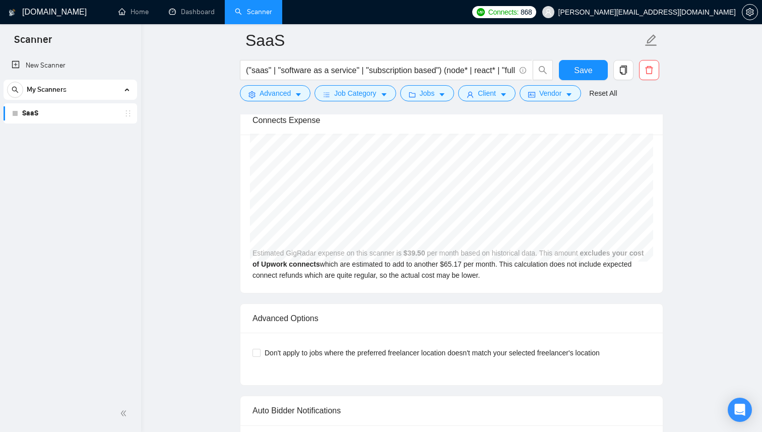
scroll to position [1804, 0]
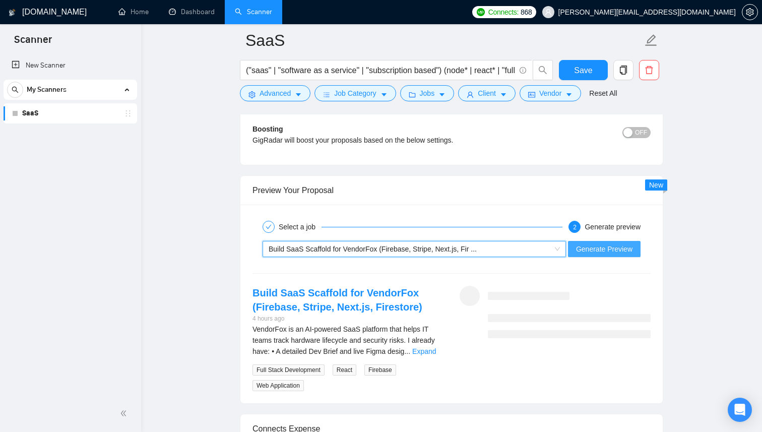
click at [594, 245] on span "Generate Preview" at bounding box center [604, 249] width 56 height 11
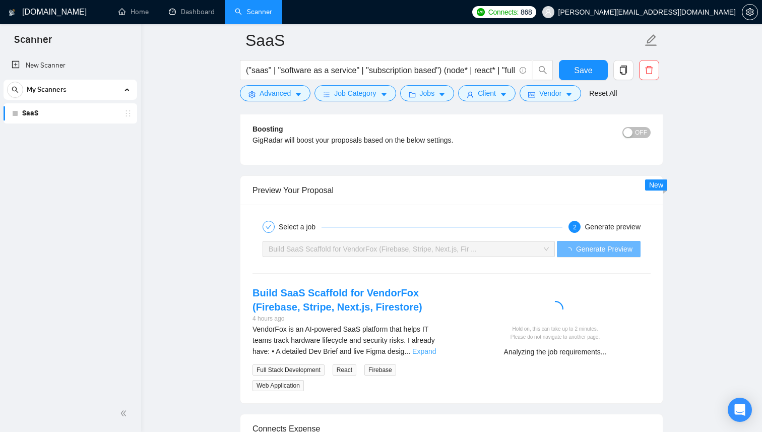
click at [428, 351] on link "Expand" at bounding box center [424, 351] width 24 height 8
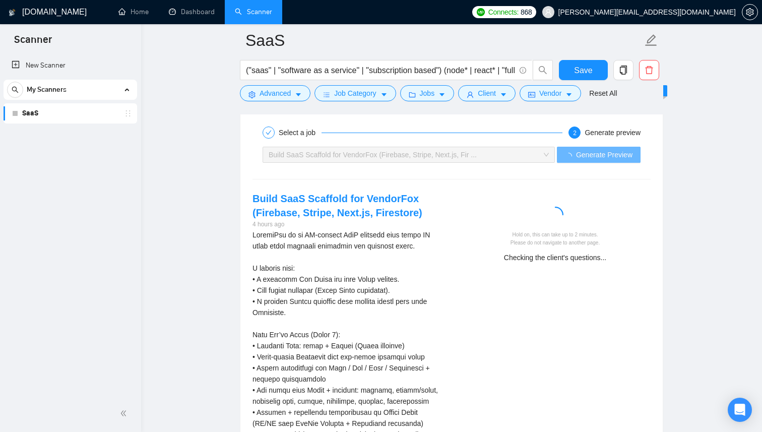
scroll to position [1900, 0]
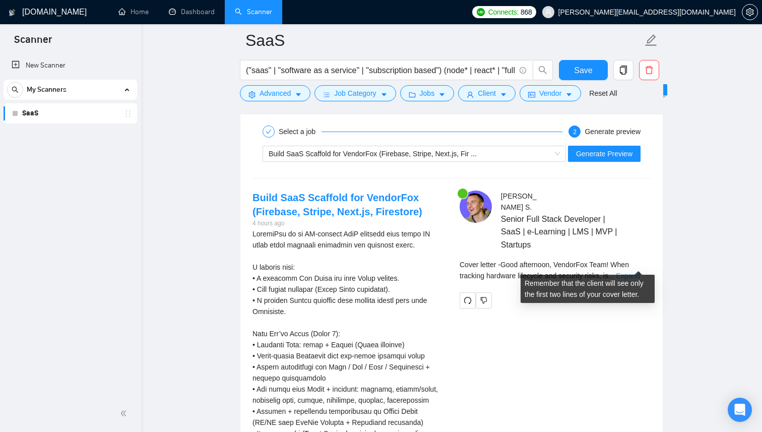
click at [634, 272] on link "Expand" at bounding box center [629, 276] width 24 height 8
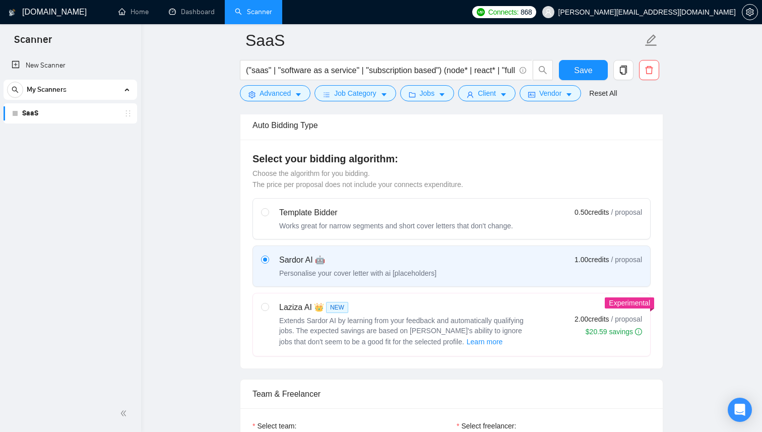
scroll to position [0, 0]
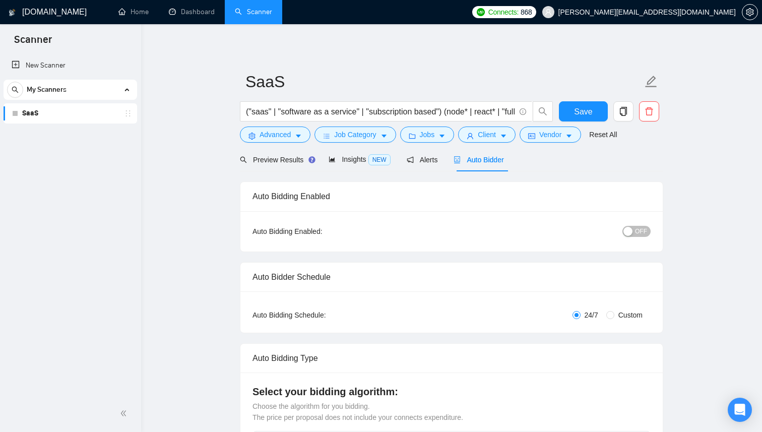
click at [639, 233] on span "OFF" at bounding box center [641, 231] width 12 height 11
click at [576, 110] on span "Save" at bounding box center [583, 111] width 18 height 13
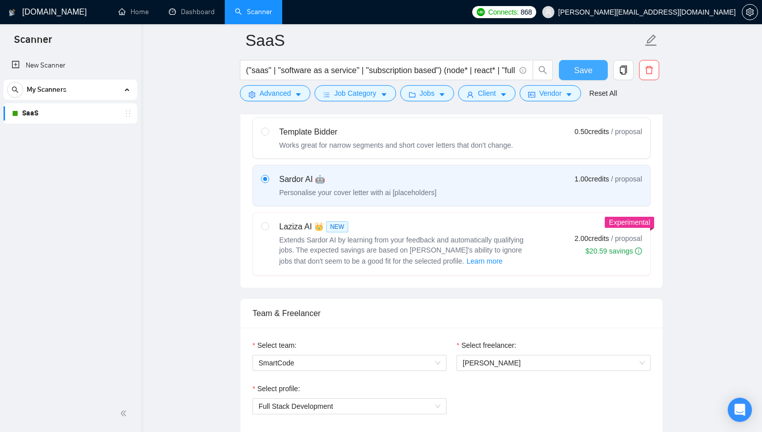
scroll to position [16, 0]
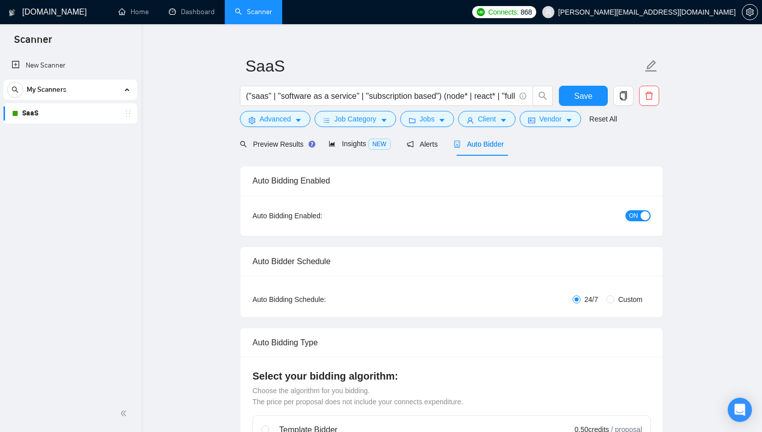
click at [181, 16] on link "Dashboard" at bounding box center [192, 12] width 46 height 9
